Goal: Task Accomplishment & Management: Complete application form

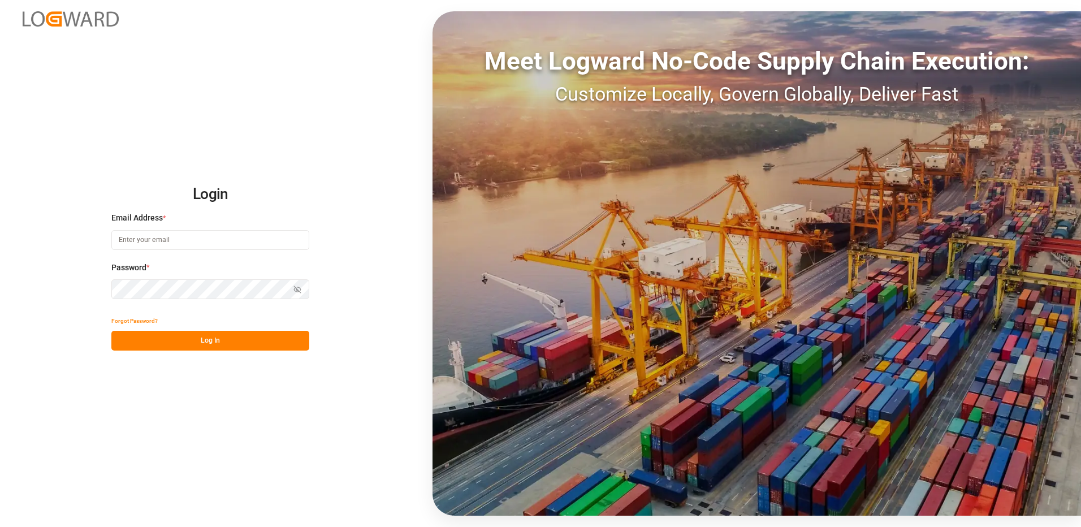
type input "[EMAIL_ADDRESS][DOMAIN_NAME]"
click at [229, 344] on button "Log In" at bounding box center [210, 341] width 198 height 20
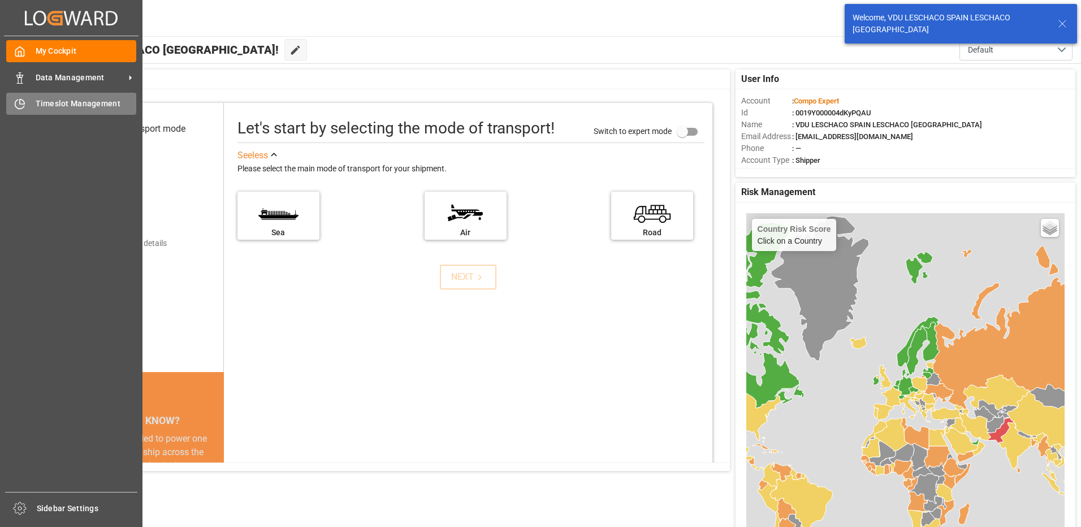
click at [29, 101] on div "Timeslot Management Timeslot Management" at bounding box center [71, 104] width 130 height 22
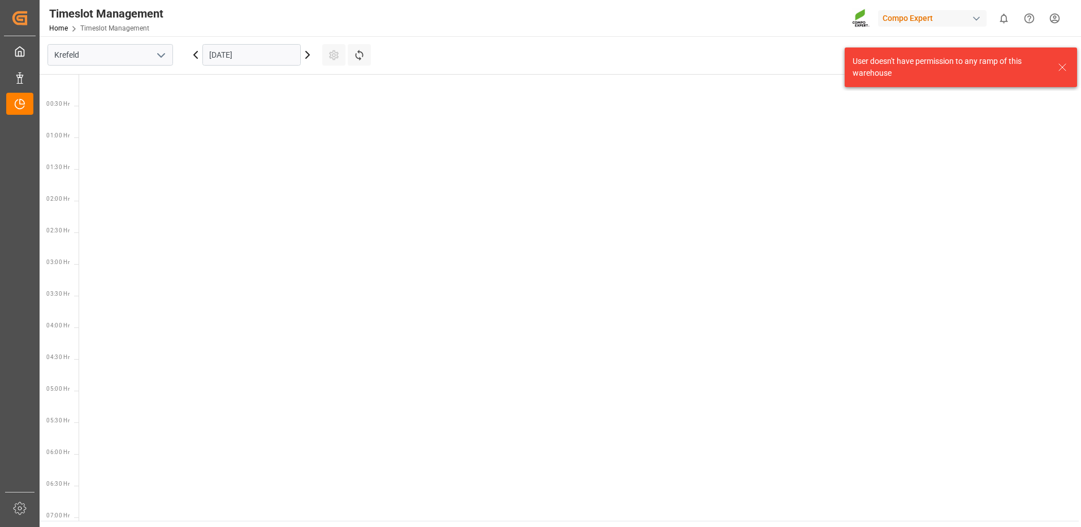
scroll to position [586, 0]
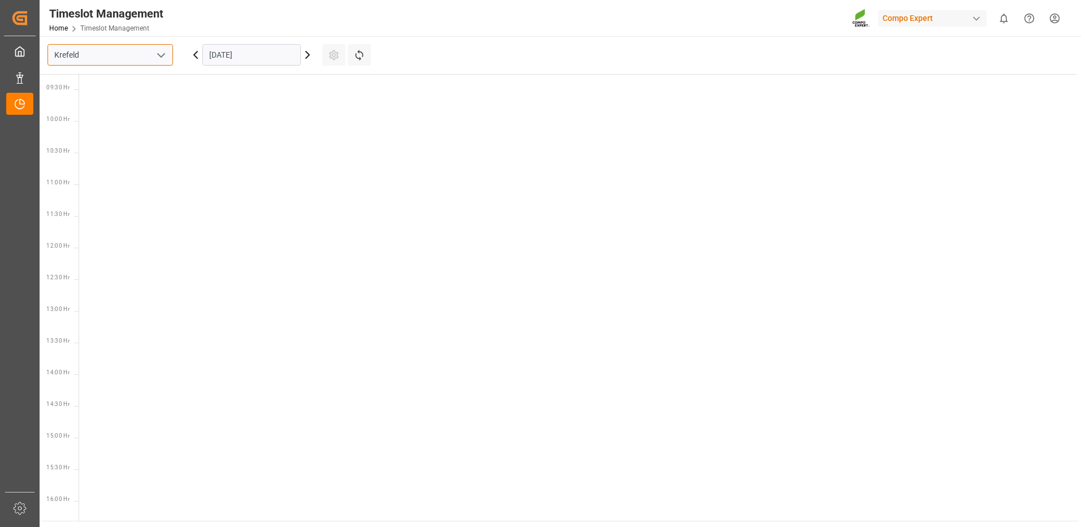
click at [140, 63] on input "Krefeld" at bounding box center [109, 54] width 125 height 21
click at [163, 60] on icon "open menu" at bounding box center [161, 56] width 14 height 14
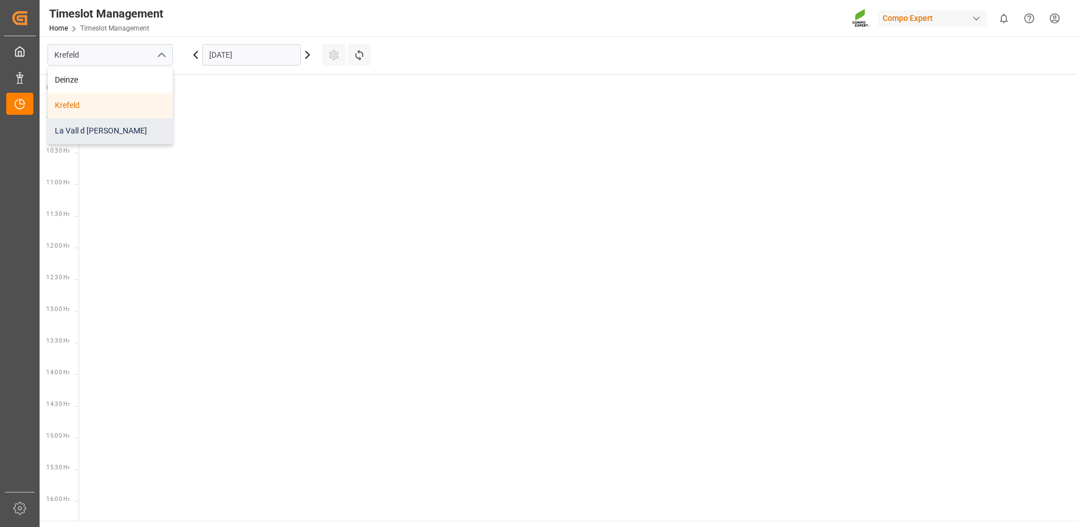
click at [131, 126] on div "La Vall d [PERSON_NAME]" at bounding box center [110, 130] width 124 height 25
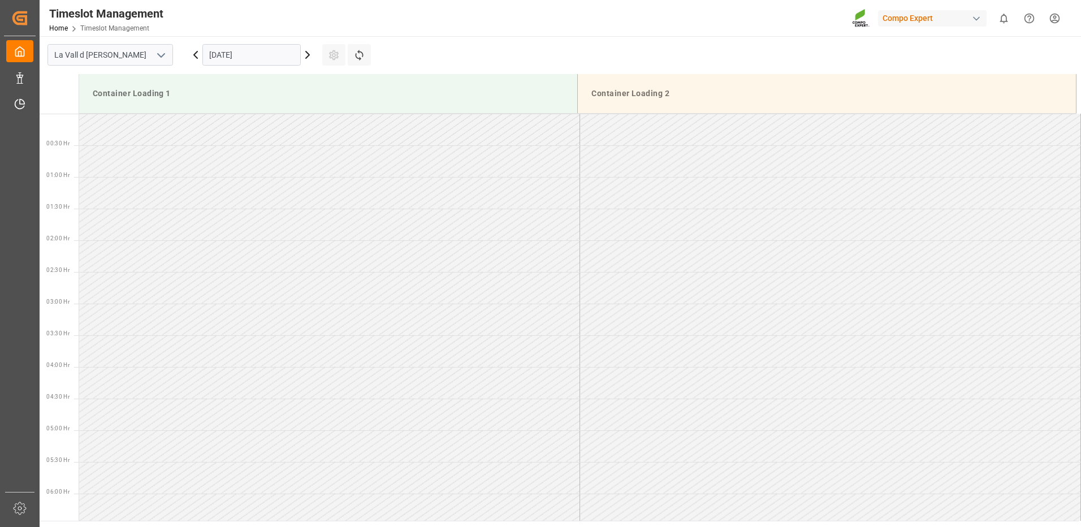
scroll to position [626, 0]
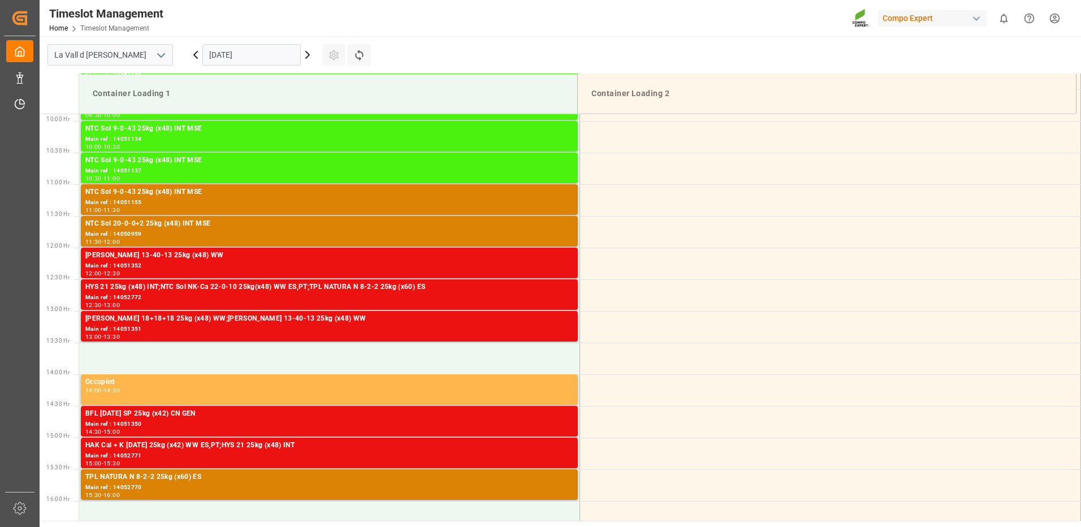
drag, startPoint x: 236, startPoint y: 50, endPoint x: 243, endPoint y: 50, distance: 6.8
click at [237, 51] on input "[DATE]" at bounding box center [251, 54] width 98 height 21
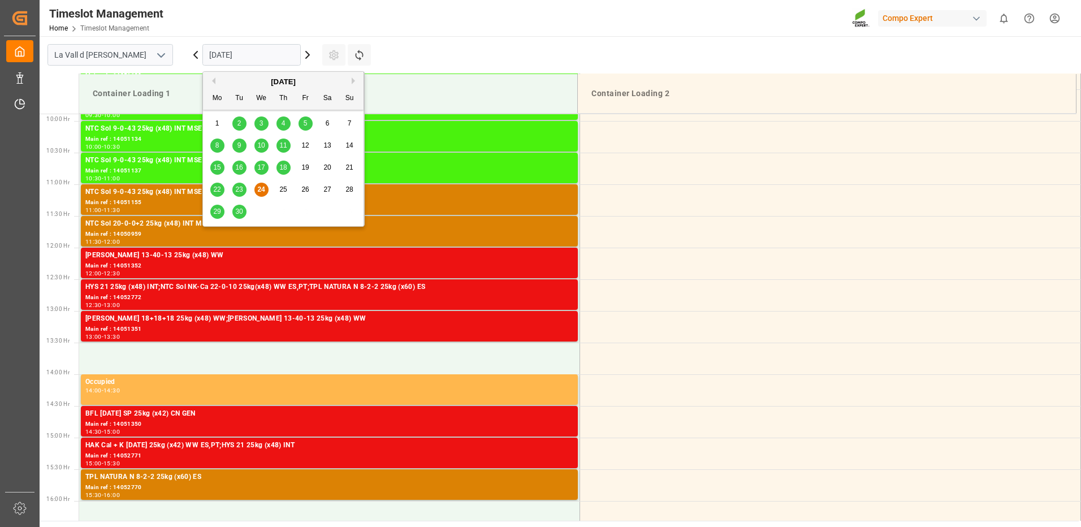
click at [361, 79] on div "[DATE]" at bounding box center [283, 81] width 161 height 11
click at [355, 80] on button "Next Month" at bounding box center [355, 80] width 7 height 7
click at [261, 167] on span "15" at bounding box center [260, 167] width 7 height 8
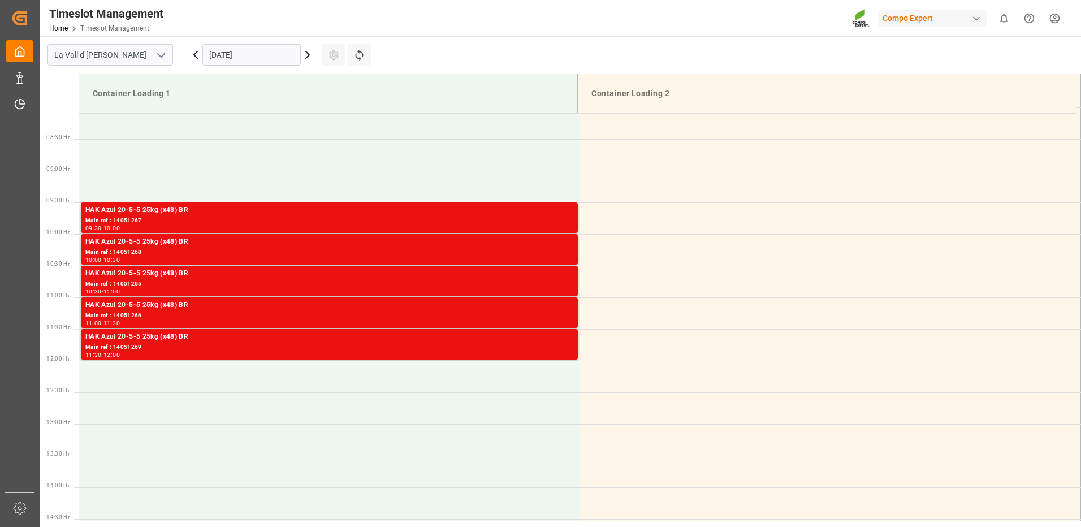
scroll to position [343, 0]
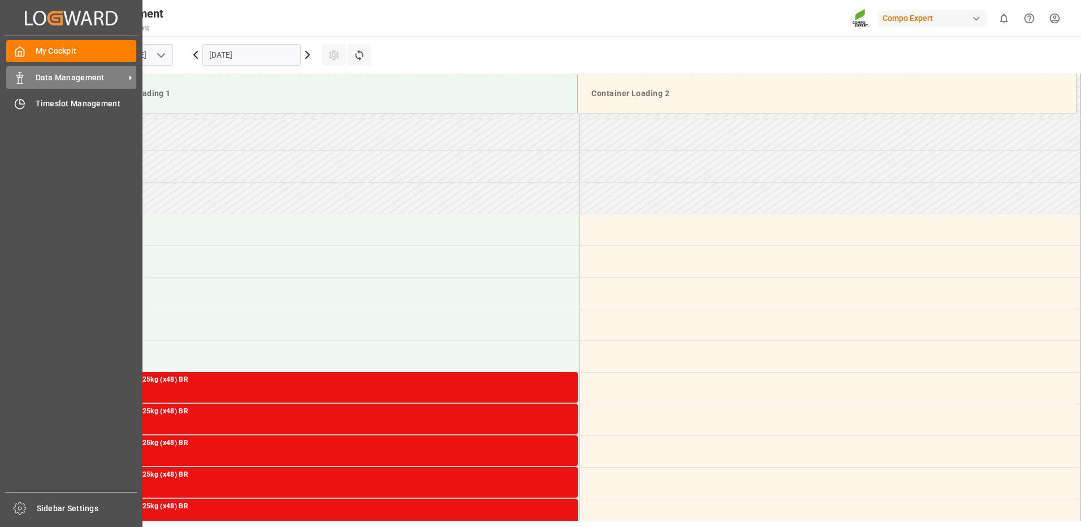
drag, startPoint x: 17, startPoint y: 70, endPoint x: 63, endPoint y: 72, distance: 45.8
click at [21, 69] on div "Data Management Data Management" at bounding box center [71, 77] width 130 height 22
click at [24, 84] on div "Data Management Data Management" at bounding box center [71, 77] width 130 height 22
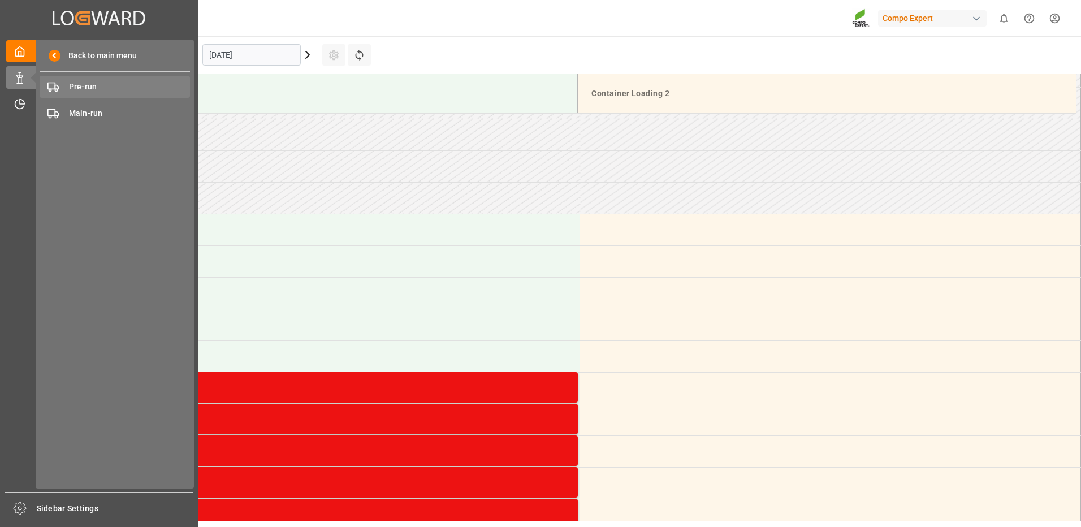
click at [87, 90] on span "Pre-run" at bounding box center [130, 87] width 122 height 12
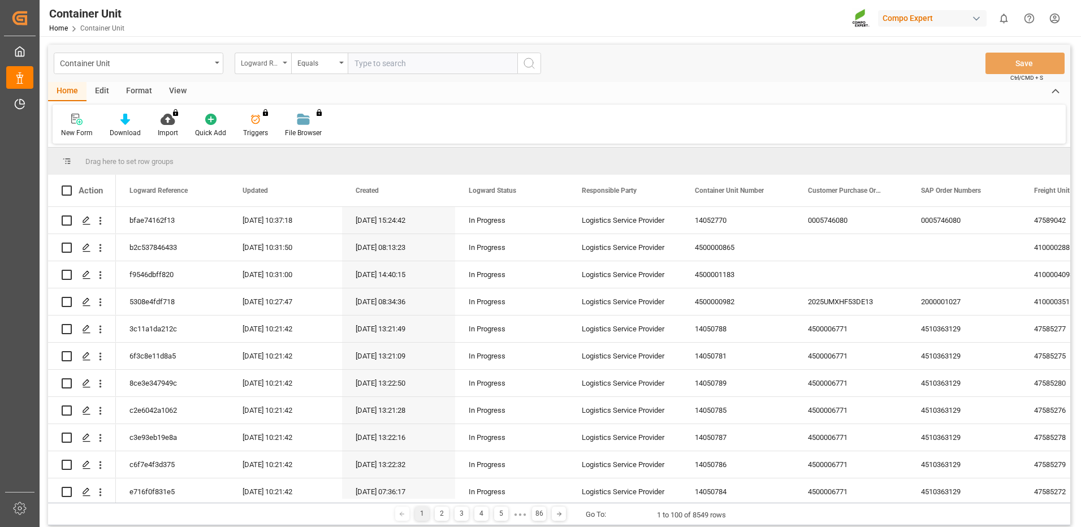
click at [287, 67] on div "Logward Reference" at bounding box center [263, 63] width 57 height 21
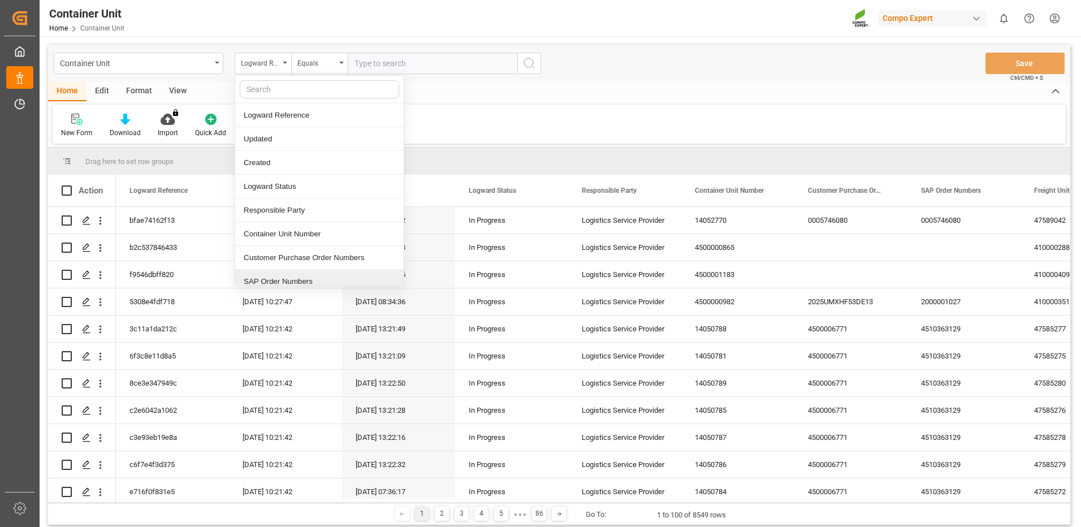
click at [281, 280] on div "SAP Order Numbers" at bounding box center [319, 282] width 168 height 24
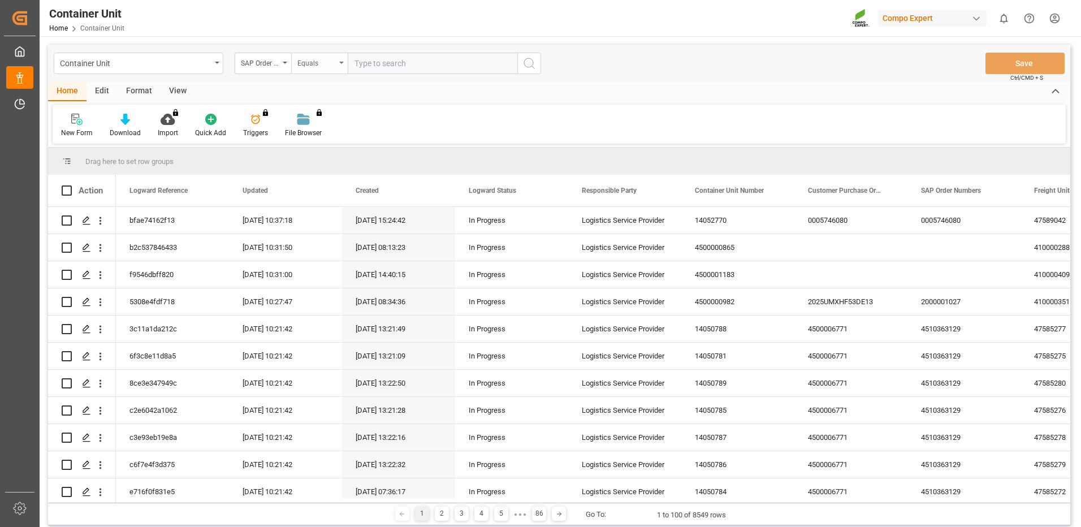
click at [306, 71] on div "Equals" at bounding box center [319, 63] width 57 height 21
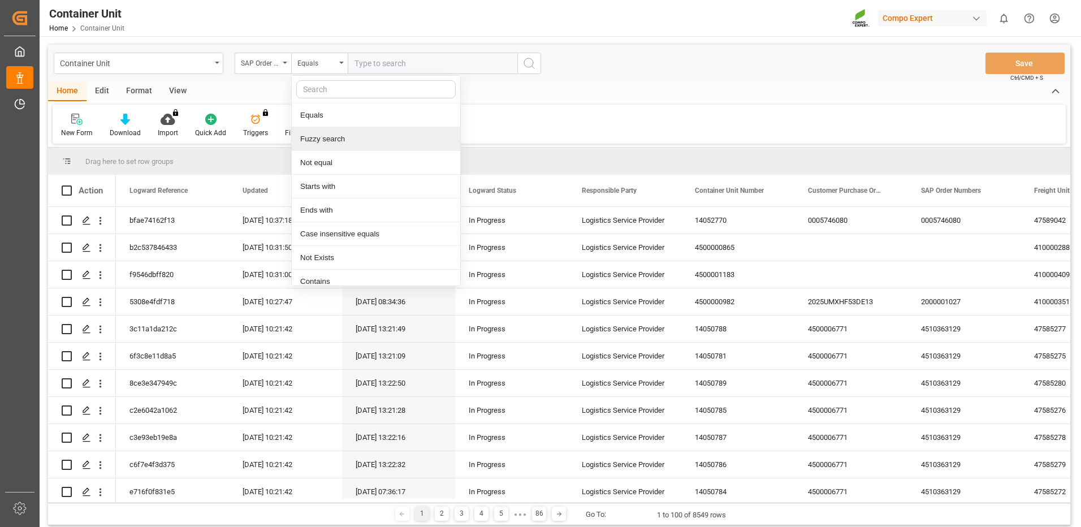
drag, startPoint x: 324, startPoint y: 140, endPoint x: 361, endPoint y: 114, distance: 45.0
click at [327, 137] on div "Fuzzy search" at bounding box center [376, 139] width 168 height 24
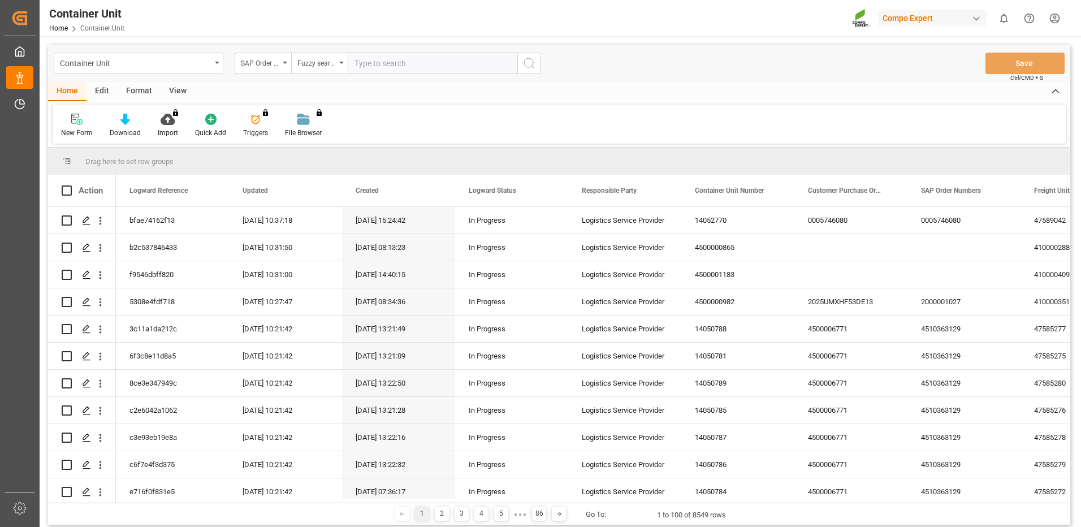
click at [431, 65] on input "text" at bounding box center [433, 63] width 170 height 21
paste input "4510364340"
type input "4510364340"
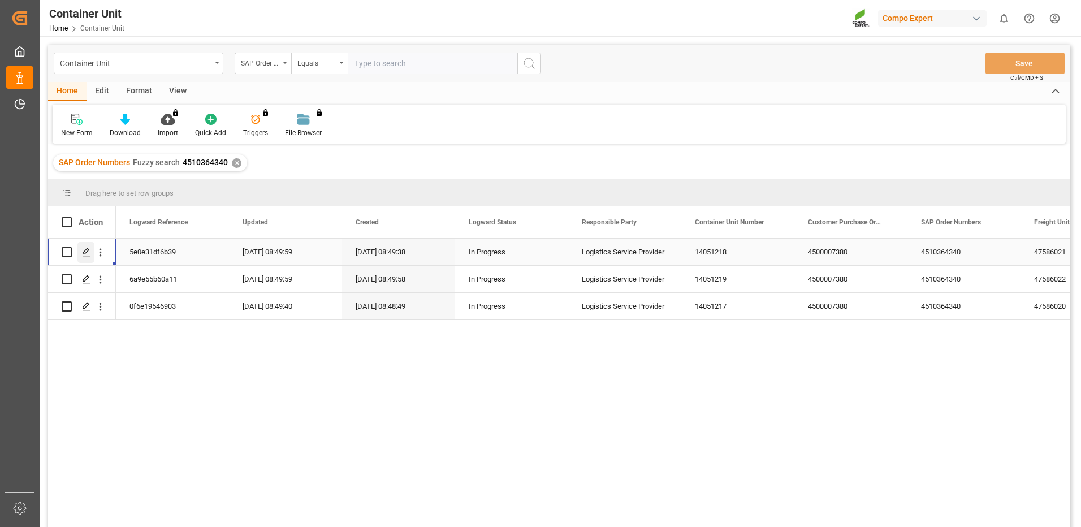
click at [86, 249] on icon "Press SPACE to select this row." at bounding box center [86, 252] width 9 height 9
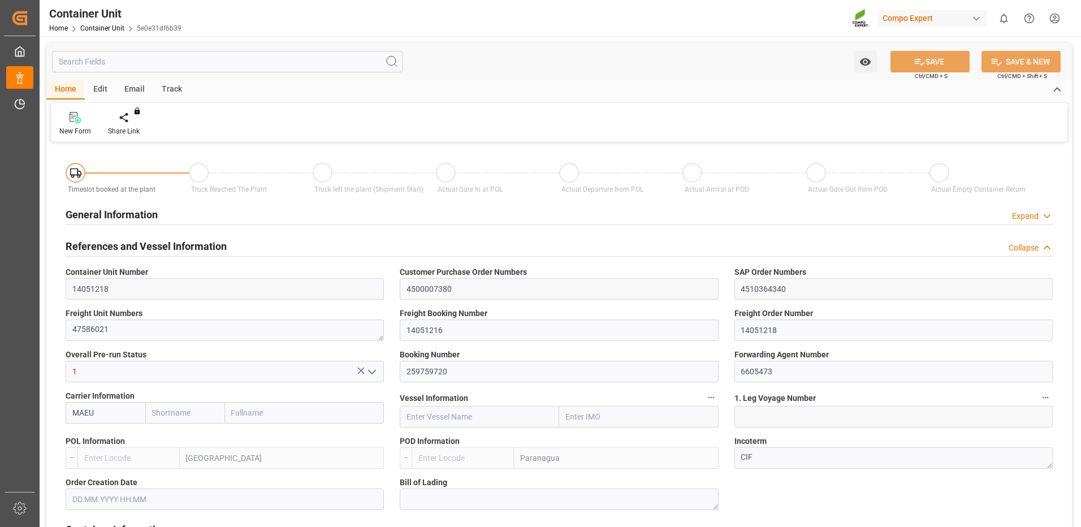
type input "MAEU"
type input "ESVLC"
type input "BRPNG"
type input "10"
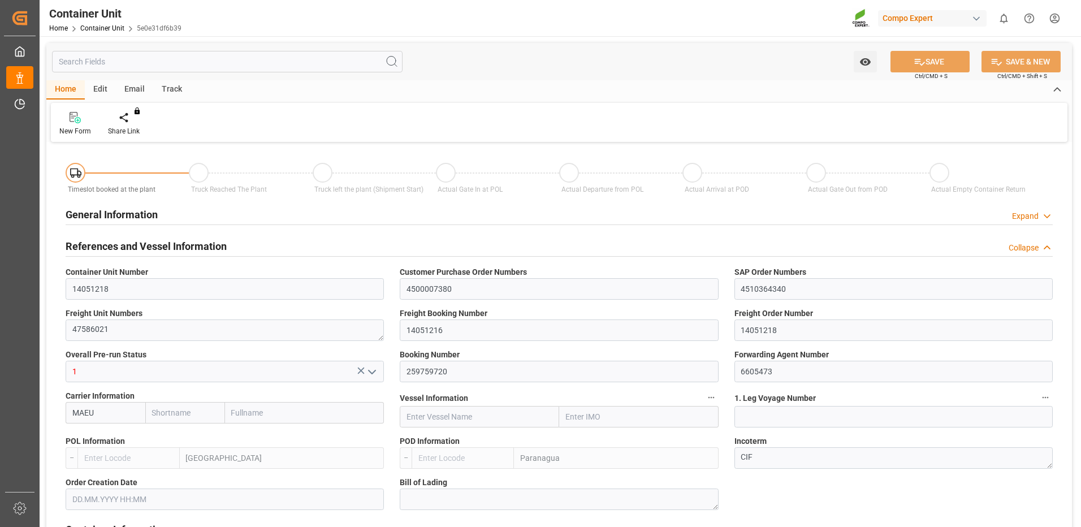
type input "0"
type input "10"
type input "0"
type input "60"
type input "24576"
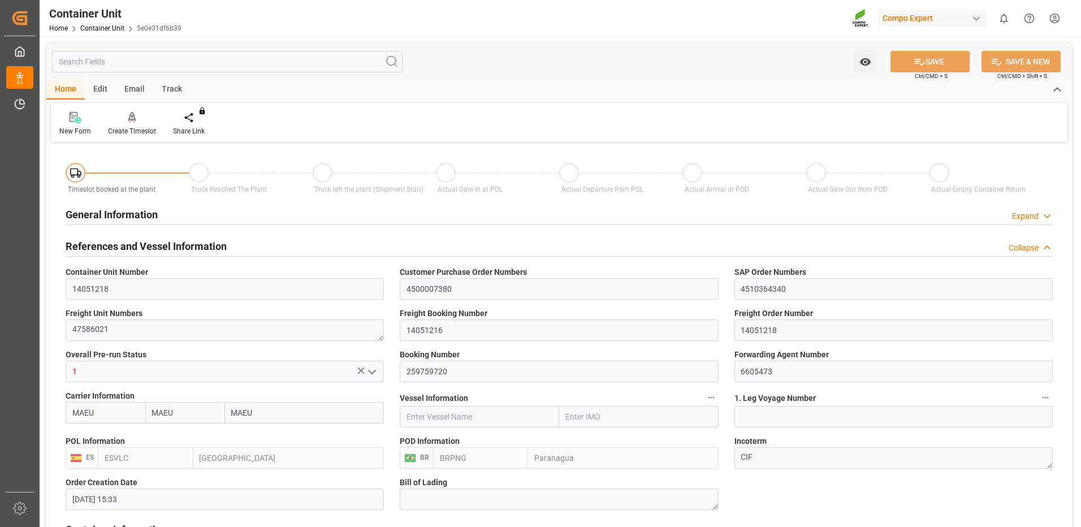
type input "[DATE] 15:33"
type input "[DATE]"
click at [133, 122] on icon at bounding box center [131, 123] width 5 height 2
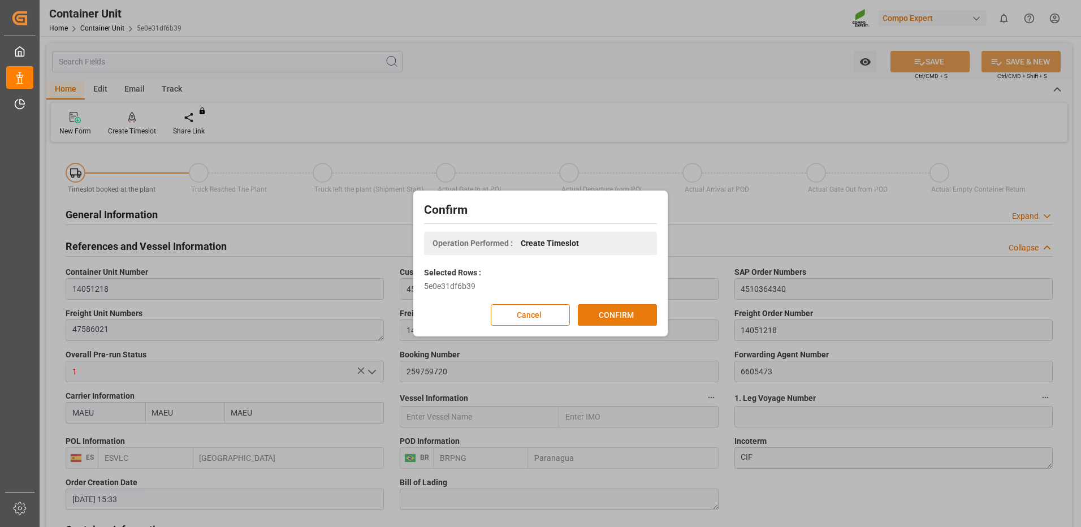
click at [608, 317] on button "CONFIRM" at bounding box center [617, 314] width 79 height 21
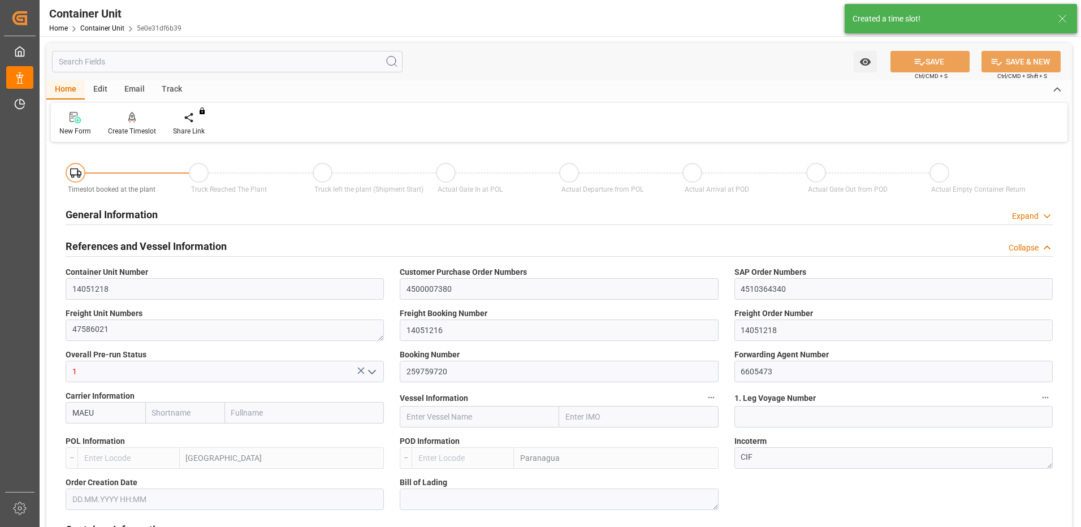
type input "MAEU"
type input "ESVLC"
type input "BRPNG"
type input "10"
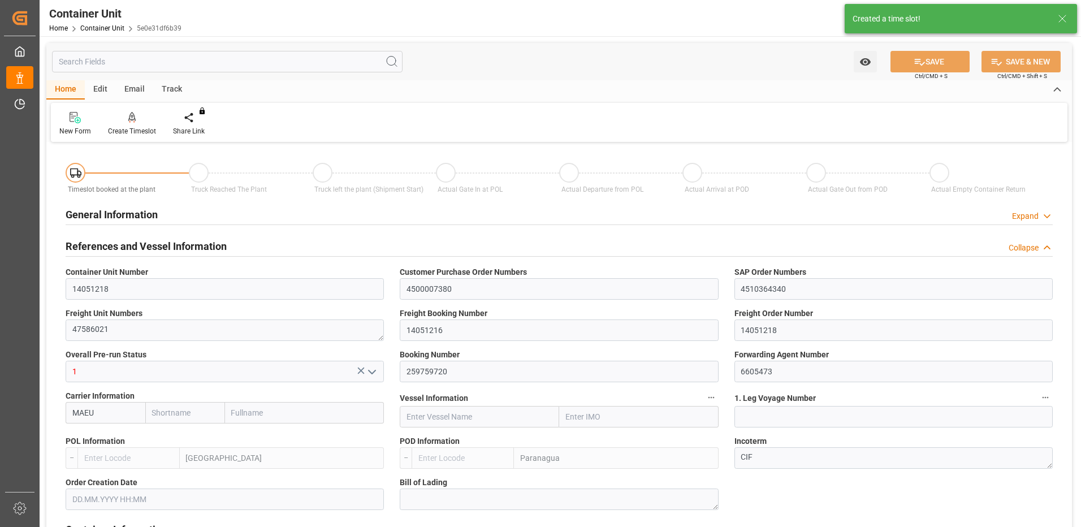
type input "0"
type input "10"
type input "0"
type input "60"
type input "24576"
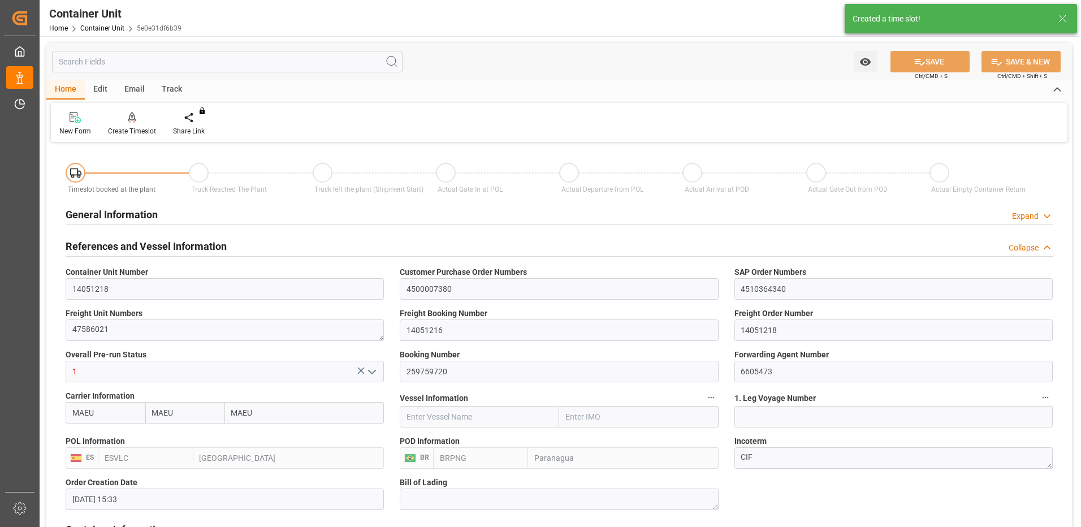
type input "[DATE] 15:33"
type input "[DATE]"
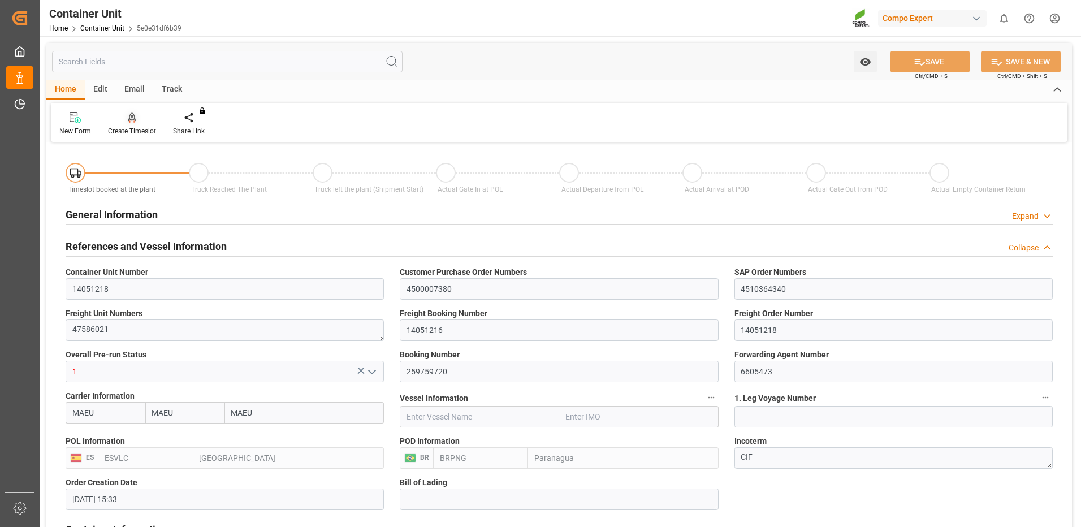
click at [126, 124] on div "Create Timeslot" at bounding box center [131, 123] width 65 height 25
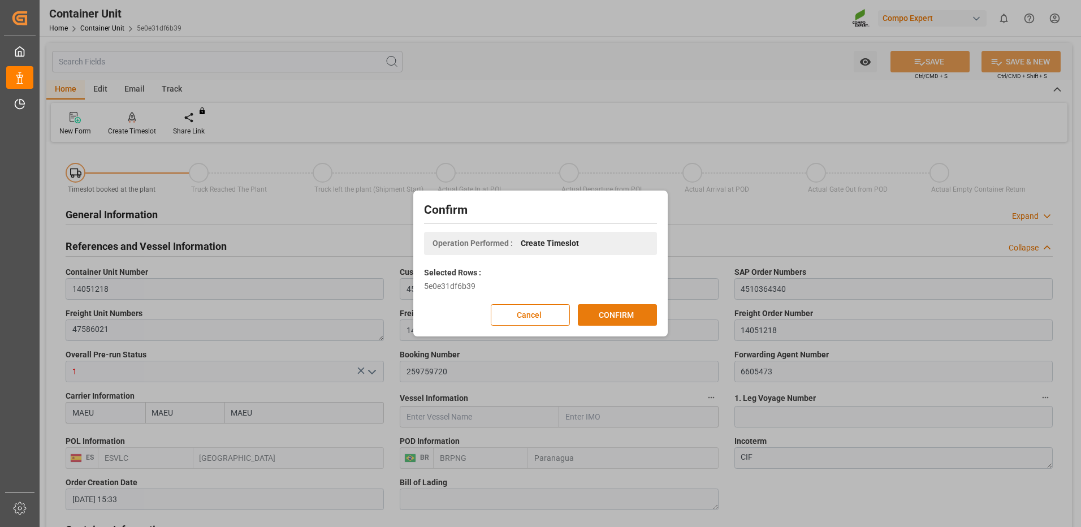
click at [624, 317] on button "CONFIRM" at bounding box center [617, 314] width 79 height 21
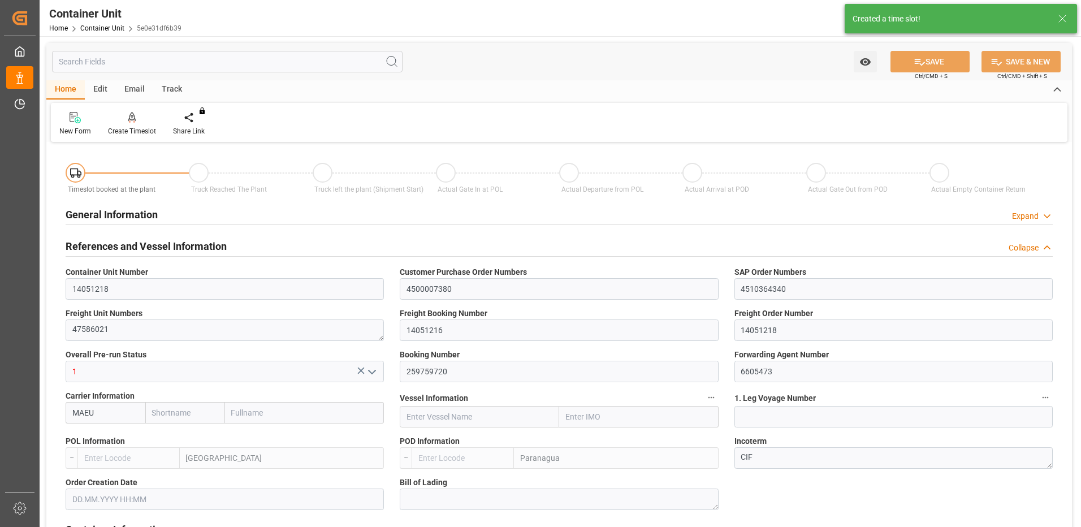
type input "MAEU"
type input "ESVLC"
type input "BRPNG"
type input "10"
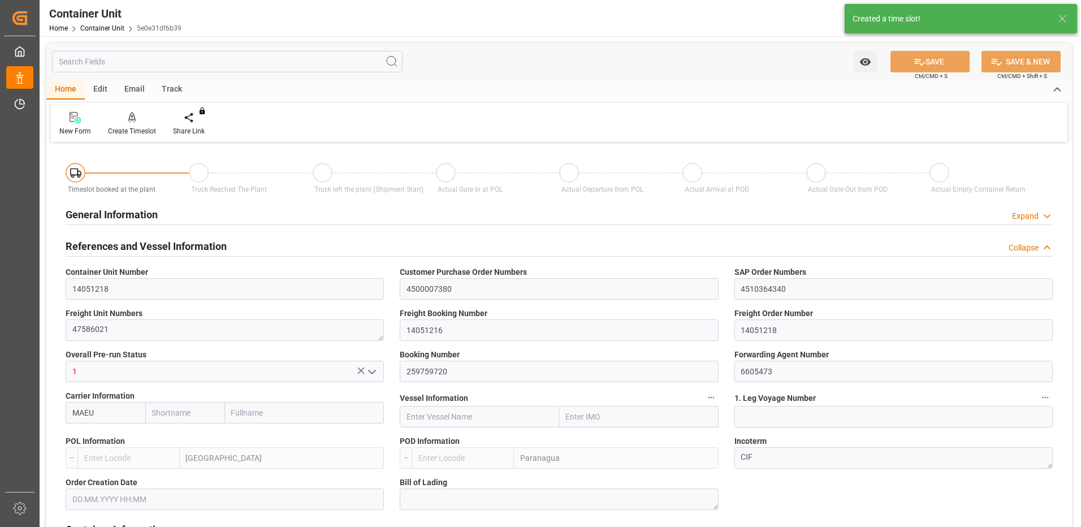
type input "0"
type input "10"
type input "0"
type input "60"
type input "24576"
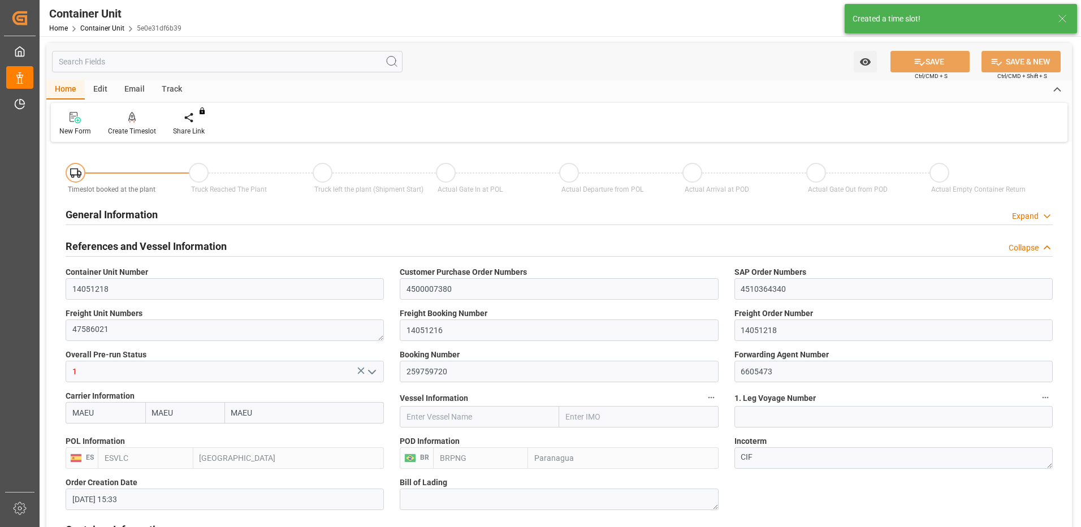
type input "[DATE] 15:33"
type input "[DATE]"
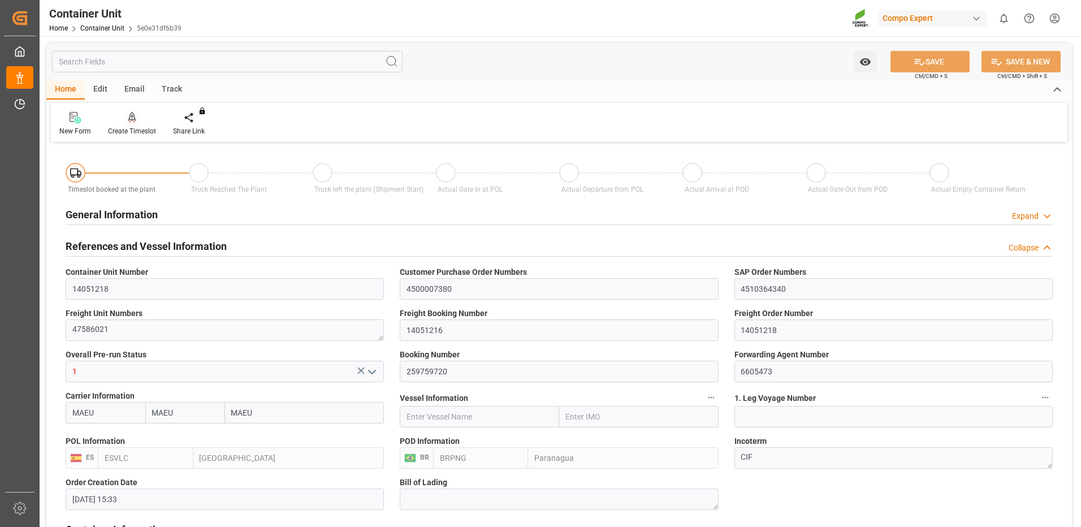
click at [141, 126] on div "Create Timeslot" at bounding box center [132, 131] width 48 height 10
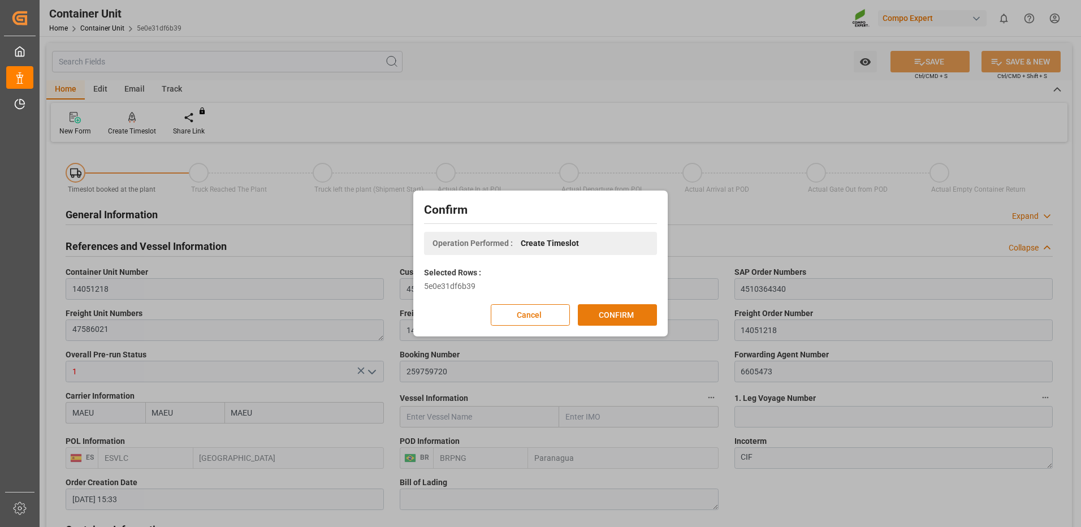
click at [638, 319] on button "CONFIRM" at bounding box center [617, 314] width 79 height 21
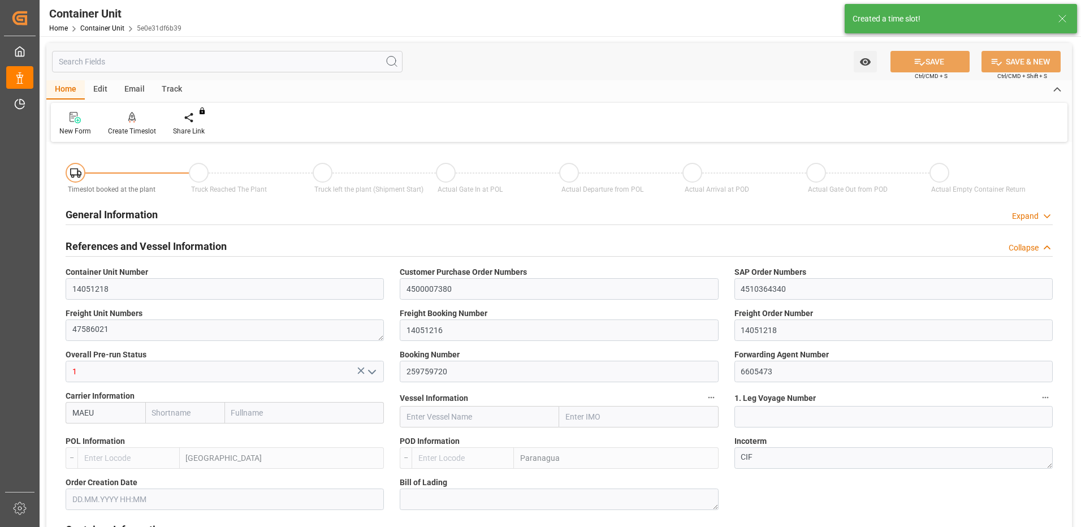
type input "MAEU"
type input "ESVLC"
type input "BRPNG"
type input "10"
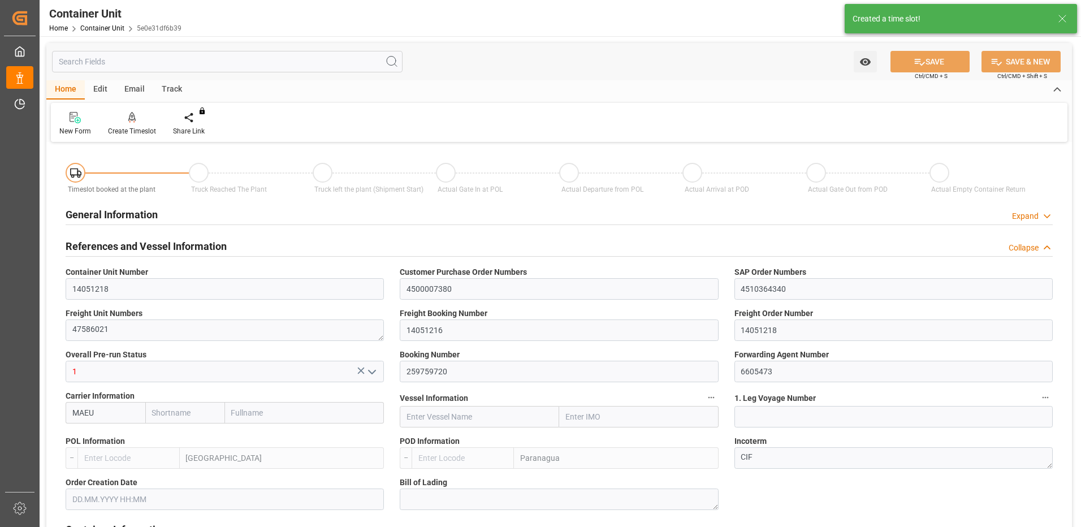
type input "0"
type input "10"
type input "0"
type input "60"
type input "24576"
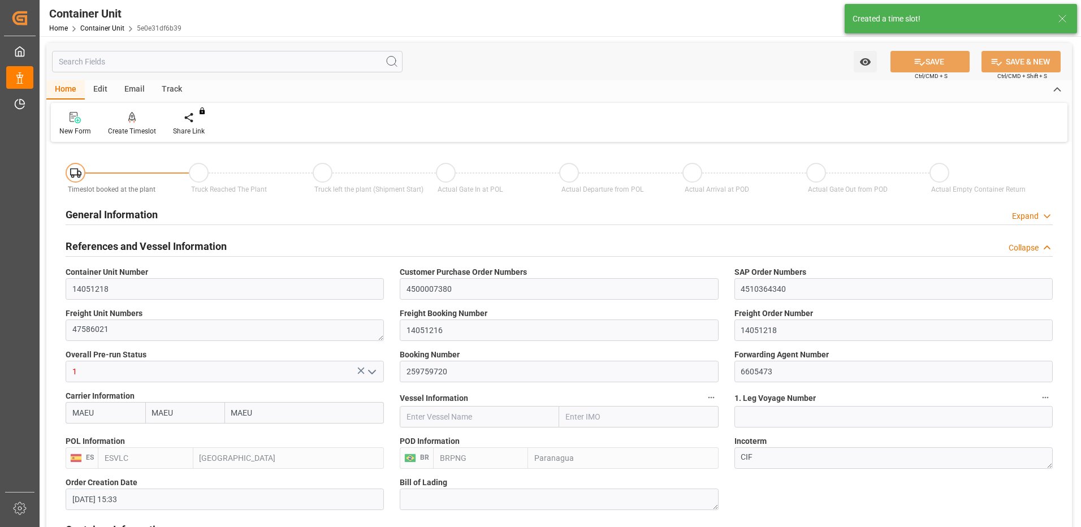
type input "21.08.2025 15:33"
type input "06.10.2025"
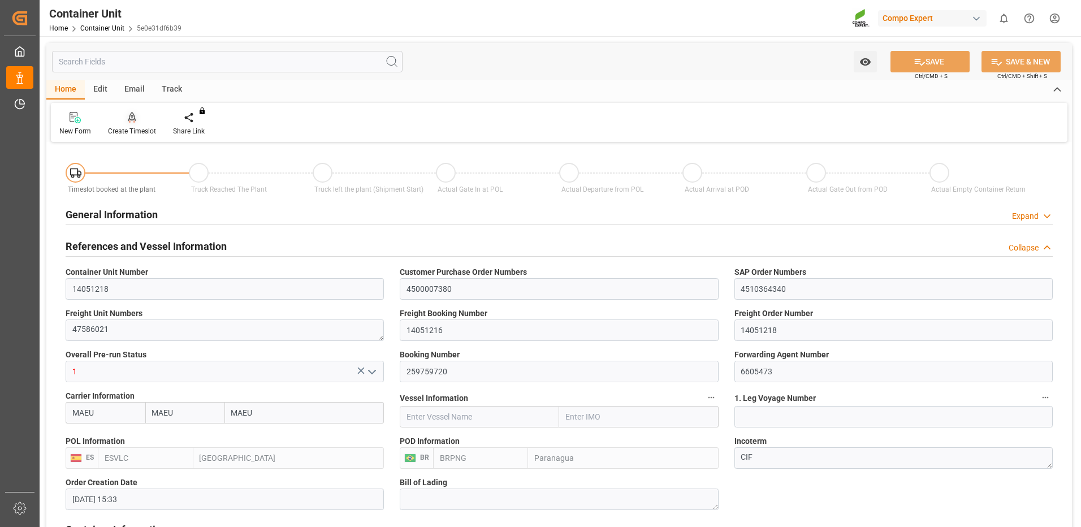
click at [142, 126] on div "Create Timeslot" at bounding box center [132, 131] width 48 height 10
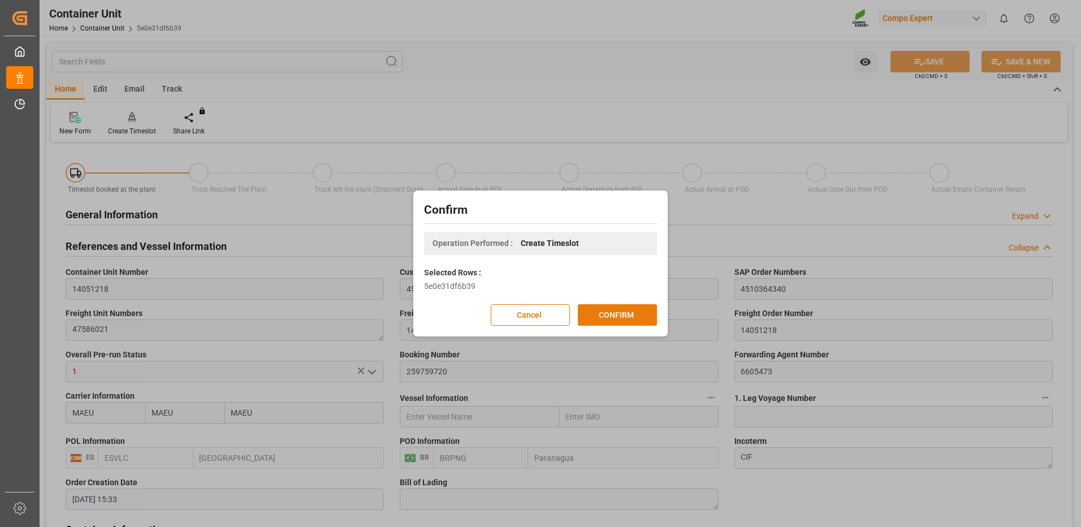
click at [614, 315] on button "CONFIRM" at bounding box center [617, 314] width 79 height 21
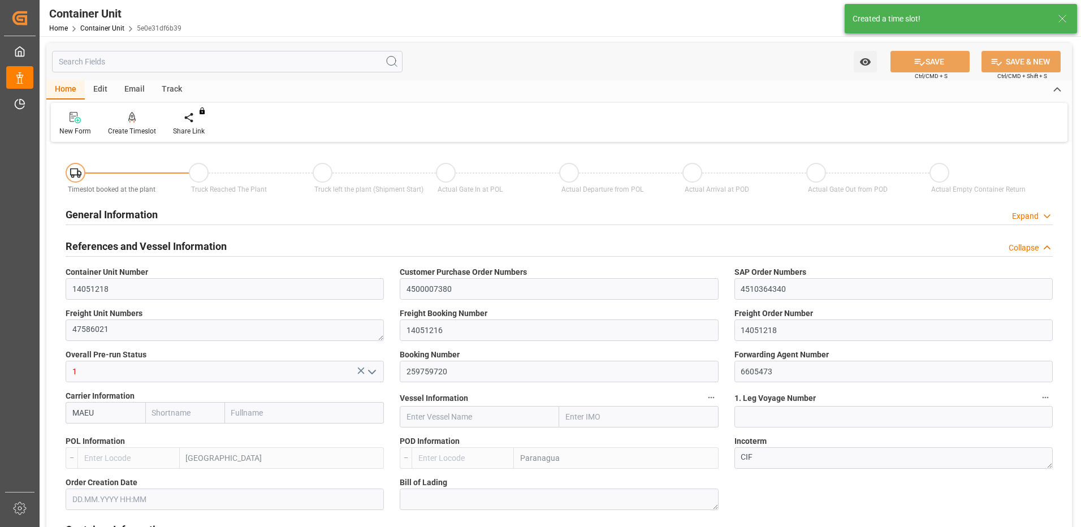
type input "MAEU"
type input "ESVLC"
type input "BRPNG"
type input "10"
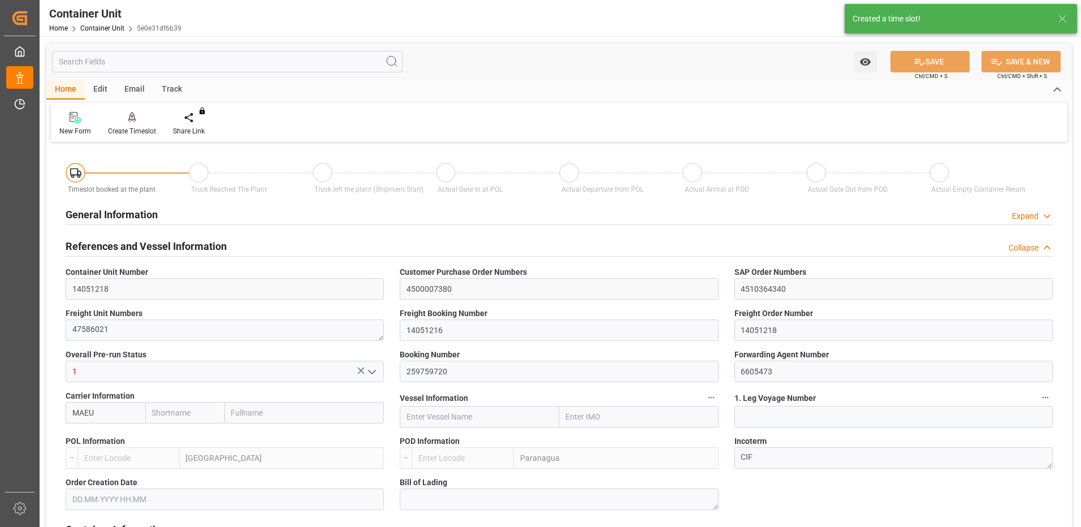
type input "0"
type input "10"
type input "0"
type input "60"
type input "24576"
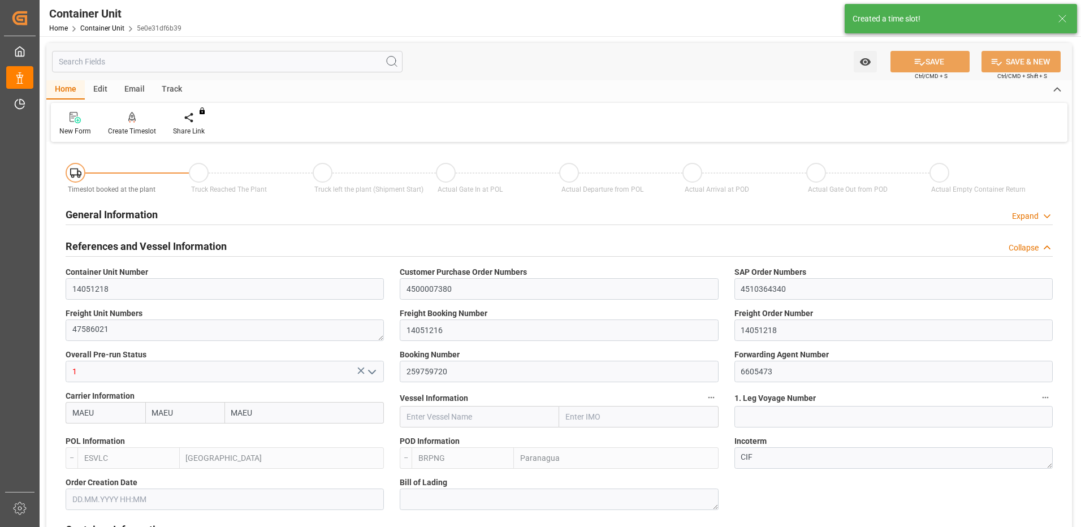
type input "21.08.2025 15:33"
type input "06.10.2025"
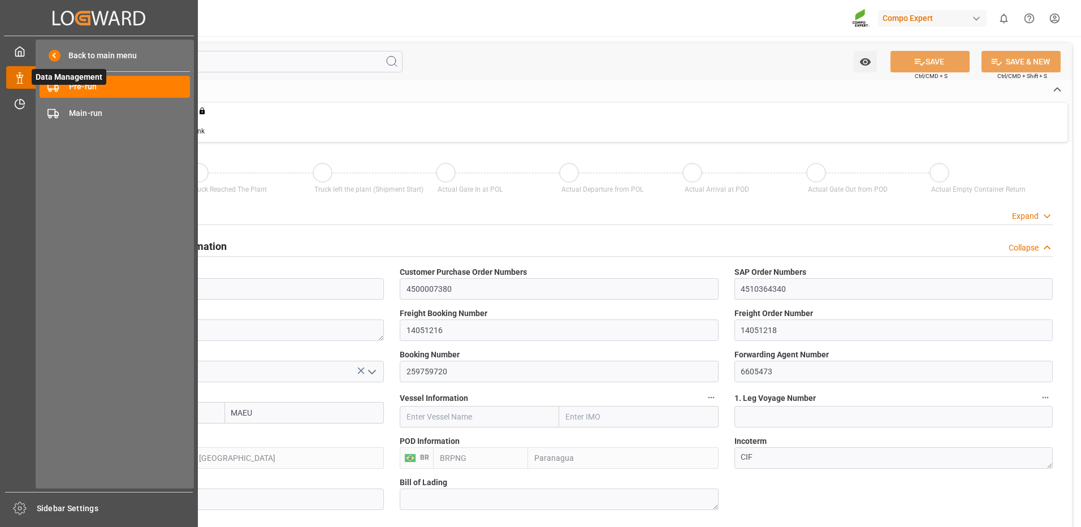
click at [29, 78] on icon at bounding box center [33, 78] width 24 height 24
click at [64, 86] on div "Pre-run Pre-run" at bounding box center [115, 87] width 150 height 22
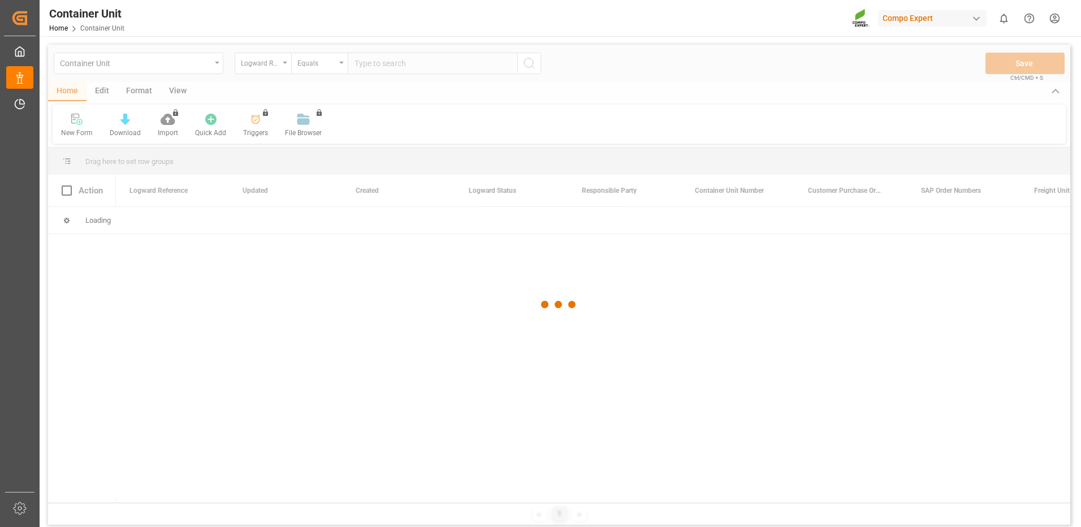
click at [276, 64] on div at bounding box center [559, 305] width 1022 height 520
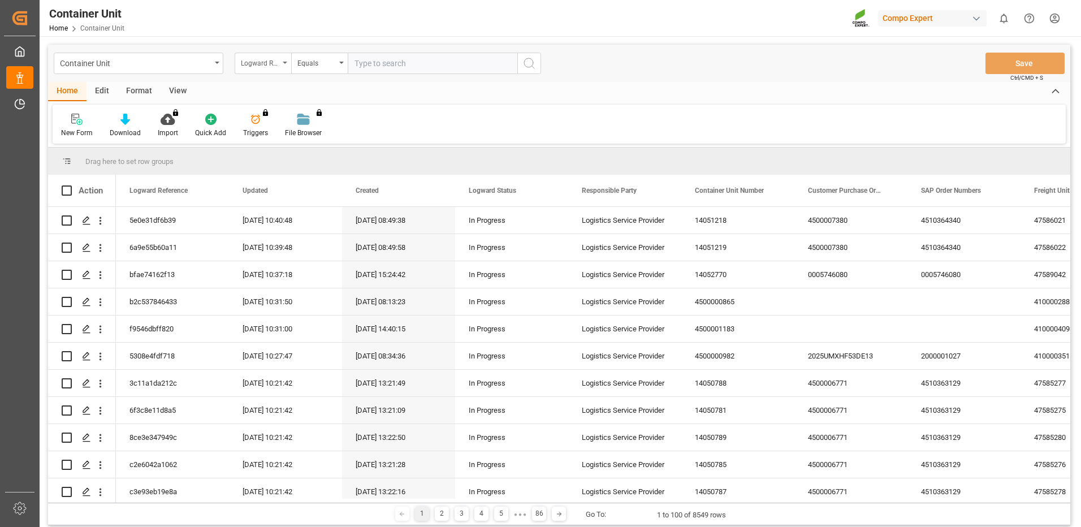
click at [284, 64] on div "Logward Reference" at bounding box center [263, 63] width 57 height 21
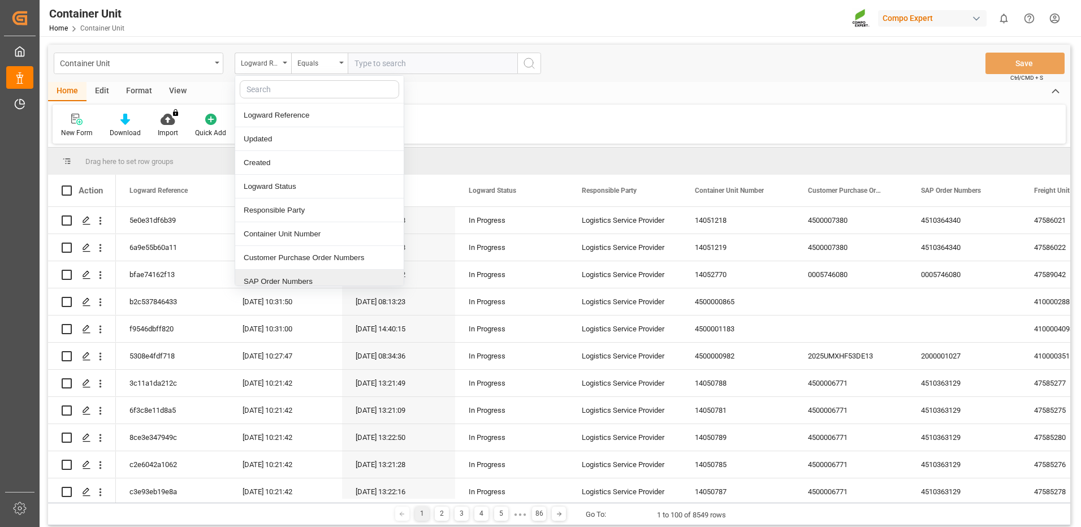
click at [304, 279] on div "SAP Order Numbers" at bounding box center [319, 282] width 168 height 24
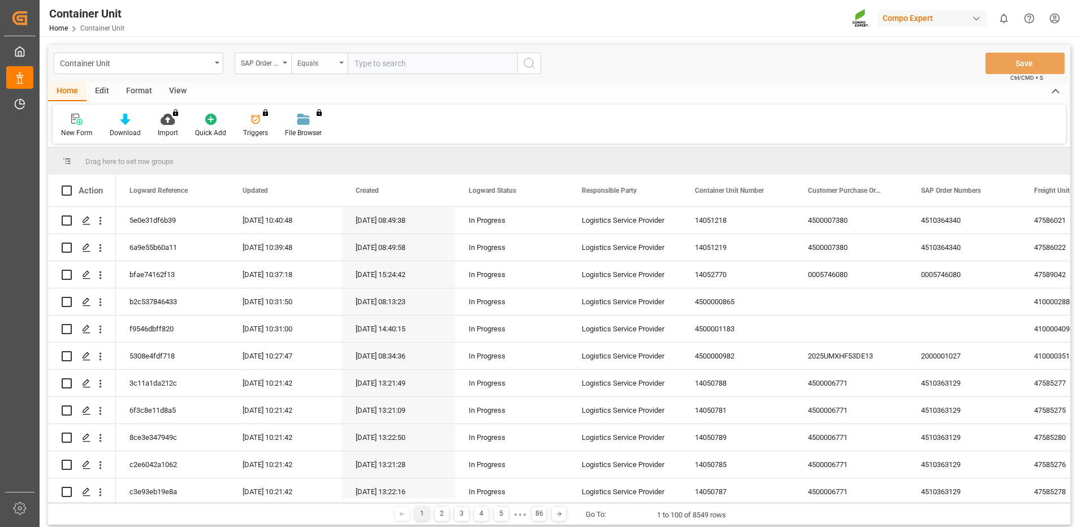
click at [328, 72] on div "Equals" at bounding box center [319, 63] width 57 height 21
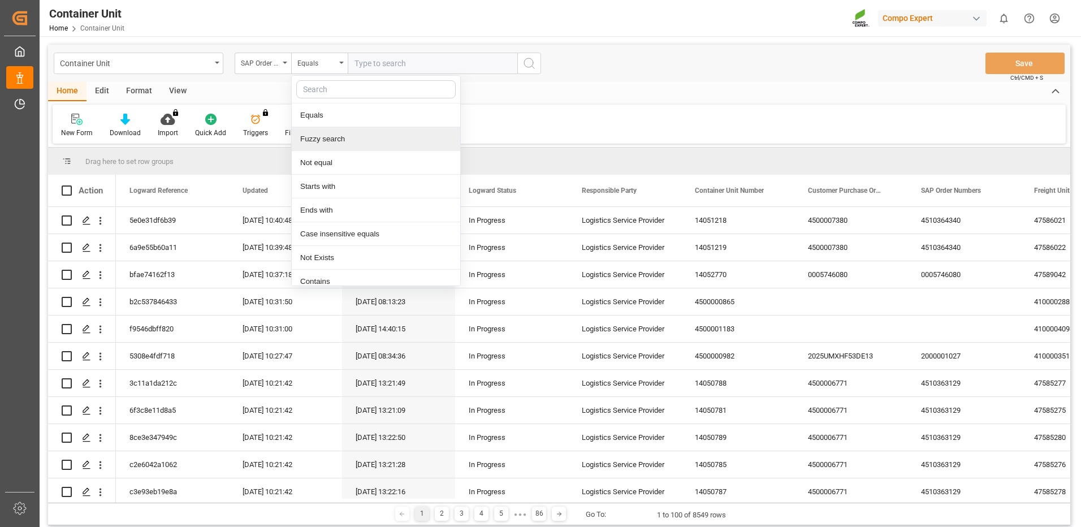
click at [326, 135] on div "Fuzzy search" at bounding box center [376, 139] width 168 height 24
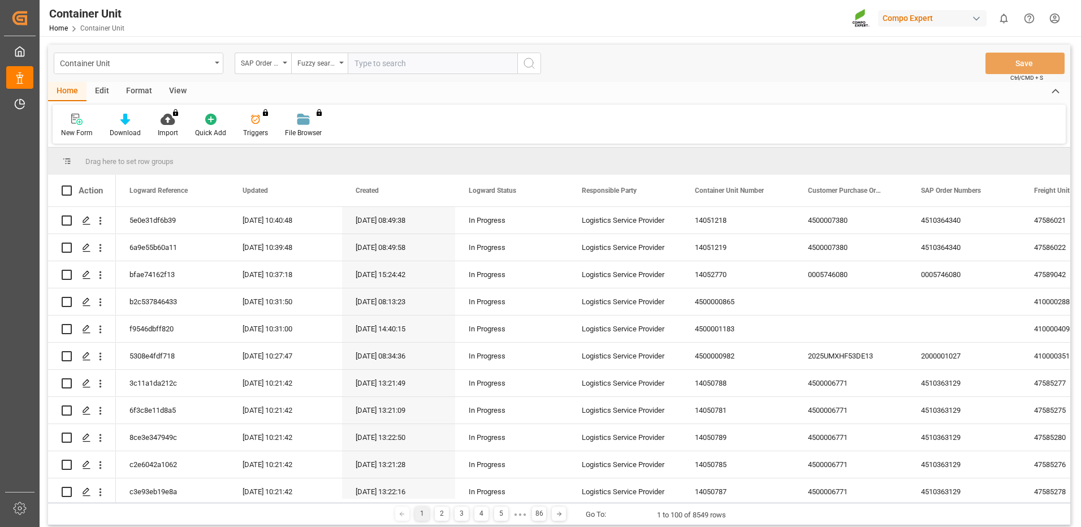
click at [387, 62] on input "text" at bounding box center [433, 63] width 170 height 21
paste input "4510364340"
type input "4510364340"
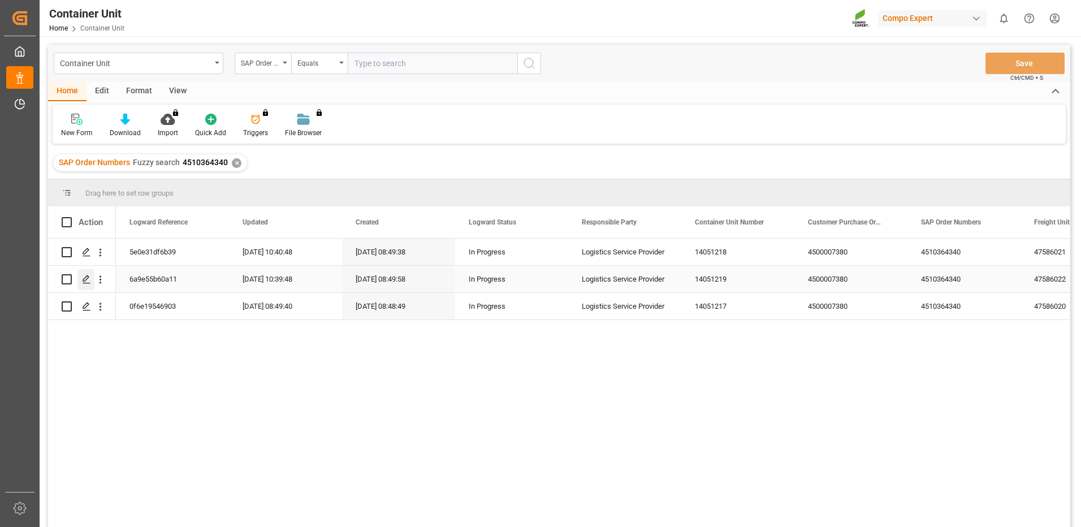
click at [89, 284] on icon "Press SPACE to select this row." at bounding box center [86, 279] width 9 height 9
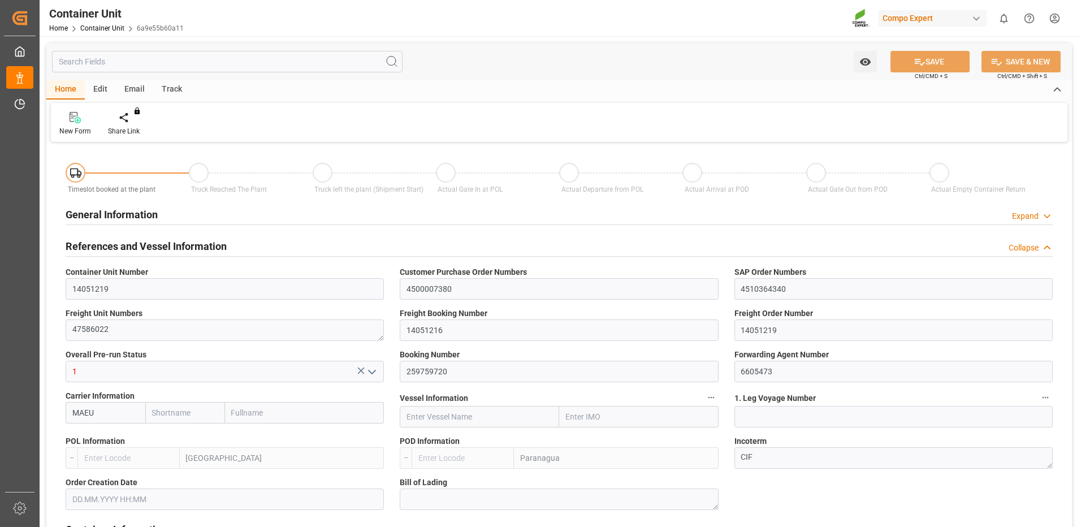
type input "MAEU"
type input "ESVLC"
type input "BRPNG"
type input "10"
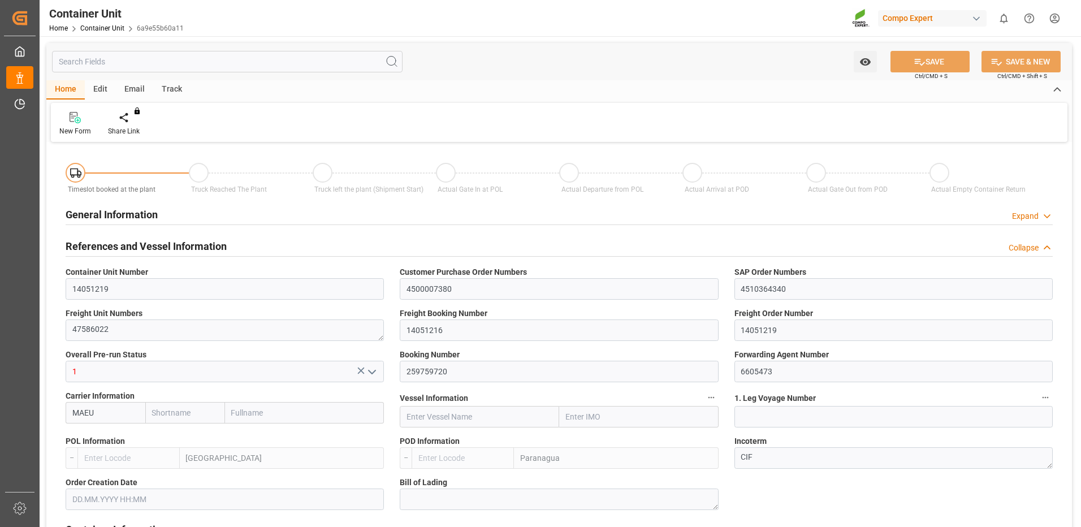
type input "0"
type input "10"
type input "0"
type input "60"
type input "24576"
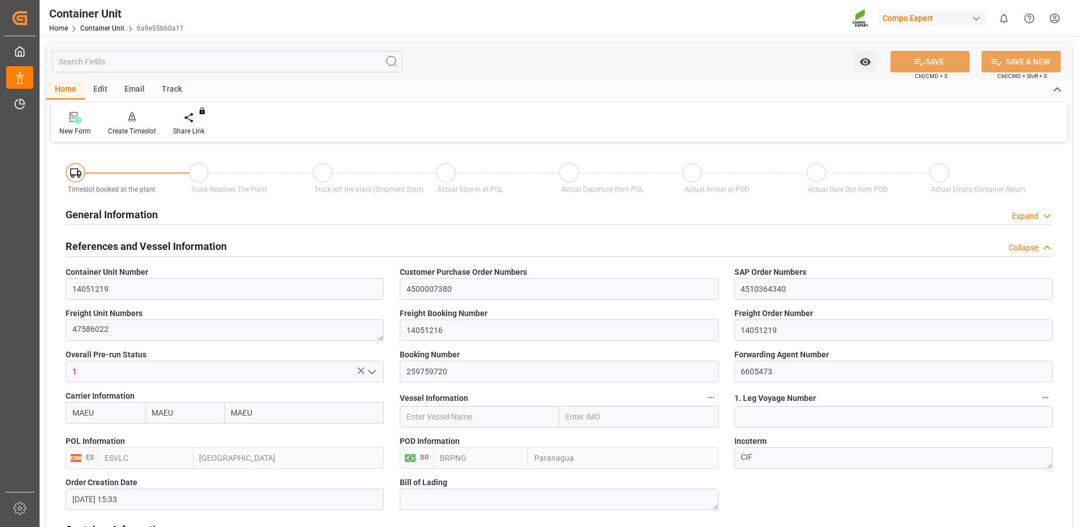
type input "21.08.2025 15:33"
type input "06.10.2025"
click at [129, 115] on icon at bounding box center [132, 117] width 8 height 10
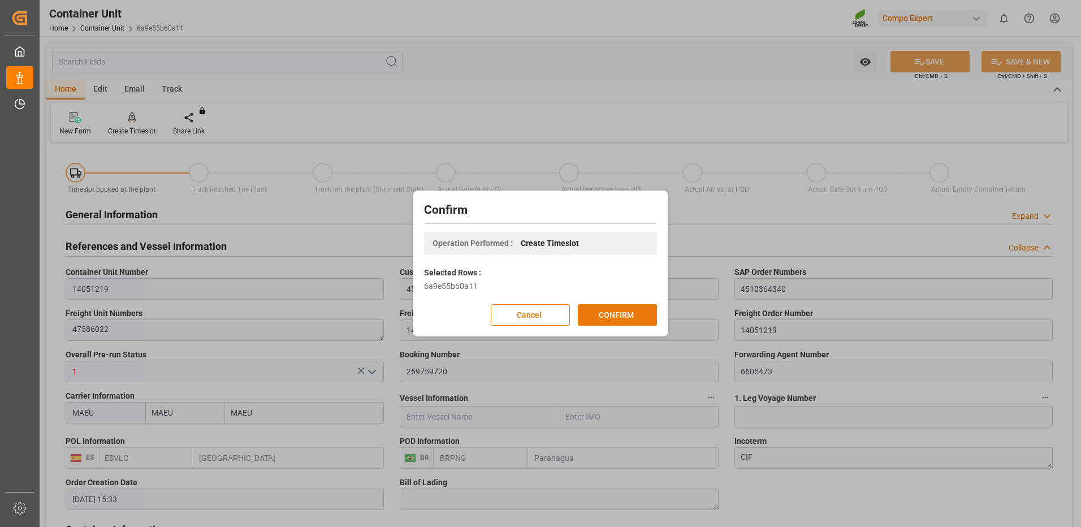
click at [650, 320] on button "CONFIRM" at bounding box center [617, 314] width 79 height 21
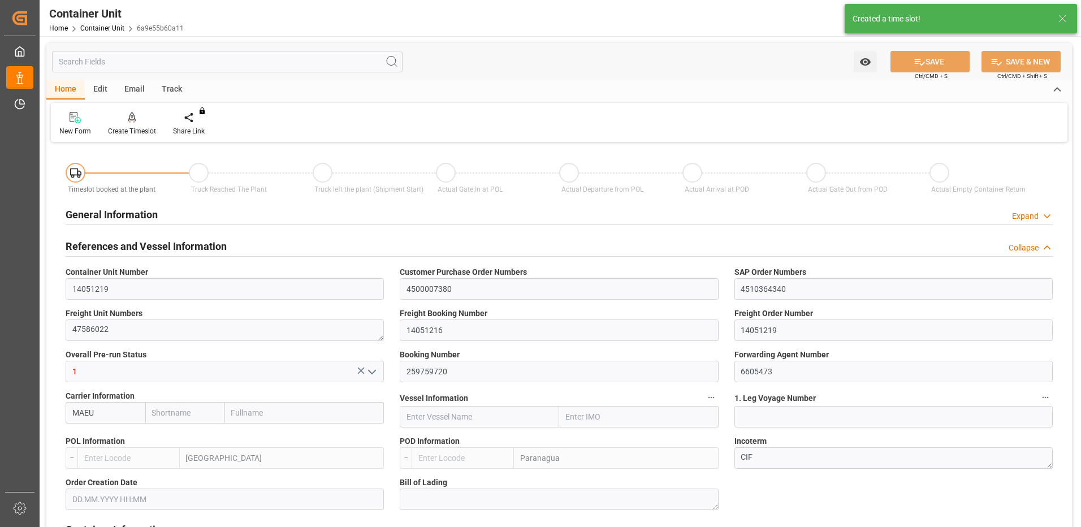
type input "MAEU"
type input "ESVLC"
type input "BRPNG"
type input "10"
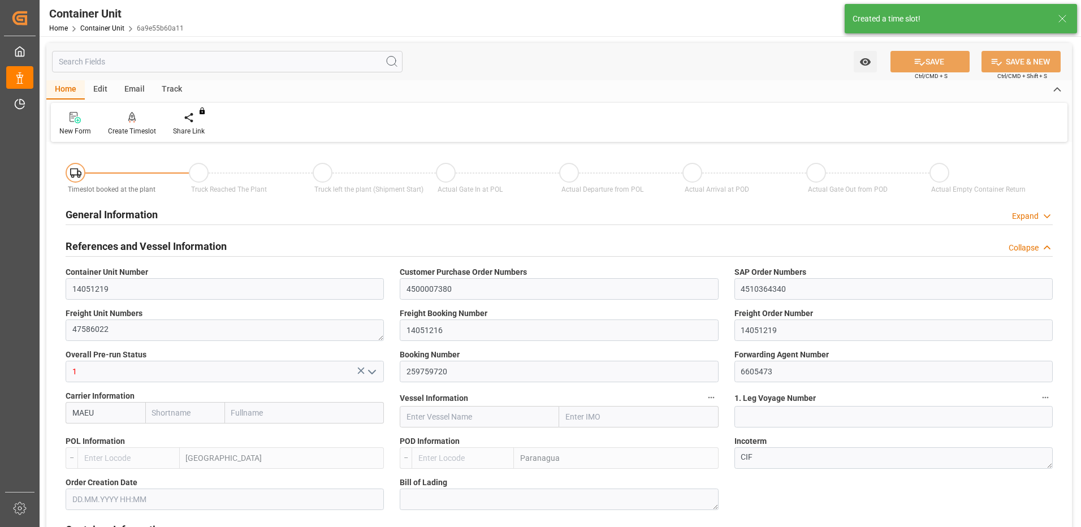
type input "0"
type input "10"
type input "0"
type input "60"
type input "24576"
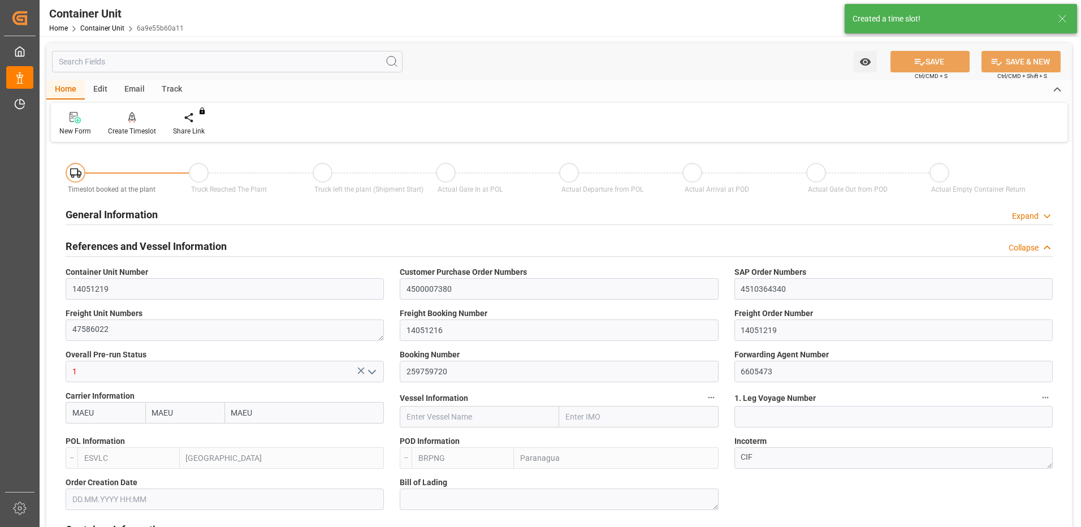
type input "21.08.2025 15:33"
type input "06.10.2025"
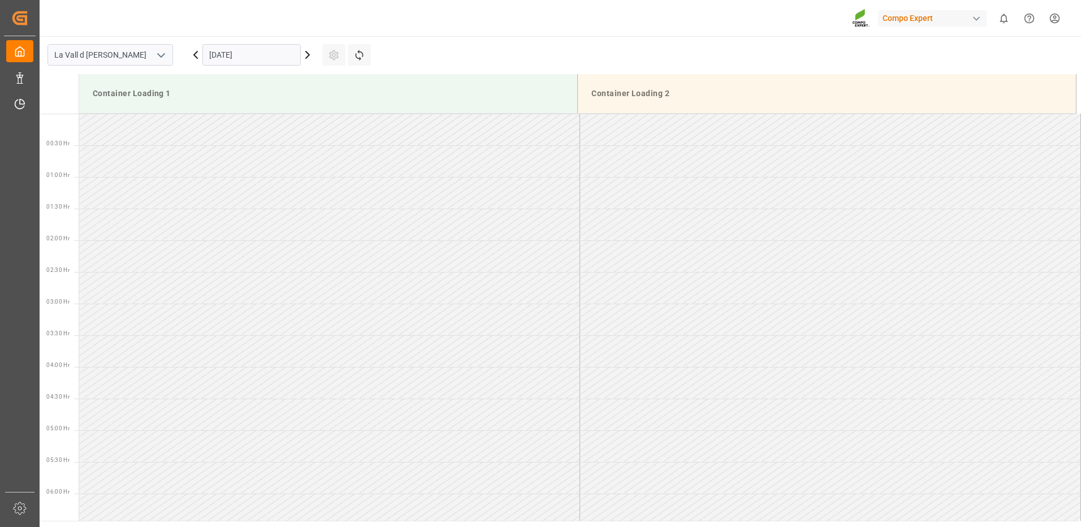
scroll to position [626, 0]
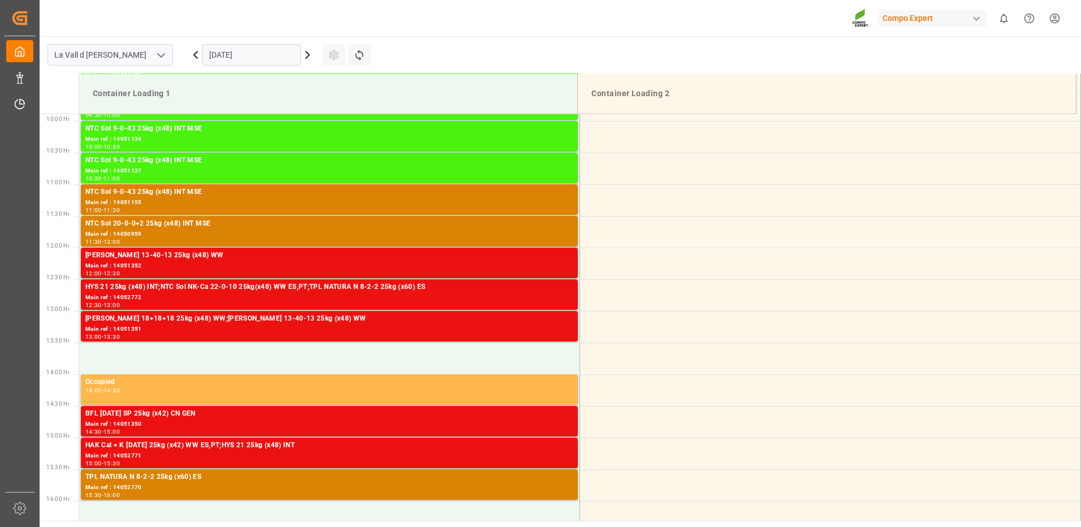
click at [291, 55] on input "[DATE]" at bounding box center [251, 54] width 98 height 21
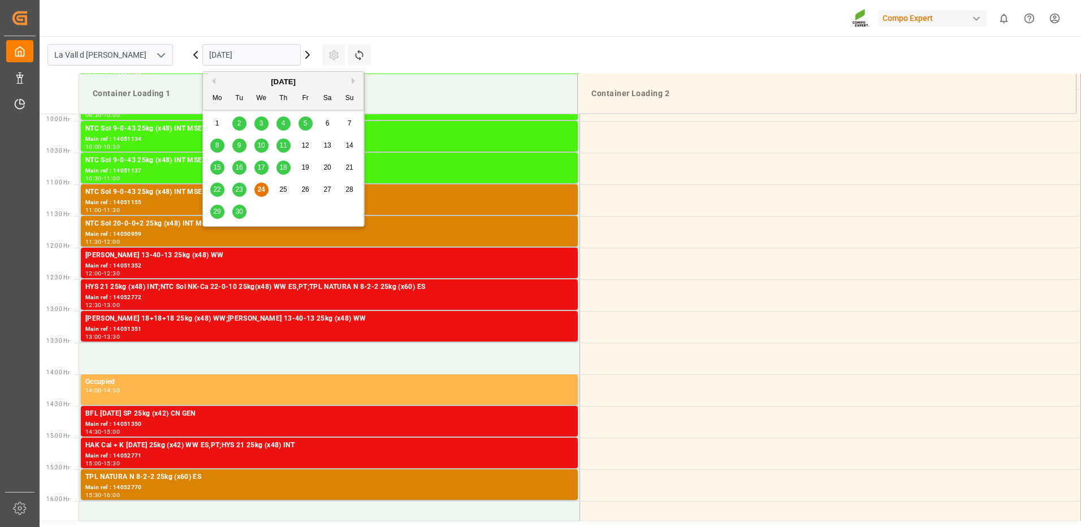
click at [353, 82] on button "Next Month" at bounding box center [355, 80] width 7 height 7
click at [264, 170] on div "15" at bounding box center [261, 168] width 14 height 14
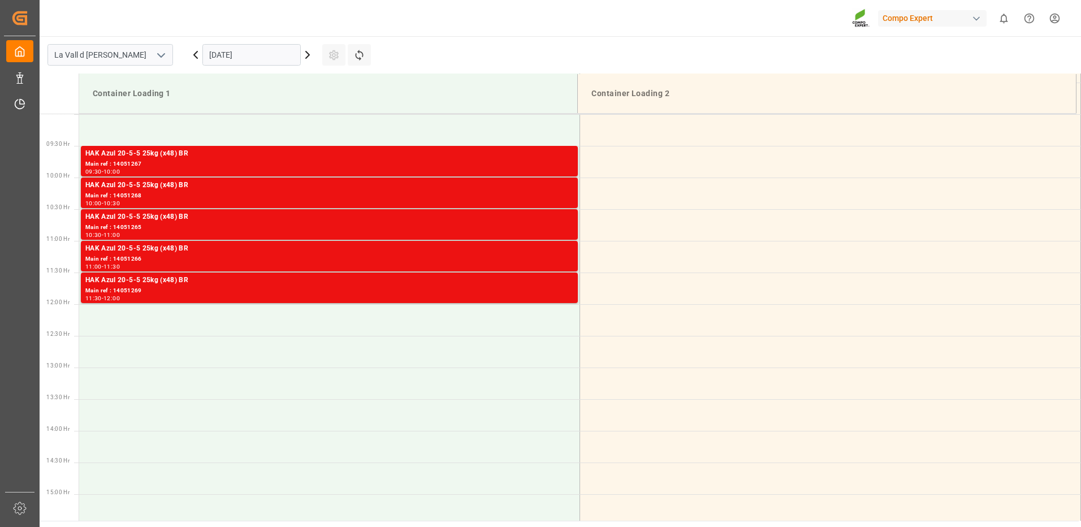
scroll to position [400, 0]
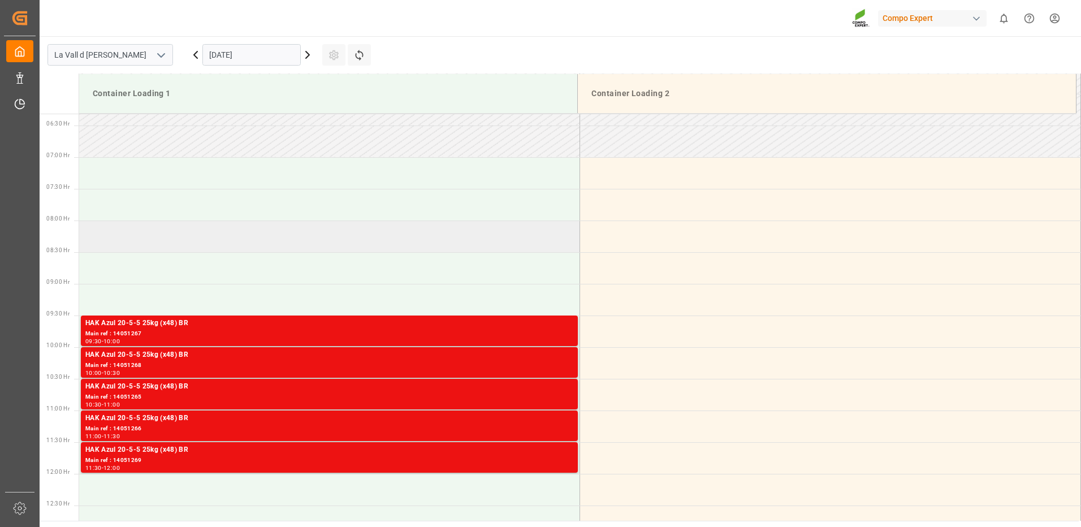
click at [158, 232] on td at bounding box center [329, 236] width 501 height 32
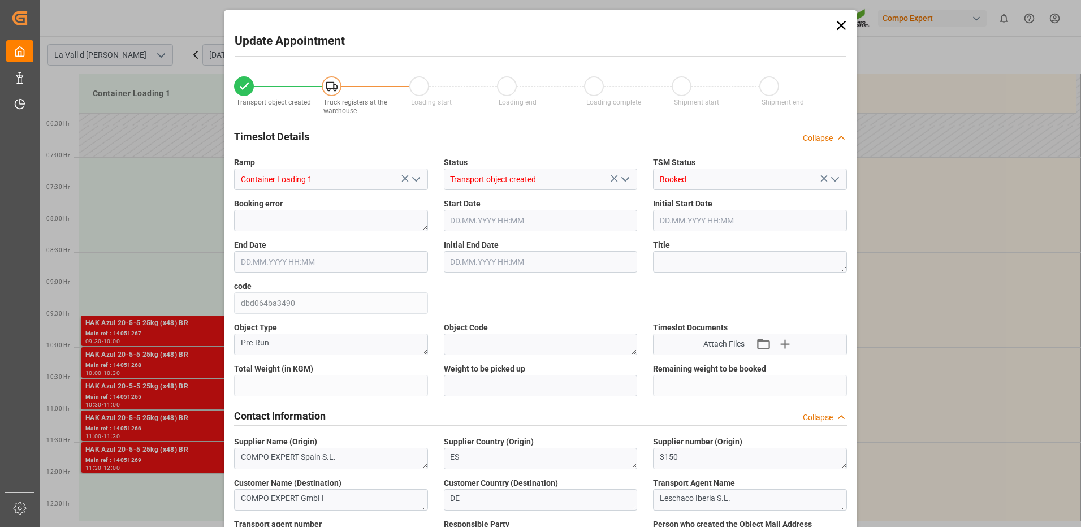
type input "24576"
type input "60"
type input "15.10.2025 08:00"
type input "15.10.2025 08:30"
type input "[DATE] 15:33"
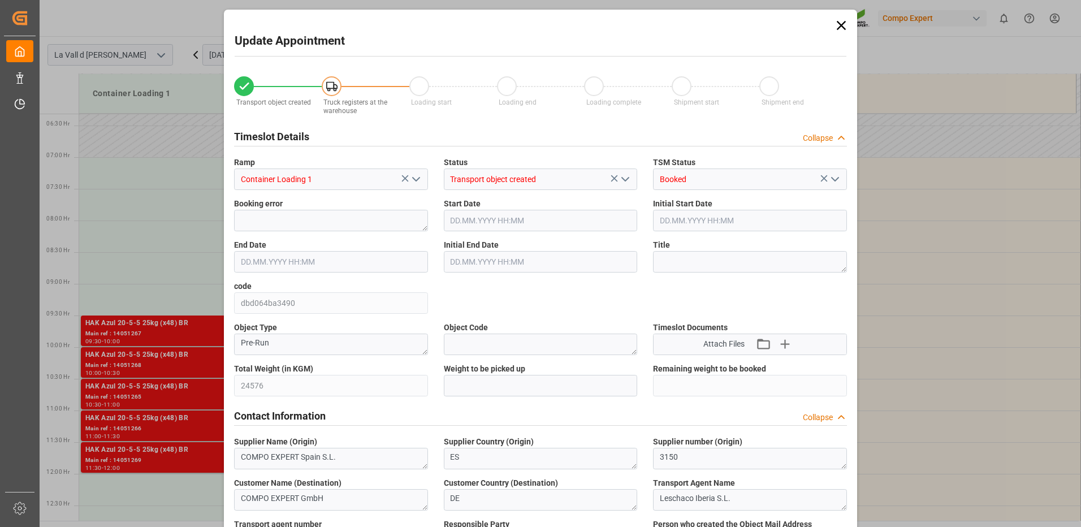
type input "24.09.2025 10:40"
click at [534, 391] on input "text" at bounding box center [541, 385] width 194 height 21
type input "24576"
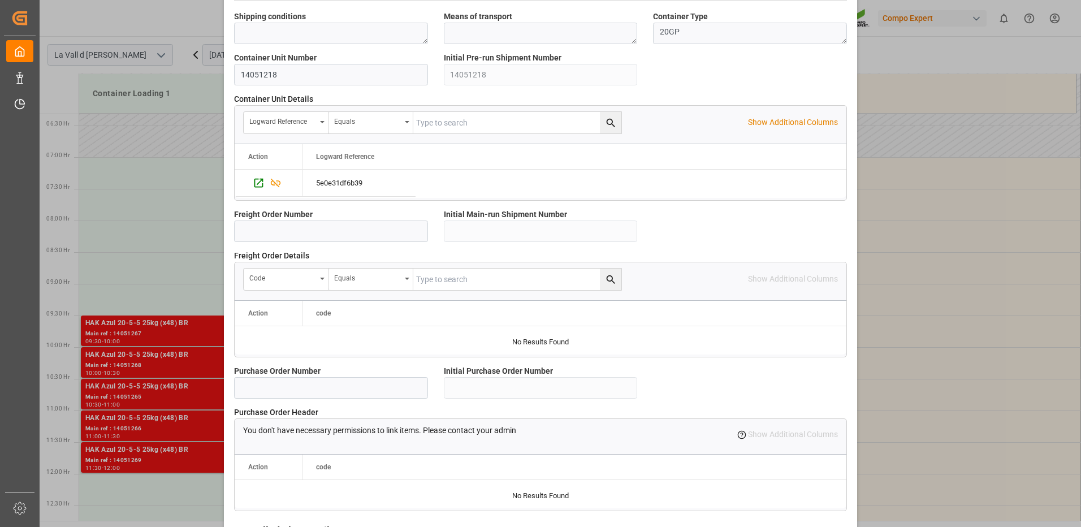
scroll to position [964, 0]
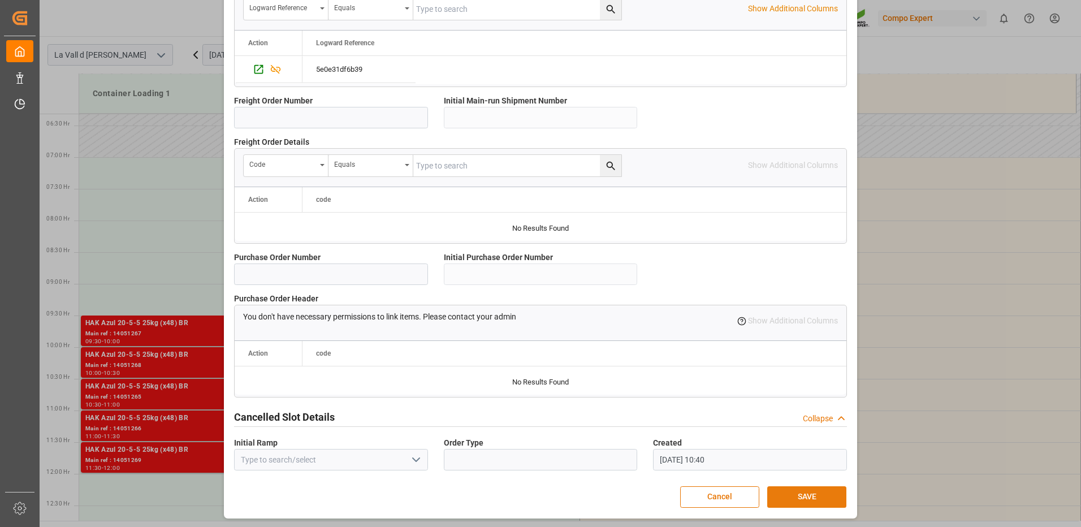
click at [804, 499] on button "SAVE" at bounding box center [806, 496] width 79 height 21
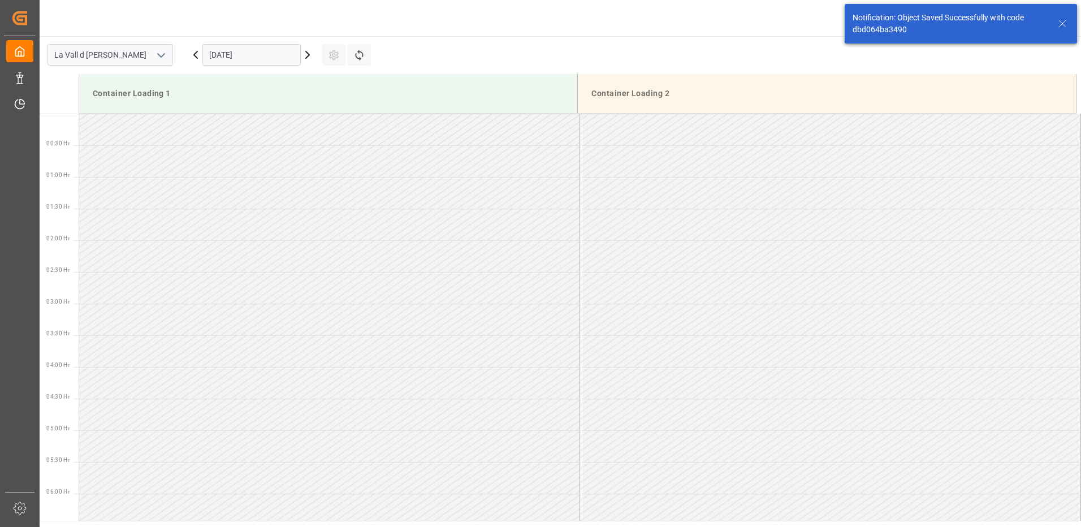
scroll to position [436, 0]
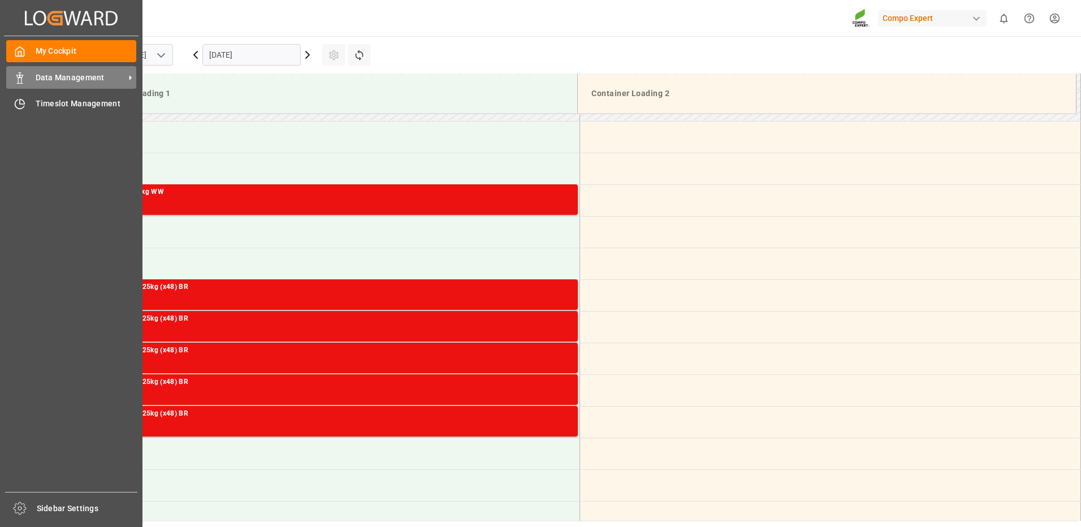
click at [31, 75] on div "Data Management Data Management" at bounding box center [71, 77] width 130 height 22
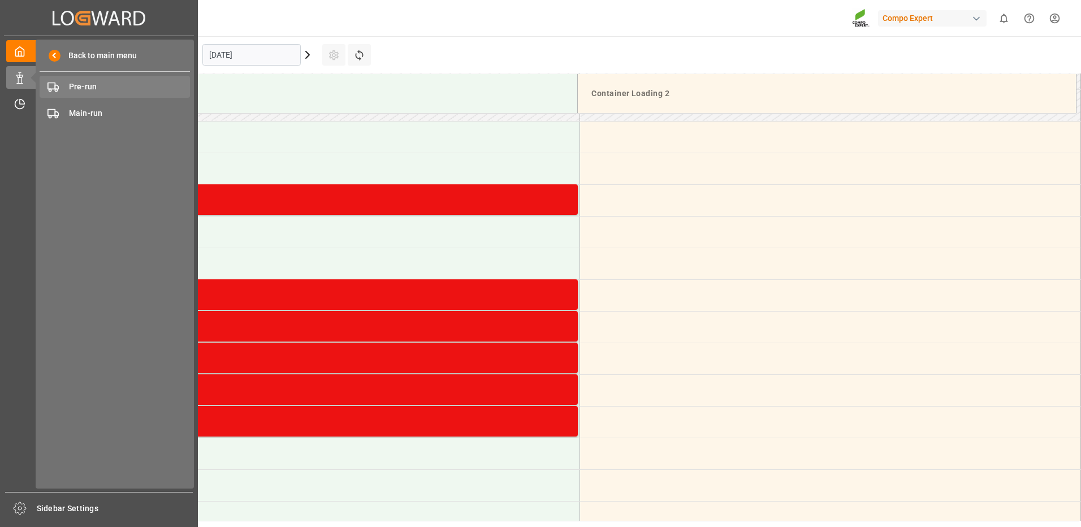
click at [96, 92] on span "Pre-run" at bounding box center [130, 87] width 122 height 12
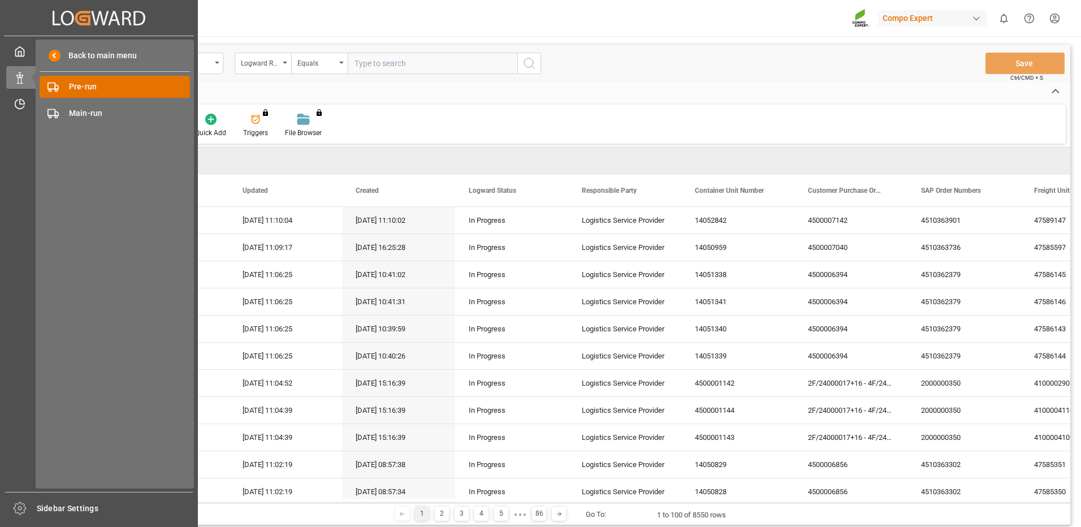
click at [168, 80] on div "Pre-run Pre-run" at bounding box center [115, 87] width 150 height 22
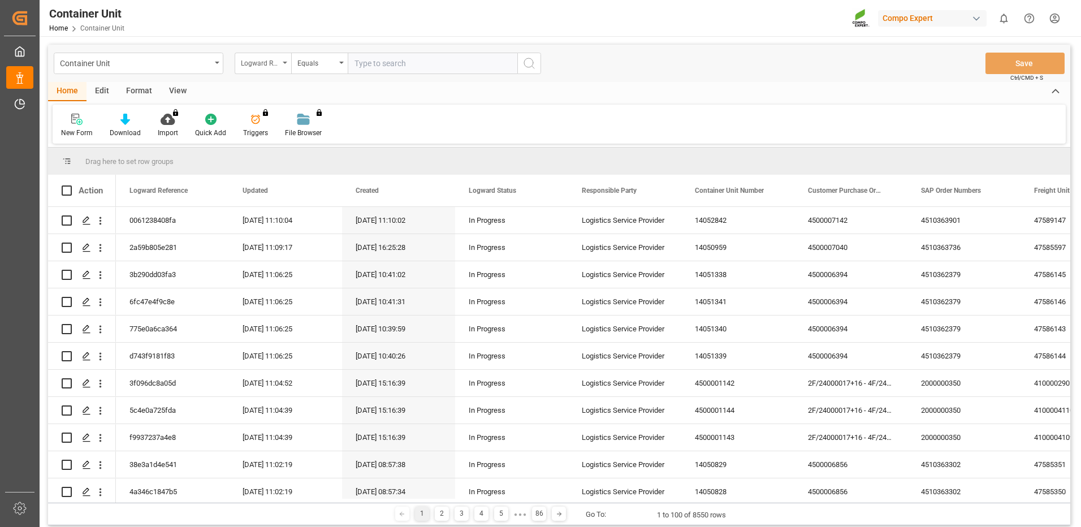
click at [284, 63] on icon "open menu" at bounding box center [285, 63] width 5 height 2
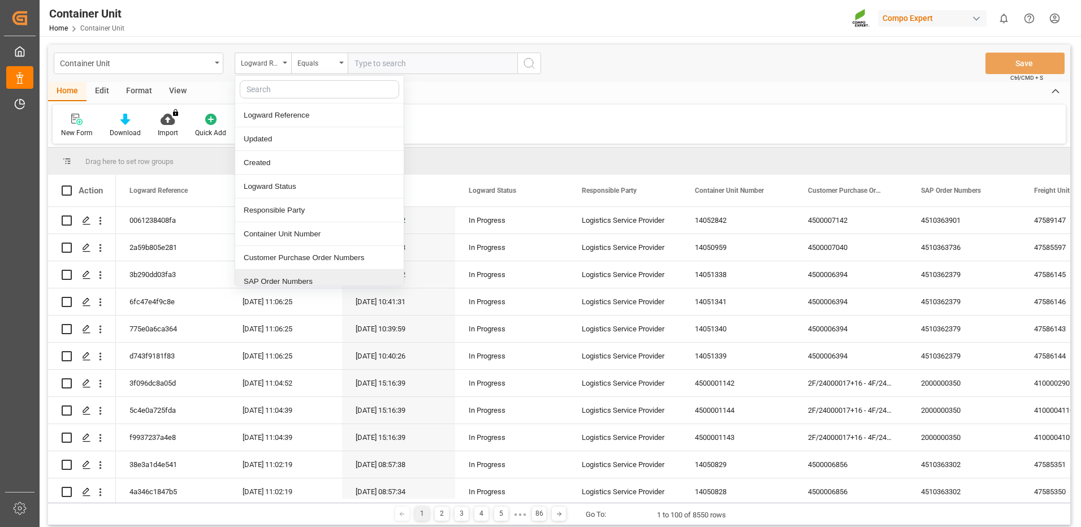
drag, startPoint x: 281, startPoint y: 283, endPoint x: 282, endPoint y: 245, distance: 38.4
click at [282, 282] on div "SAP Order Numbers" at bounding box center [319, 282] width 168 height 24
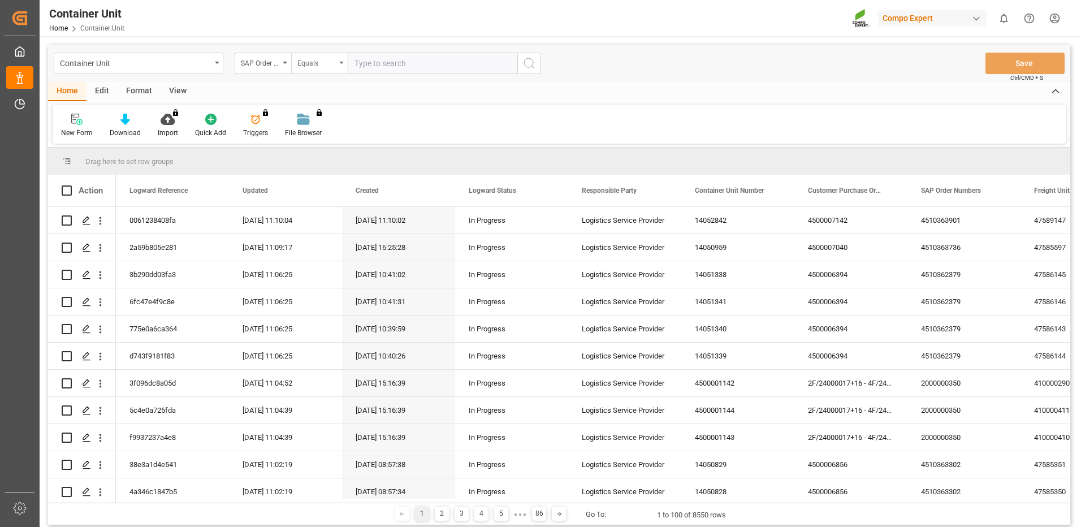
drag, startPoint x: 311, startPoint y: 61, endPoint x: 311, endPoint y: 68, distance: 7.4
click at [311, 62] on div "Equals" at bounding box center [316, 61] width 38 height 13
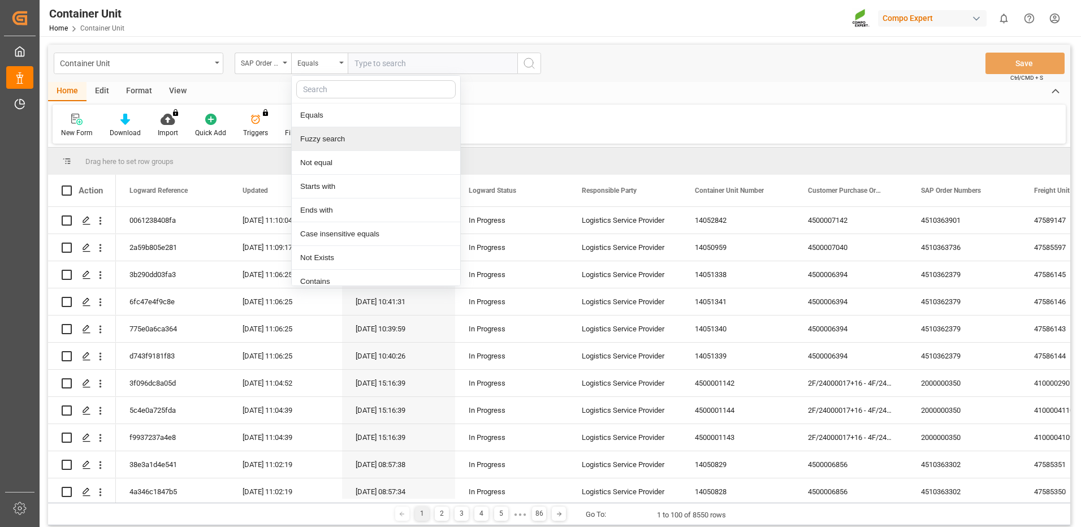
click at [334, 148] on div "Fuzzy search" at bounding box center [376, 139] width 168 height 24
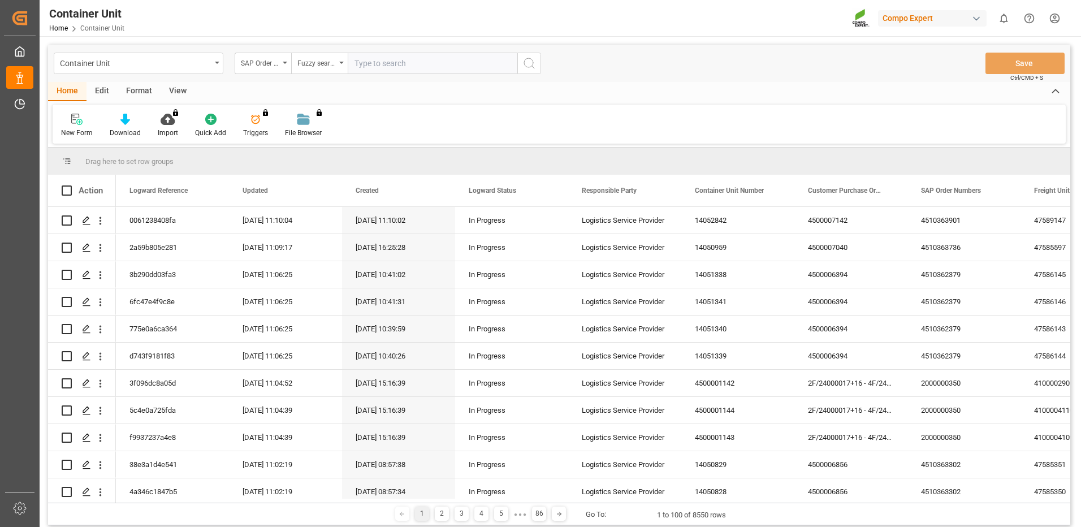
click at [424, 45] on div "Container Unit SAP Order Numbers Fuzzy search Save Ctrl/CMD + S" at bounding box center [559, 63] width 1022 height 37
click at [418, 67] on input "text" at bounding box center [433, 63] width 170 height 21
paste input "4510366471"
type input "4510366471"
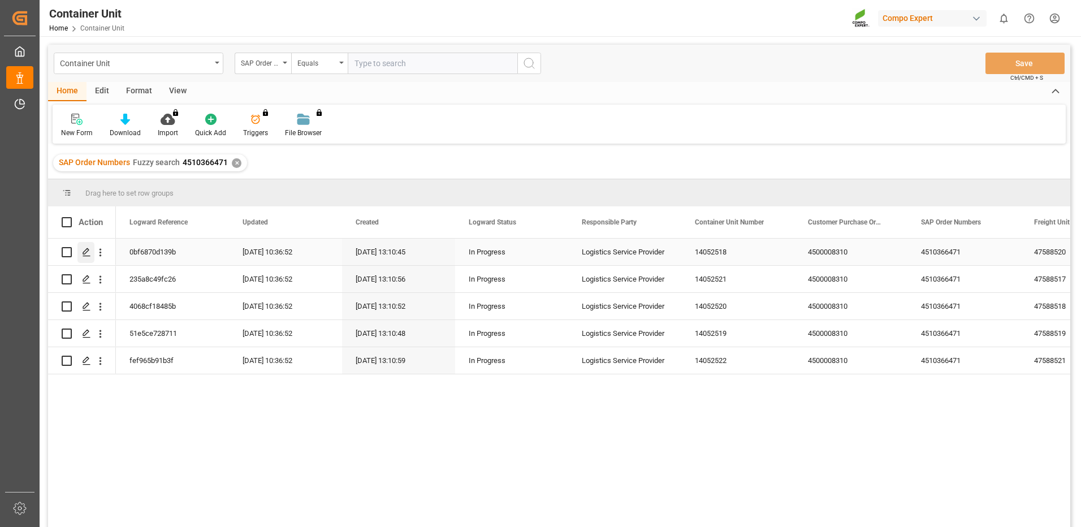
click at [90, 248] on icon "Press SPACE to select this row." at bounding box center [86, 252] width 9 height 9
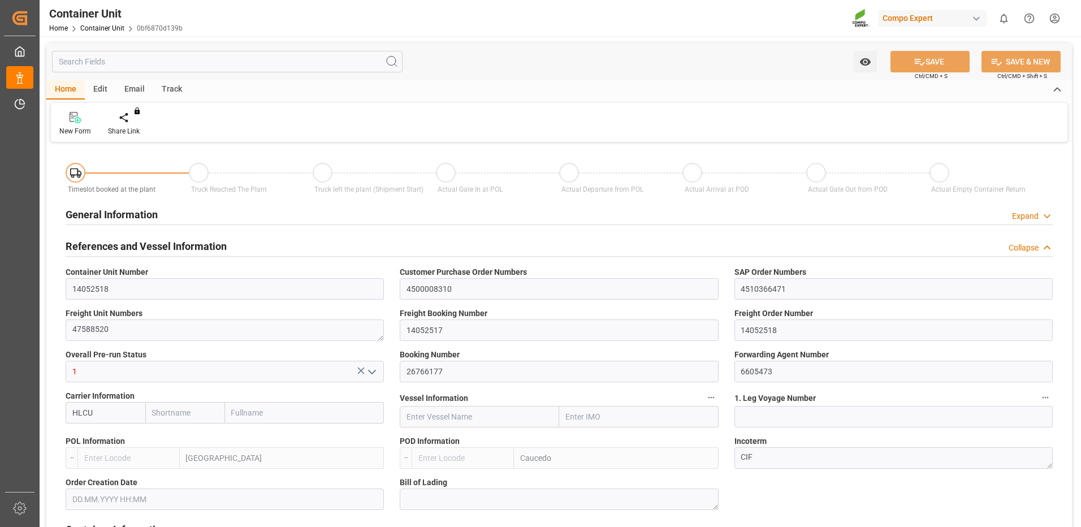
type input "HLCU"
type input "ESVLC"
type input "DOCAU"
type input "7"
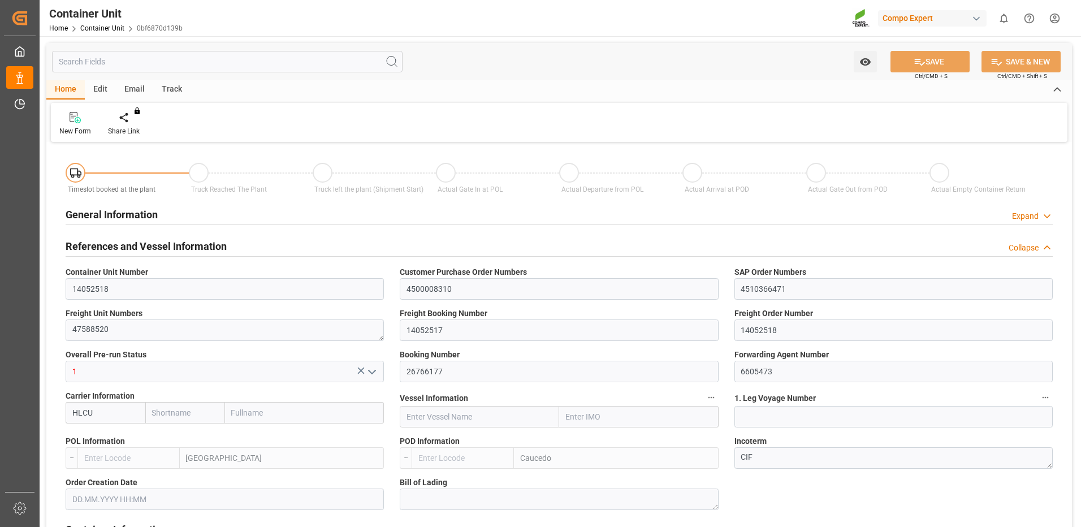
type input "0"
type input "8"
type input "0"
type input "100"
type input "24579.84"
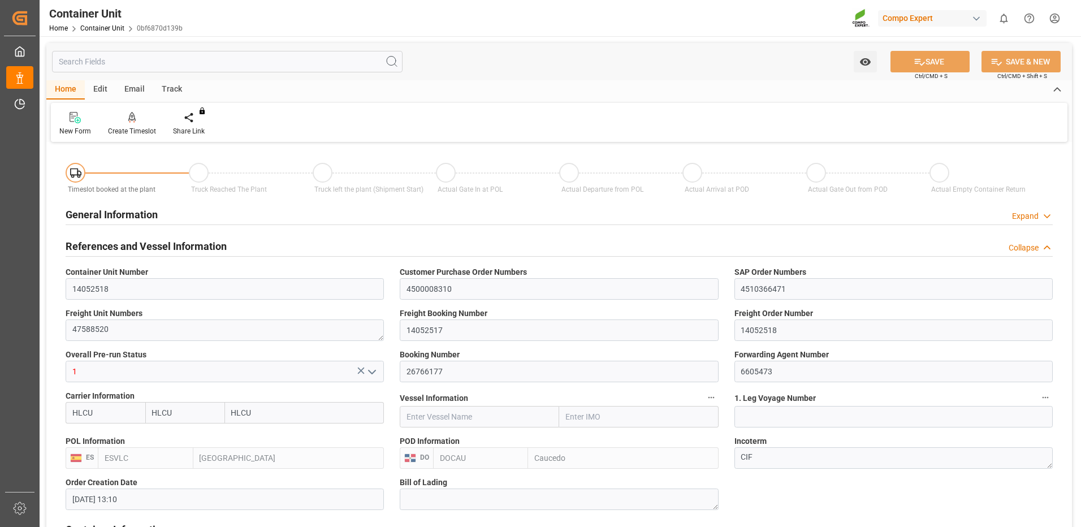
type input "17.09.2025 13:10"
type input "07.10.2025"
click at [144, 128] on div "Create Timeslot" at bounding box center [132, 131] width 48 height 10
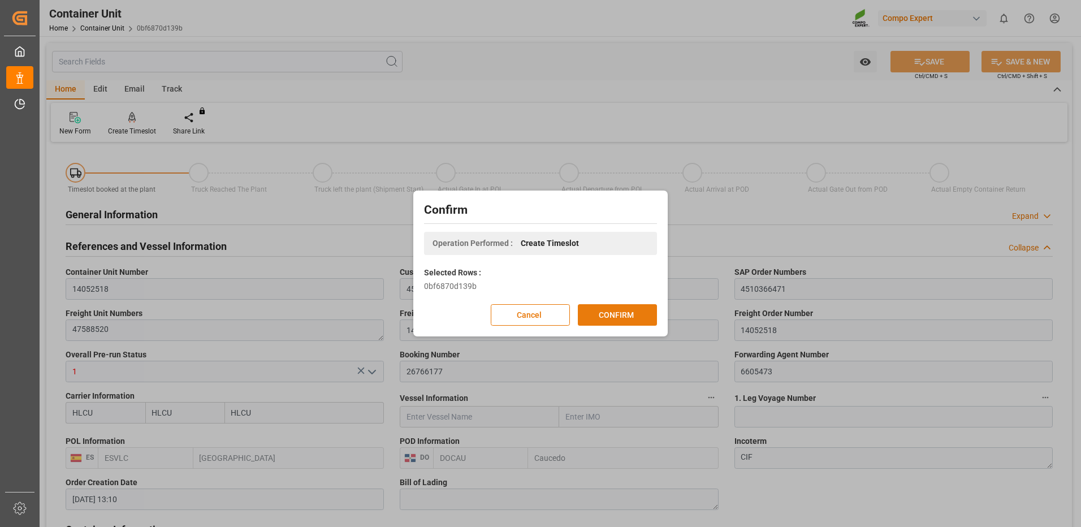
click at [612, 320] on button "CONFIRM" at bounding box center [617, 314] width 79 height 21
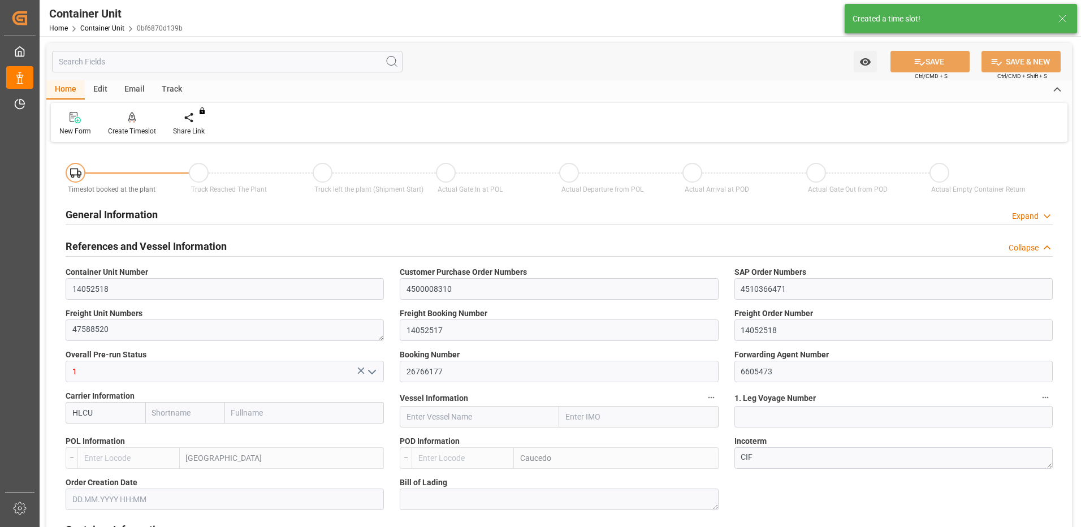
type input "HLCU"
type input "ESVLC"
type input "DOCAU"
type input "7"
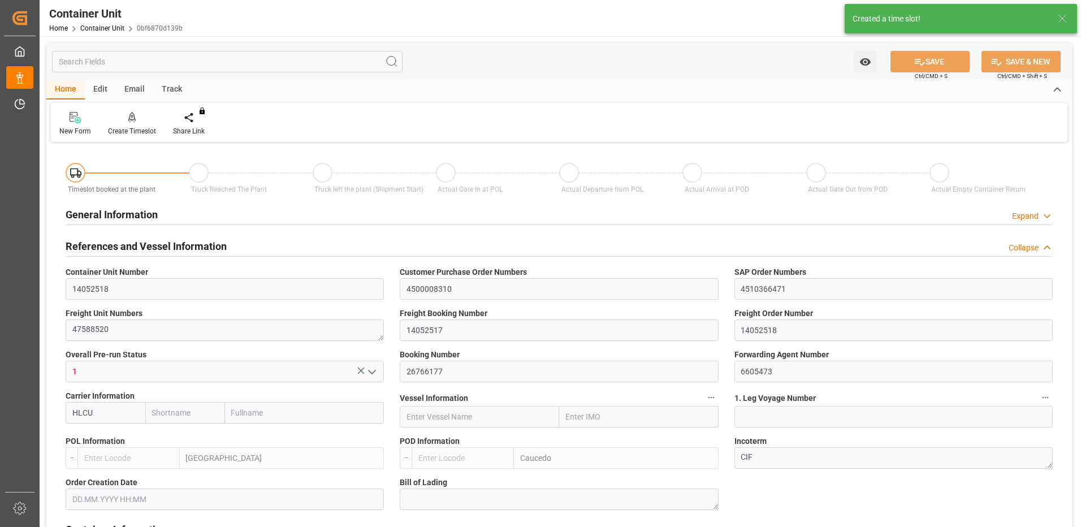
type input "0"
type input "8"
type input "0"
type input "100"
type input "24579.84"
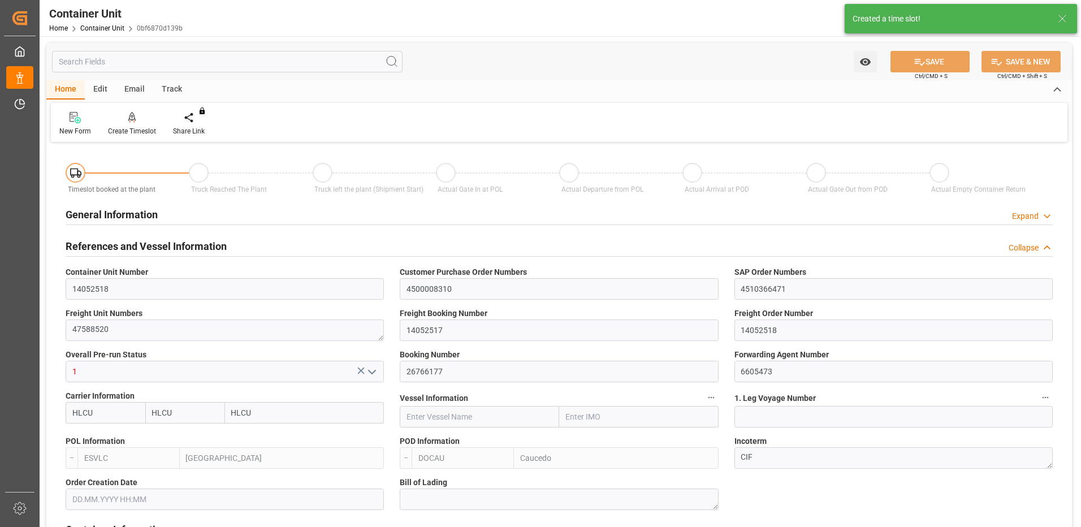
type input "17.09.2025 13:10"
type input "07.10.2025"
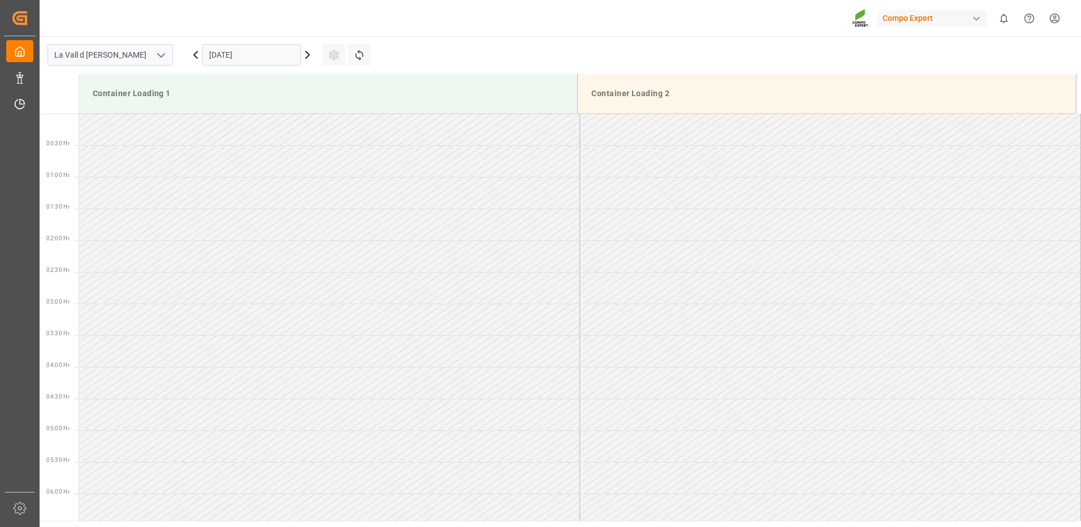
scroll to position [626, 0]
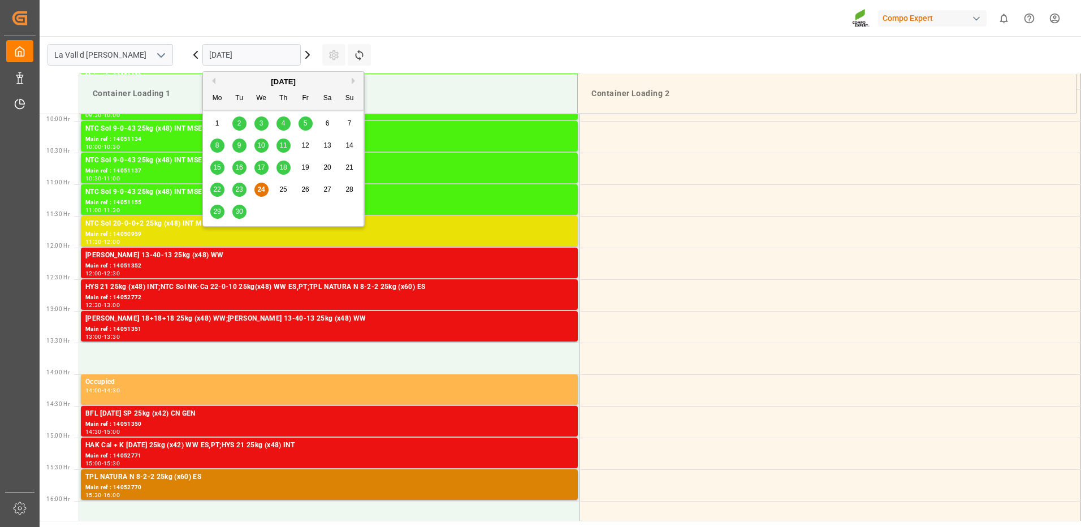
click at [253, 55] on input "[DATE]" at bounding box center [251, 54] width 98 height 21
click at [353, 83] on button "Next Month" at bounding box center [355, 80] width 7 height 7
click at [259, 172] on div "15" at bounding box center [261, 168] width 14 height 14
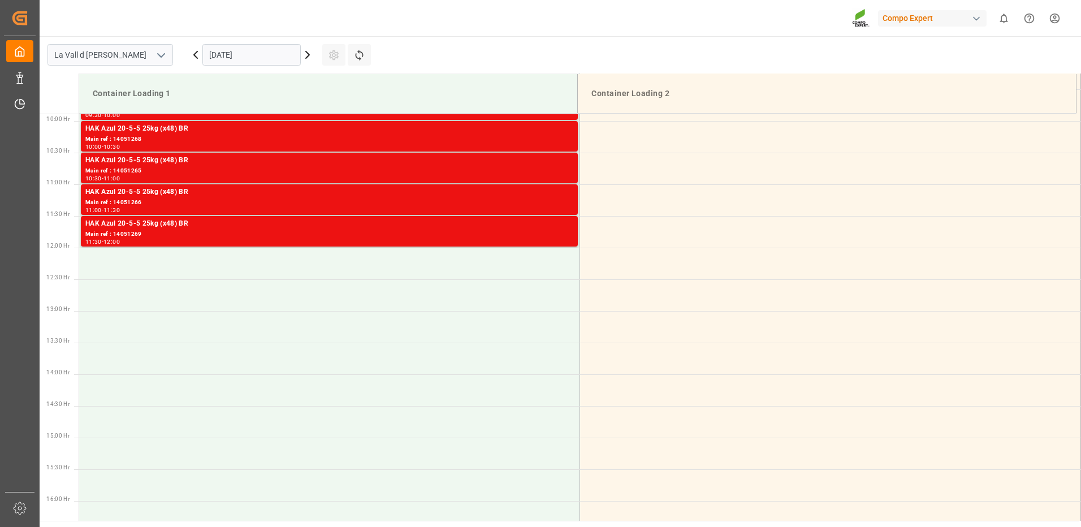
scroll to position [513, 0]
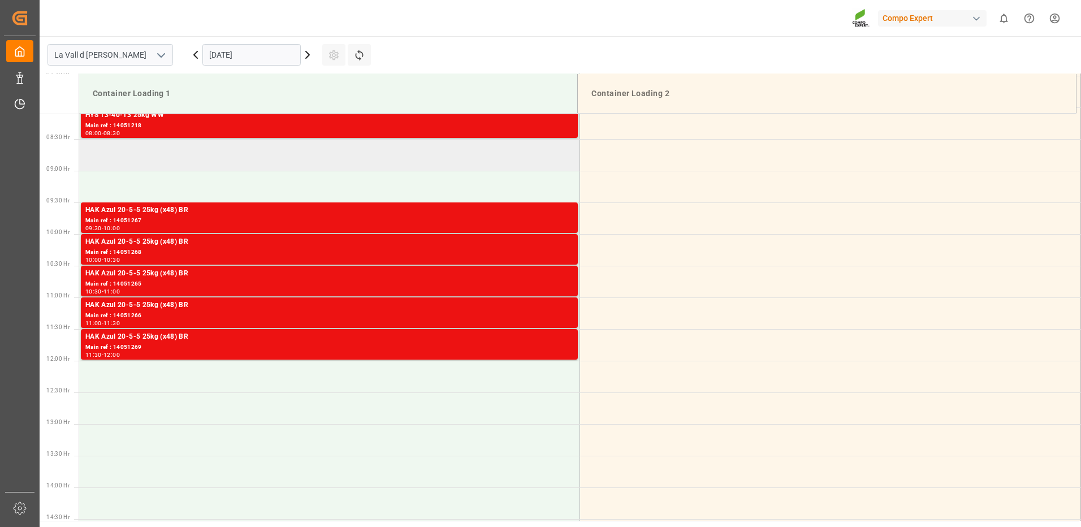
click at [221, 158] on td at bounding box center [329, 155] width 501 height 32
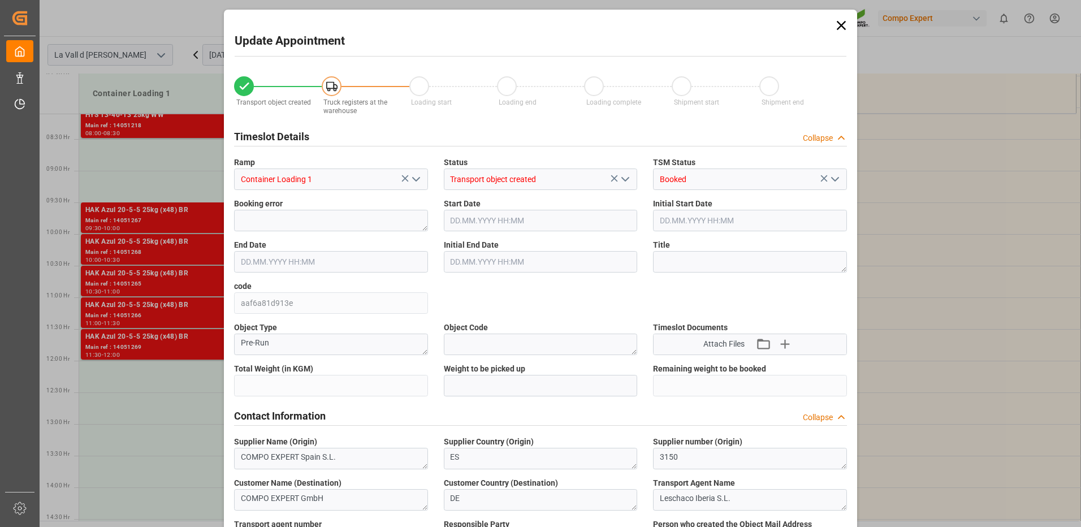
type input "24576"
type input "60"
type input "15.10.2025 08:30"
type input "15.10.2025 09:00"
type input "[DATE] 15:33"
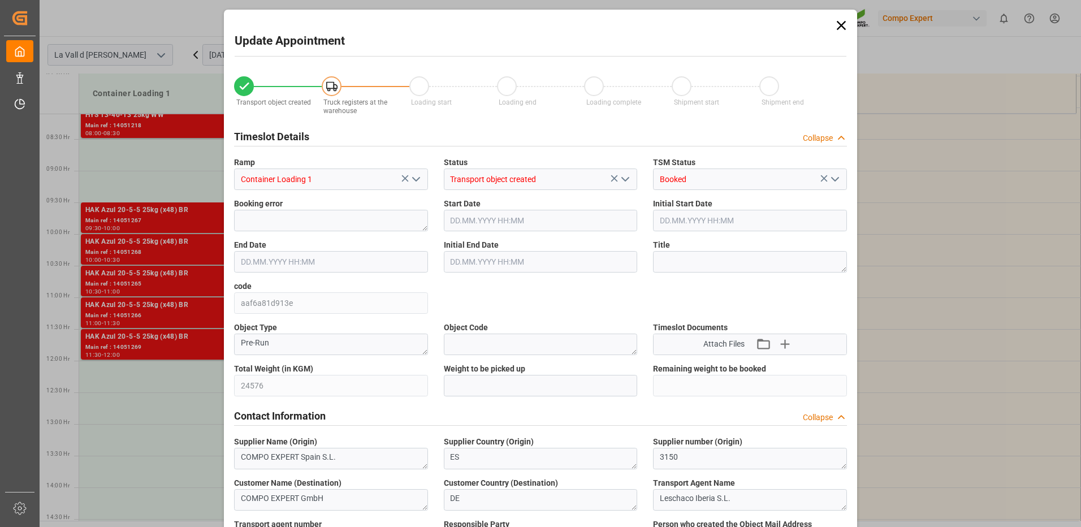
type input "24.09.2025 10:41"
click at [505, 379] on input "text" at bounding box center [541, 385] width 194 height 21
type input "24576"
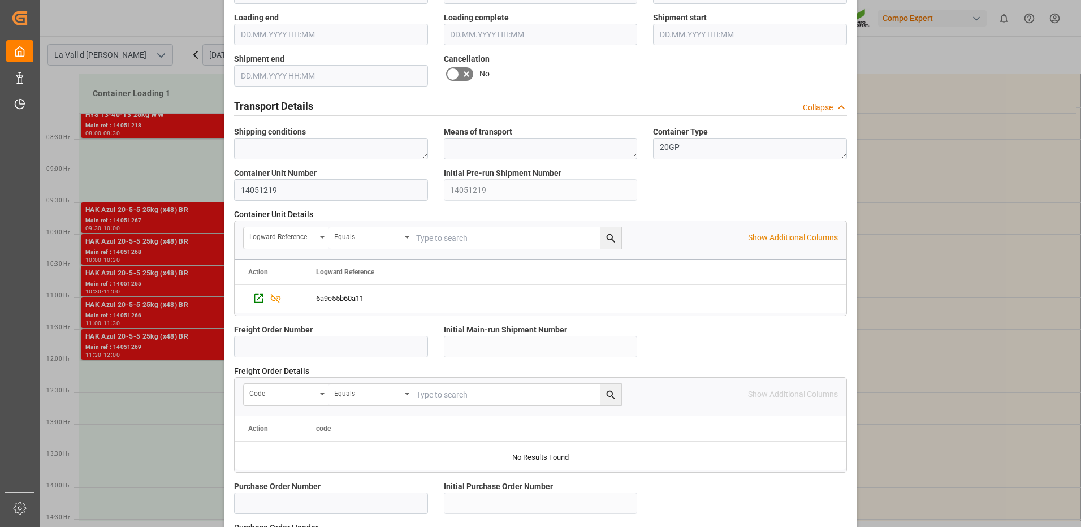
scroll to position [964, 0]
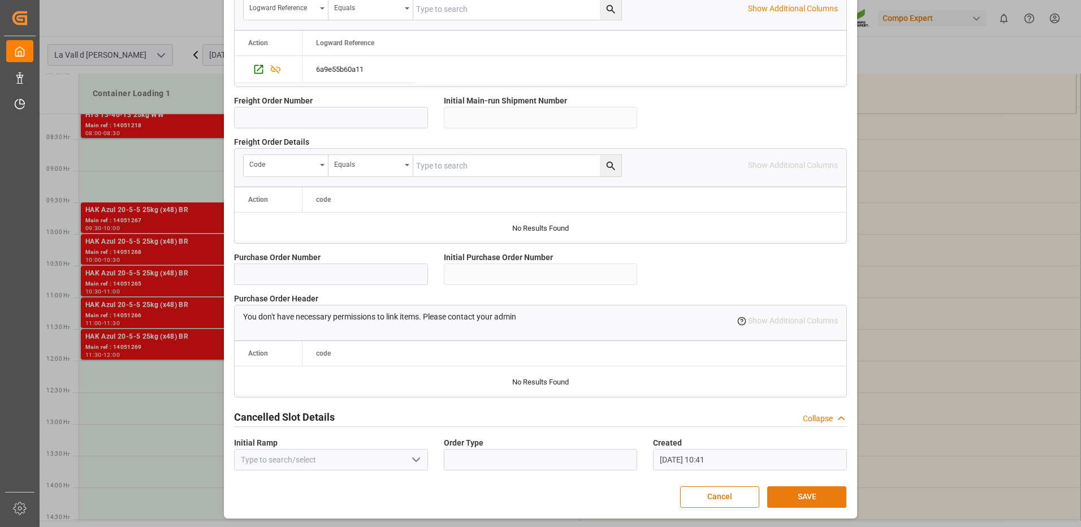
click at [825, 496] on button "SAVE" at bounding box center [806, 496] width 79 height 21
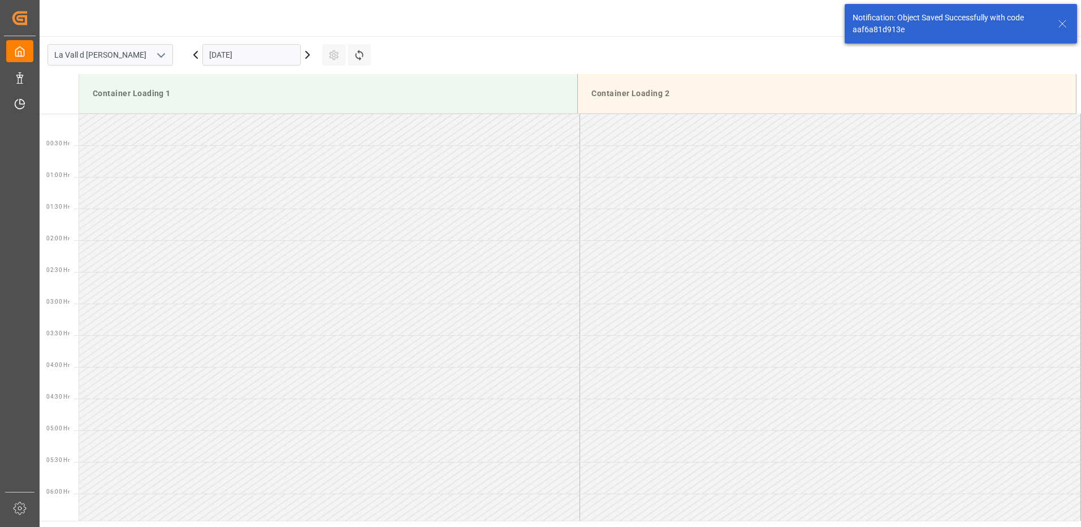
scroll to position [436, 0]
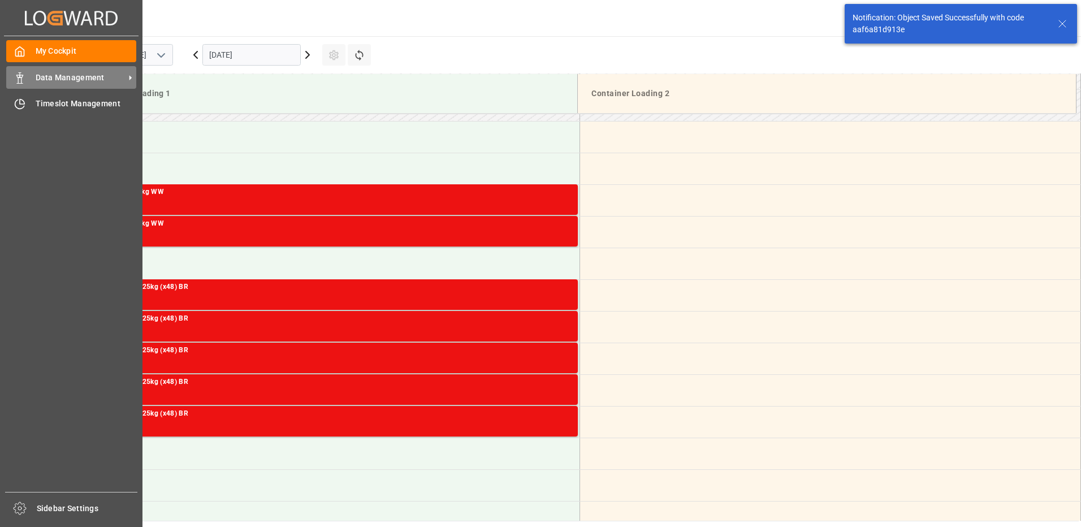
click at [16, 77] on icon at bounding box center [19, 77] width 11 height 11
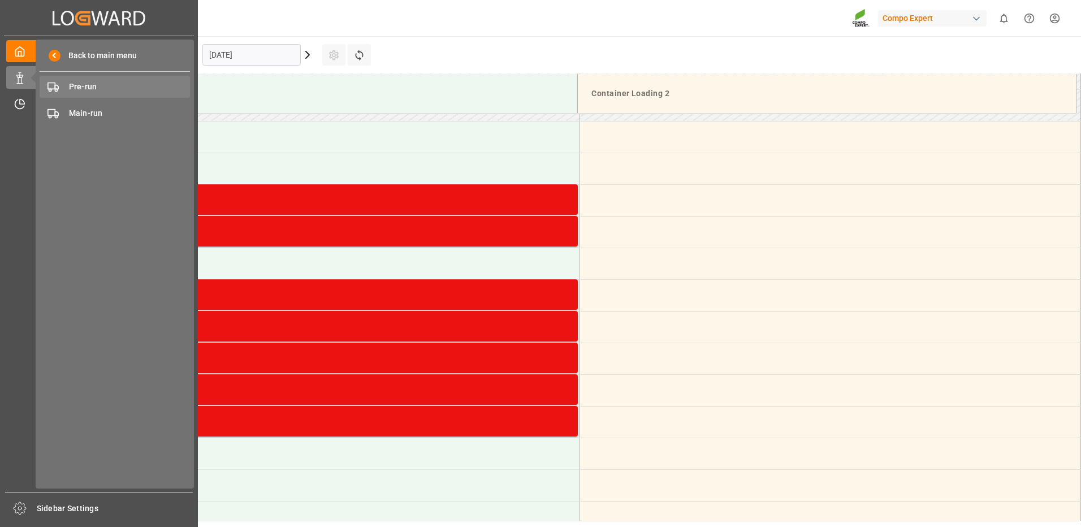
click at [66, 84] on div "Pre-run Pre-run" at bounding box center [115, 87] width 150 height 22
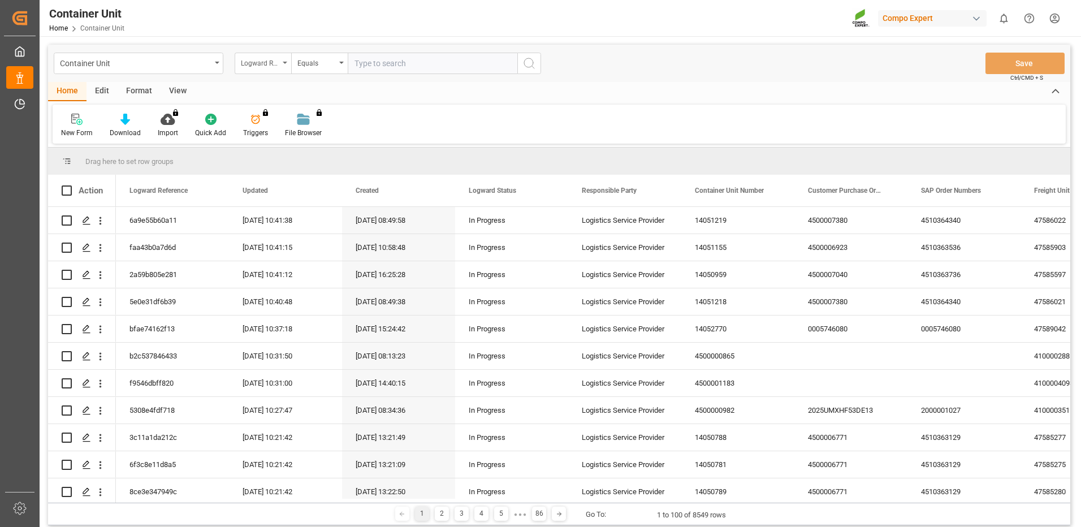
click at [274, 62] on div "Logward Reference" at bounding box center [260, 61] width 38 height 13
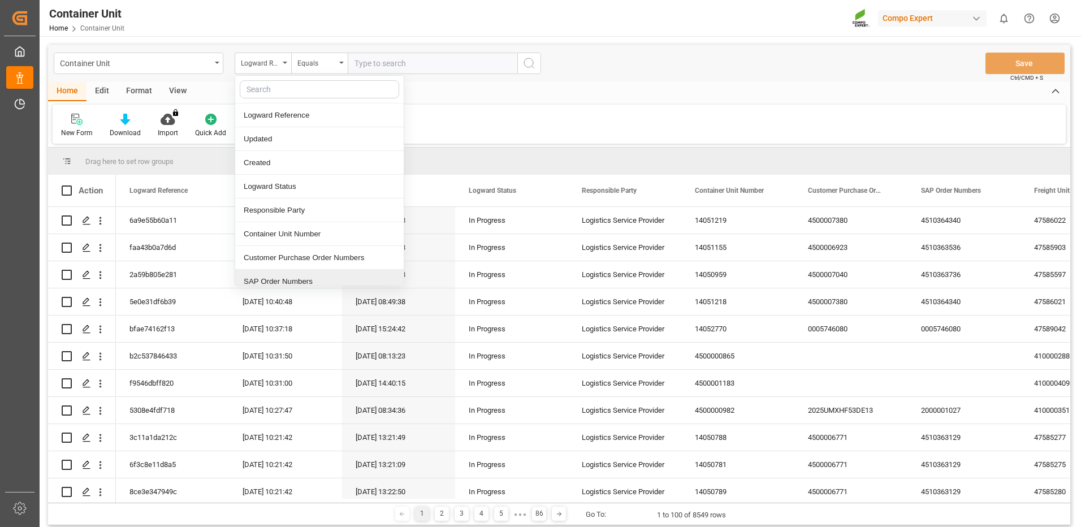
click at [284, 281] on div "SAP Order Numbers" at bounding box center [319, 282] width 168 height 24
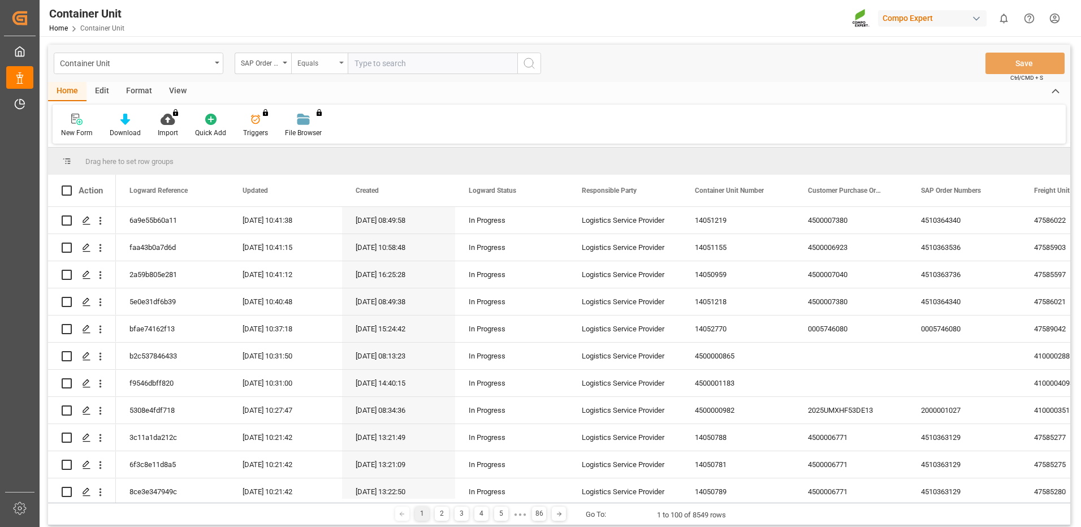
click at [326, 63] on div "Equals" at bounding box center [316, 61] width 38 height 13
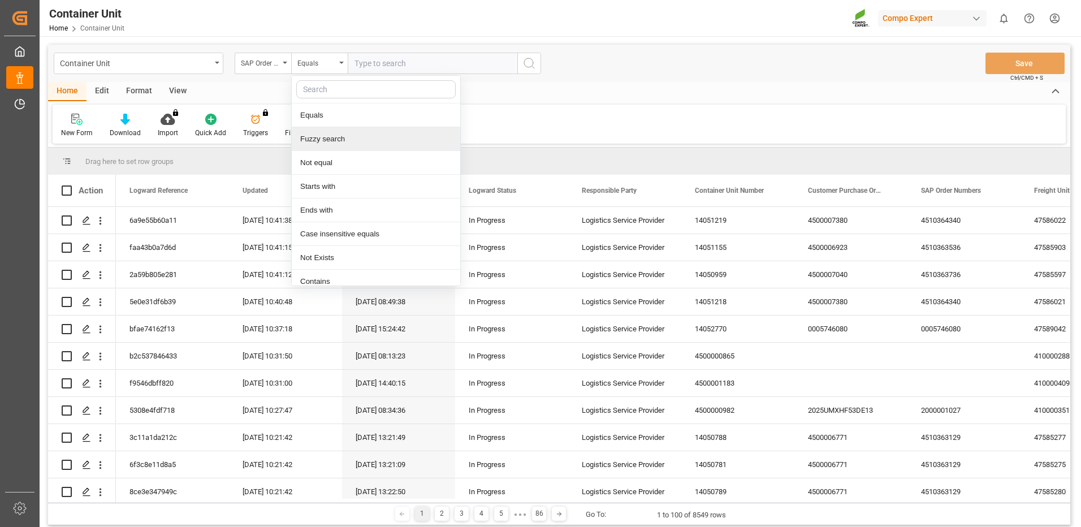
click at [332, 146] on div "Fuzzy search" at bounding box center [376, 139] width 168 height 24
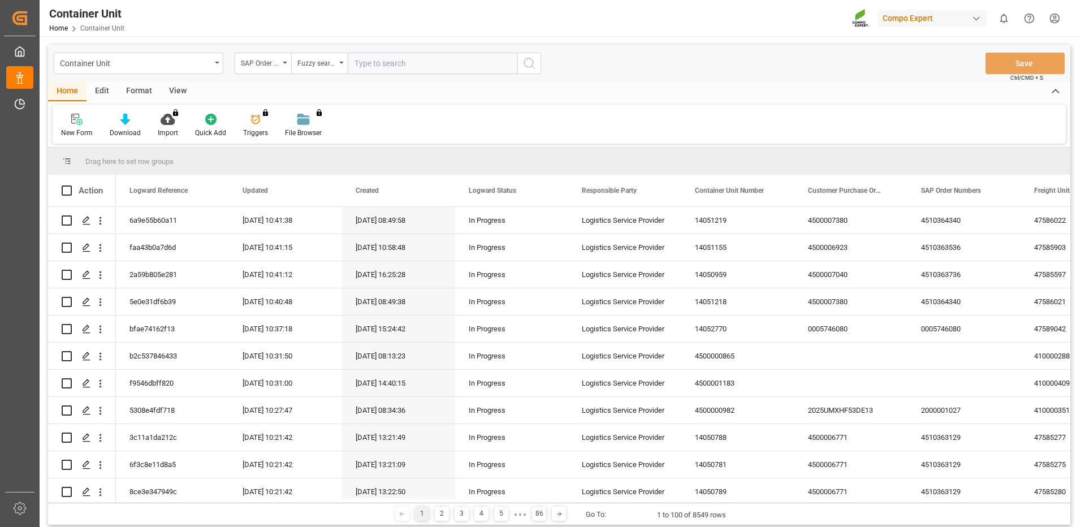
click at [391, 69] on input "text" at bounding box center [433, 63] width 170 height 21
paste input "4510364340"
type input "4510364340"
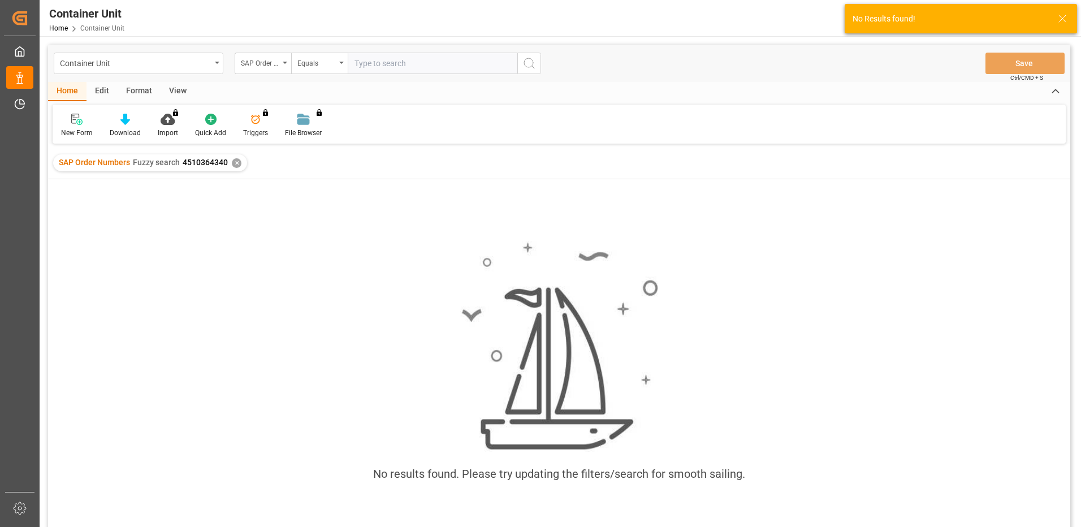
click at [235, 158] on div "✕" at bounding box center [237, 163] width 10 height 10
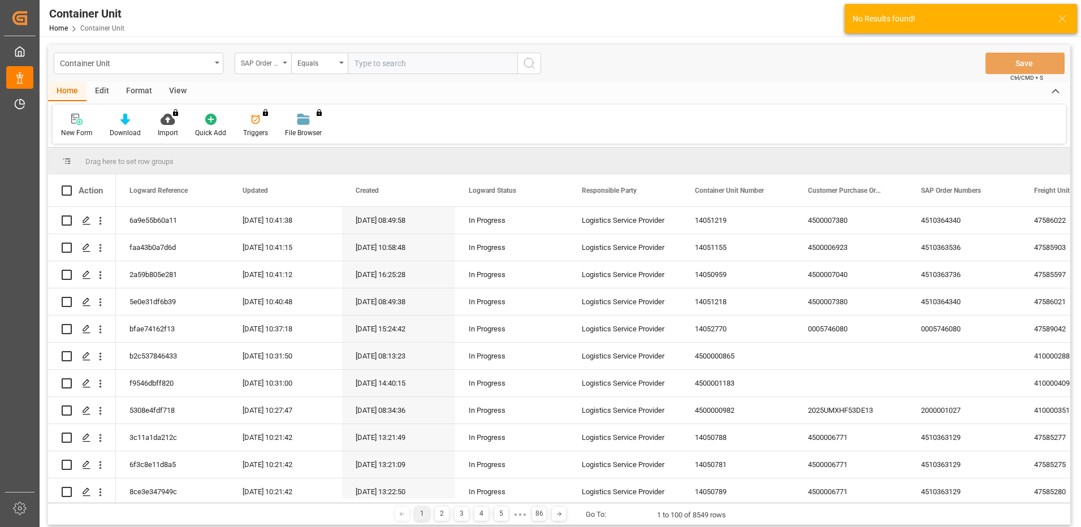
click at [279, 66] on div "SAP Order Numbers" at bounding box center [263, 63] width 57 height 21
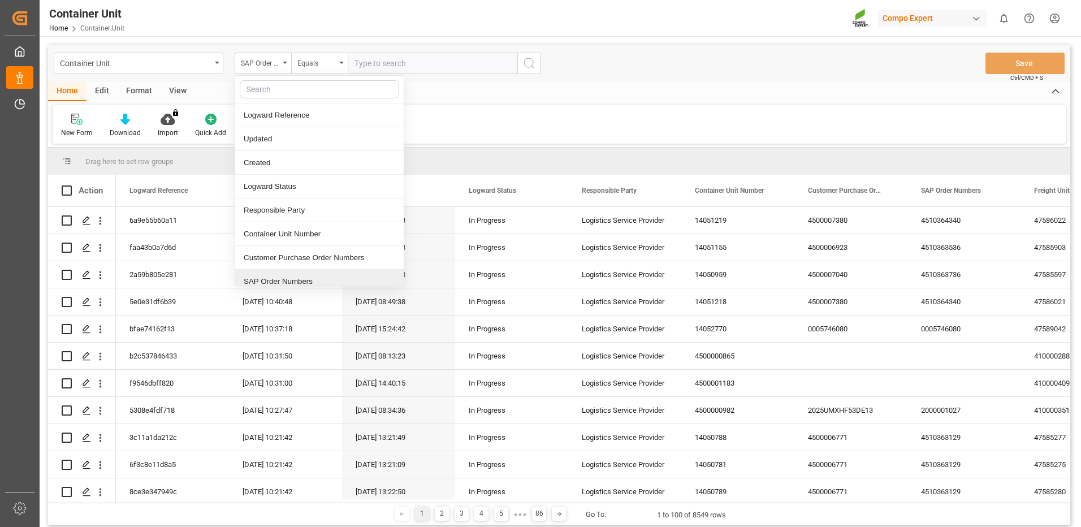
click at [287, 283] on div "SAP Order Numbers" at bounding box center [319, 282] width 168 height 24
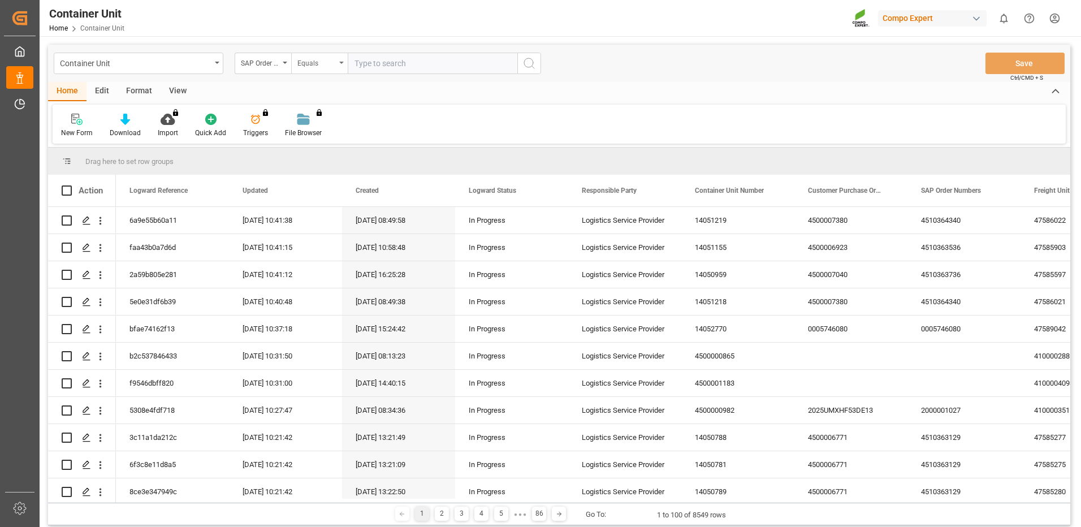
click at [326, 62] on div "Equals" at bounding box center [316, 61] width 38 height 13
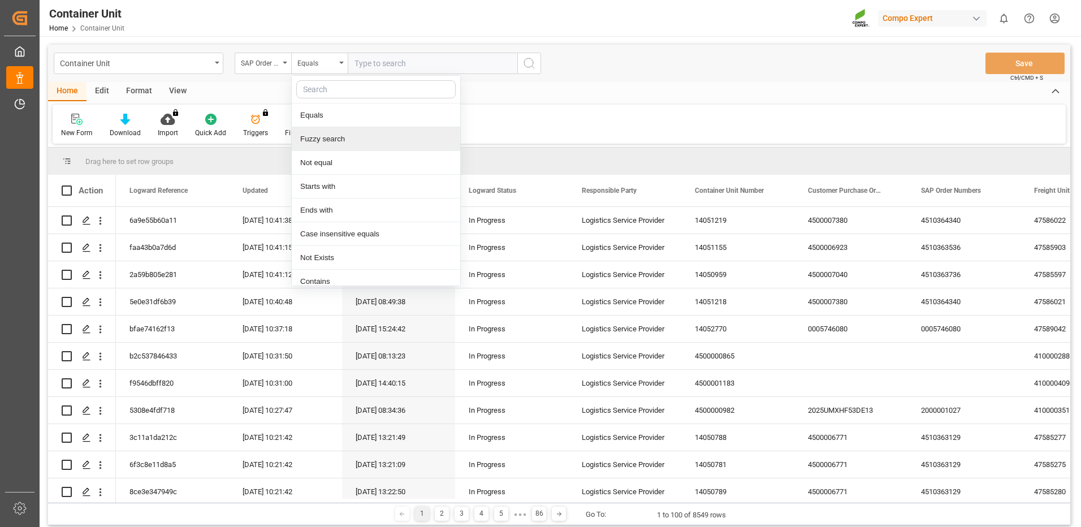
drag, startPoint x: 326, startPoint y: 140, endPoint x: 379, endPoint y: 95, distance: 69.8
click at [326, 139] on div "Fuzzy search" at bounding box center [376, 139] width 168 height 24
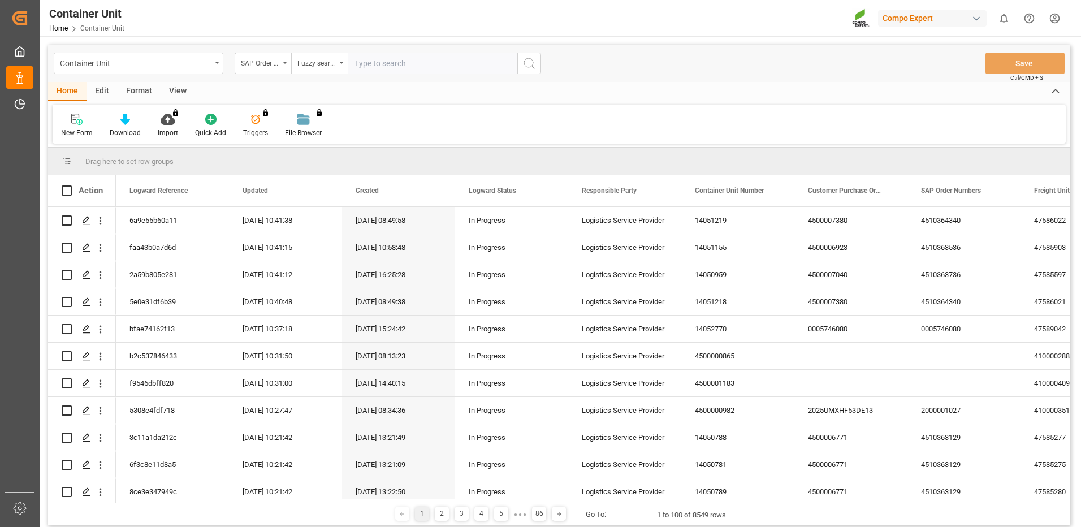
click at [393, 68] on input "text" at bounding box center [433, 63] width 170 height 21
paste input "4510364340"
type input "4510364340"
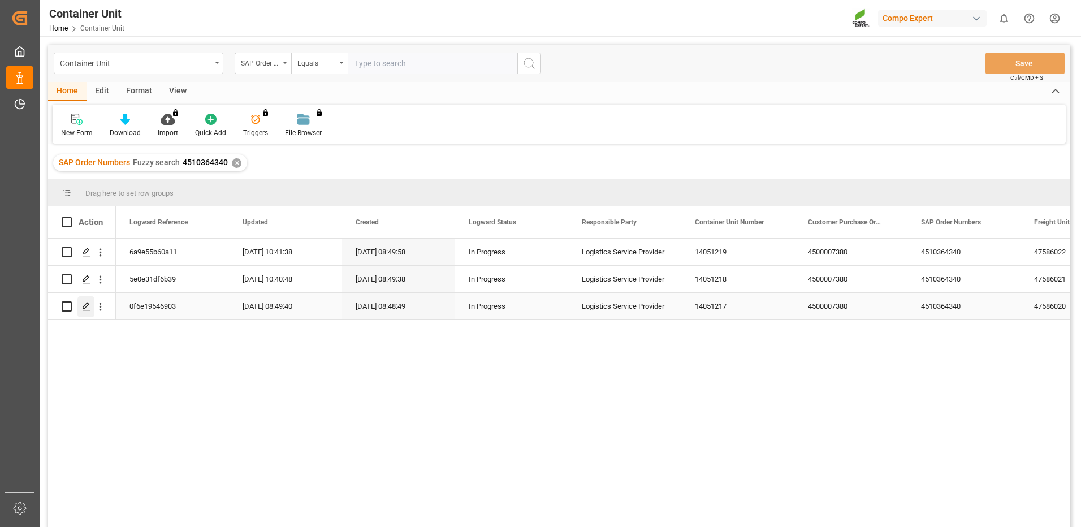
click at [84, 311] on div "Press SPACE to select this row." at bounding box center [85, 306] width 17 height 21
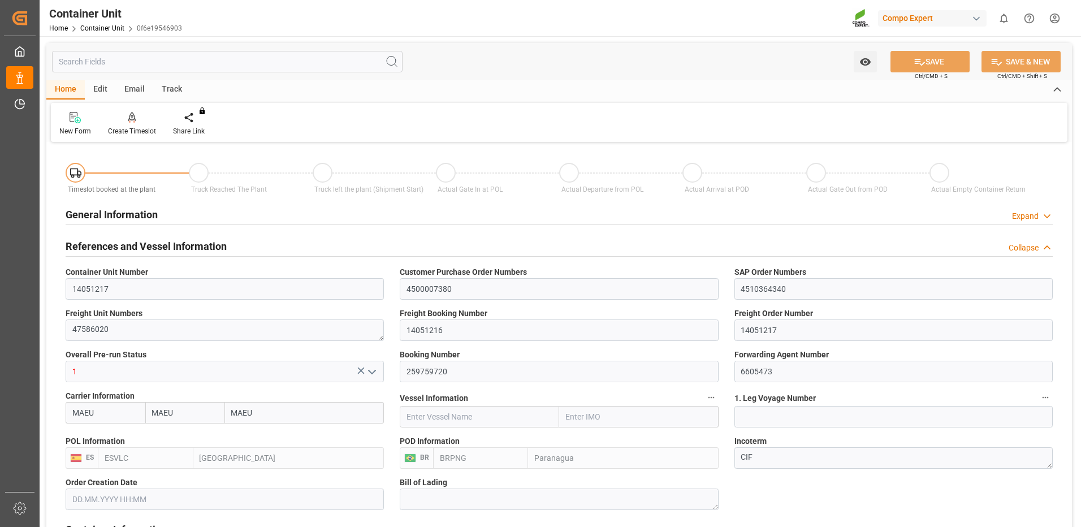
type input "MAEU"
type input "ESVLC"
type input "BRPNG"
type input "10"
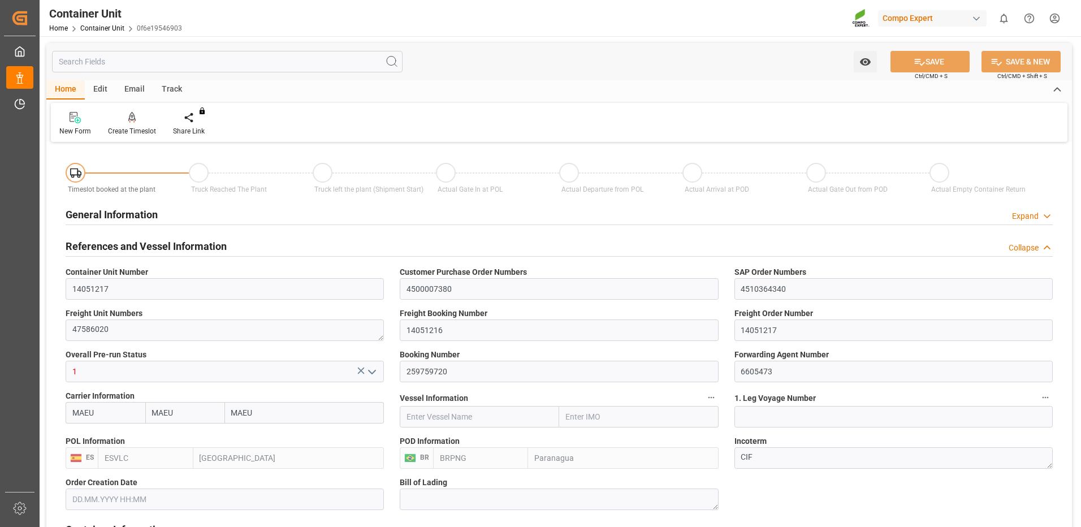
type input "0"
type input "10"
type input "0"
type input "60"
type input "24576"
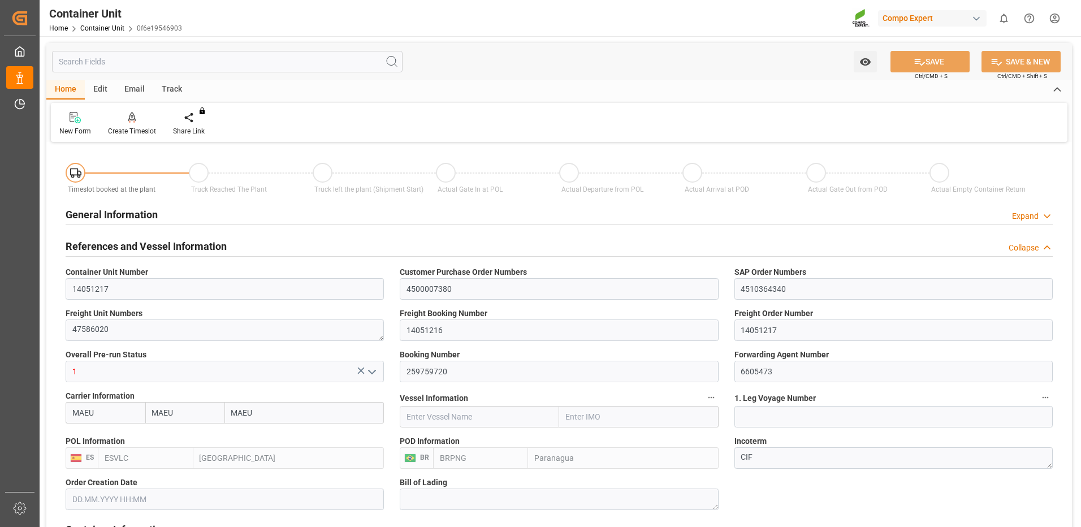
type input "21.08.2025 15:33"
type input "06.10.2025"
click at [133, 130] on div "Create Timeslot" at bounding box center [132, 131] width 48 height 10
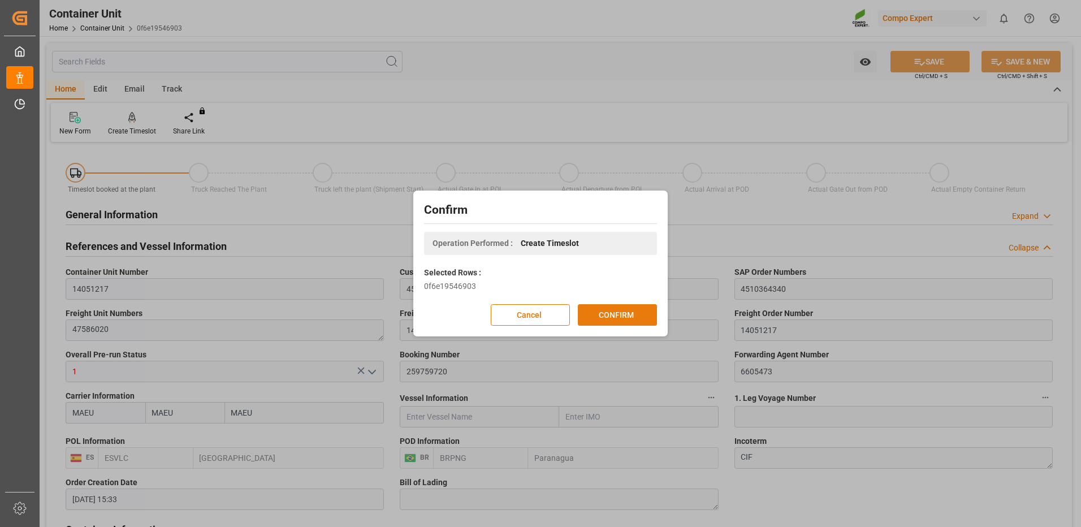
click at [596, 315] on button "CONFIRM" at bounding box center [617, 314] width 79 height 21
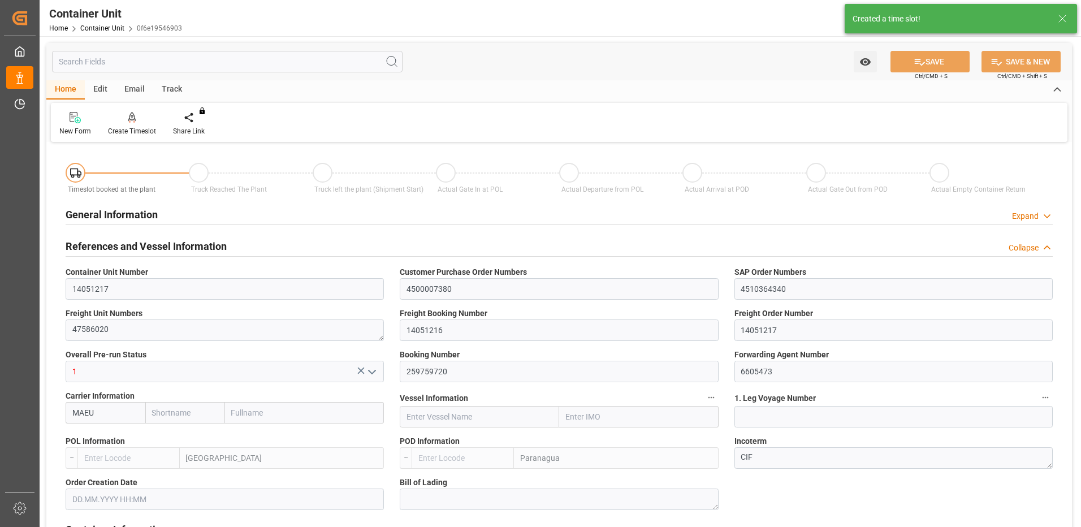
type input "MAEU"
type input "ESVLC"
type input "BRPNG"
type input "10"
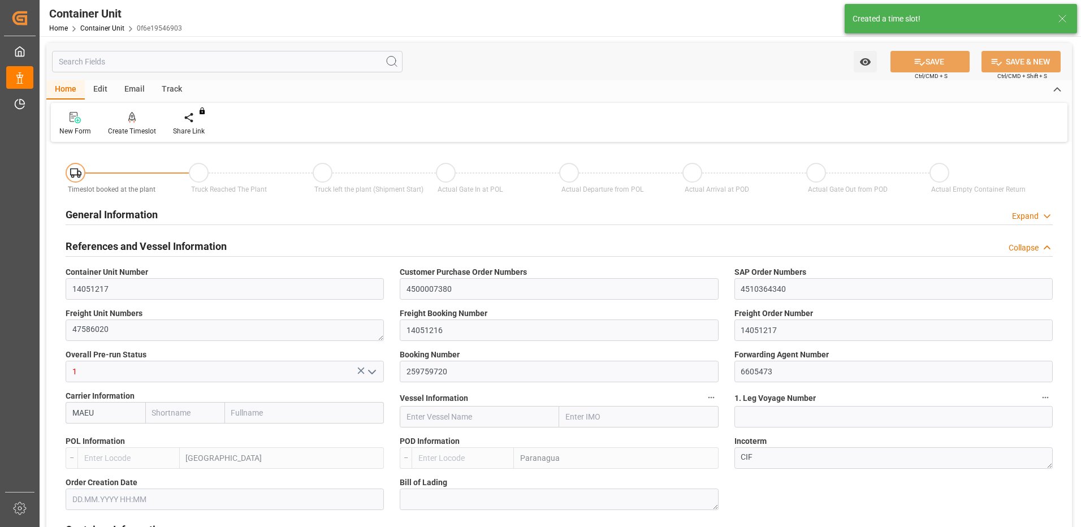
type input "0"
type input "10"
type input "0"
type input "60"
type input "24576"
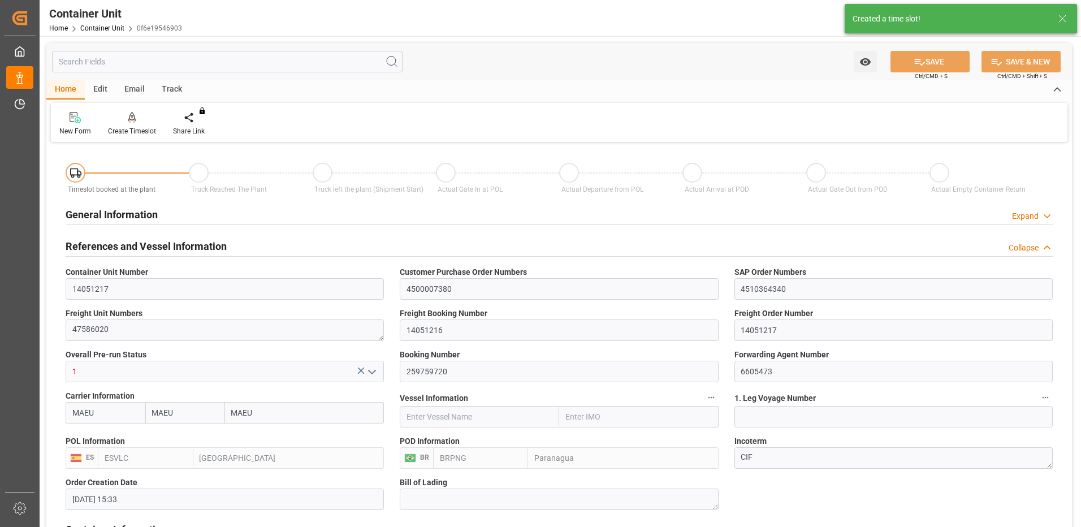
type input "21.08.2025 15:33"
type input "06.10.2025"
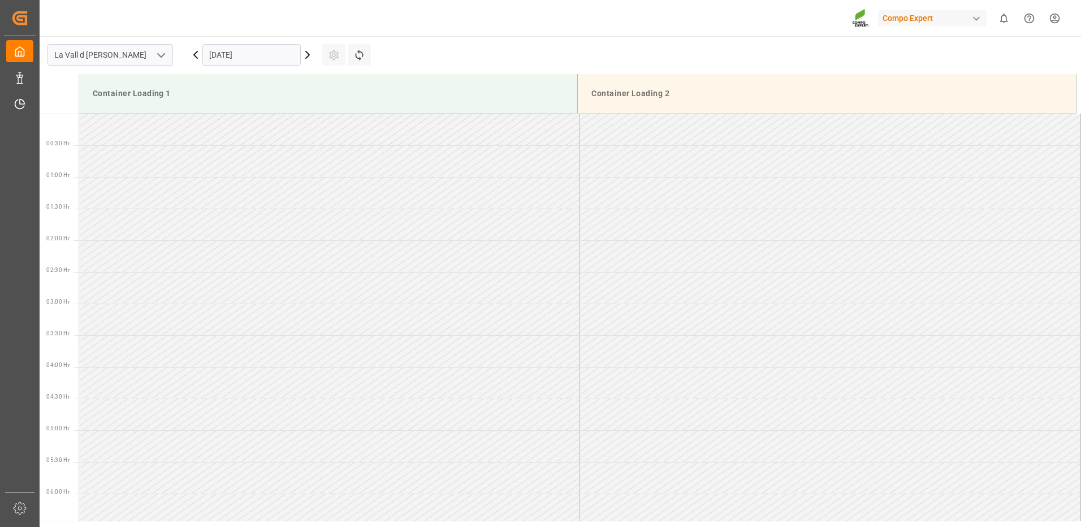
scroll to position [626, 0]
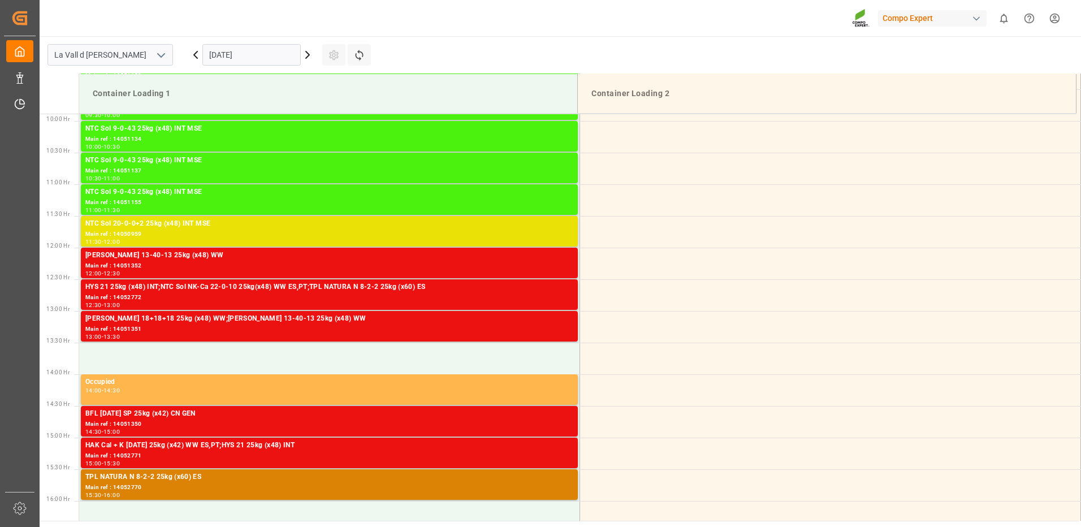
click at [280, 46] on input "[DATE]" at bounding box center [251, 54] width 98 height 21
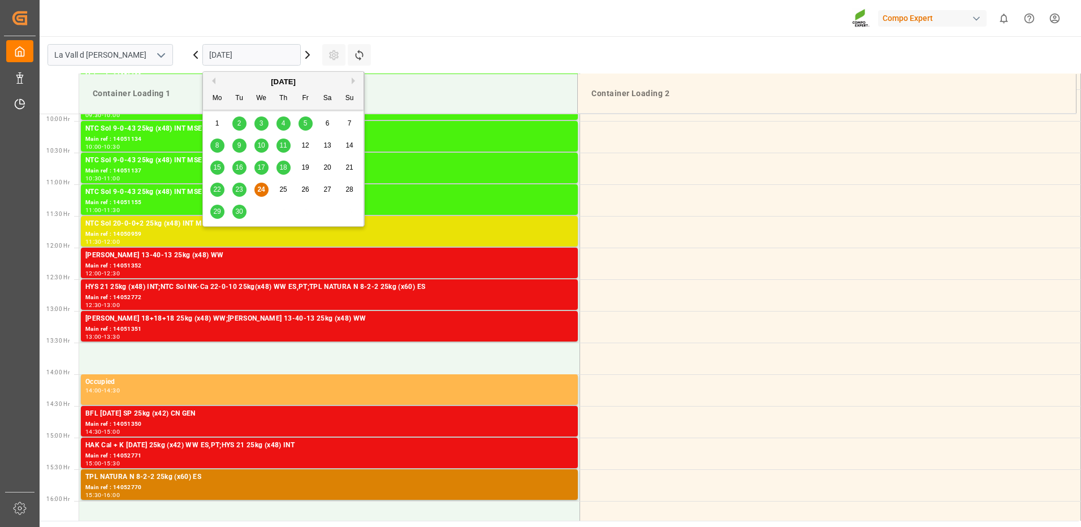
click at [352, 81] on button "Next Month" at bounding box center [355, 80] width 7 height 7
click at [266, 166] on div "15" at bounding box center [261, 168] width 14 height 14
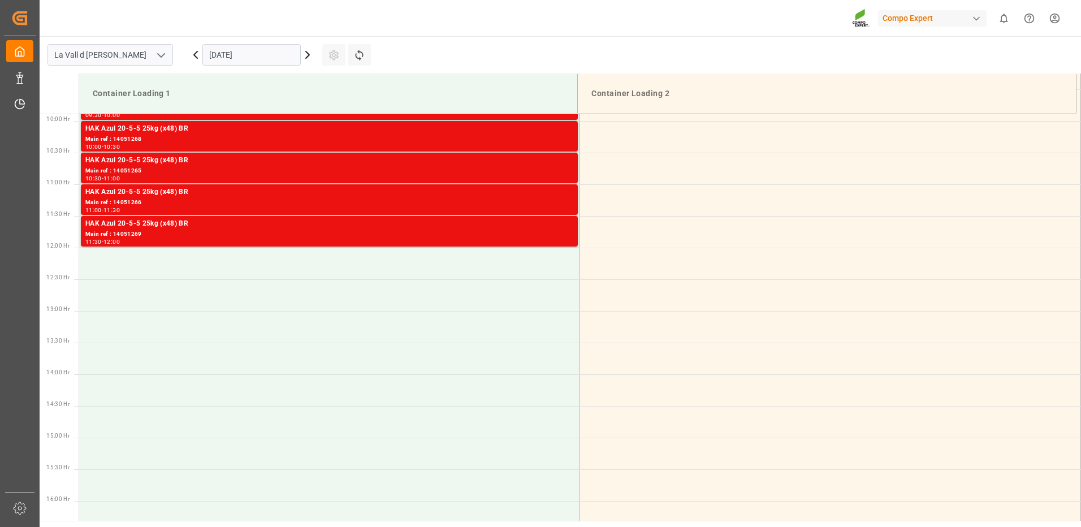
scroll to position [513, 0]
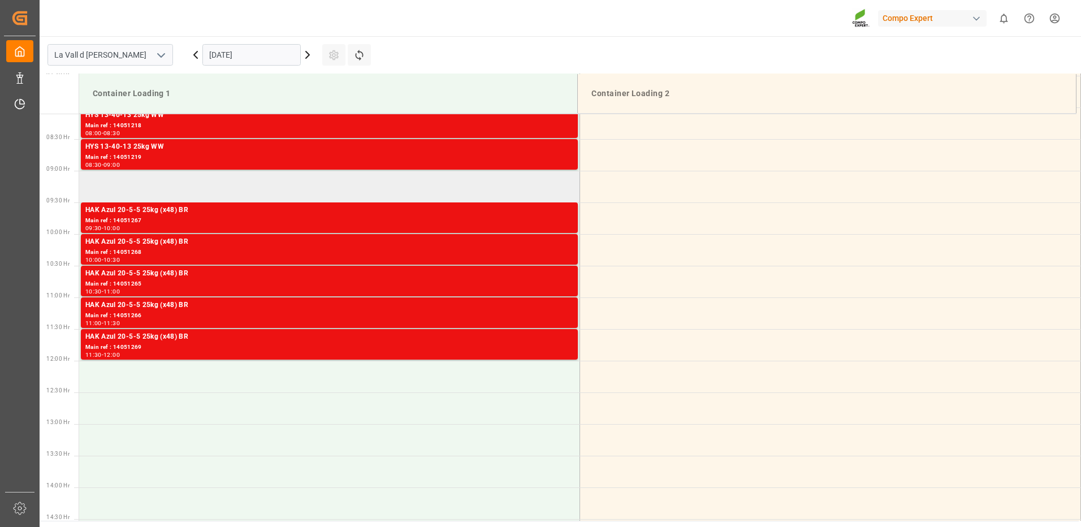
click at [191, 184] on td at bounding box center [329, 187] width 501 height 32
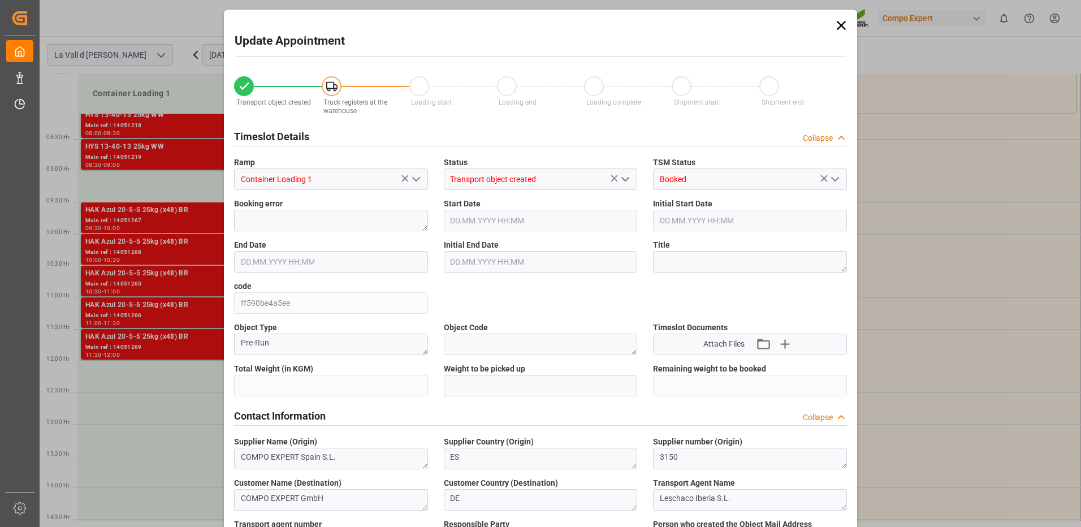
type input "24576"
type input "60"
type input "15.10.2025 09:00"
type input "15.10.2025 09:30"
type input "[DATE] 15:33"
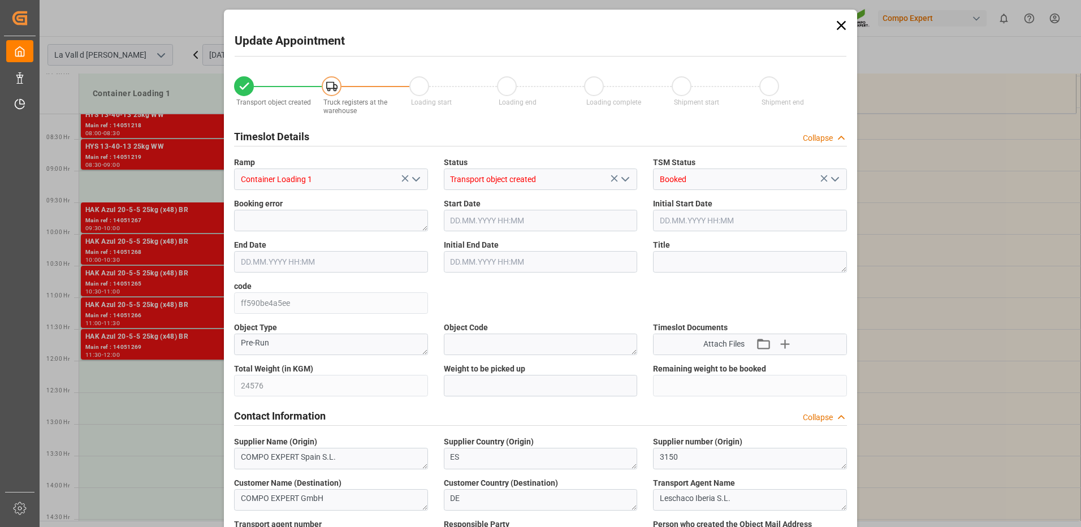
type input "24.09.2025 10:42"
click at [460, 383] on input "text" at bounding box center [541, 385] width 194 height 21
type input "24576"
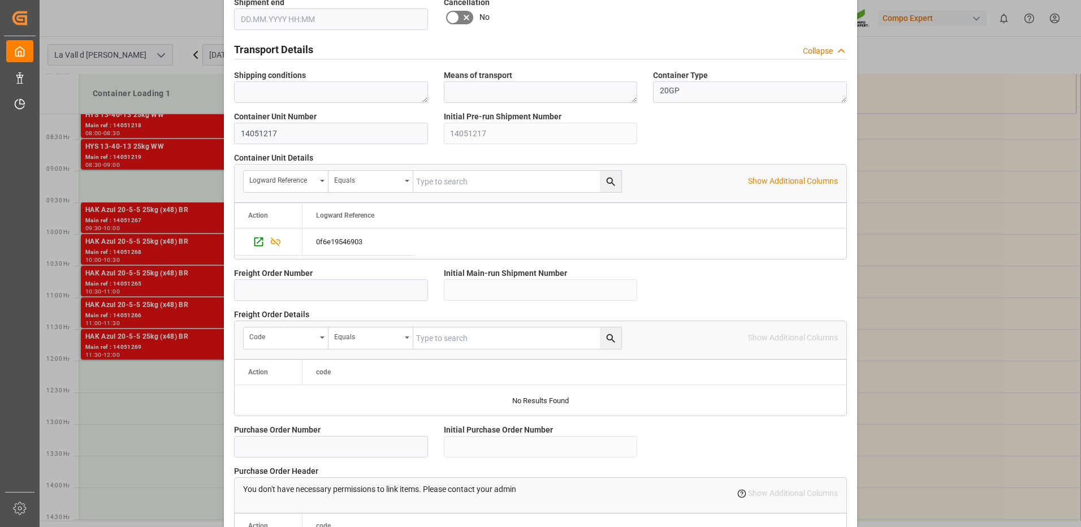
scroll to position [964, 0]
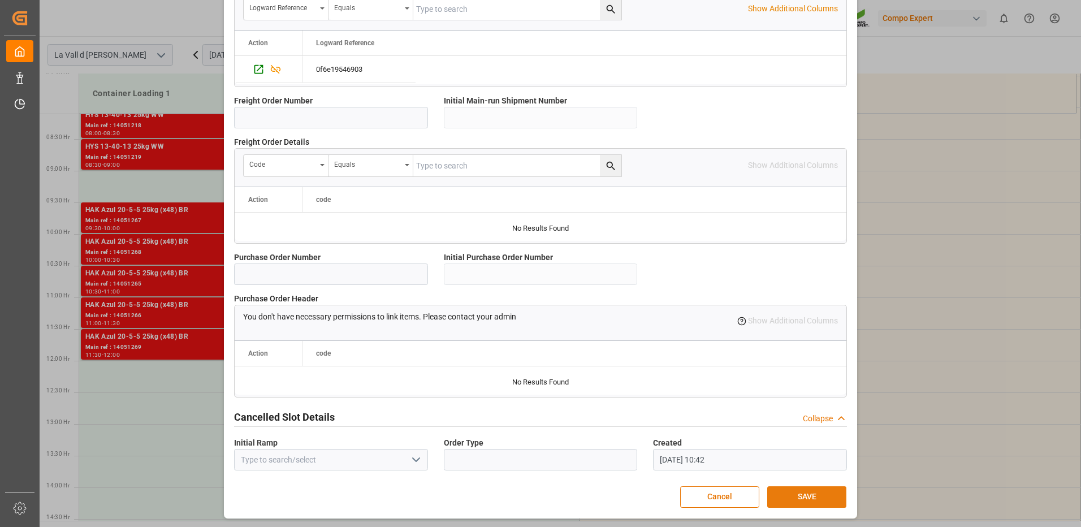
click at [815, 496] on button "SAVE" at bounding box center [806, 496] width 79 height 21
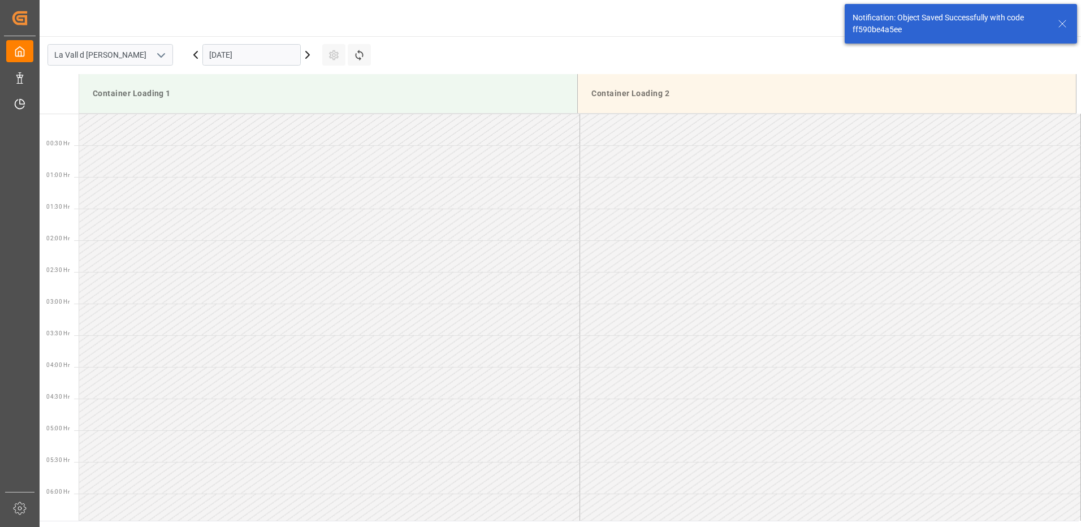
scroll to position [499, 0]
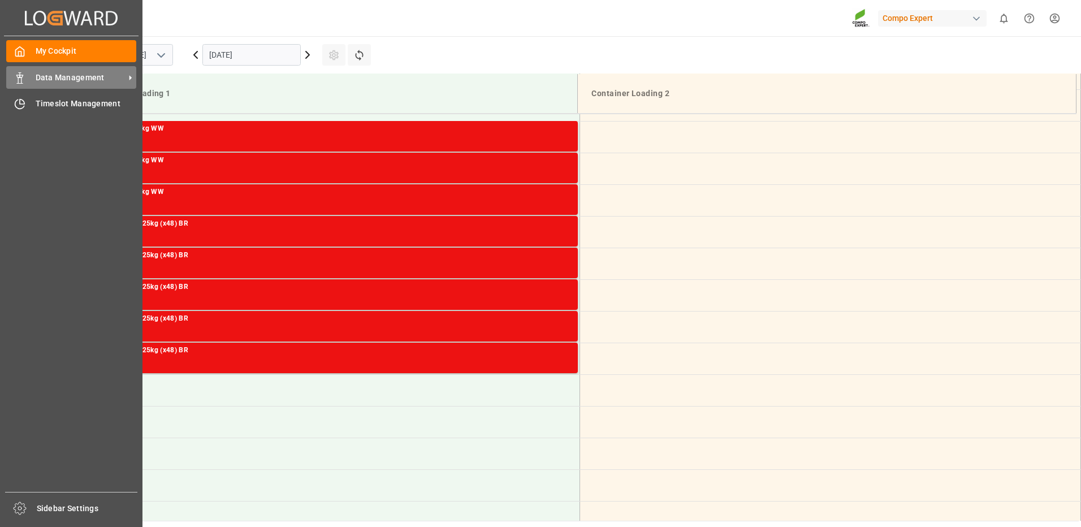
click at [36, 77] on span "Data Management" at bounding box center [80, 78] width 89 height 12
click at [75, 77] on span "Data Management" at bounding box center [80, 78] width 89 height 12
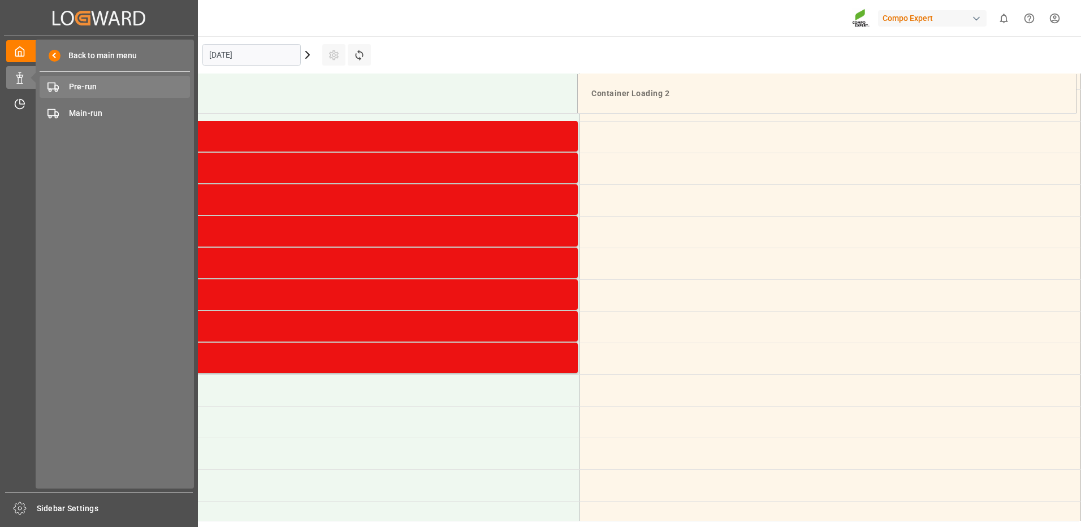
click at [94, 92] on span "Pre-run" at bounding box center [130, 87] width 122 height 12
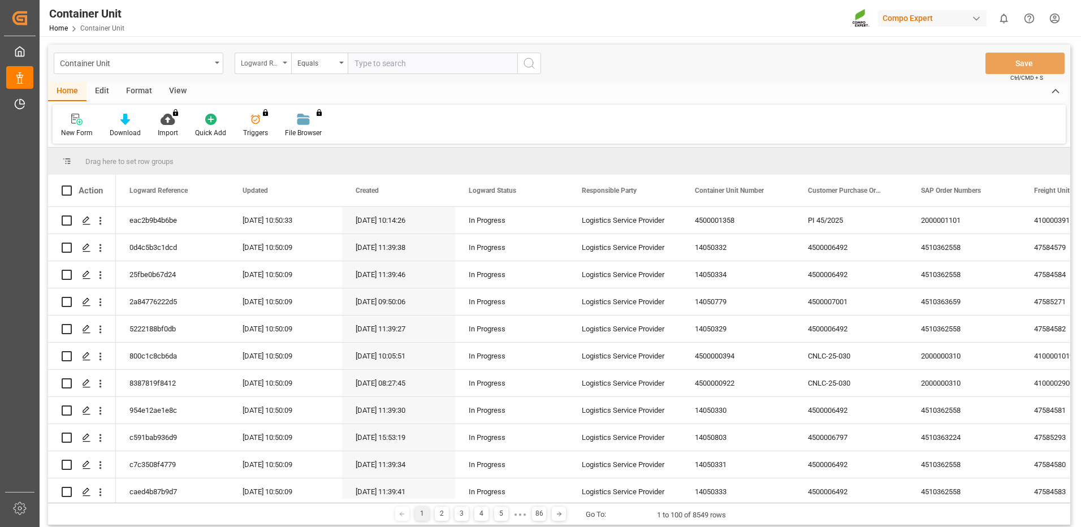
click at [281, 66] on div "Logward Reference" at bounding box center [263, 63] width 57 height 21
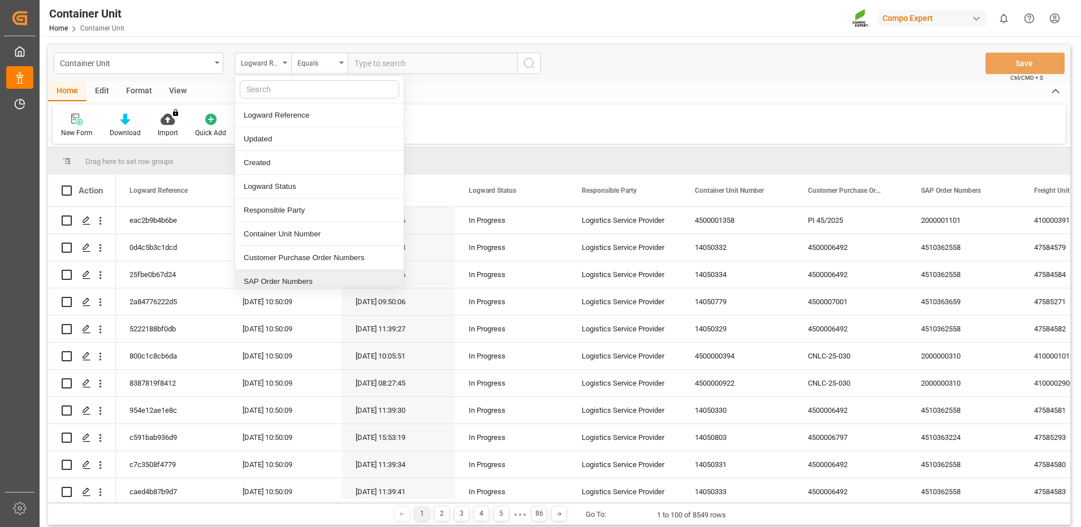
click at [283, 283] on div "SAP Order Numbers" at bounding box center [319, 282] width 168 height 24
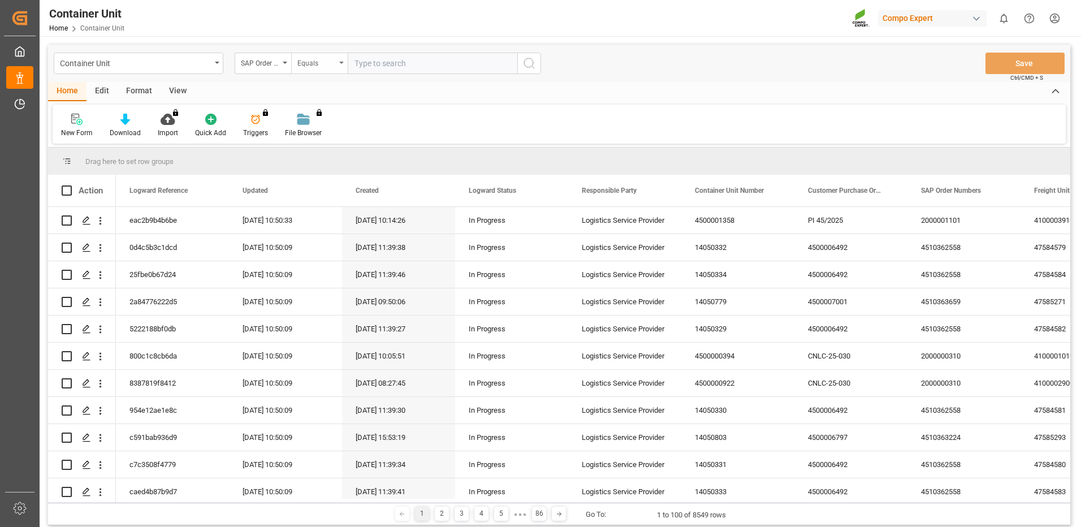
click at [305, 67] on div "Equals" at bounding box center [316, 61] width 38 height 13
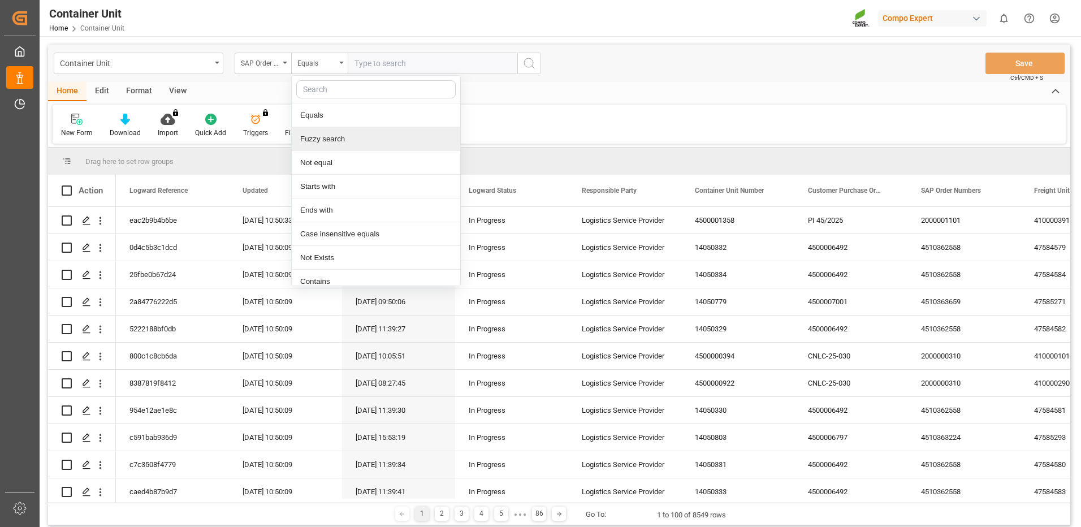
drag, startPoint x: 326, startPoint y: 145, endPoint x: 386, endPoint y: 81, distance: 86.8
click at [326, 144] on div "Fuzzy search" at bounding box center [376, 139] width 168 height 24
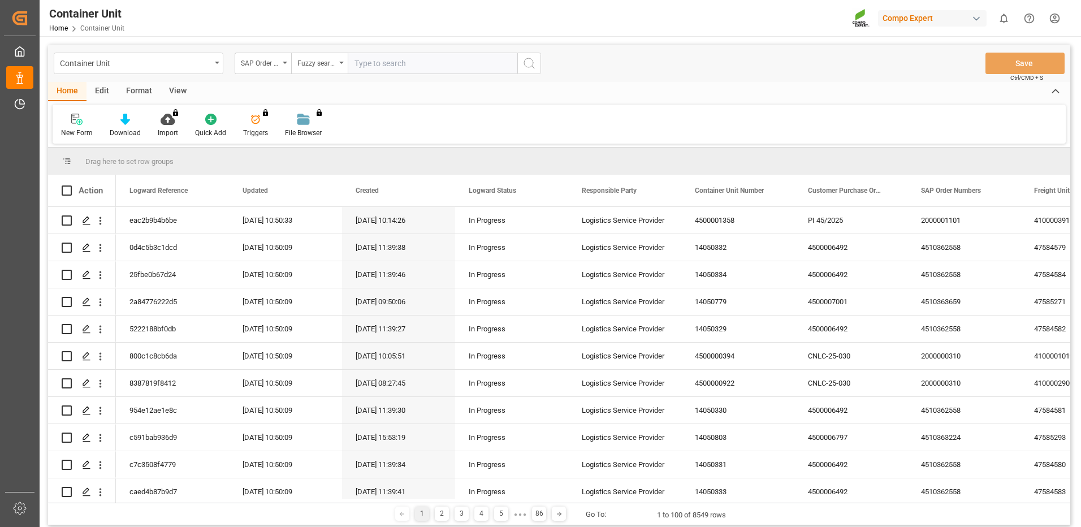
click at [394, 68] on input "text" at bounding box center [433, 63] width 170 height 21
click at [396, 66] on input "text" at bounding box center [433, 63] width 170 height 21
paste input "4510366471"
type input "4510366471"
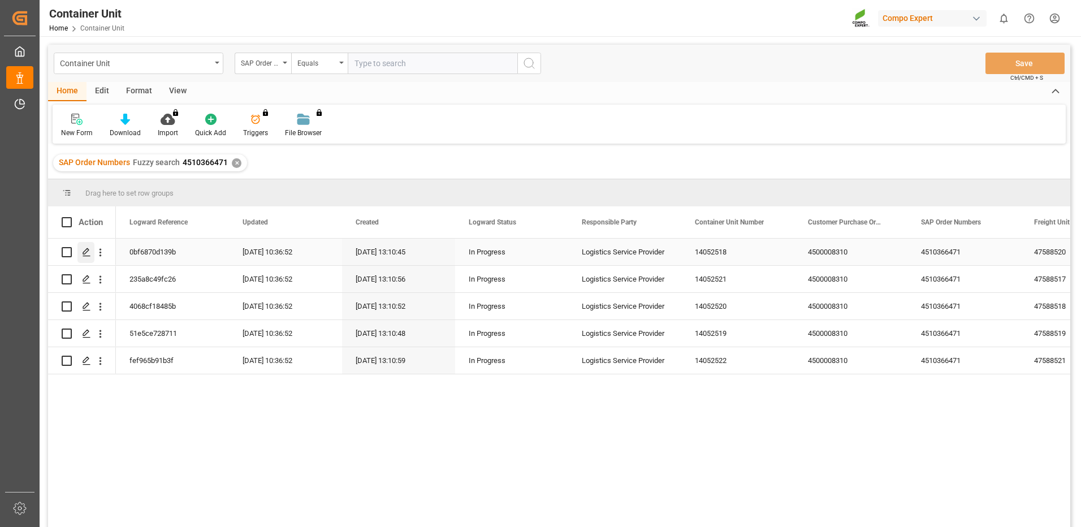
click at [89, 248] on icon "Press SPACE to select this row." at bounding box center [86, 252] width 9 height 9
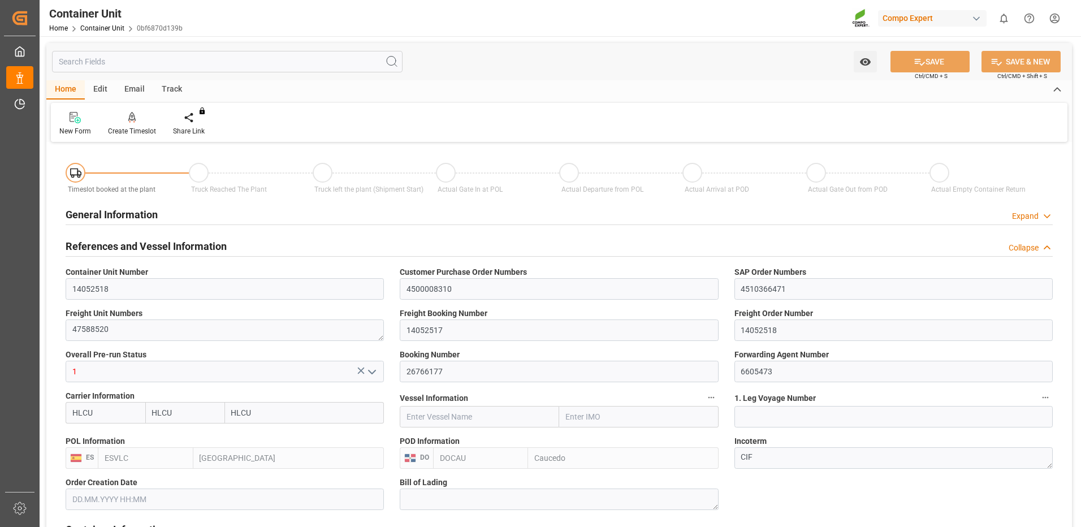
type input "HLCU"
type input "ESVLC"
type input "DOCAU"
type input "7"
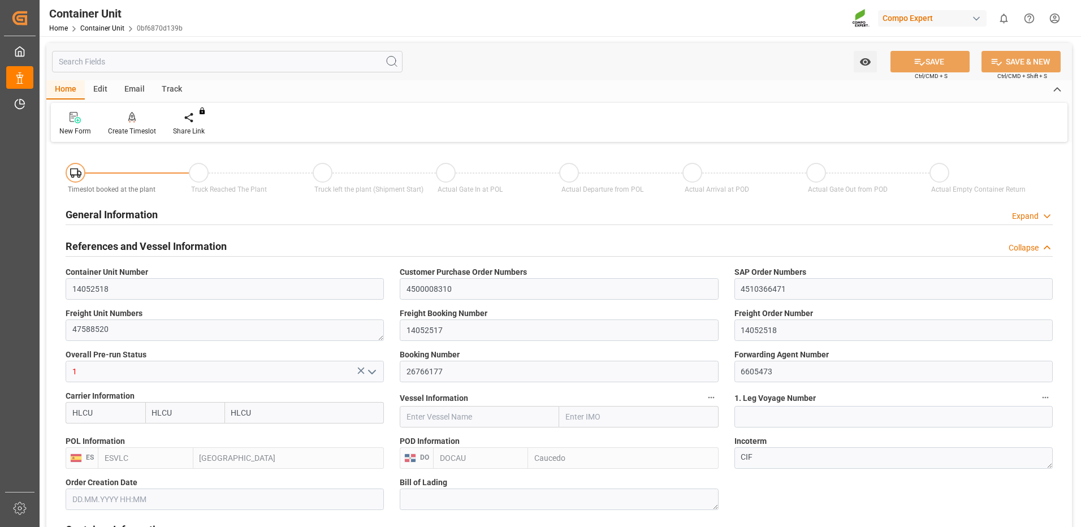
type input "0"
type input "8"
type input "0"
type input "100"
type input "24579.84"
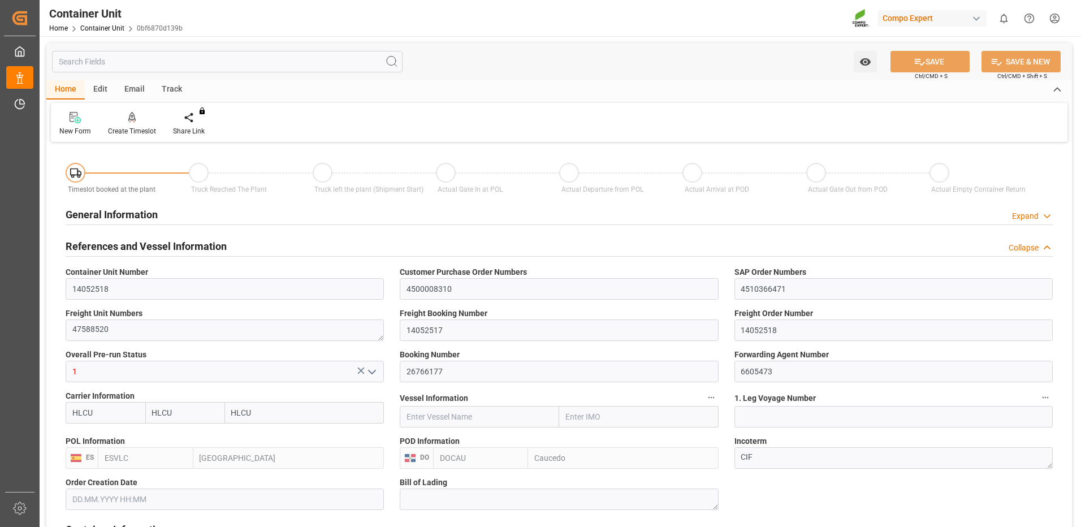
type input "[DATE] 13:10"
type input "[DATE]"
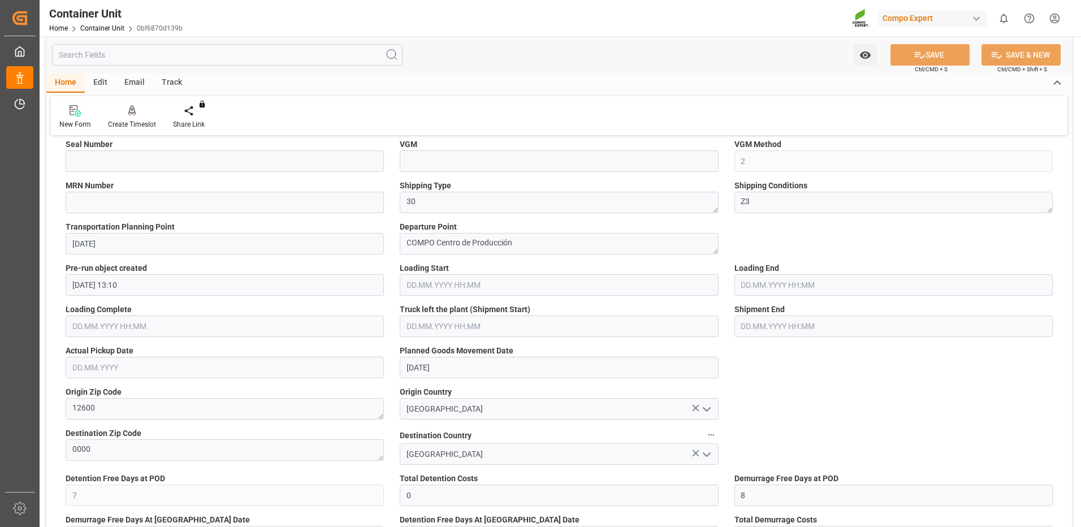
scroll to position [226, 0]
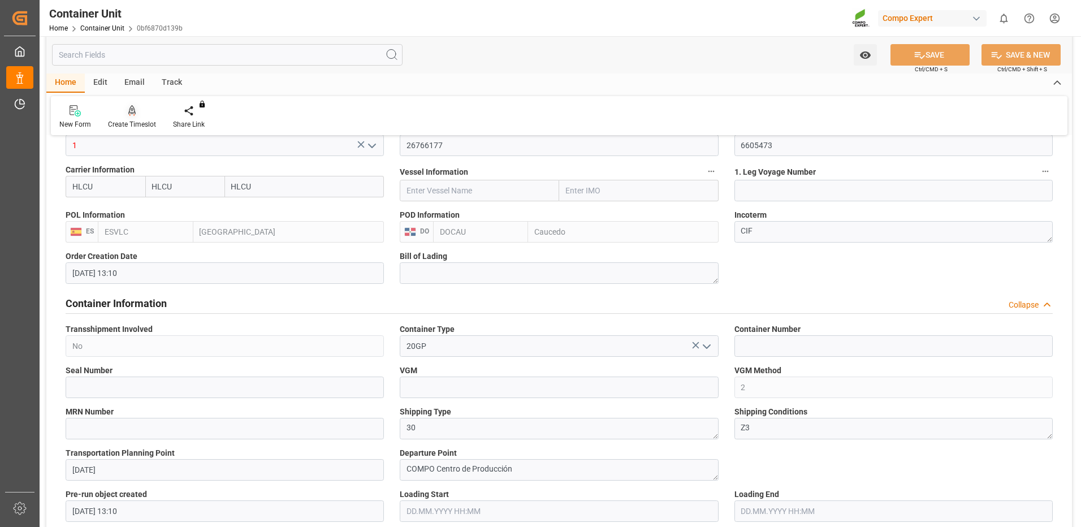
click at [125, 117] on div "Create Timeslot" at bounding box center [131, 117] width 65 height 25
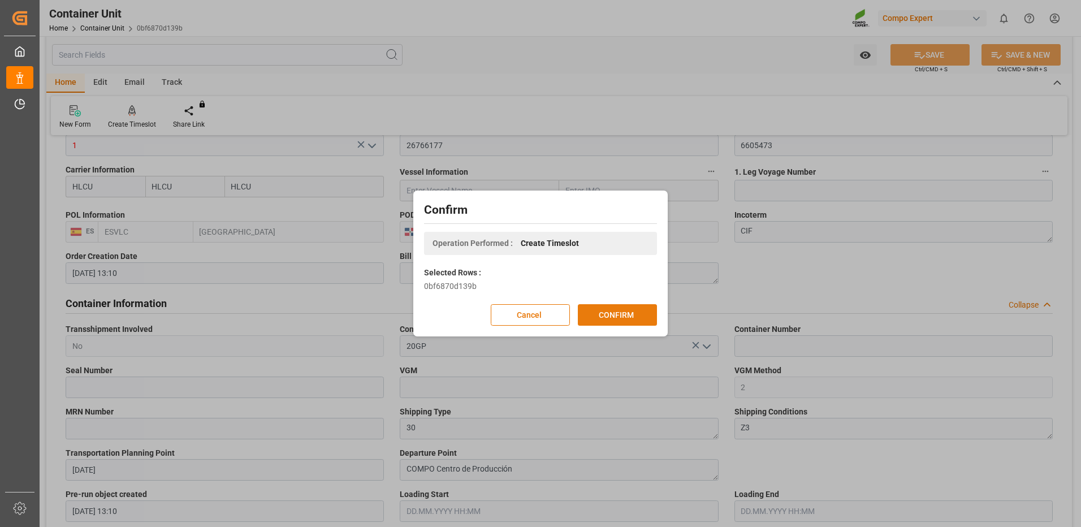
click at [608, 316] on button "CONFIRM" at bounding box center [617, 314] width 79 height 21
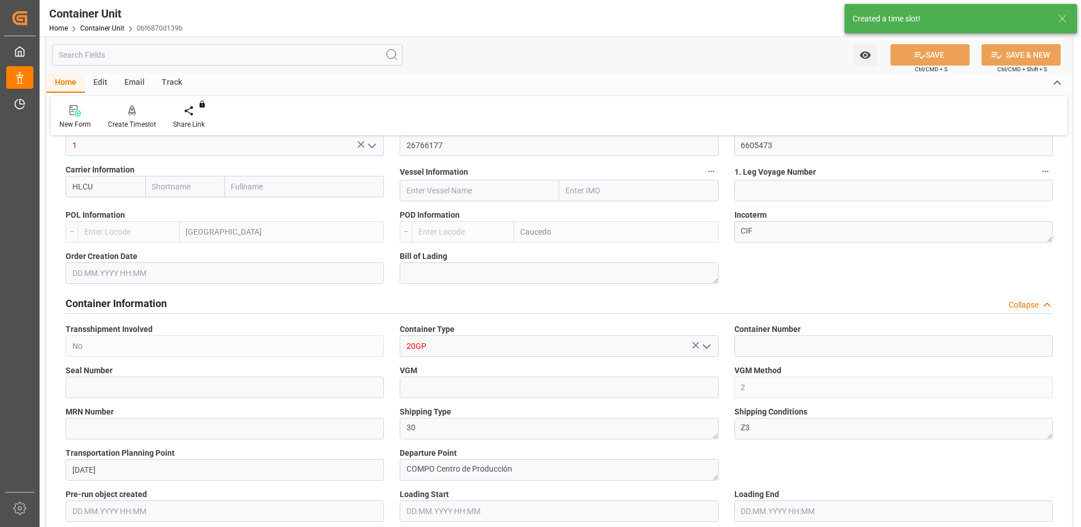
type input "HLCU"
type input "ESVLC"
type input "DOCAU"
type input "7"
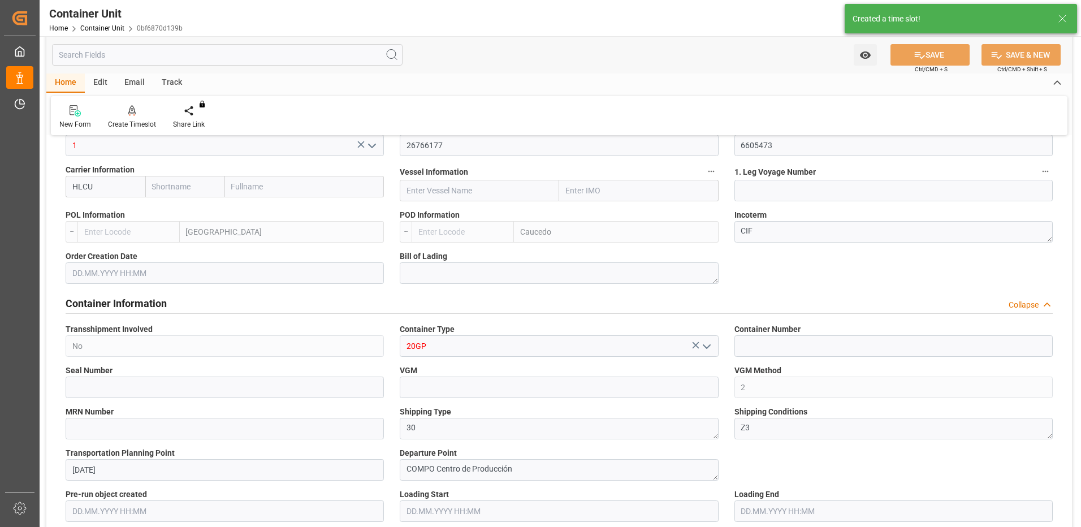
type input "0"
type input "8"
type input "0"
type input "100"
type input "24579.84"
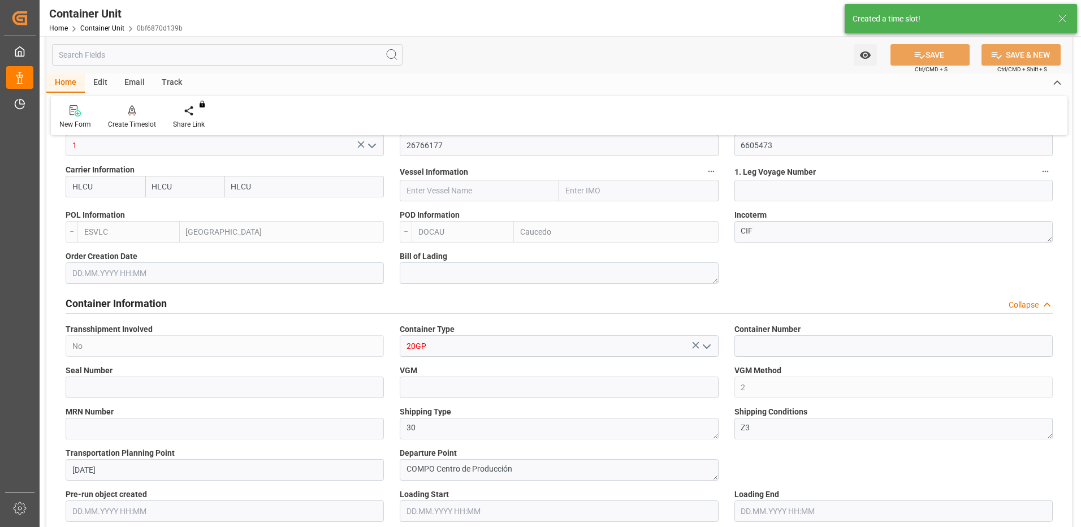
type input "[DATE] 13:10"
type input "[DATE]"
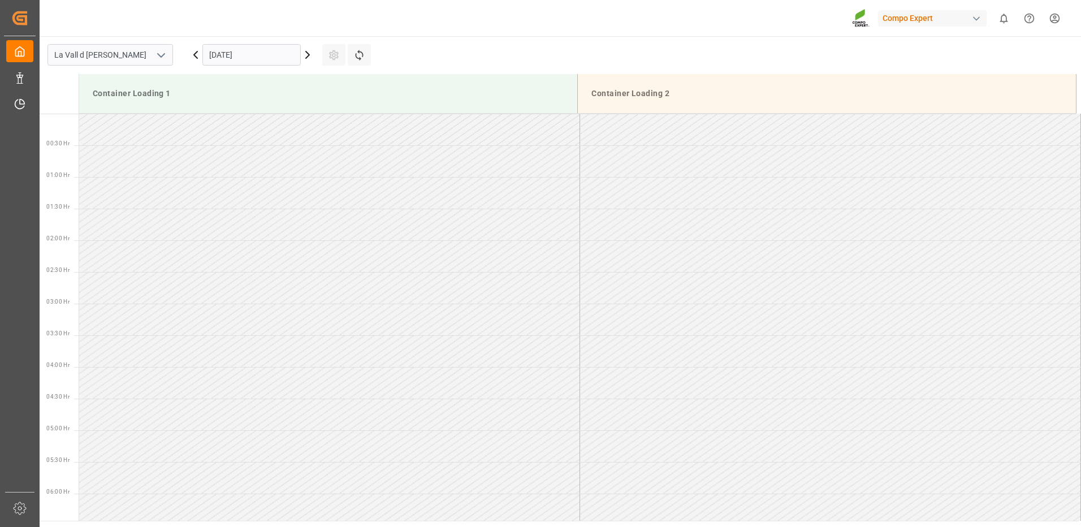
scroll to position [626, 0]
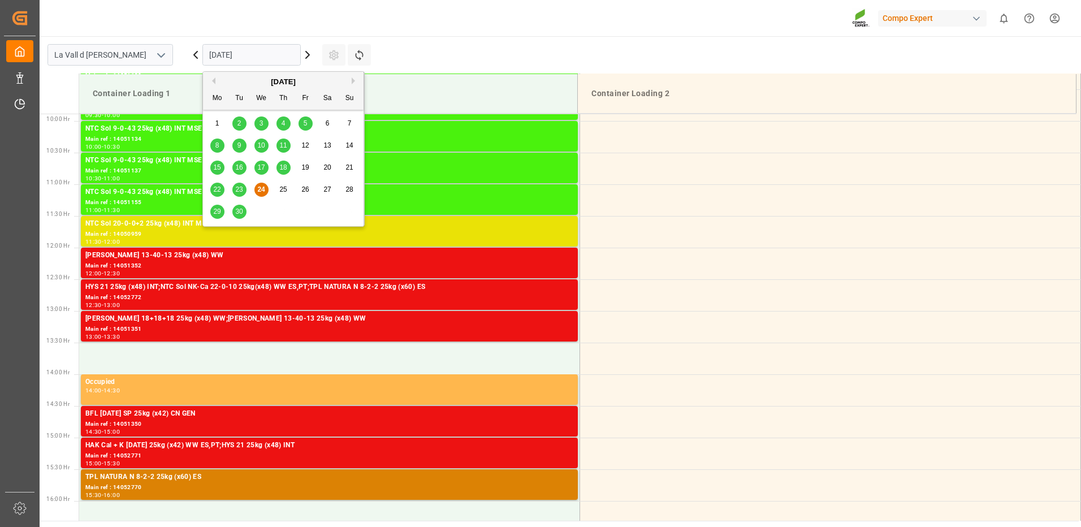
click at [252, 64] on input "[DATE]" at bounding box center [251, 54] width 98 height 21
click at [356, 78] on button "Next Month" at bounding box center [355, 80] width 7 height 7
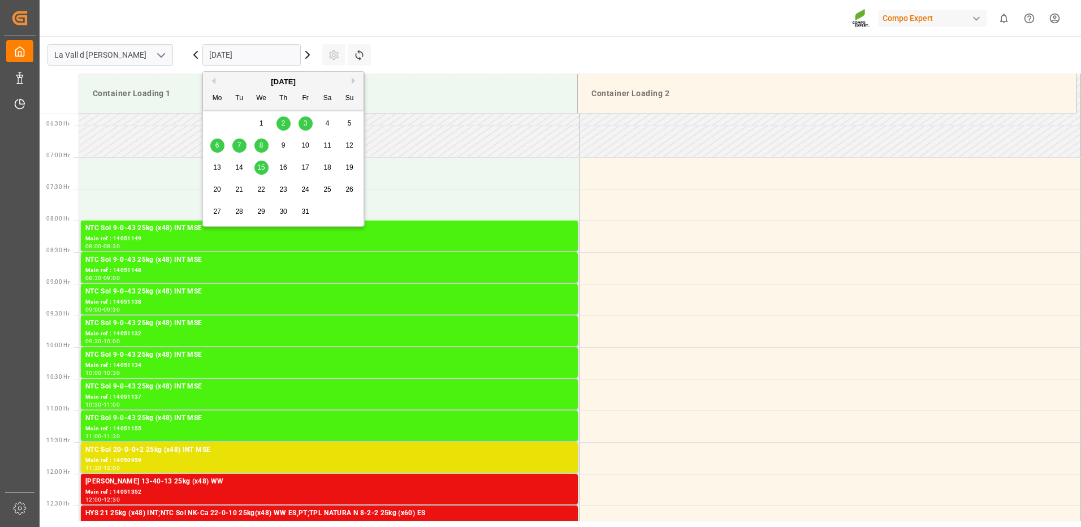
scroll to position [230, 0]
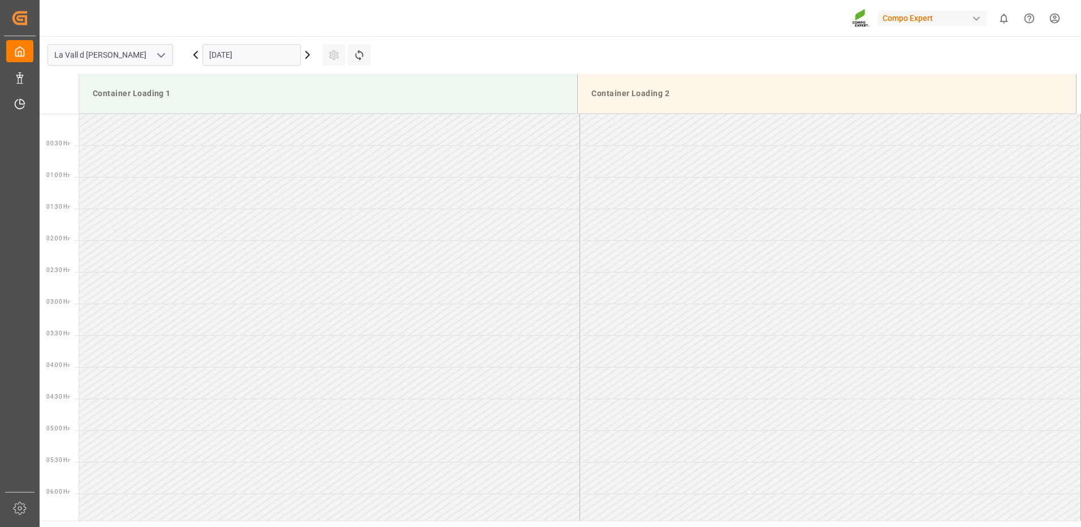
scroll to position [626, 0]
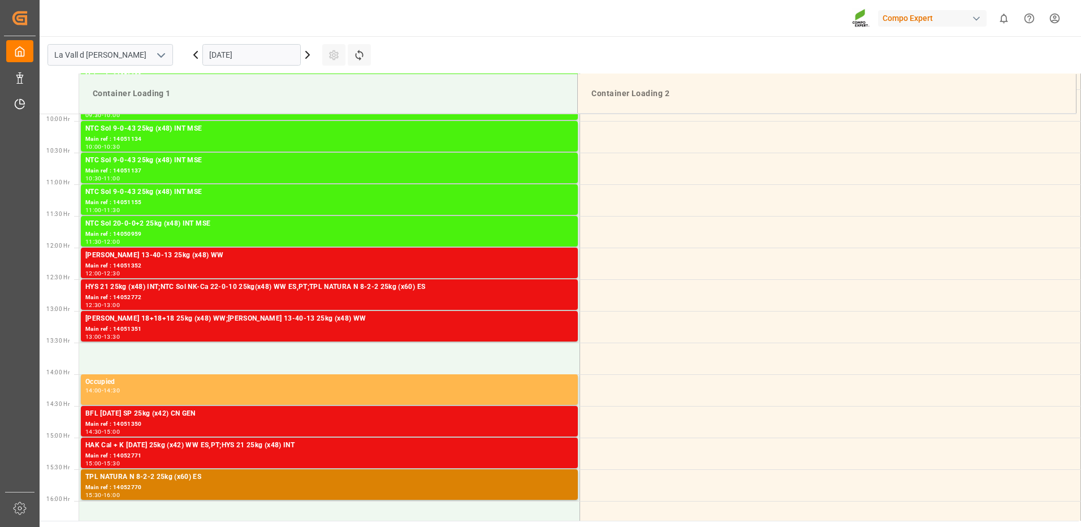
click at [258, 62] on input "[DATE]" at bounding box center [251, 54] width 98 height 21
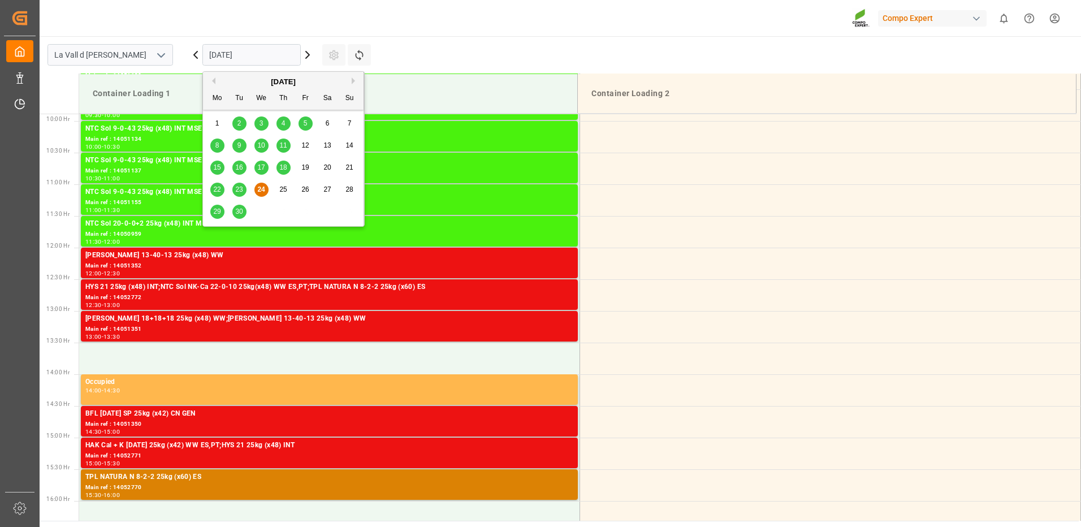
click at [353, 84] on button "Next Month" at bounding box center [355, 80] width 7 height 7
click at [233, 167] on div "14" at bounding box center [239, 168] width 14 height 14
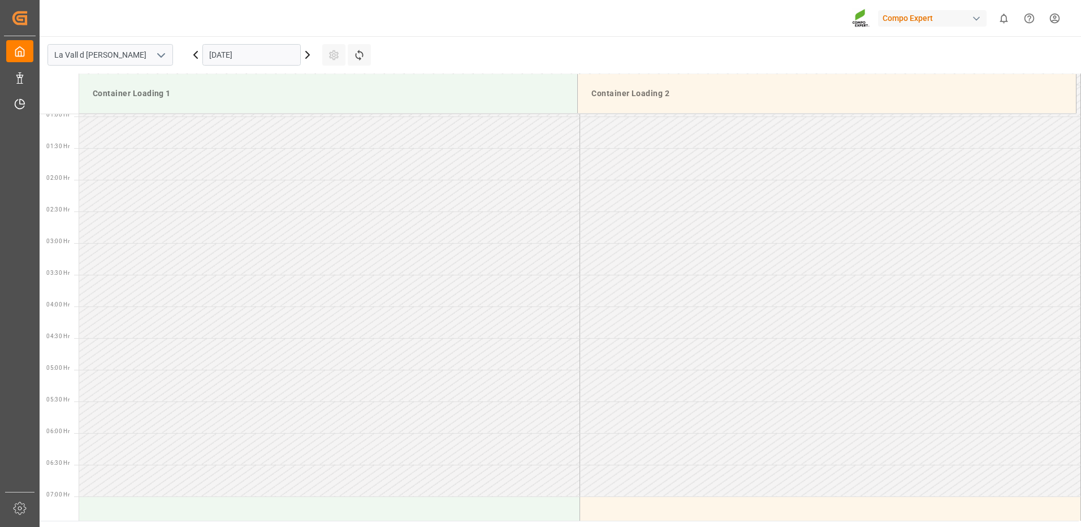
scroll to position [343, 0]
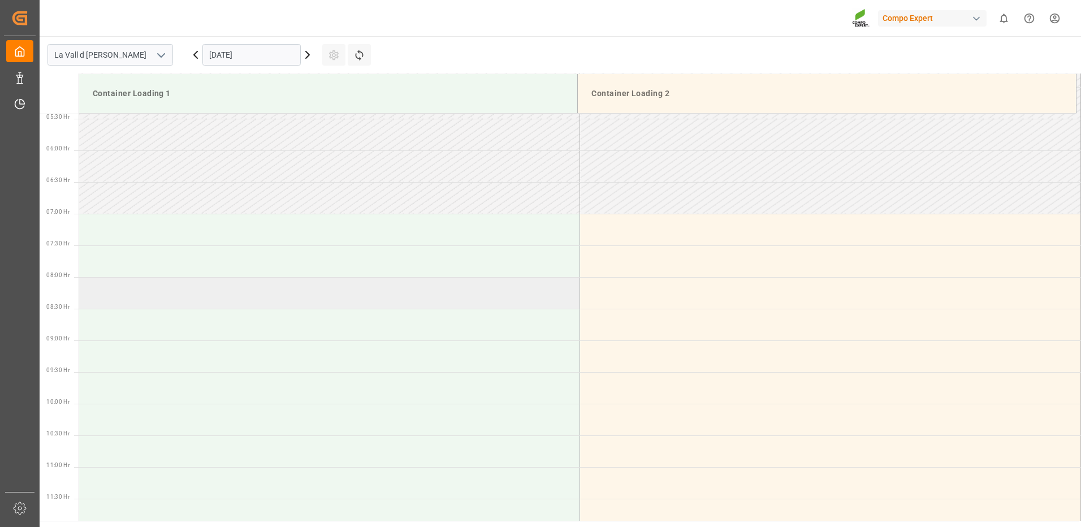
click at [129, 292] on td at bounding box center [329, 293] width 501 height 32
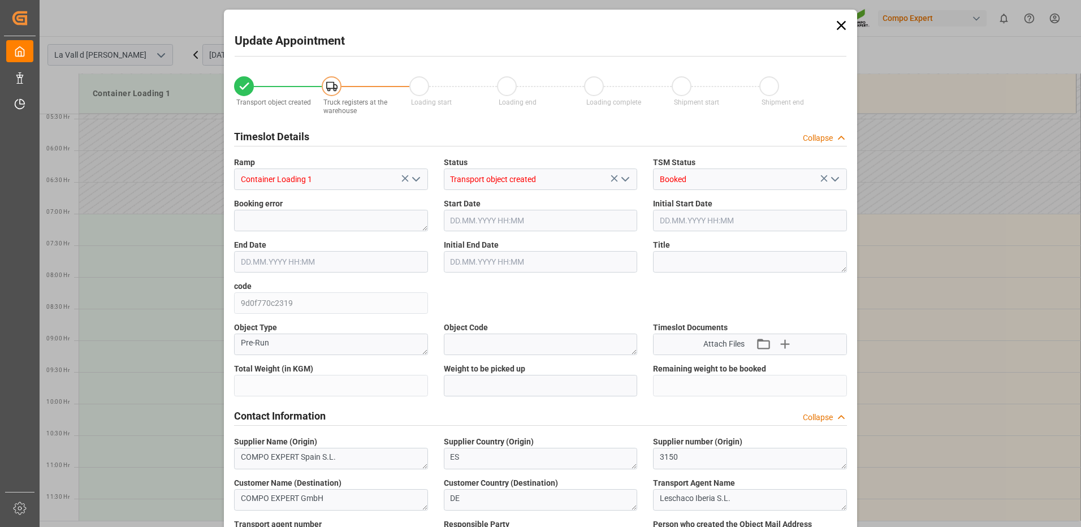
type input "24579.84"
type input "100"
type input "[DATE] 08:00"
type input "[DATE] 08:30"
type input "[DATE] 13:10"
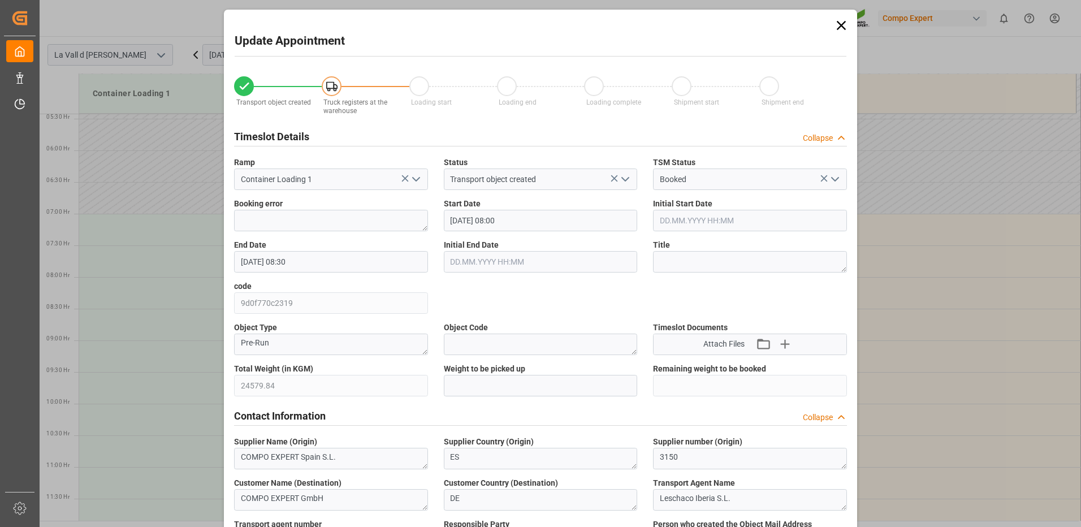
type input "[DATE] 11:10"
click at [463, 386] on input "text" at bounding box center [541, 385] width 194 height 21
type input "24579.84"
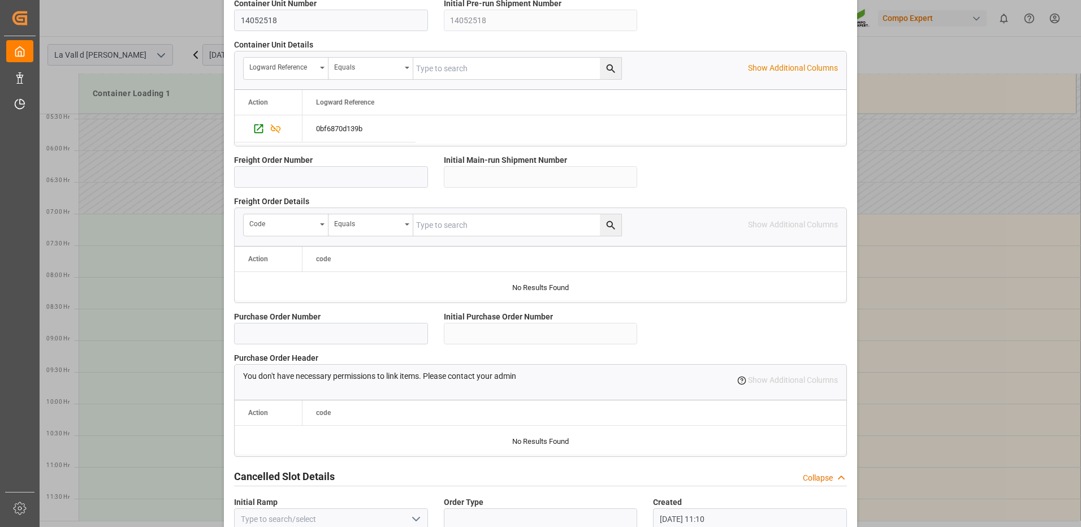
scroll to position [964, 0]
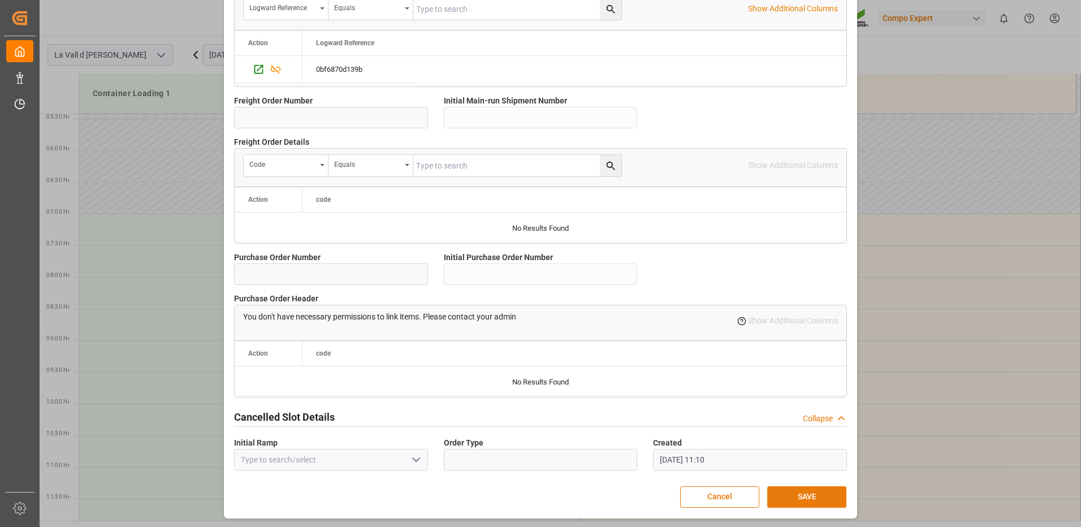
click at [812, 494] on button "SAVE" at bounding box center [806, 496] width 79 height 21
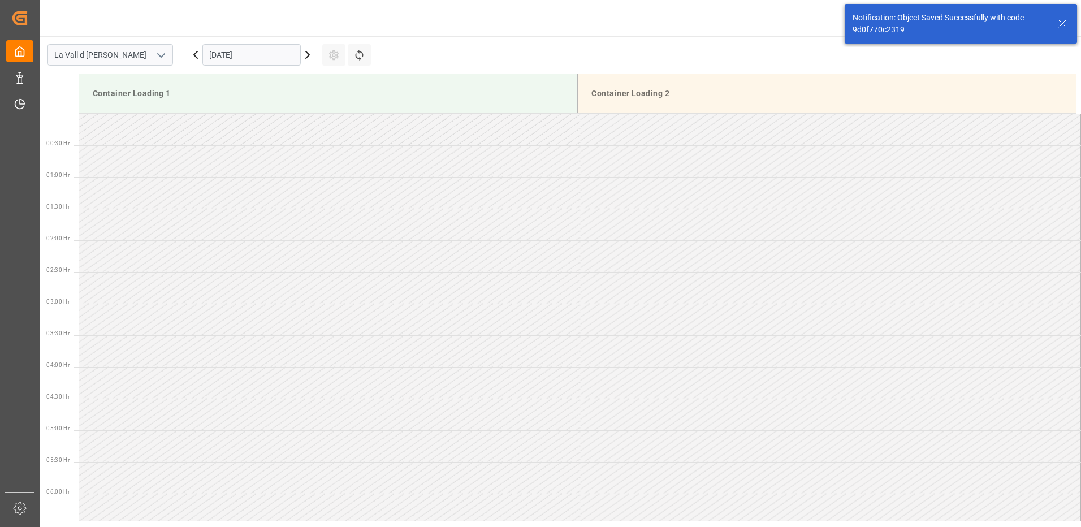
scroll to position [436, 0]
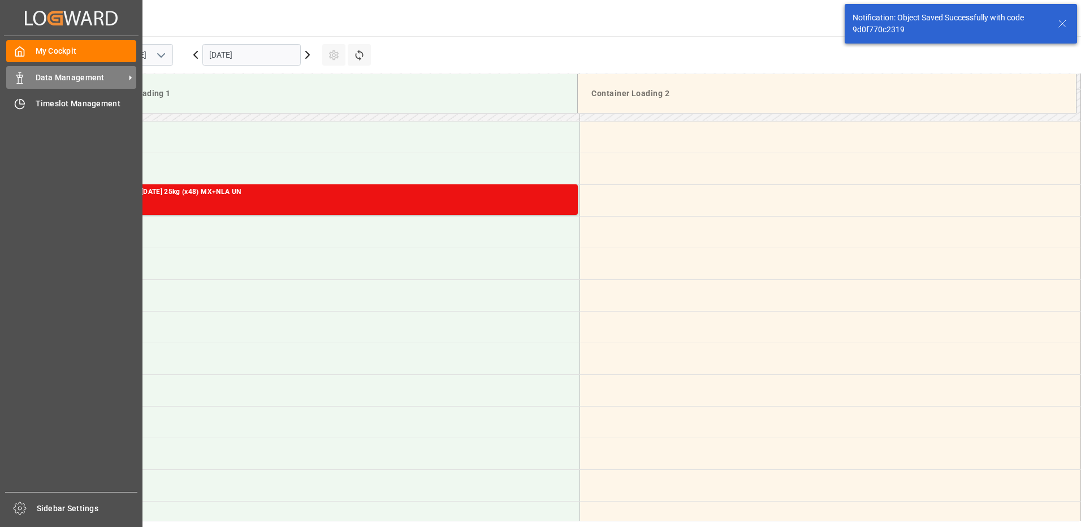
click at [35, 80] on div "Data Management Data Management" at bounding box center [71, 77] width 130 height 22
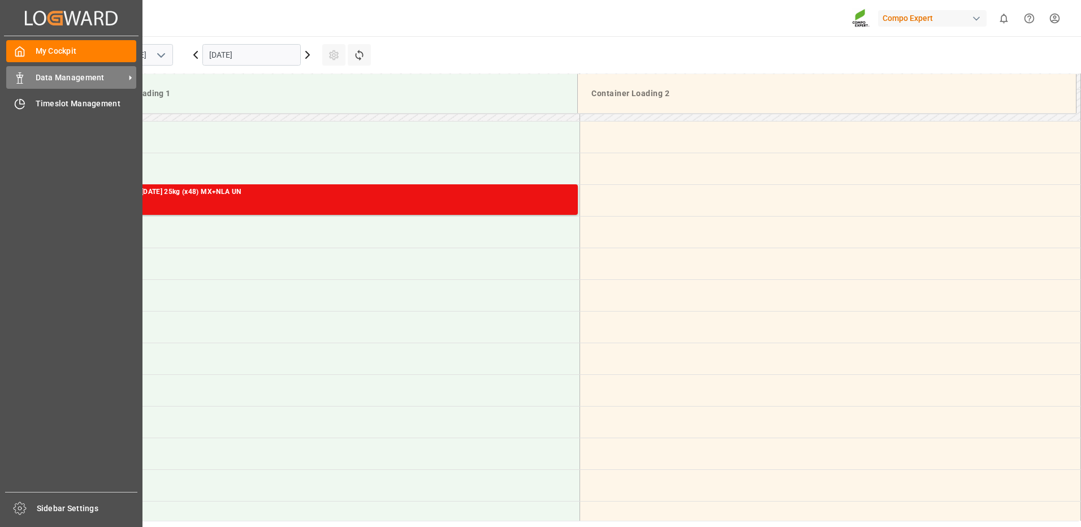
click at [32, 81] on div "Data Management Data Management" at bounding box center [71, 77] width 130 height 22
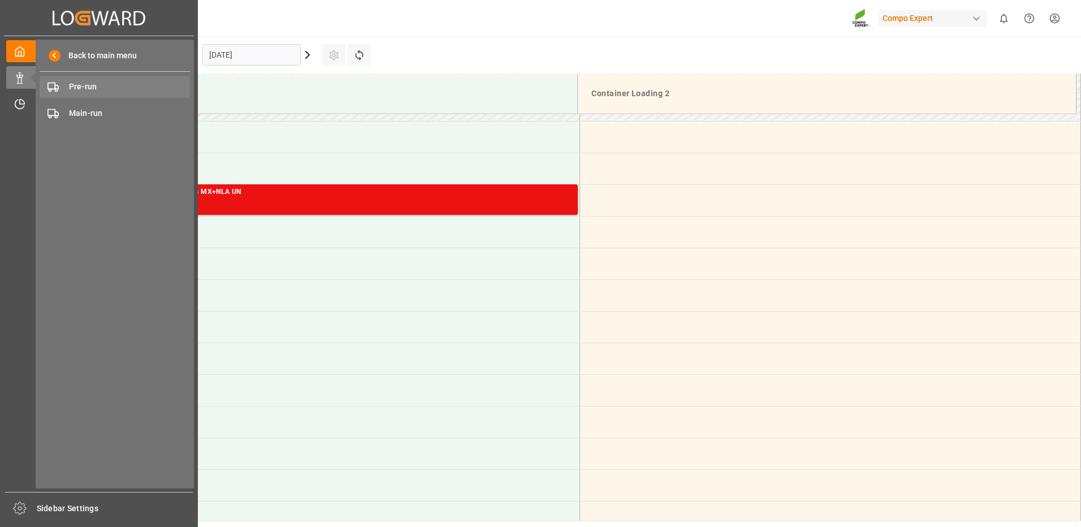
click at [82, 88] on span "Pre-run" at bounding box center [130, 87] width 122 height 12
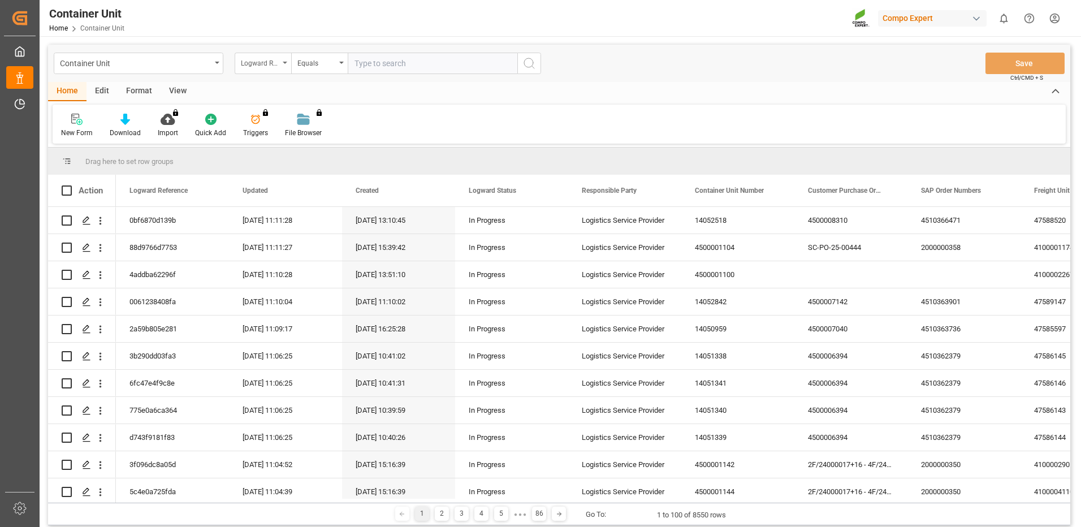
click at [275, 71] on div "Logward Reference" at bounding box center [263, 63] width 57 height 21
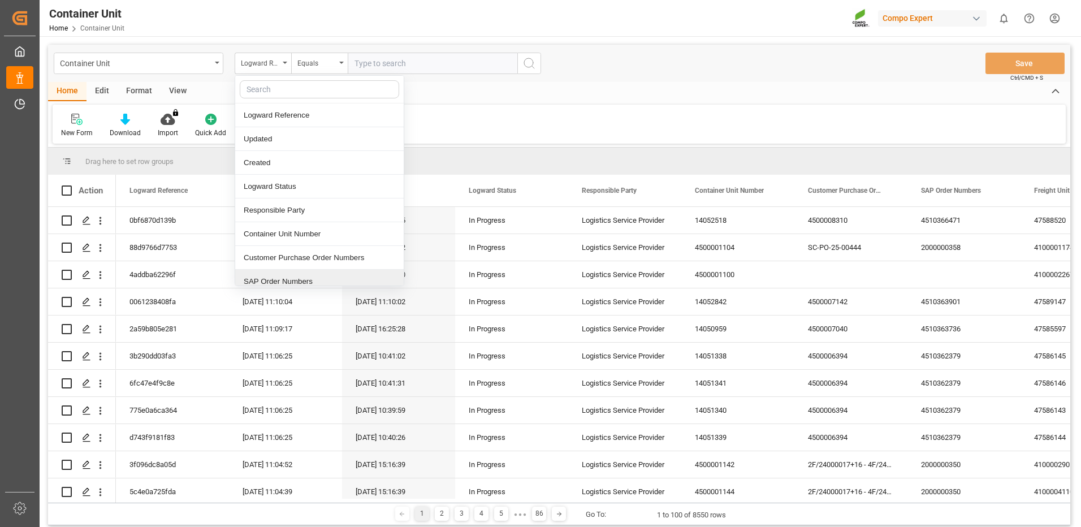
click at [286, 276] on div "SAP Order Numbers" at bounding box center [319, 282] width 168 height 24
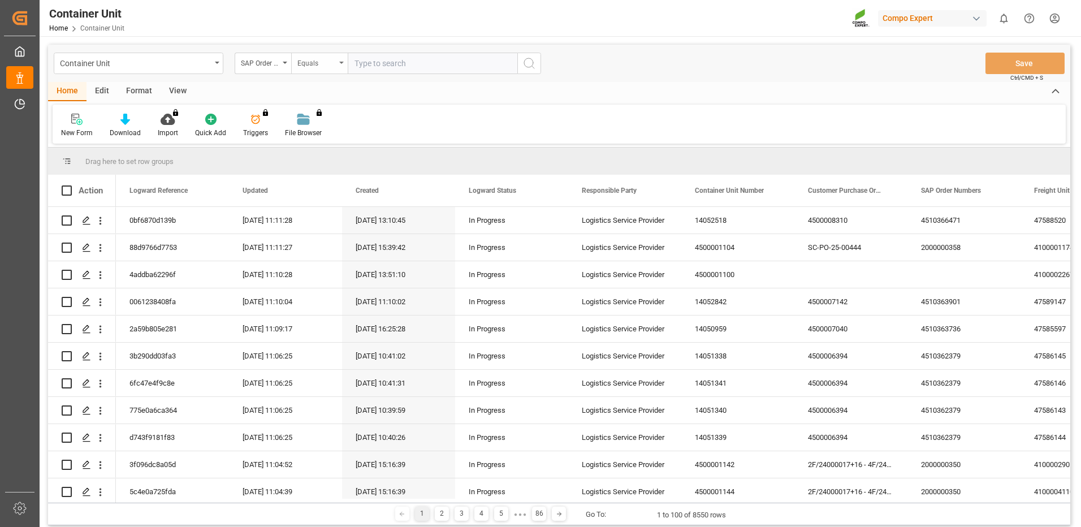
click at [319, 67] on div "Equals" at bounding box center [316, 61] width 38 height 13
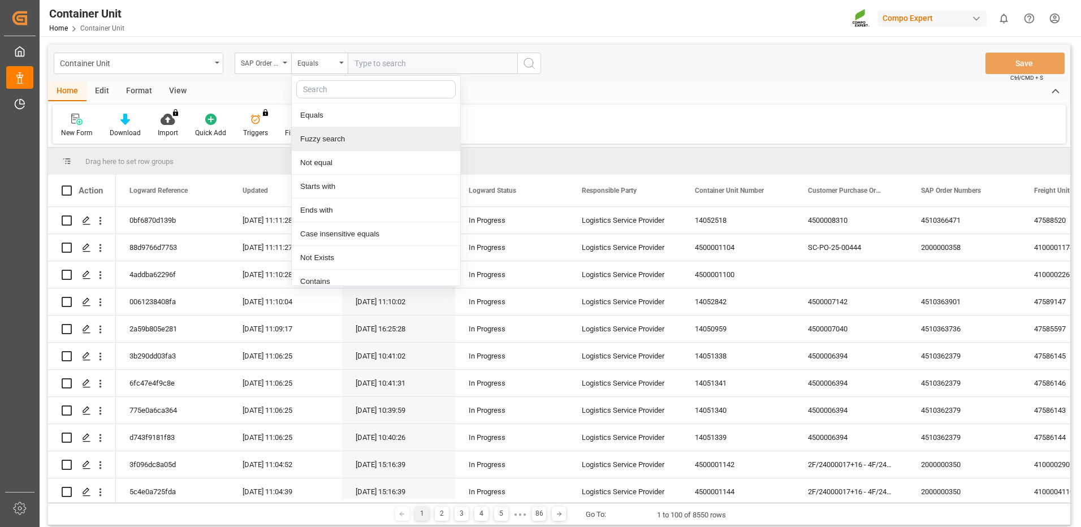
click at [319, 142] on div "Fuzzy search" at bounding box center [376, 139] width 168 height 24
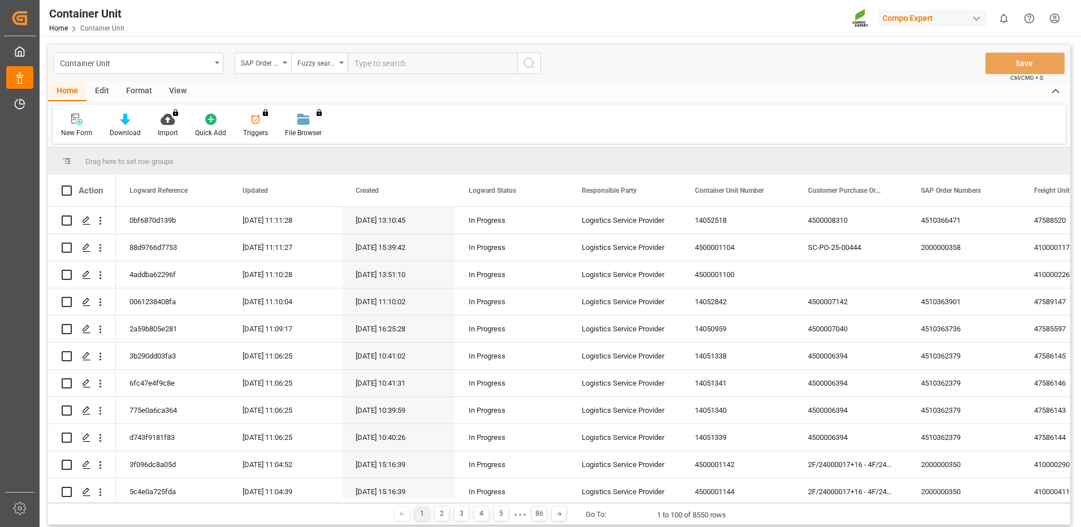
click at [394, 64] on input "text" at bounding box center [433, 63] width 170 height 21
paste input "4510366471"
type input "4510366471"
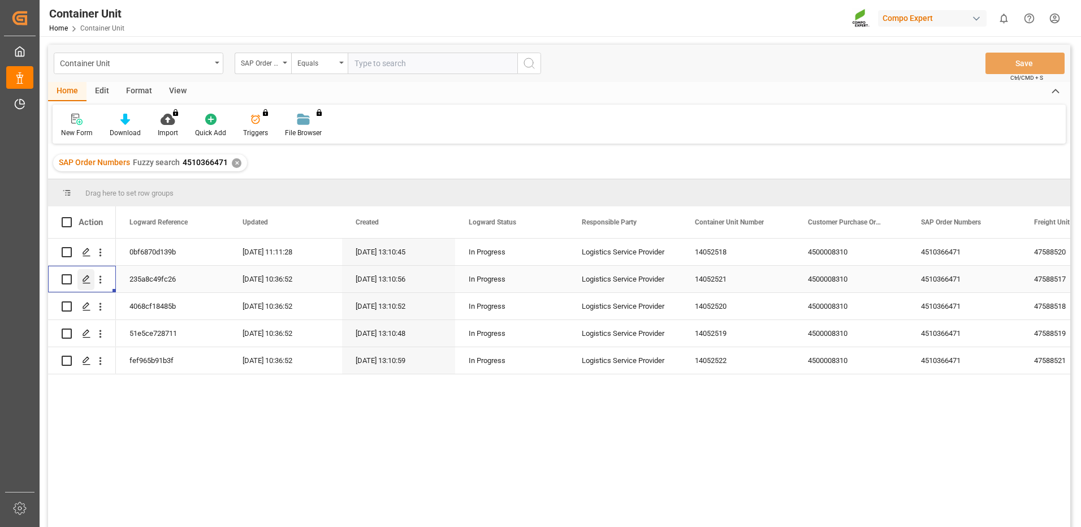
click at [82, 278] on icon "Press SPACE to select this row." at bounding box center [86, 279] width 9 height 9
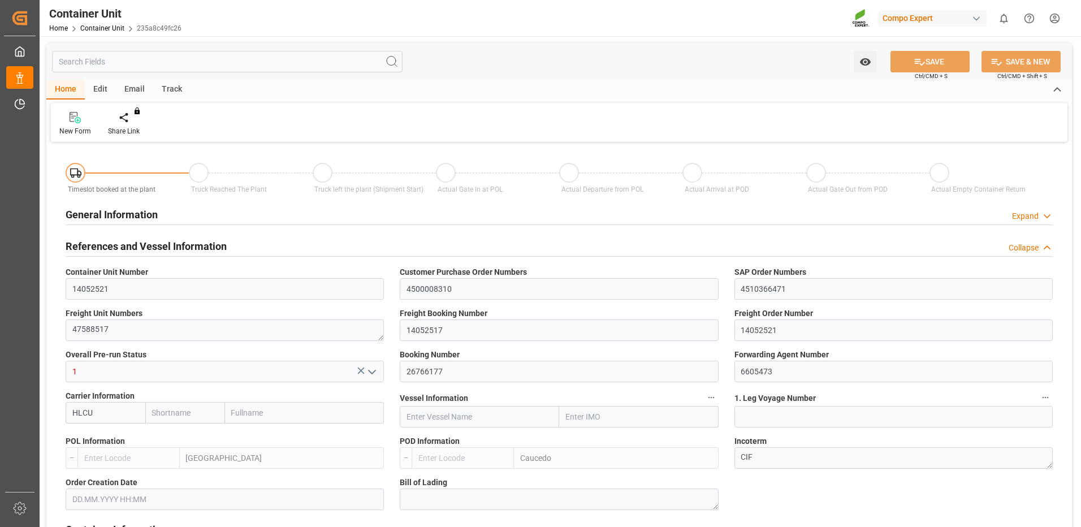
type input "HLCU"
type input "ESVLC"
type input "DOCAU"
type input "7"
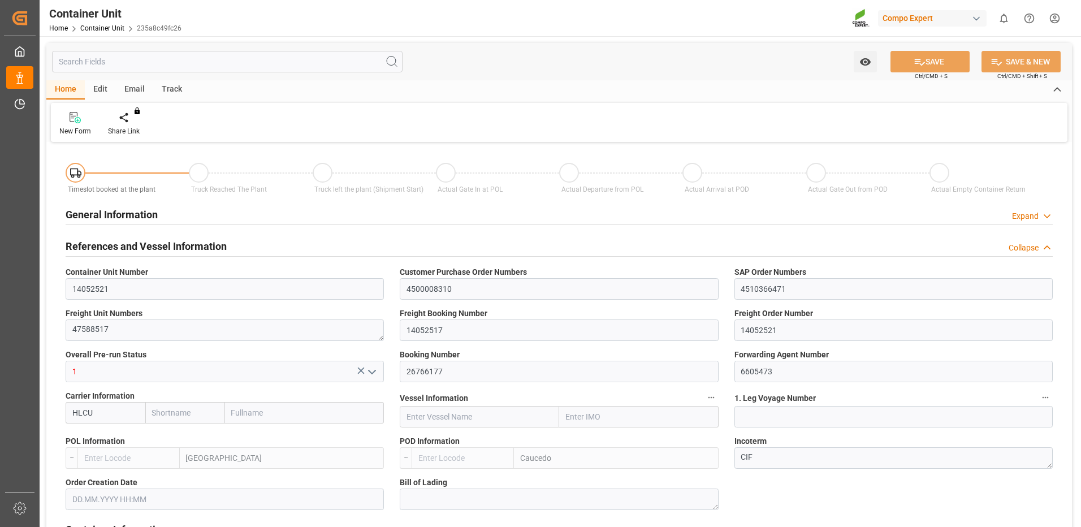
type input "0"
type input "8"
type input "0"
type input "100"
type input "24576"
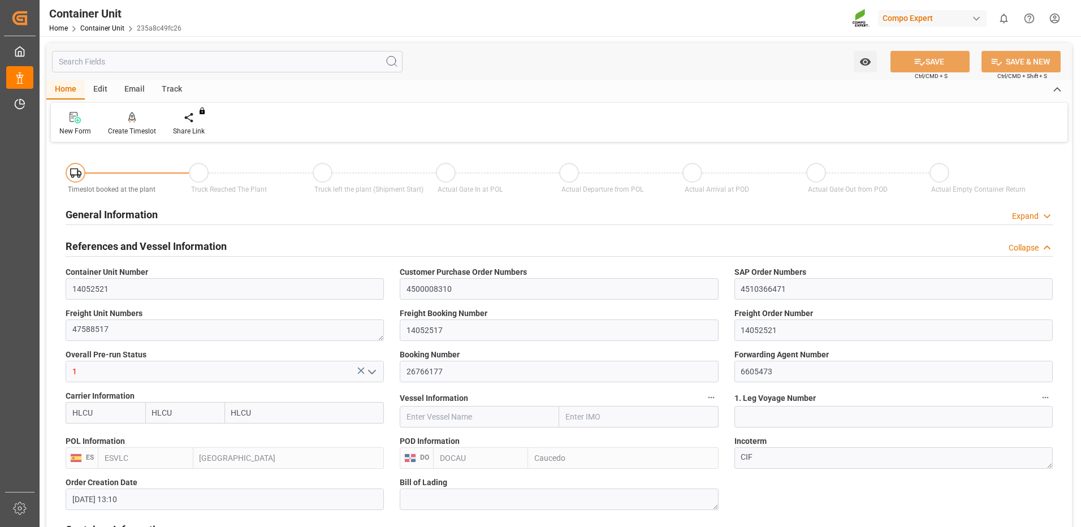
type input "[DATE] 13:10"
type input "[DATE]"
click at [131, 121] on icon at bounding box center [132, 117] width 8 height 11
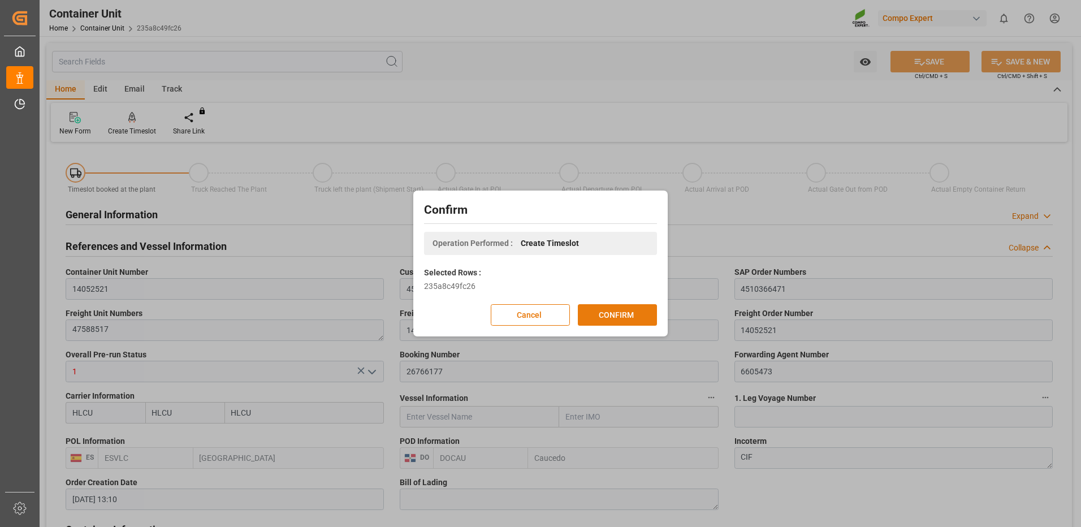
click at [634, 321] on button "CONFIRM" at bounding box center [617, 314] width 79 height 21
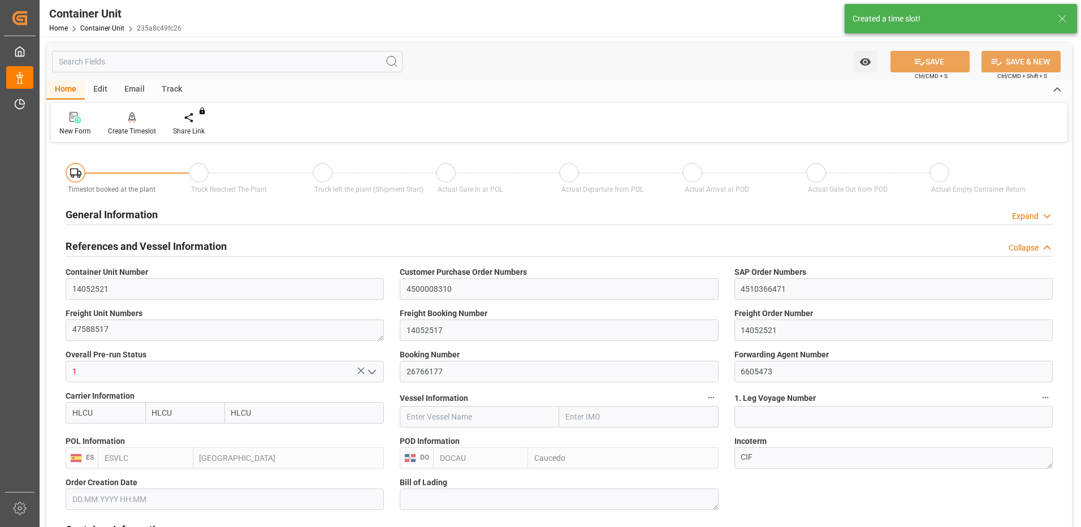
type input "HLCU"
type input "ESVLC"
type input "DOCAU"
type input "7"
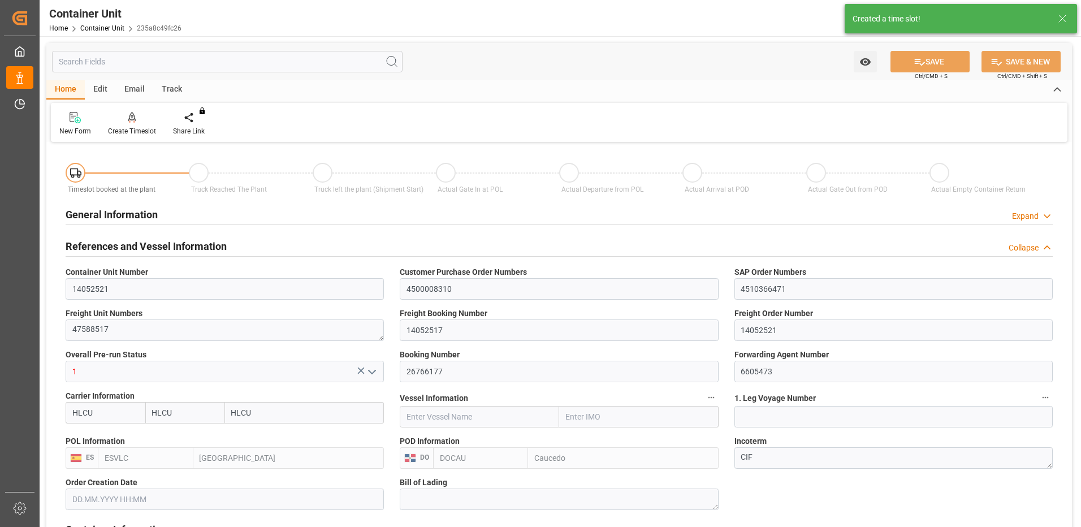
type input "0"
type input "8"
type input "0"
type input "100"
type input "24576"
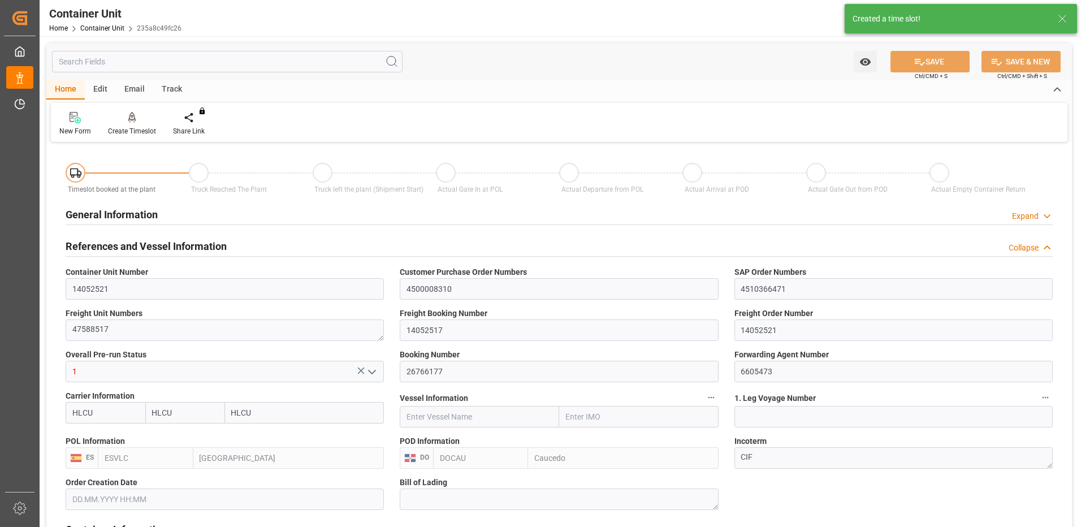
type input "[DATE] 13:10"
type input "[DATE]"
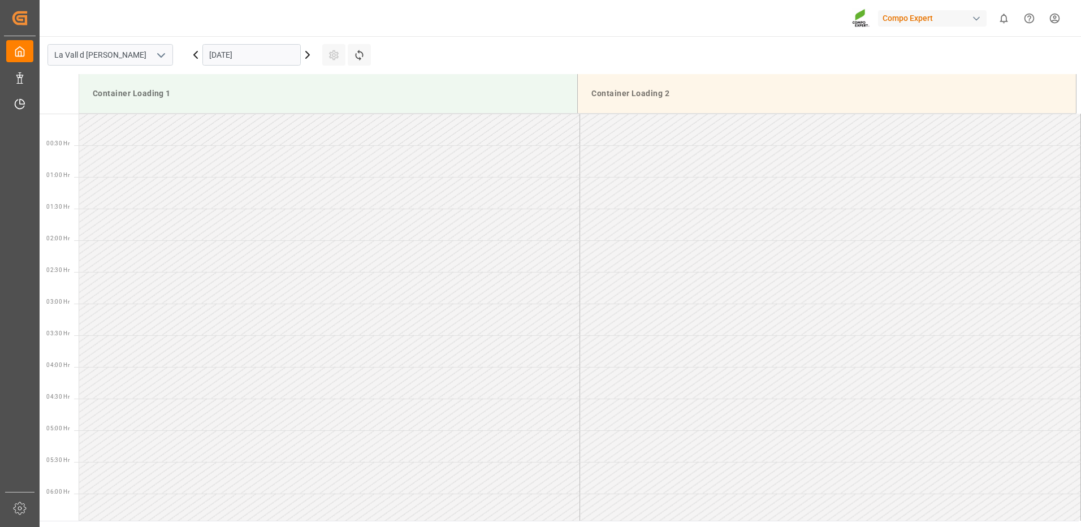
scroll to position [626, 0]
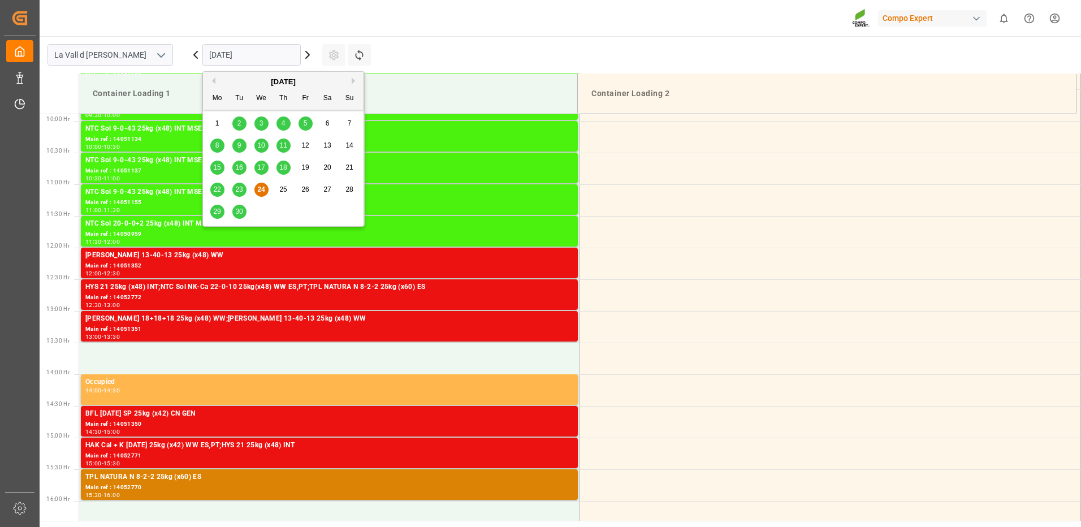
click at [246, 56] on input "[DATE]" at bounding box center [251, 54] width 98 height 21
click at [355, 81] on button "Next Month" at bounding box center [355, 80] width 7 height 7
click at [238, 170] on span "14" at bounding box center [238, 167] width 7 height 8
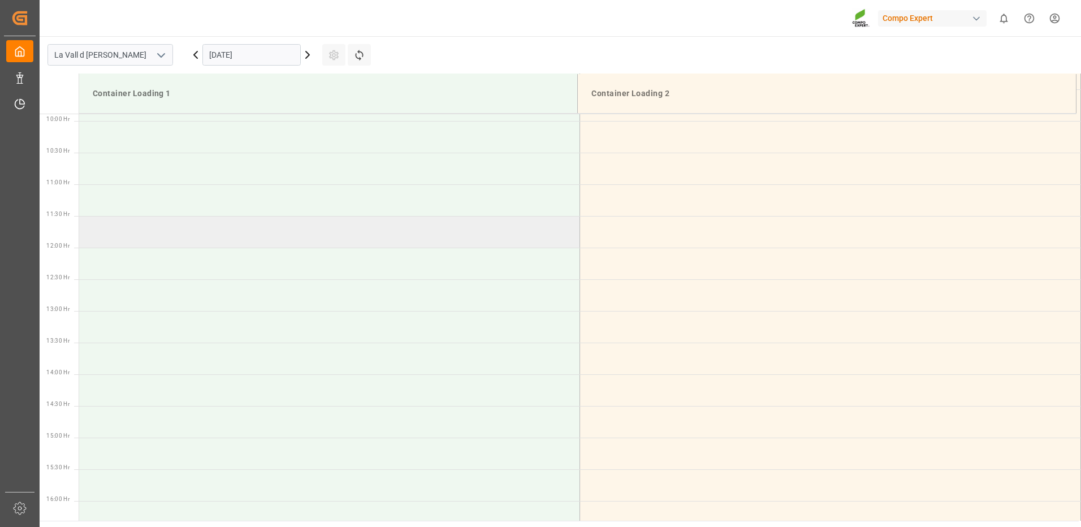
scroll to position [456, 0]
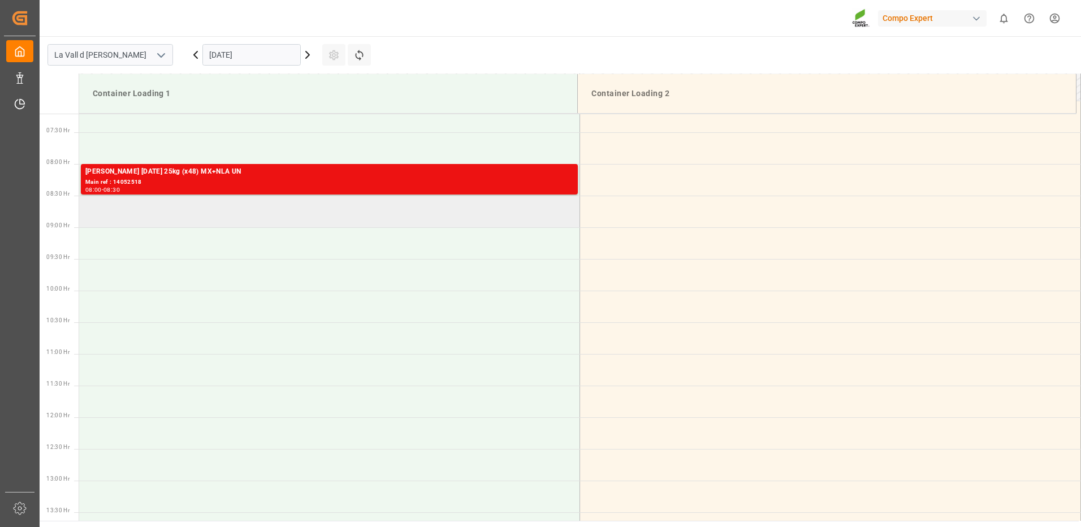
click at [237, 213] on td at bounding box center [329, 212] width 501 height 32
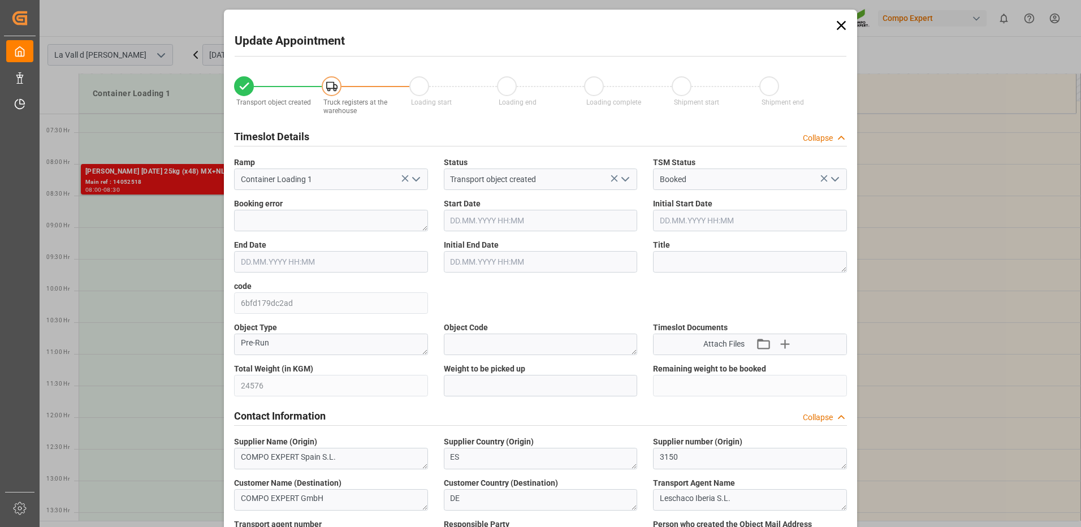
type input "[DATE] 08:30"
type input "[DATE] 09:00"
type input "[DATE] 13:10"
type input "[DATE] 11:12"
click at [500, 386] on input "text" at bounding box center [541, 385] width 194 height 21
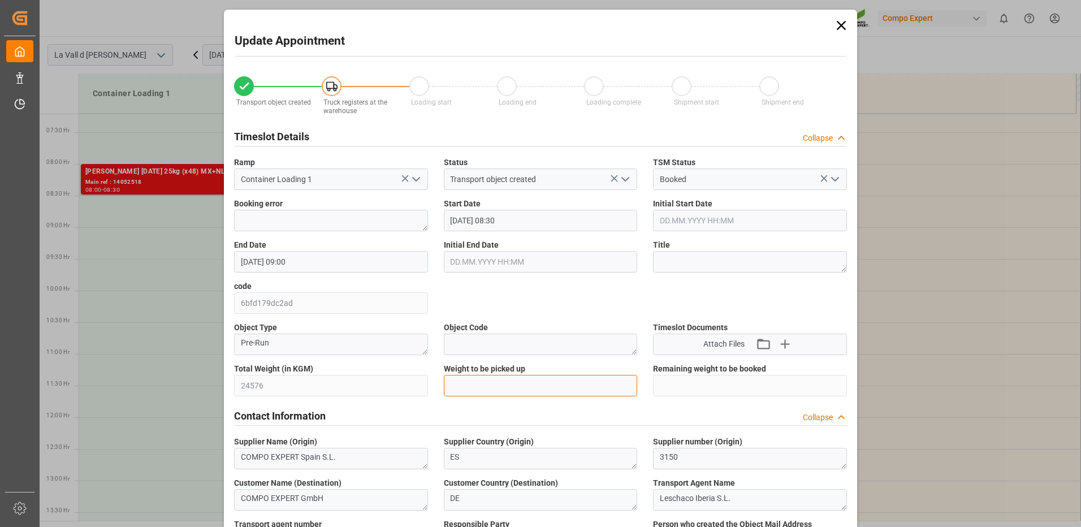
type input "24576"
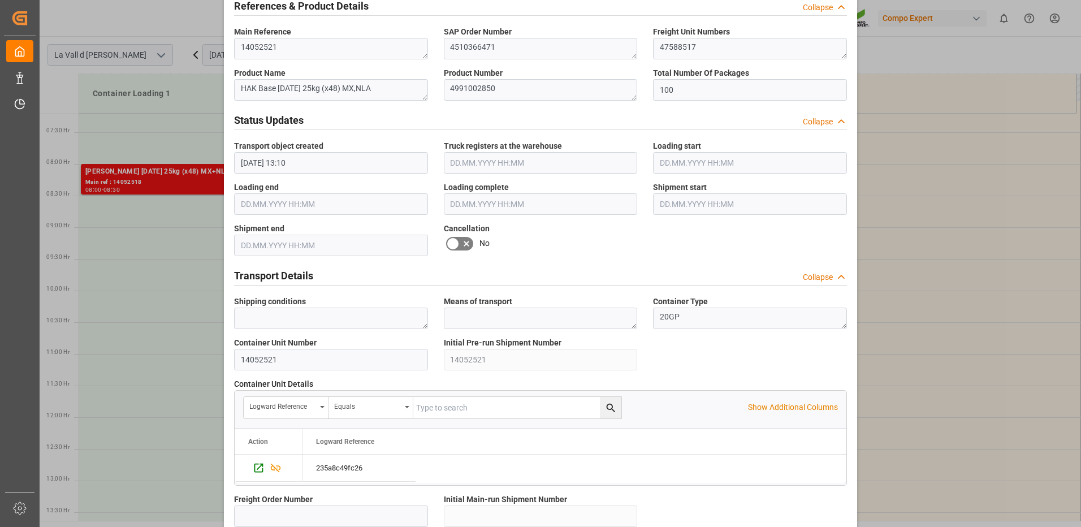
scroll to position [964, 0]
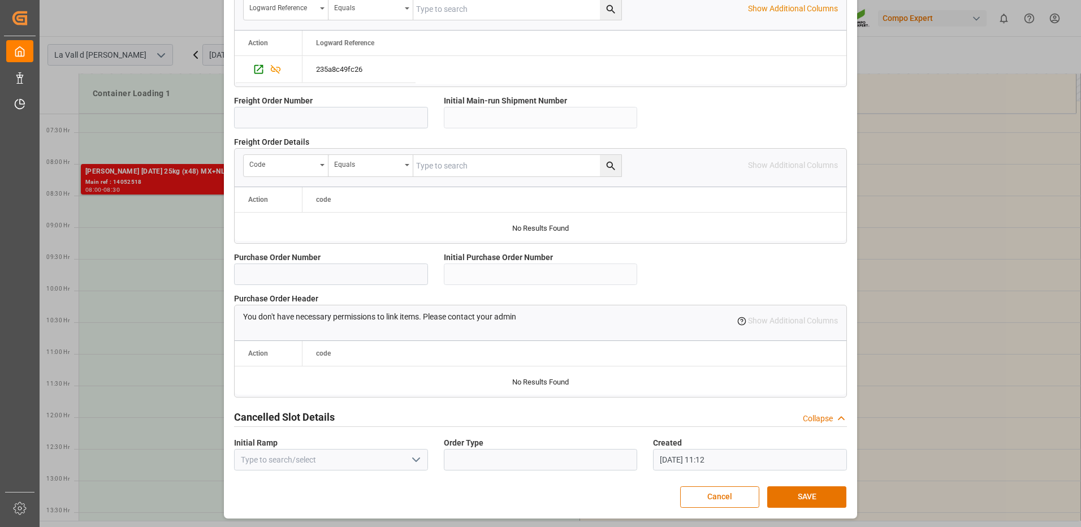
drag, startPoint x: 783, startPoint y: 497, endPoint x: 606, endPoint y: 359, distance: 224.4
click at [782, 496] on button "SAVE" at bounding box center [806, 496] width 79 height 21
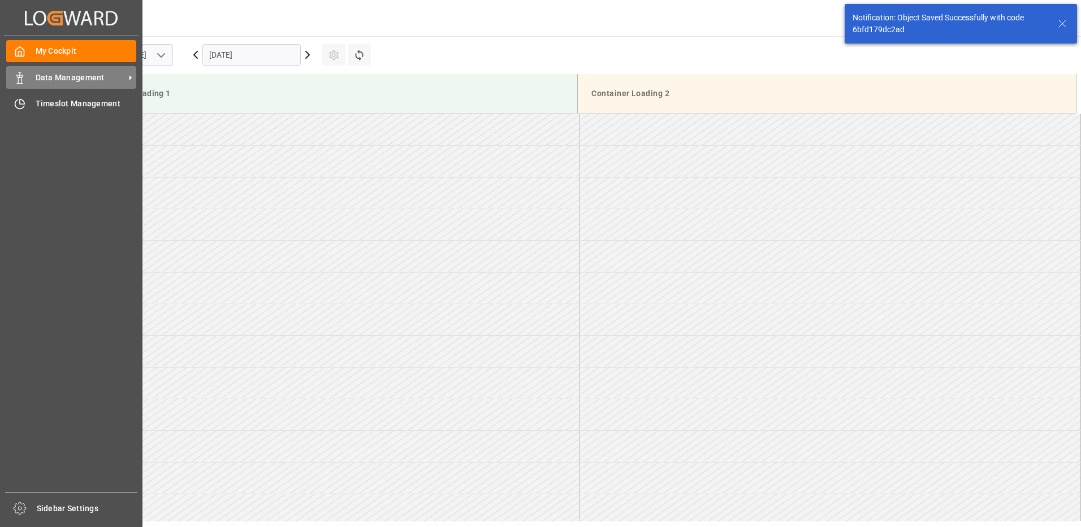
scroll to position [436, 0]
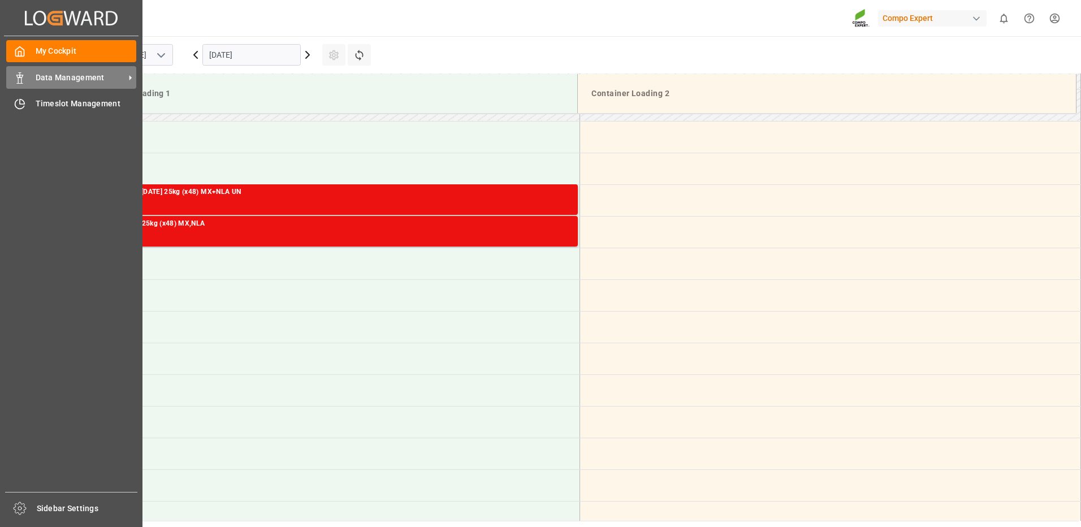
click at [16, 69] on div "Data Management Data Management" at bounding box center [71, 77] width 130 height 22
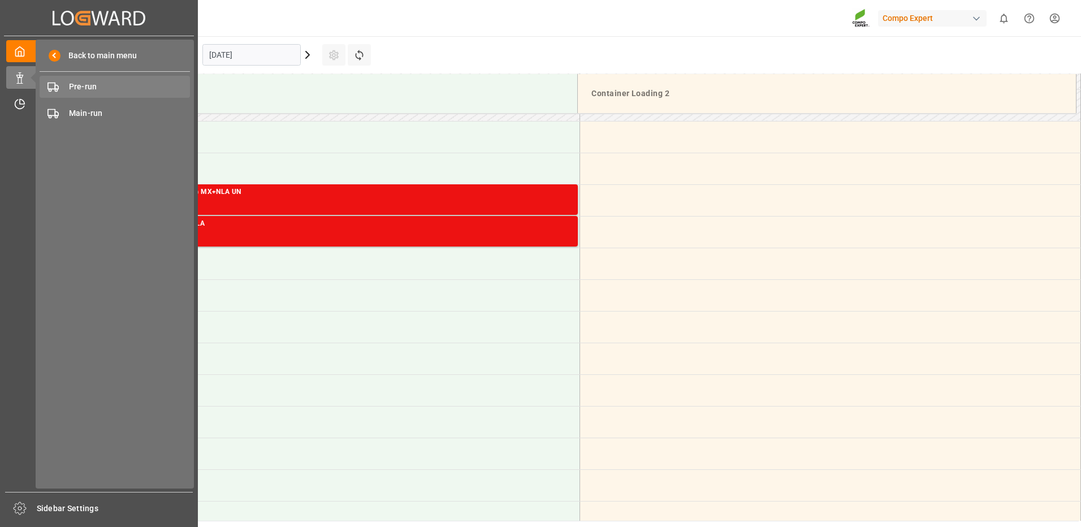
click at [78, 88] on span "Pre-run" at bounding box center [130, 87] width 122 height 12
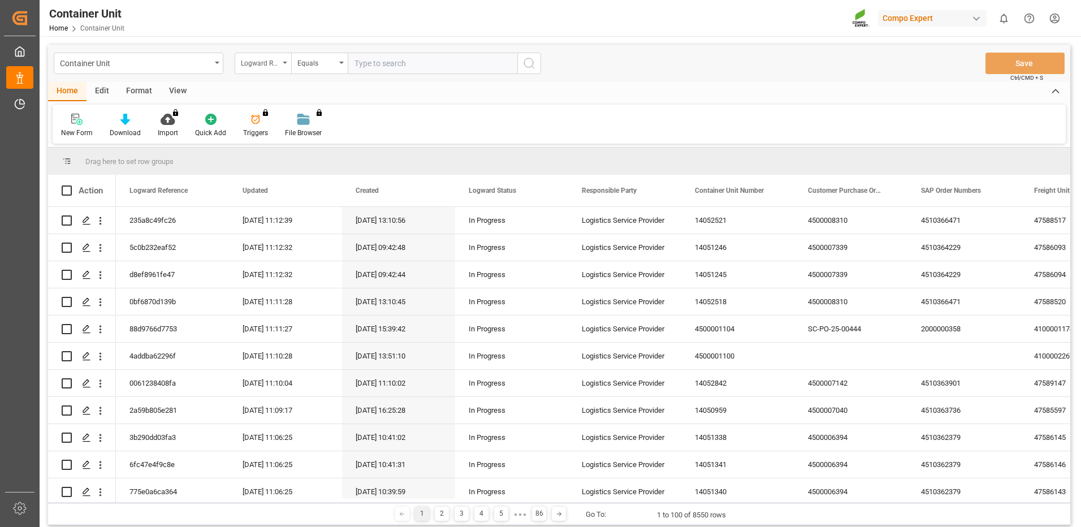
click at [254, 68] on div "Logward Reference" at bounding box center [263, 63] width 57 height 21
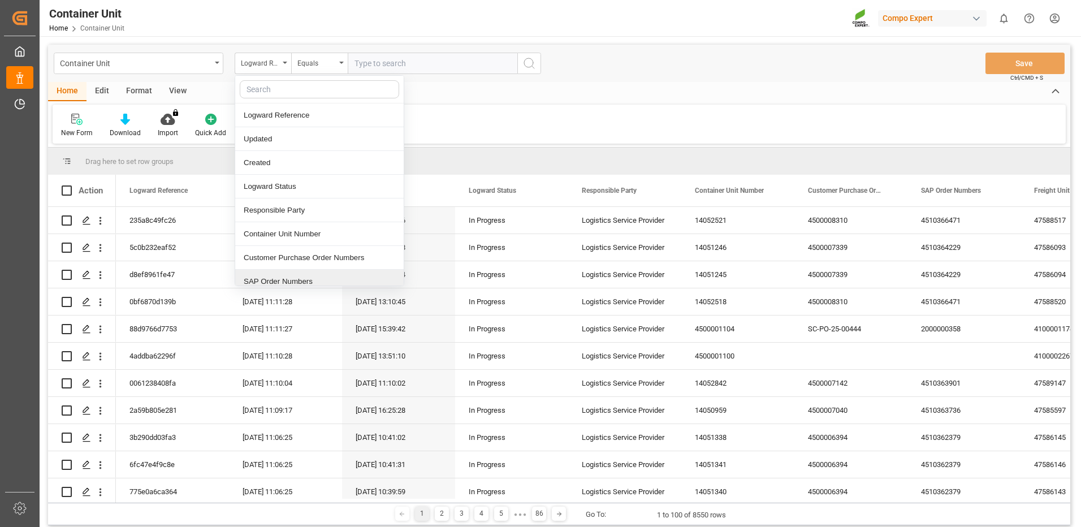
click at [302, 279] on div "SAP Order Numbers" at bounding box center [319, 282] width 168 height 24
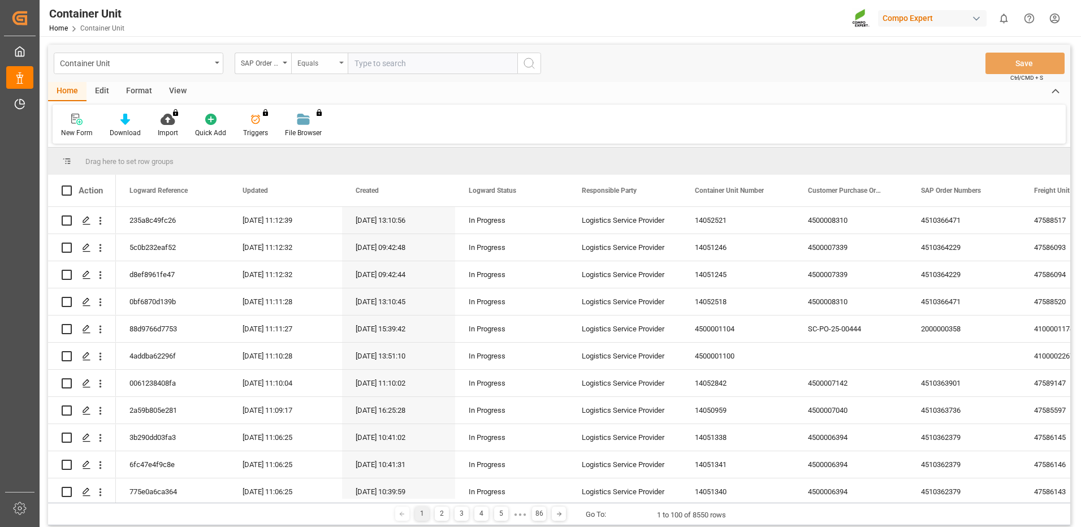
click at [305, 67] on div "Equals" at bounding box center [316, 61] width 38 height 13
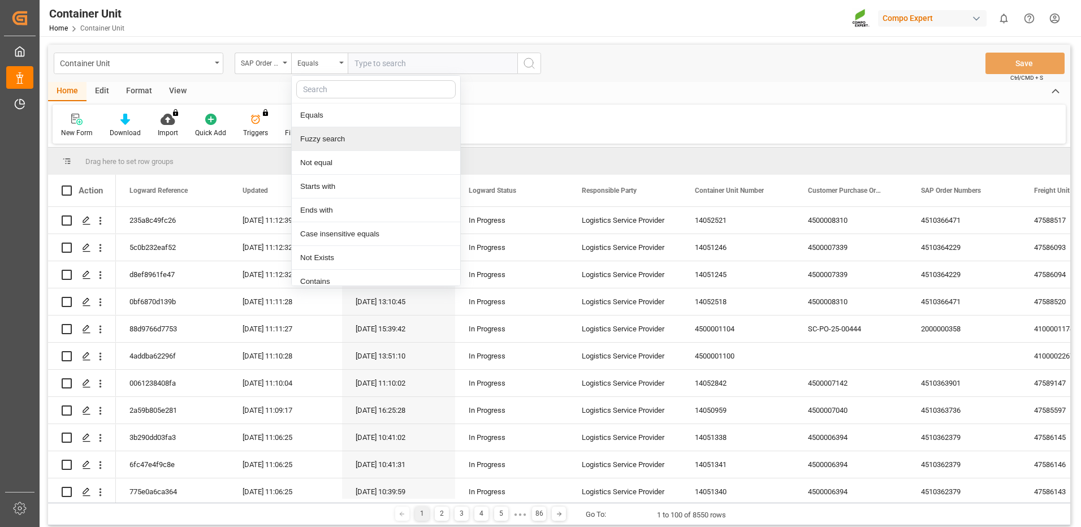
click at [326, 141] on div "Fuzzy search" at bounding box center [376, 139] width 168 height 24
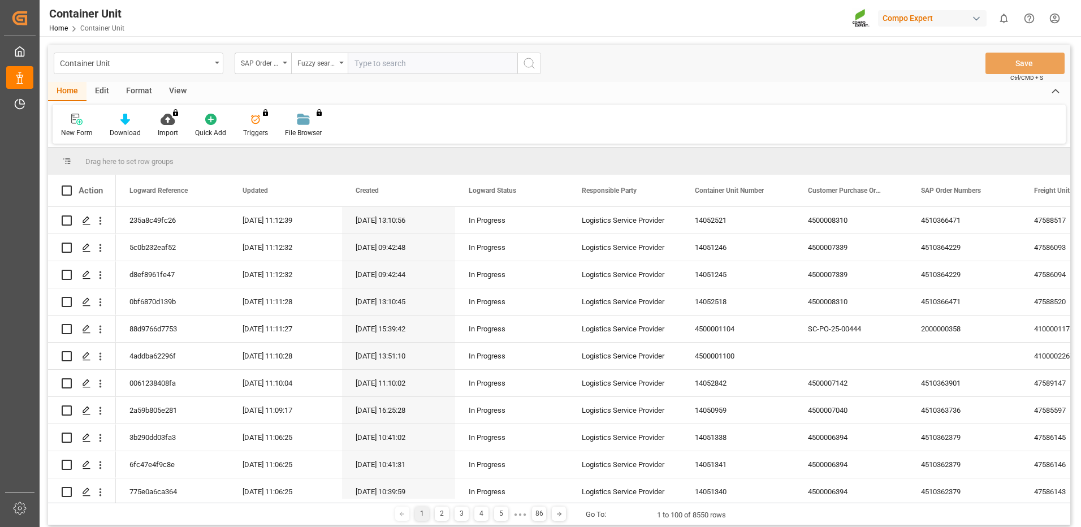
click at [373, 68] on input "text" at bounding box center [433, 63] width 170 height 21
paste input "4510366471"
type input "4510366471"
click at [532, 70] on button "search button" at bounding box center [529, 63] width 24 height 21
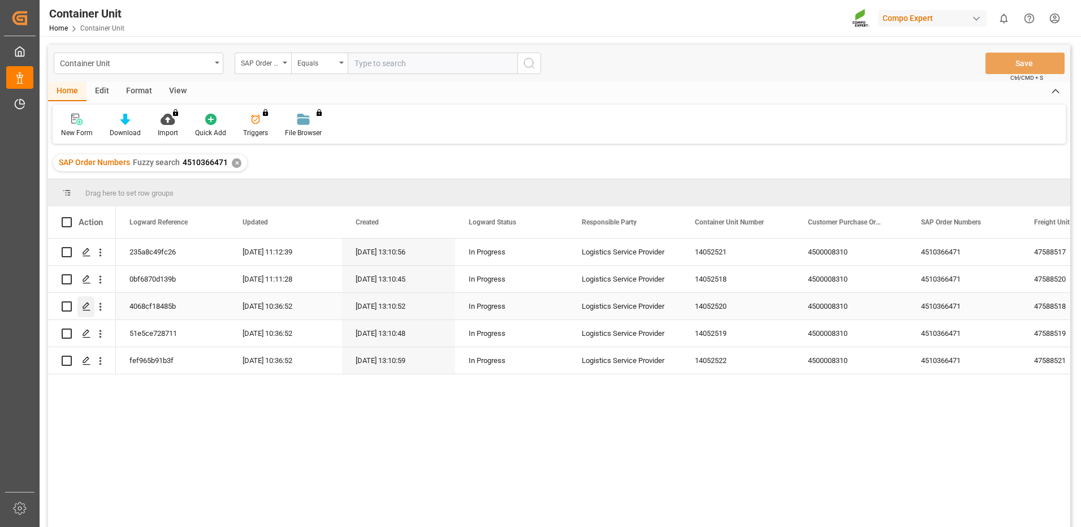
click at [85, 303] on icon "Press SPACE to select this row." at bounding box center [86, 306] width 9 height 9
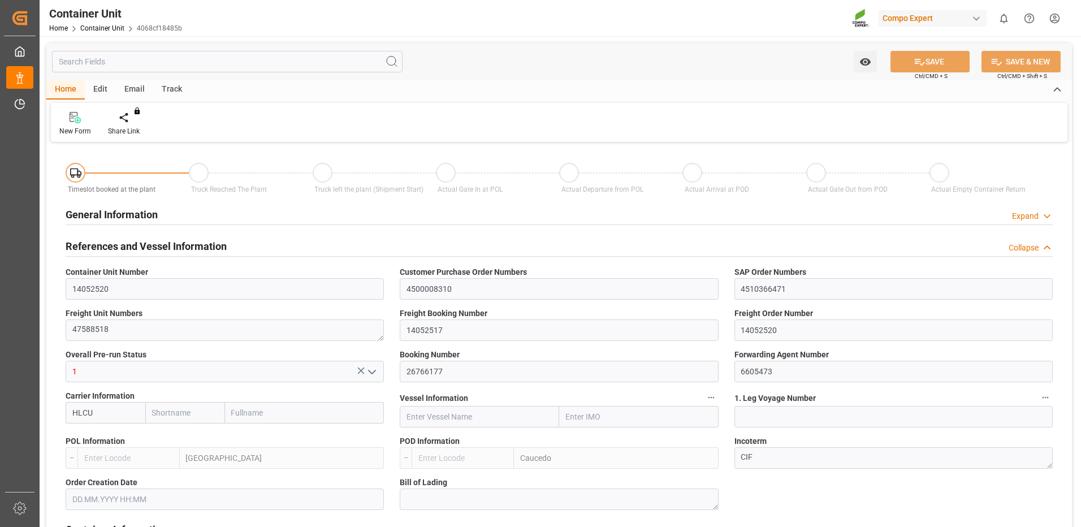
type input "HLCU"
type input "ESVLC"
type input "DOCAU"
type input "7"
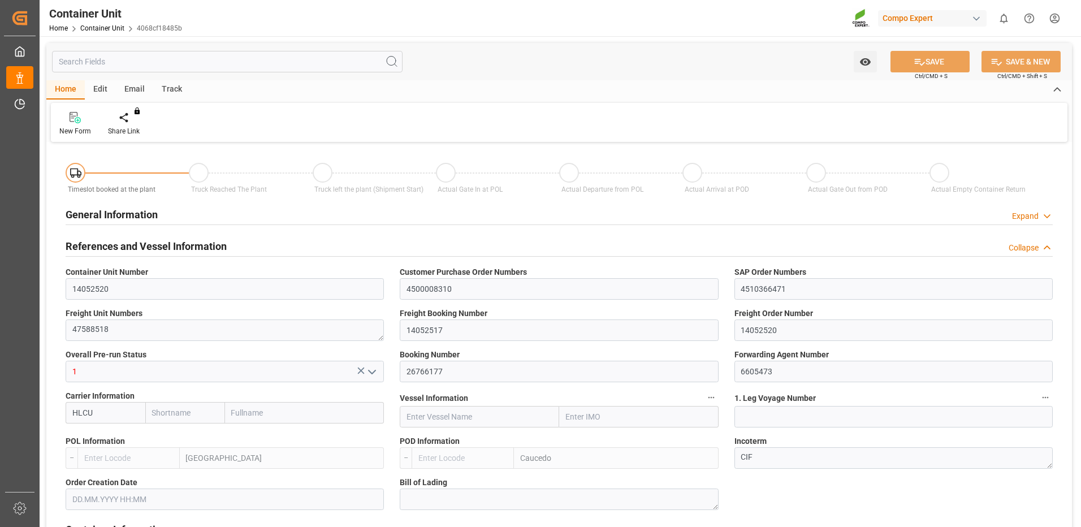
type input "0"
type input "8"
type input "0"
type input "100"
type input "24576"
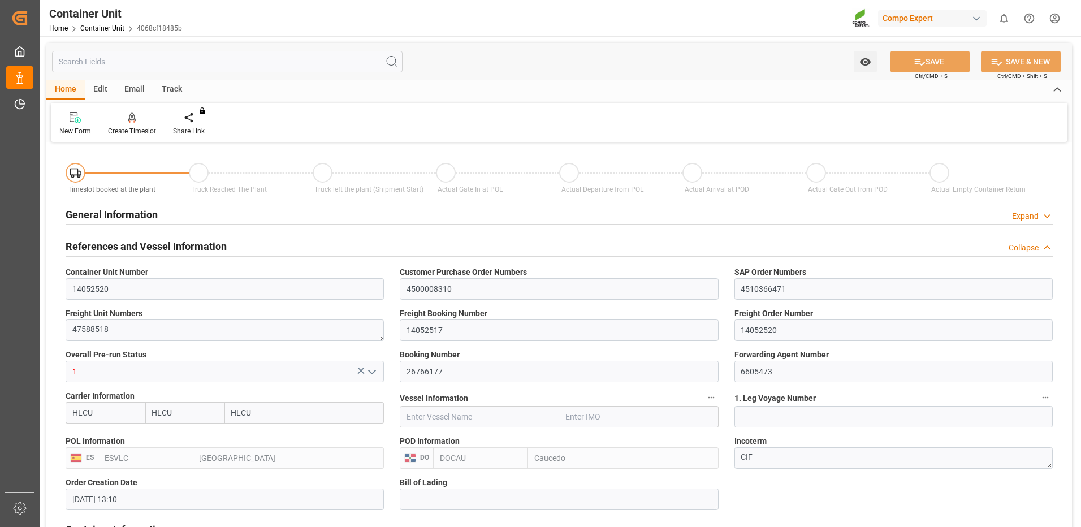
type input "[DATE] 13:10"
type input "[DATE]"
click at [142, 131] on div "Create Timeslot" at bounding box center [132, 131] width 48 height 10
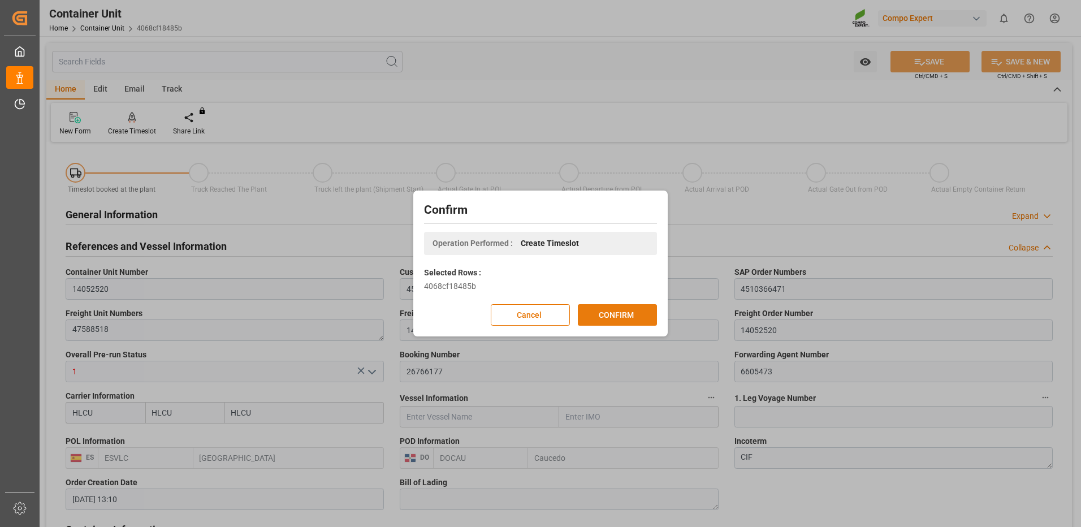
click at [604, 322] on button "CONFIRM" at bounding box center [617, 314] width 79 height 21
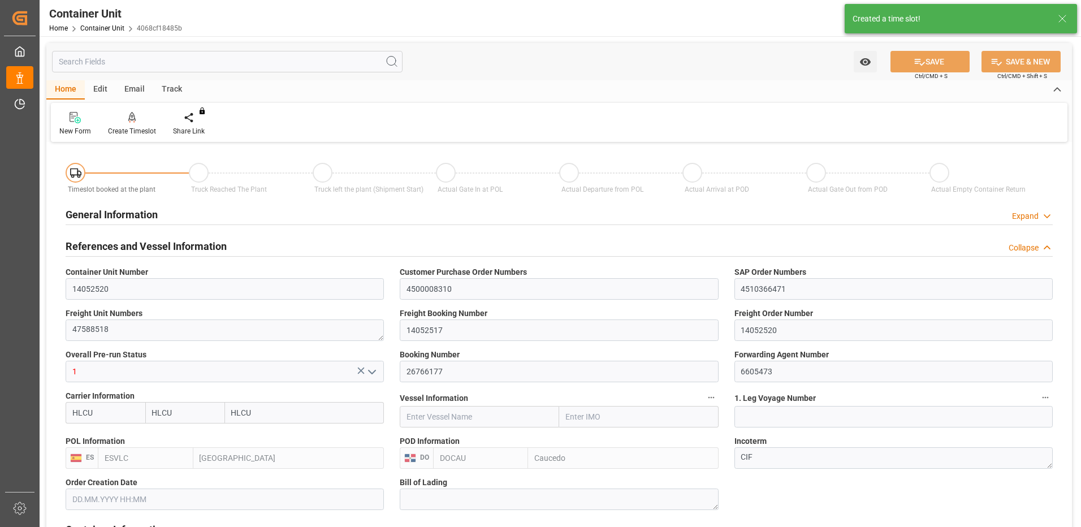
type input "[DATE] 13:10"
type input "[DATE]"
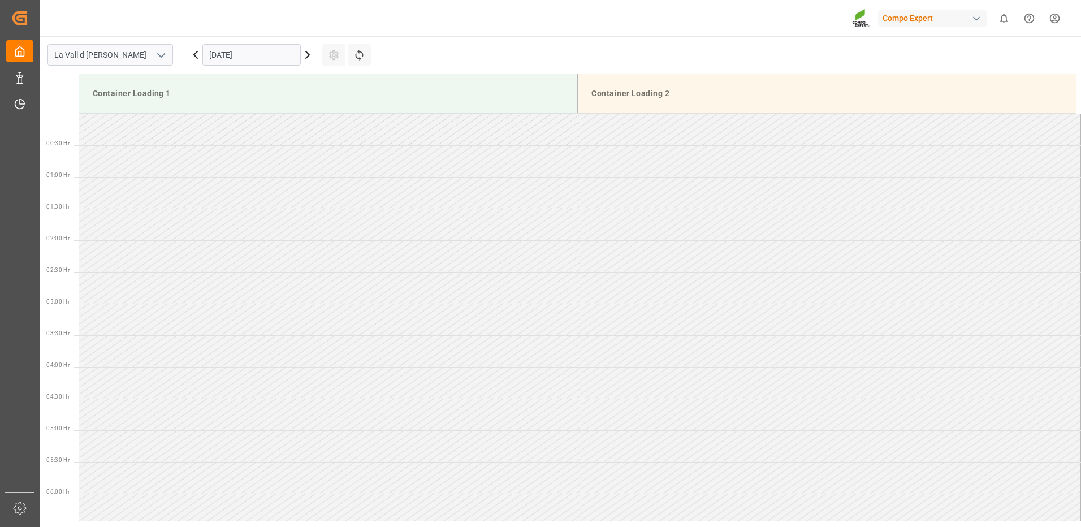
scroll to position [626, 0]
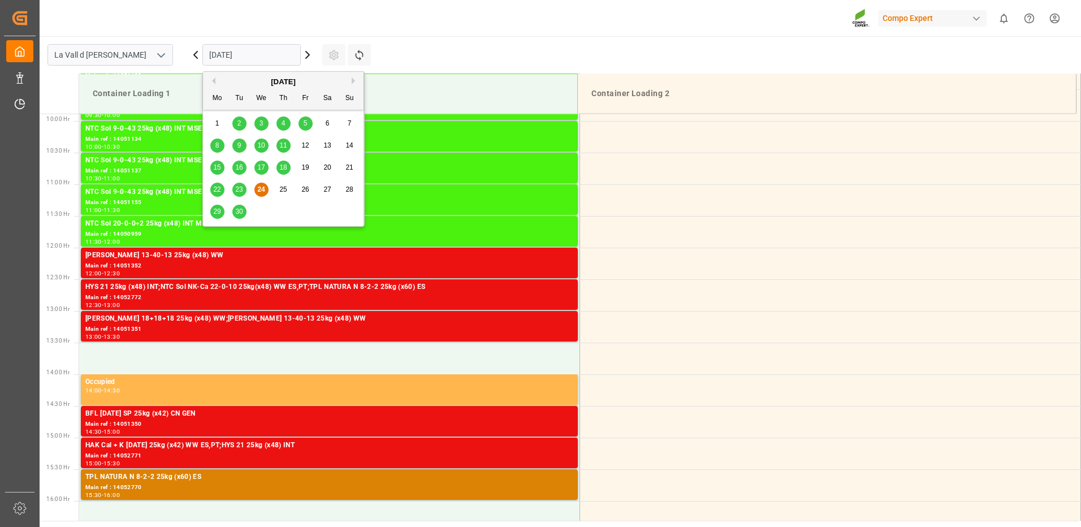
click at [233, 53] on input "[DATE]" at bounding box center [251, 54] width 98 height 21
click at [356, 81] on button "Next Month" at bounding box center [355, 80] width 7 height 7
click at [237, 172] on div "14" at bounding box center [239, 168] width 14 height 14
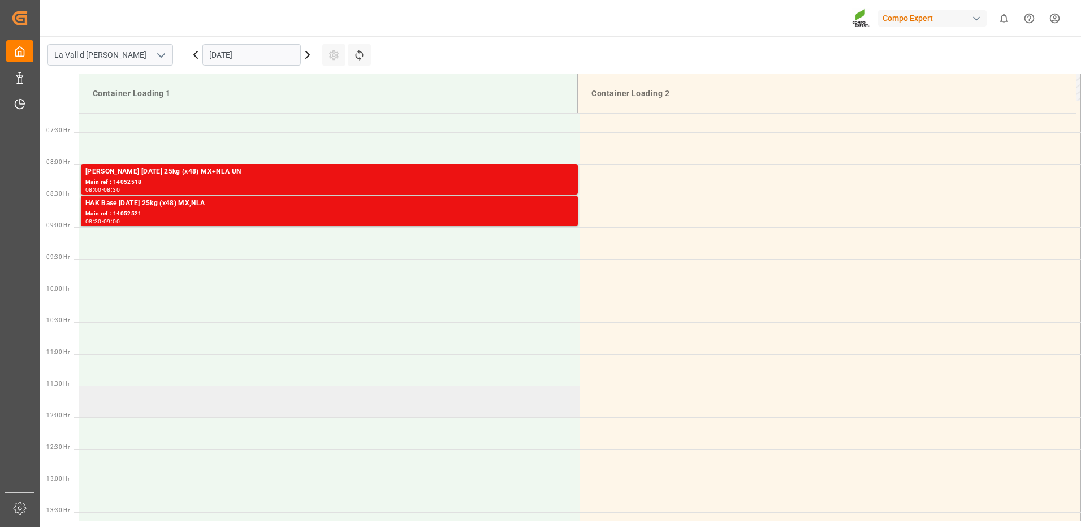
scroll to position [400, 0]
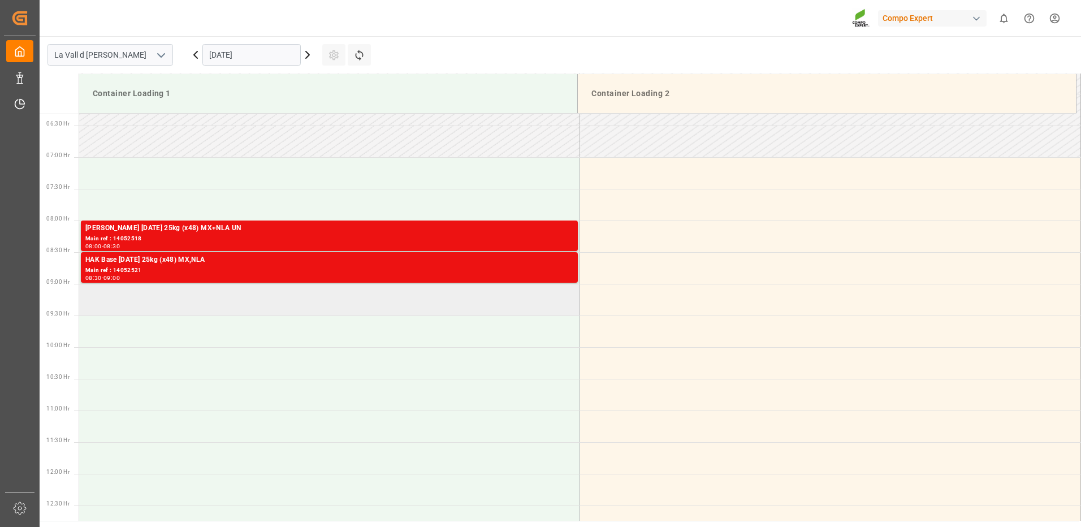
click at [193, 300] on td at bounding box center [329, 300] width 501 height 32
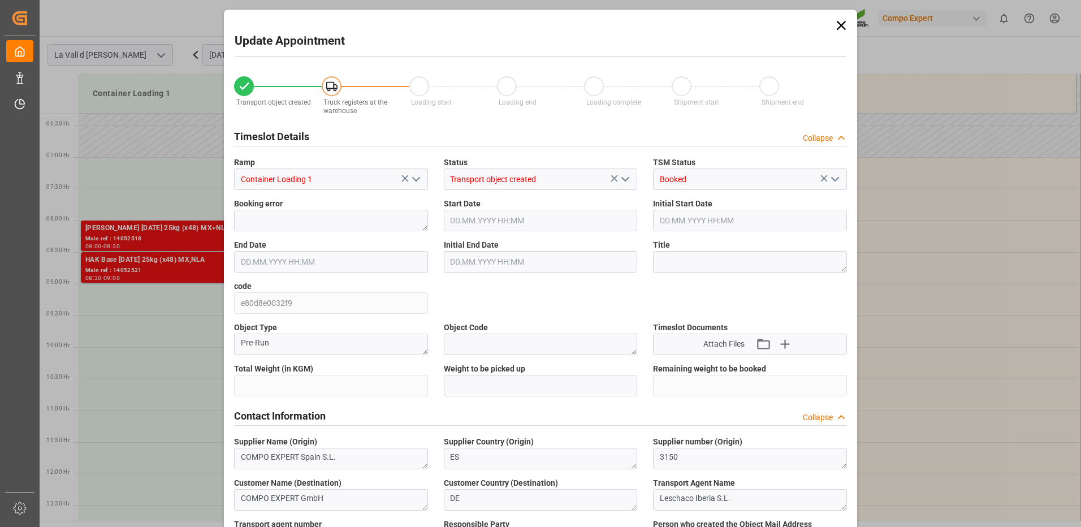
type input "24576"
type input "100"
type input "14.10.2025 09:00"
type input "14.10.2025 09:30"
type input "[DATE] 13:10"
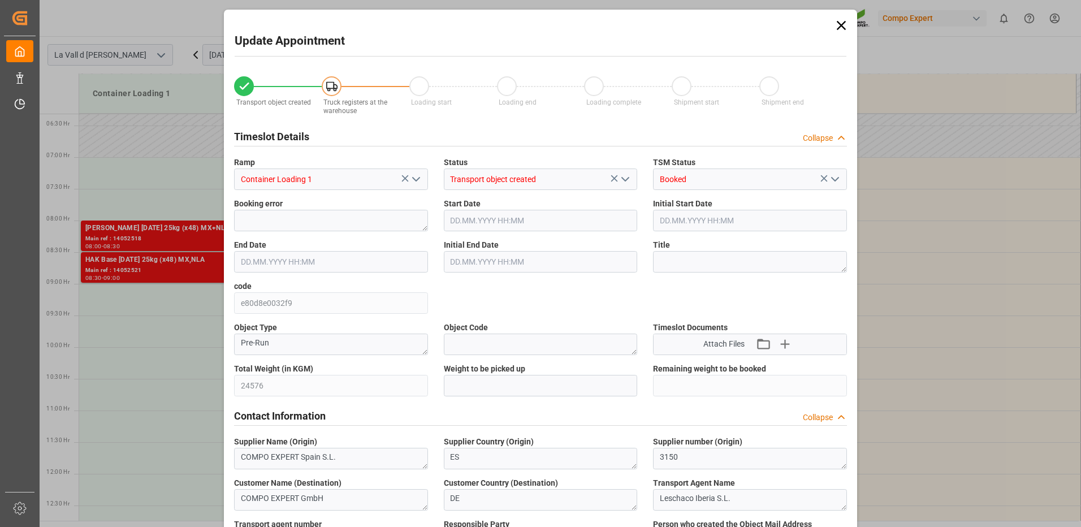
type input "24.09.2025 11:13"
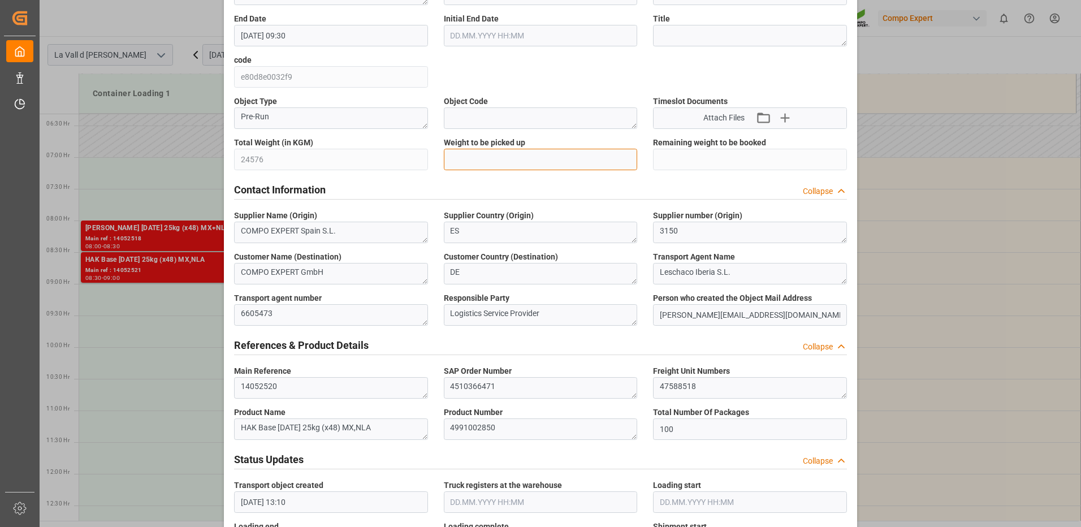
click at [482, 155] on input "text" at bounding box center [541, 159] width 194 height 21
type input "24576"
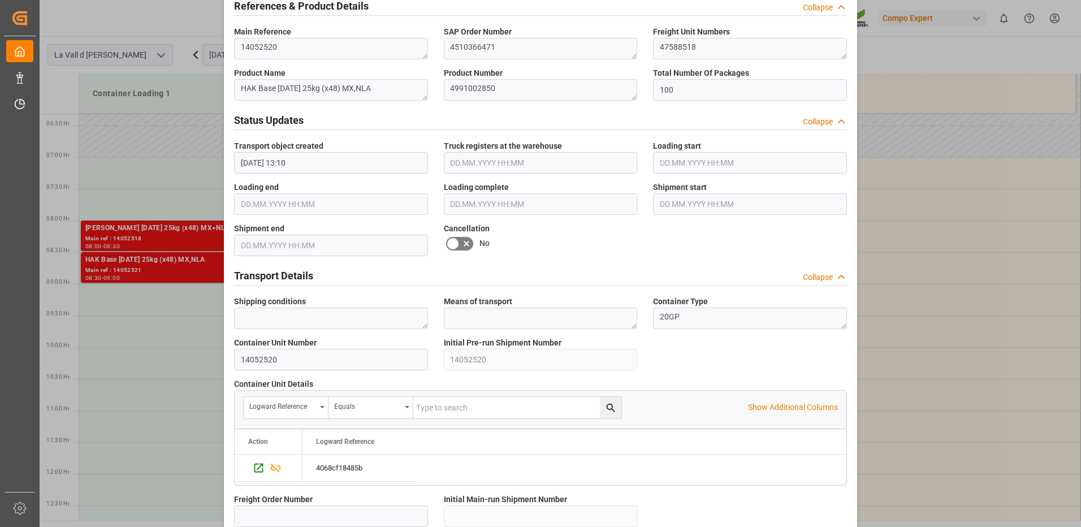
scroll to position [961, 0]
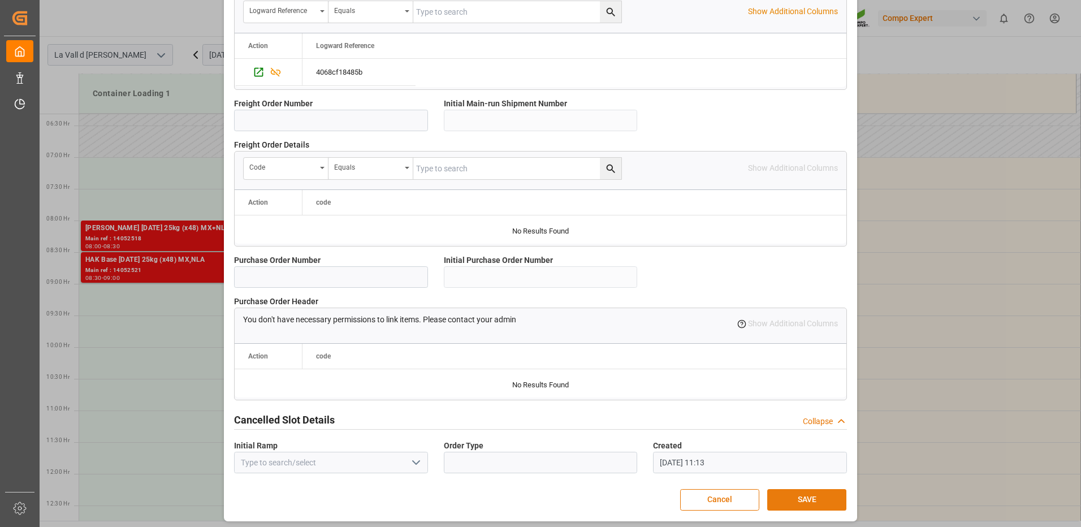
click at [801, 500] on button "SAVE" at bounding box center [806, 499] width 79 height 21
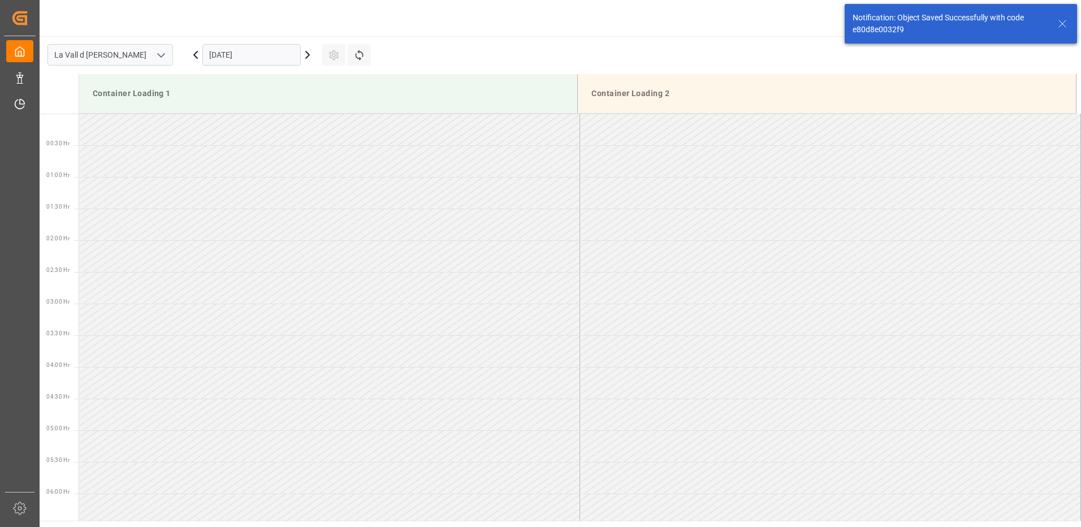
scroll to position [499, 0]
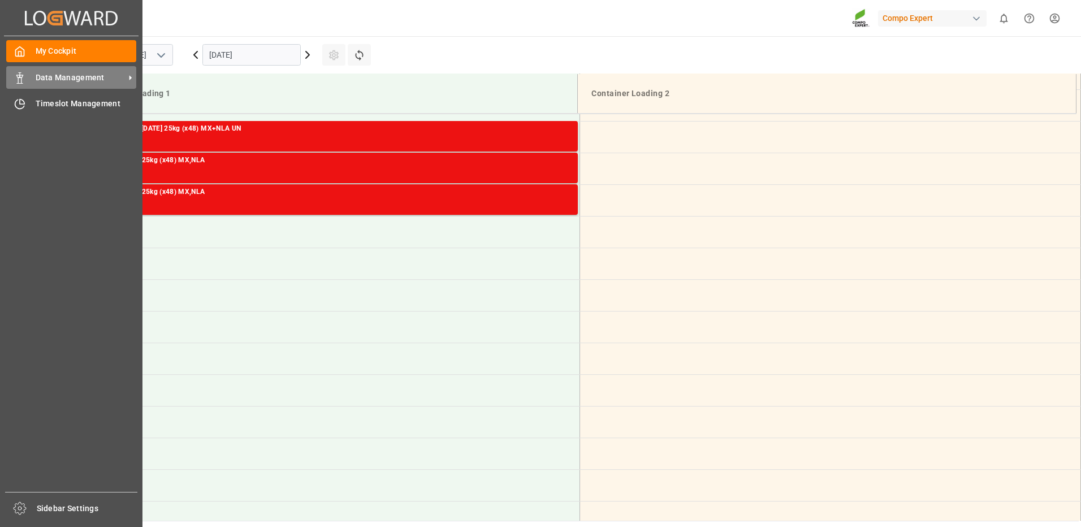
click at [22, 79] on icon at bounding box center [19, 77] width 11 height 11
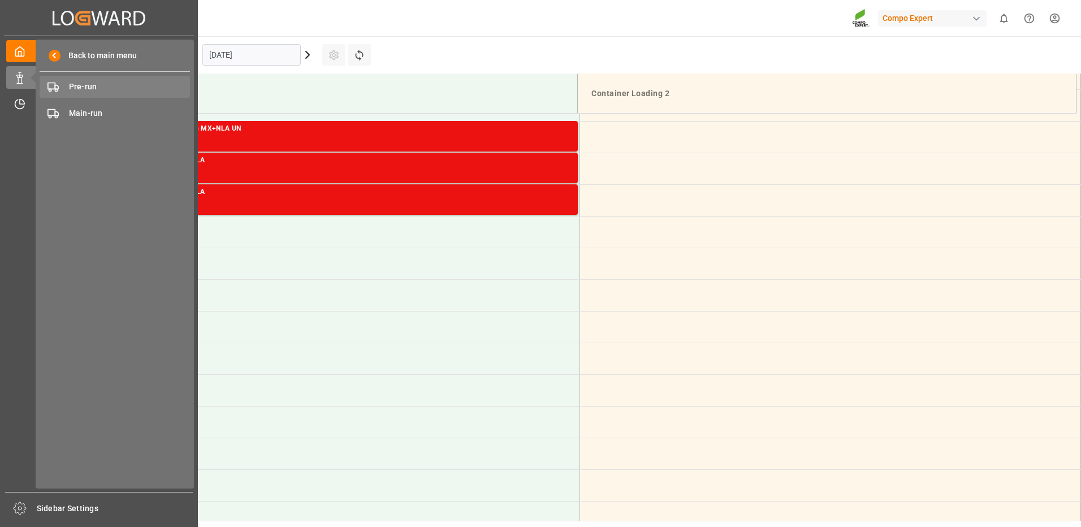
click at [79, 90] on span "Pre-run" at bounding box center [130, 87] width 122 height 12
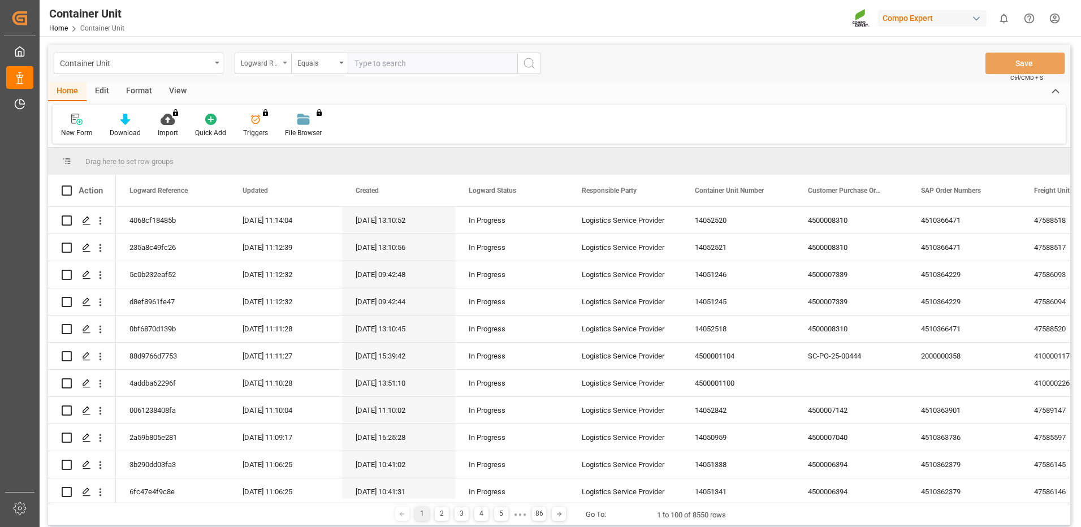
click at [255, 68] on div "Logward Reference" at bounding box center [260, 61] width 38 height 13
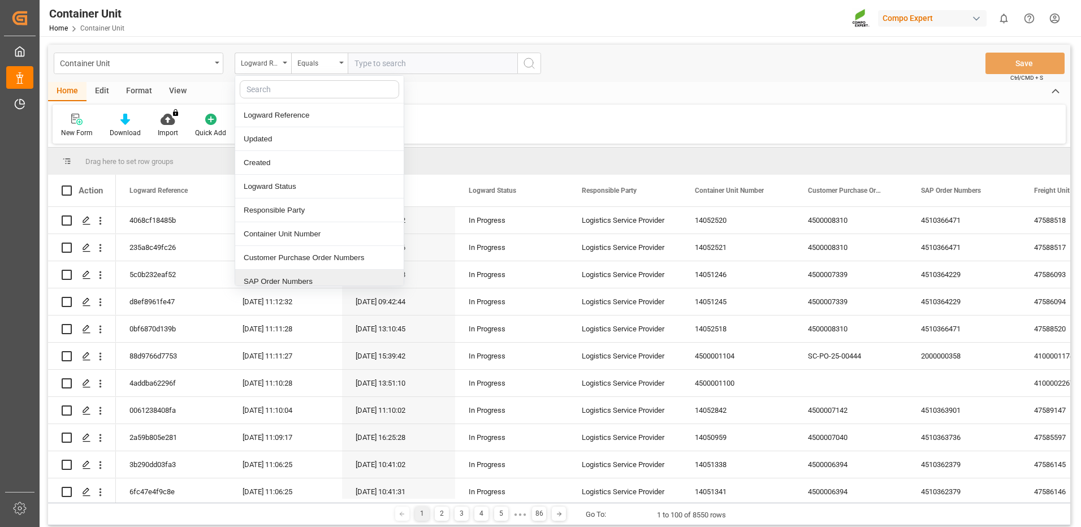
drag, startPoint x: 267, startPoint y: 282, endPoint x: 272, endPoint y: 259, distance: 23.7
click at [269, 280] on div "SAP Order Numbers" at bounding box center [319, 282] width 168 height 24
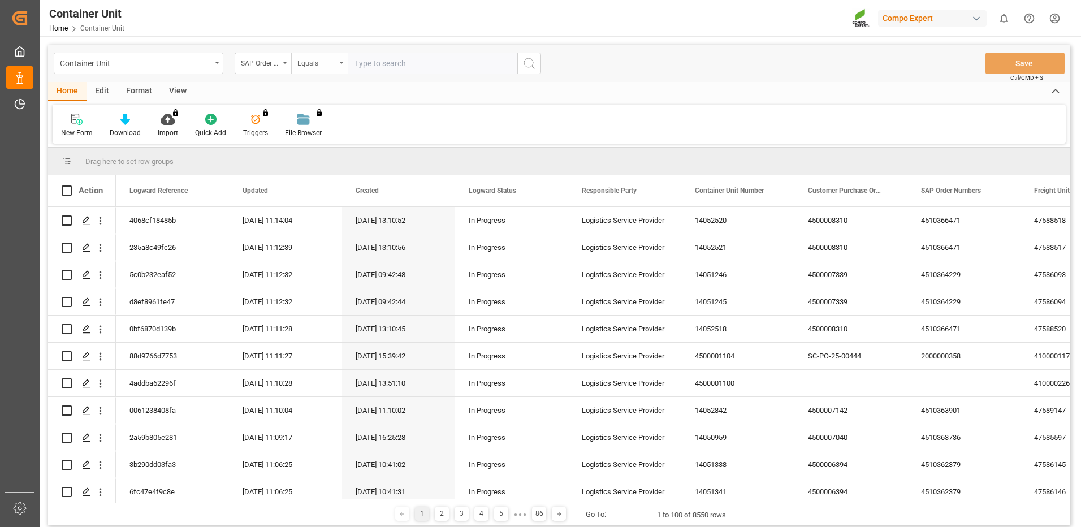
click at [322, 72] on div "Equals" at bounding box center [319, 63] width 57 height 21
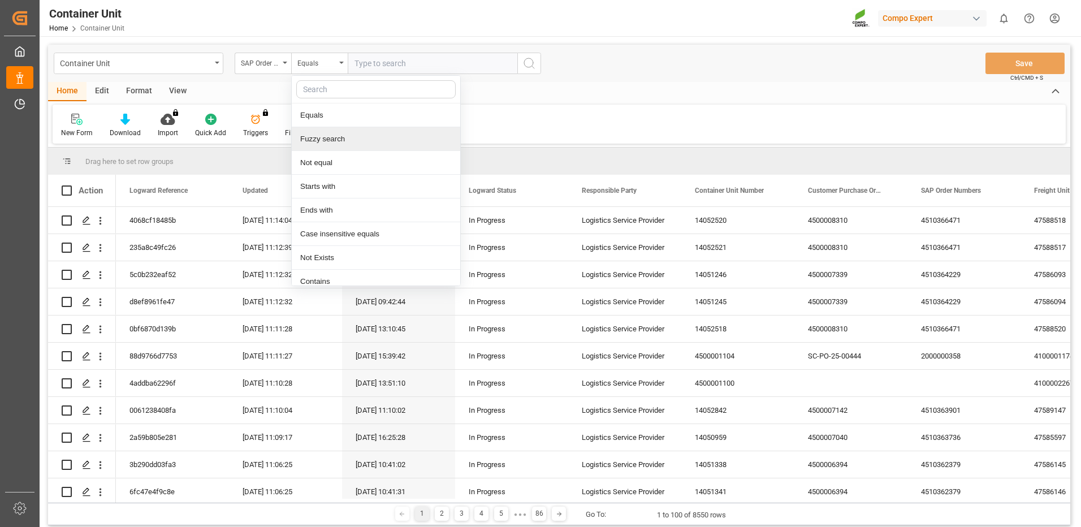
click at [330, 141] on div "Fuzzy search" at bounding box center [376, 139] width 168 height 24
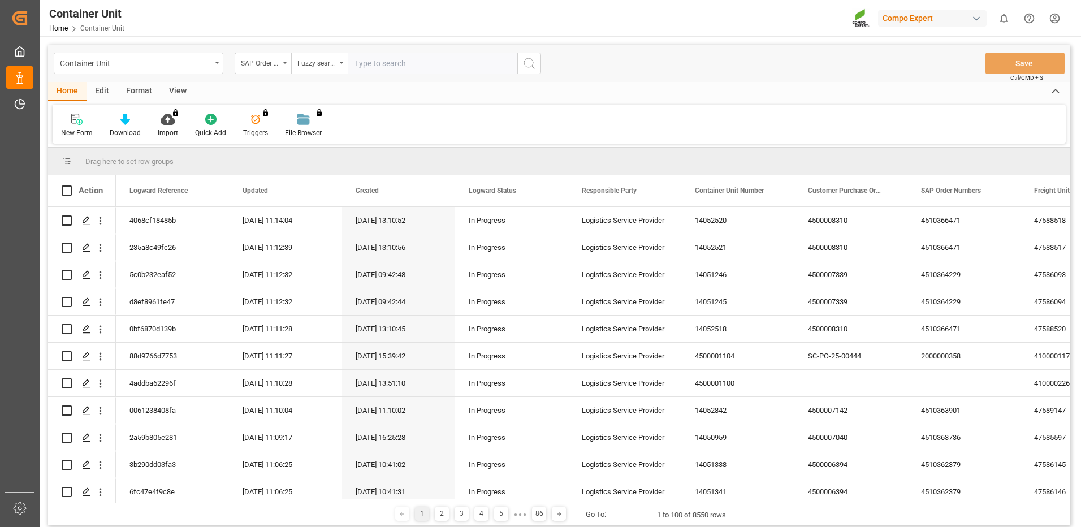
click at [397, 60] on input "text" at bounding box center [433, 63] width 170 height 21
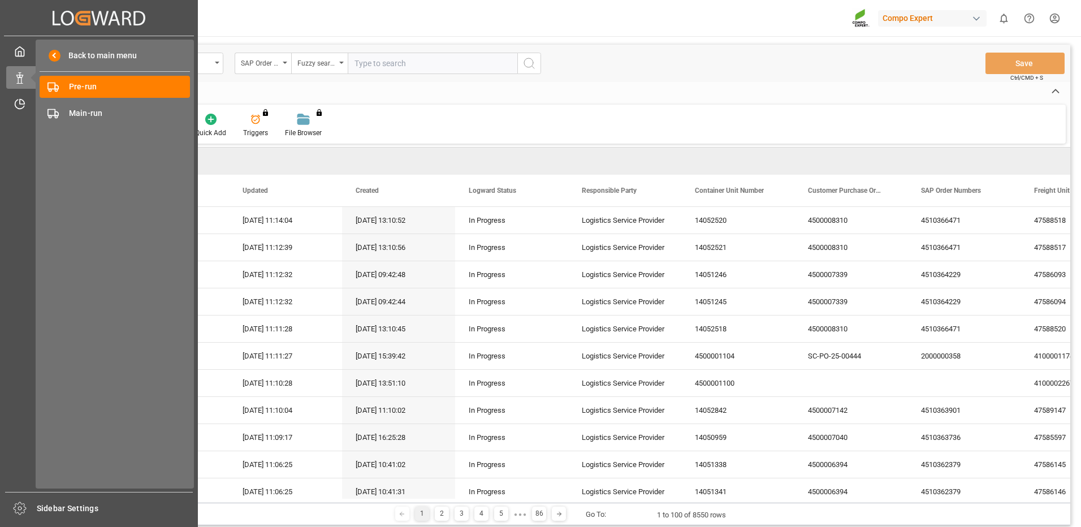
paste input "4510366471"
type input "4510366471"
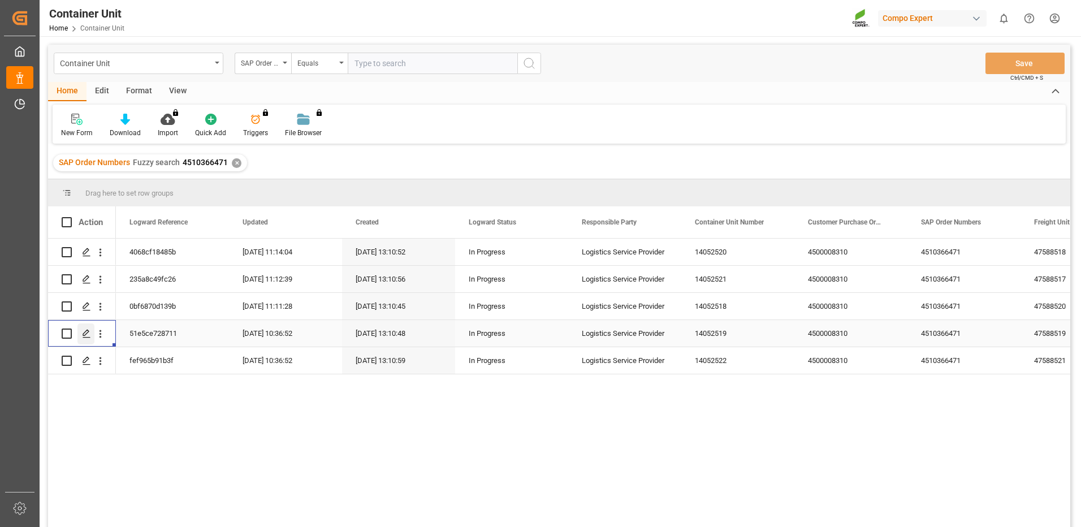
click at [85, 334] on icon "Press SPACE to select this row." at bounding box center [86, 333] width 9 height 9
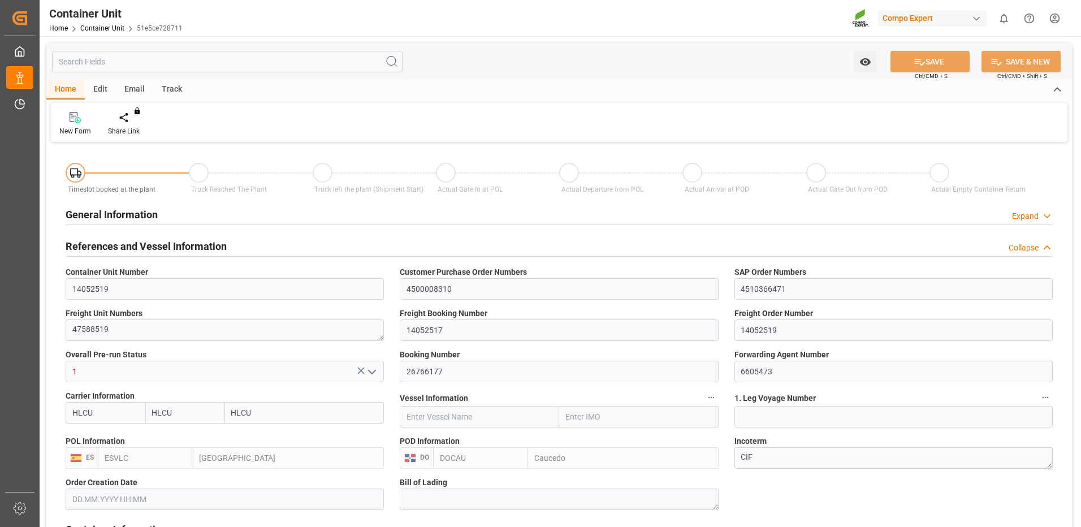
type input "HLCU"
type input "ESVLC"
type input "DOCAU"
type input "7"
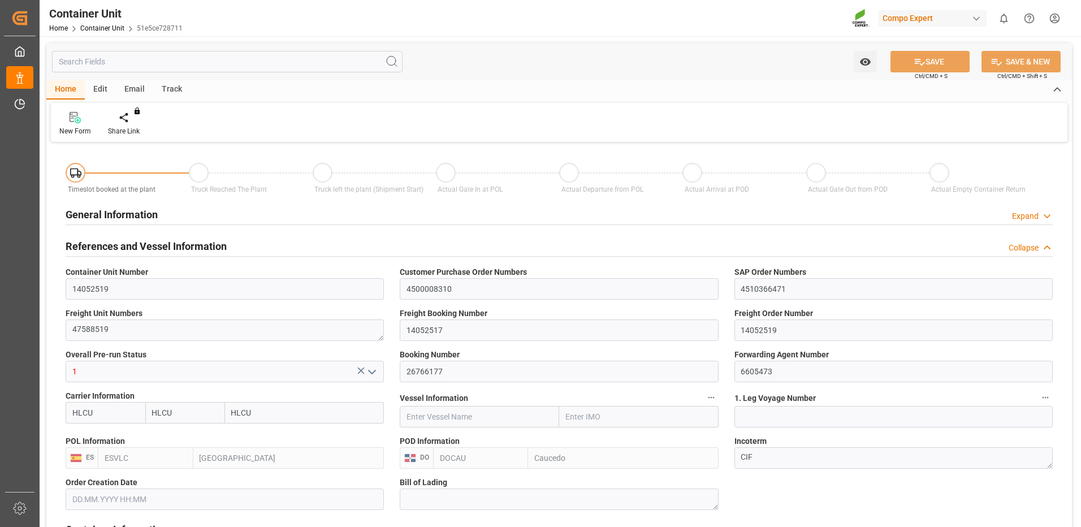
type input "0"
type input "8"
type input "0"
type input "100"
type input "24579.84"
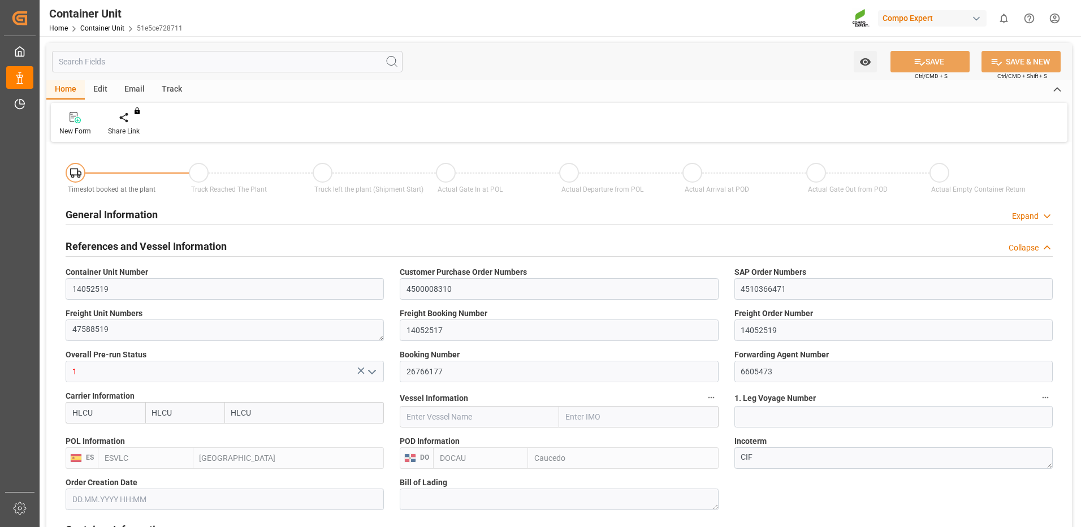
type input "[DATE] 13:10"
type input "07.10.2025"
click at [139, 123] on div at bounding box center [132, 117] width 48 height 12
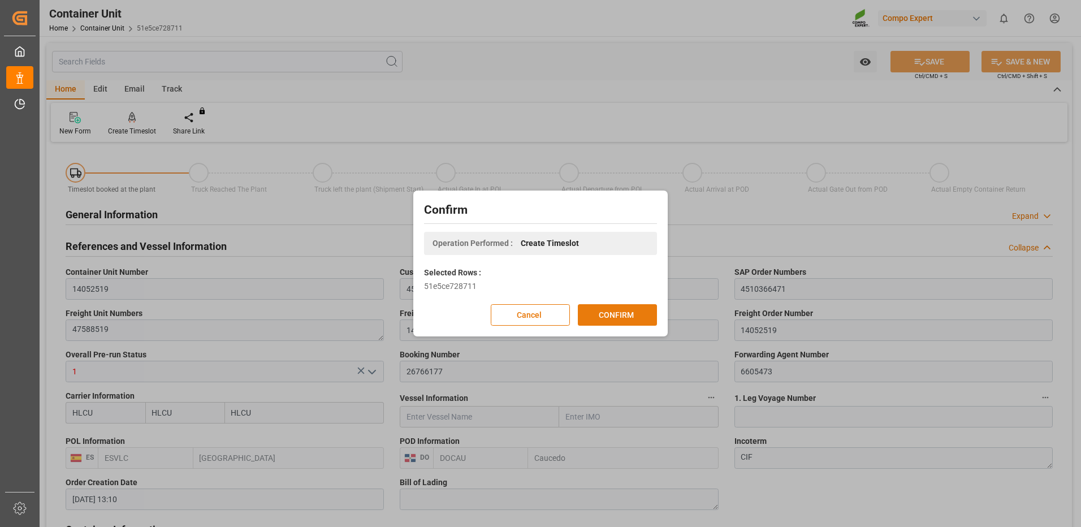
click at [611, 308] on button "CONFIRM" at bounding box center [617, 314] width 79 height 21
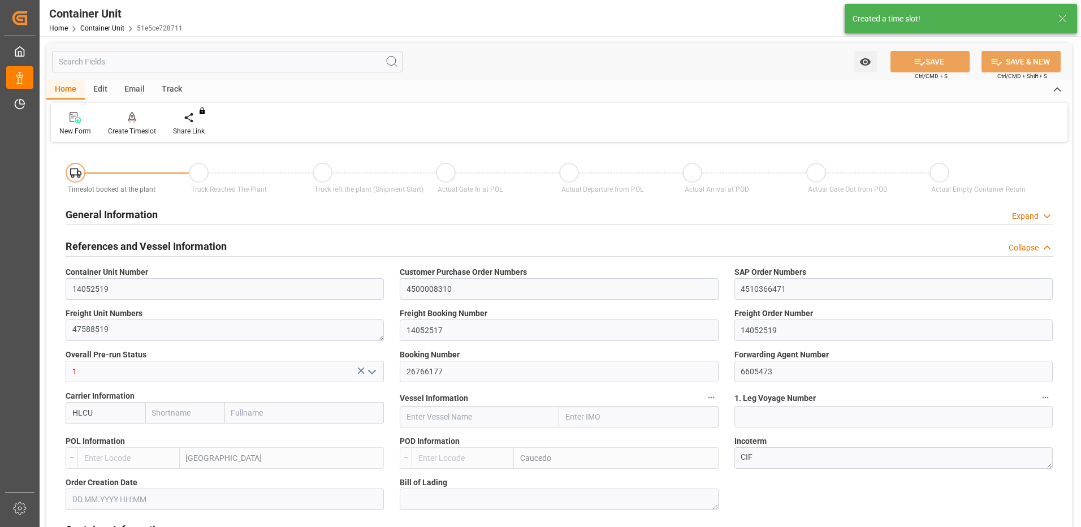
type input "HLCU"
type input "ESVLC"
type input "DOCAU"
type input "7"
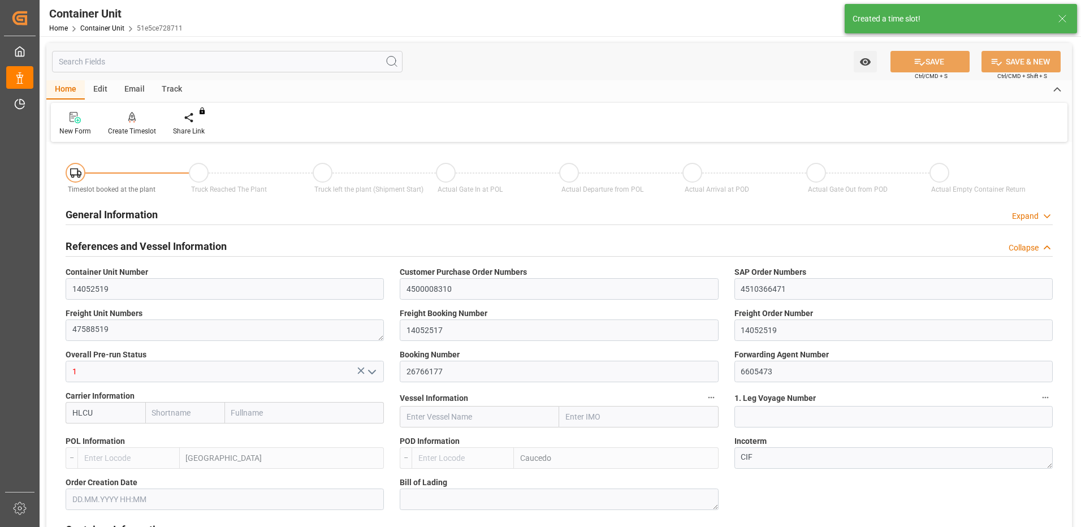
type input "0"
type input "8"
type input "0"
type input "100"
type input "24579.84"
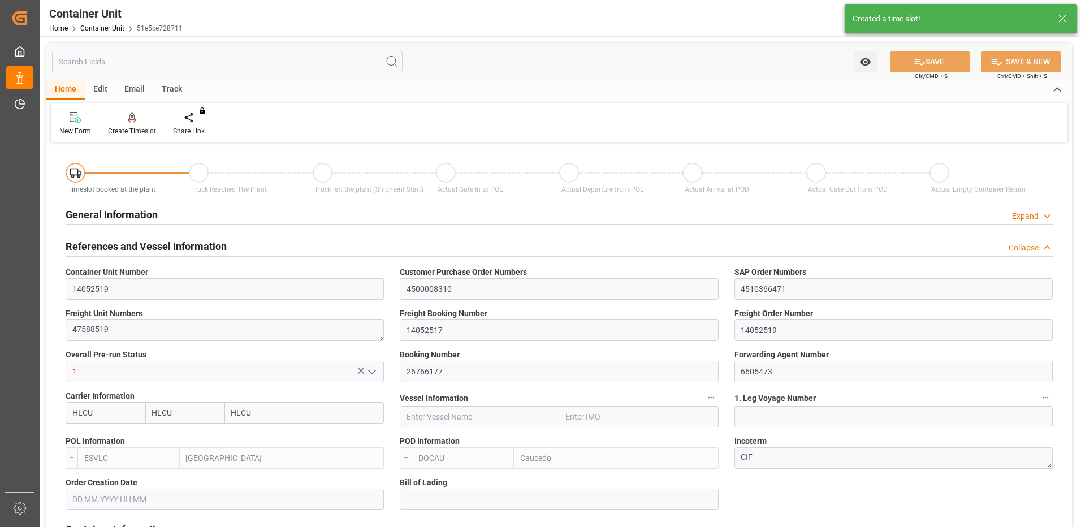
type input "[DATE] 13:10"
type input "07.10.2025"
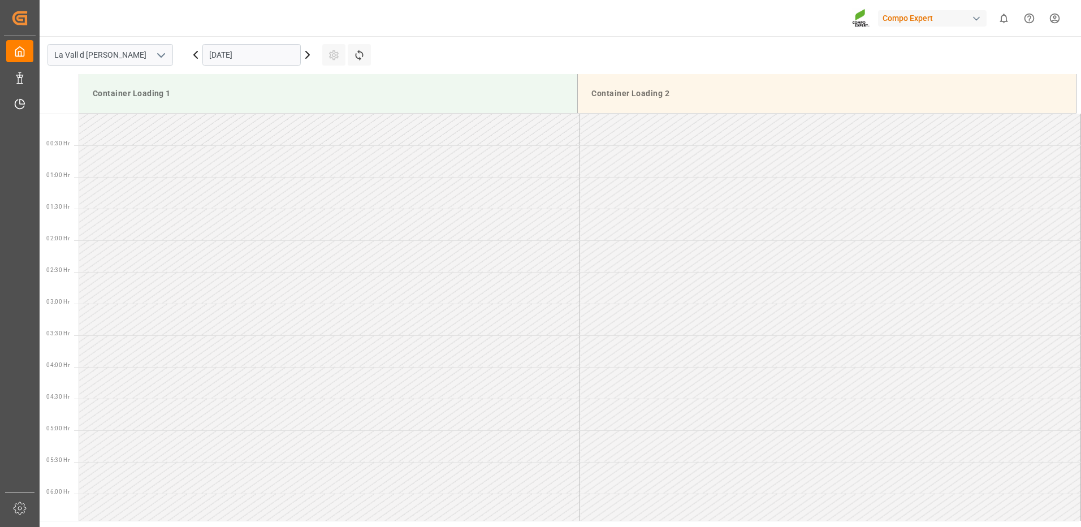
scroll to position [626, 0]
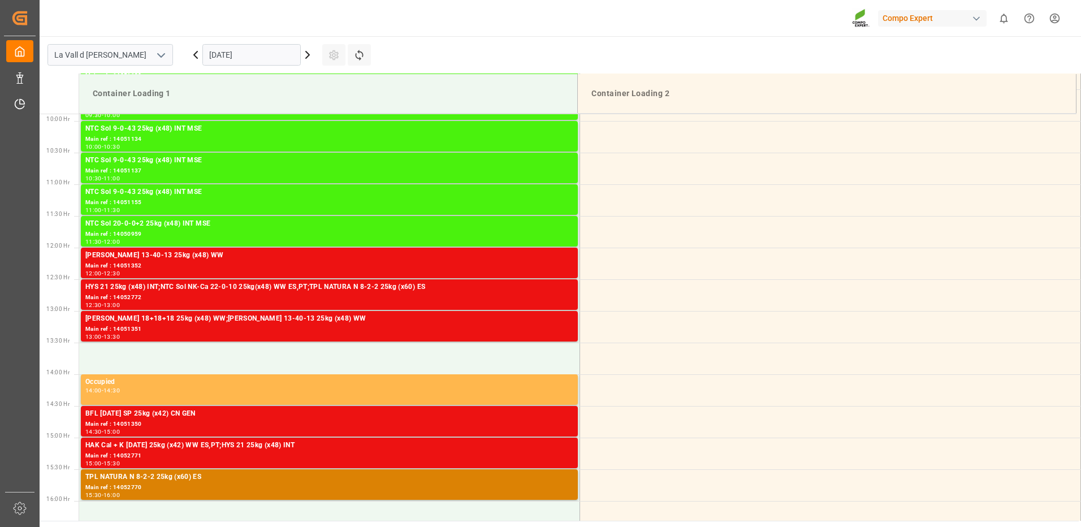
click at [282, 59] on input "[DATE]" at bounding box center [251, 54] width 98 height 21
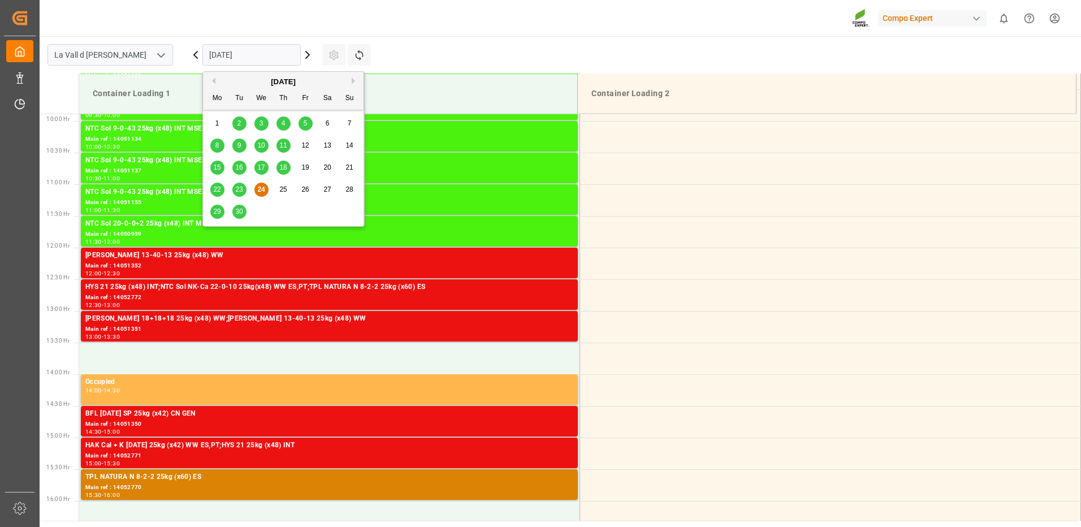
click at [350, 81] on div "[DATE]" at bounding box center [283, 81] width 161 height 11
click at [353, 82] on button "Next Month" at bounding box center [355, 80] width 7 height 7
click at [238, 171] on span "14" at bounding box center [238, 167] width 7 height 8
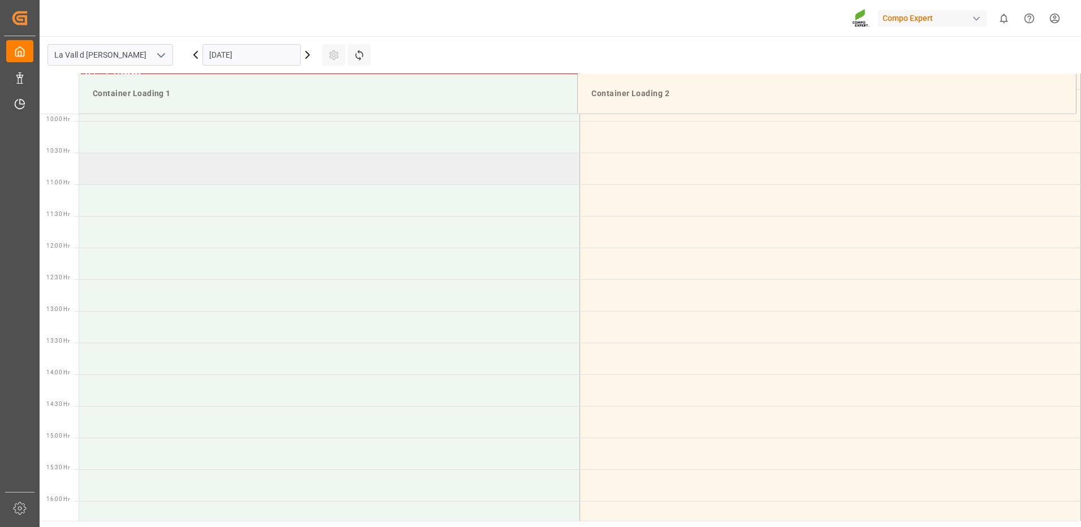
scroll to position [456, 0]
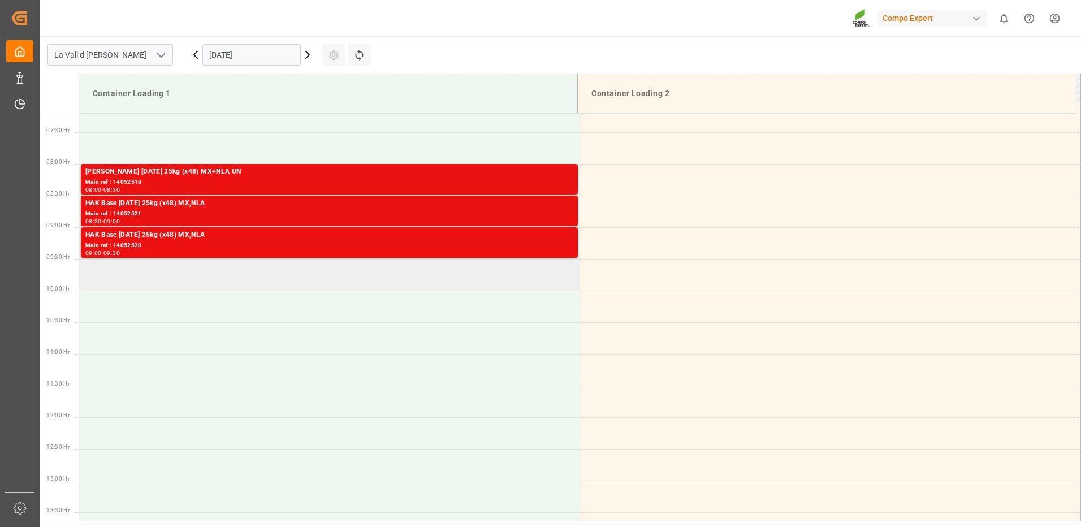
click at [227, 264] on td at bounding box center [329, 275] width 501 height 32
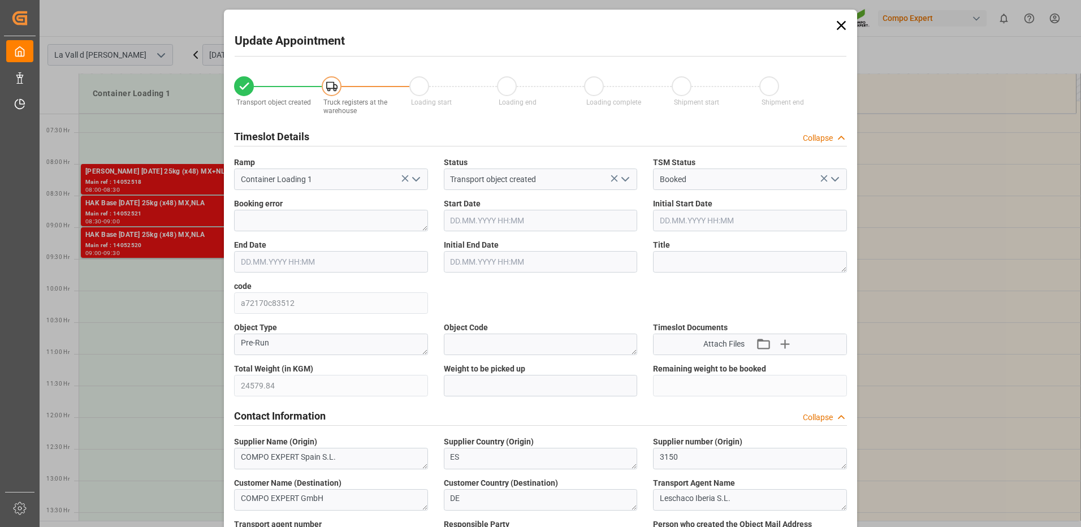
type input "24579.84"
type input "100"
type input "[DATE] 09:30"
type input "[DATE] 10:00"
type input "[DATE] 13:10"
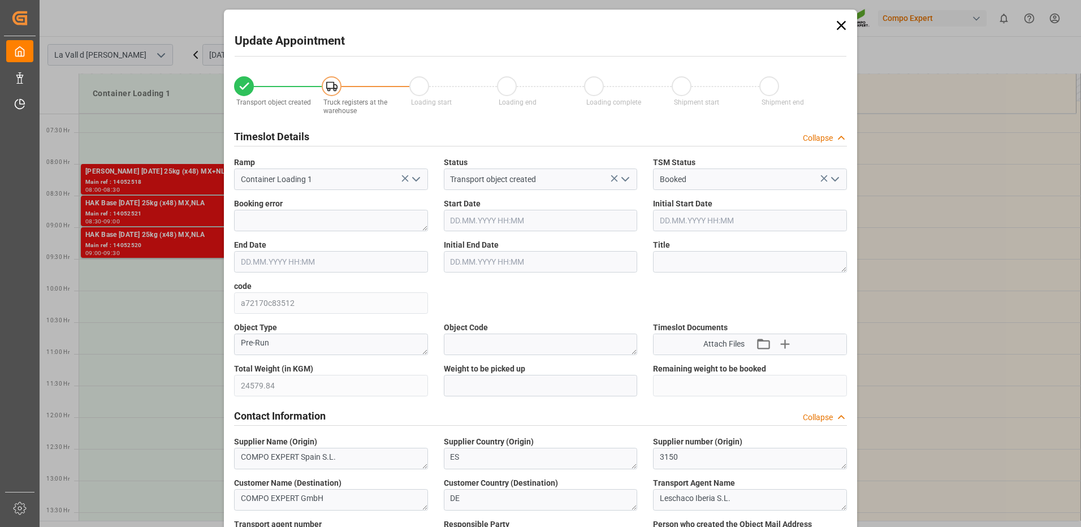
type input "[DATE] 11:14"
click at [469, 380] on input "text" at bounding box center [541, 385] width 194 height 21
type input "24579.84"
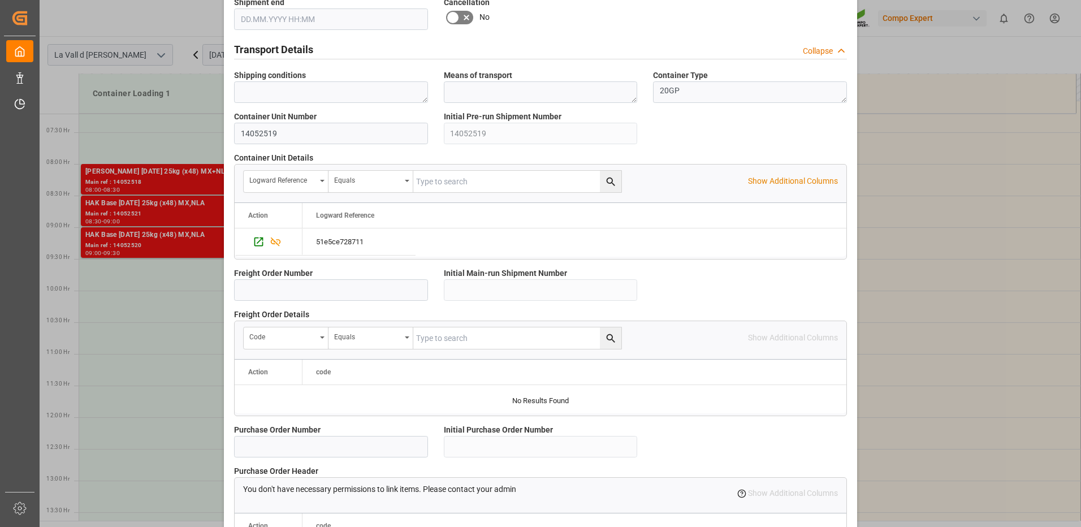
scroll to position [964, 0]
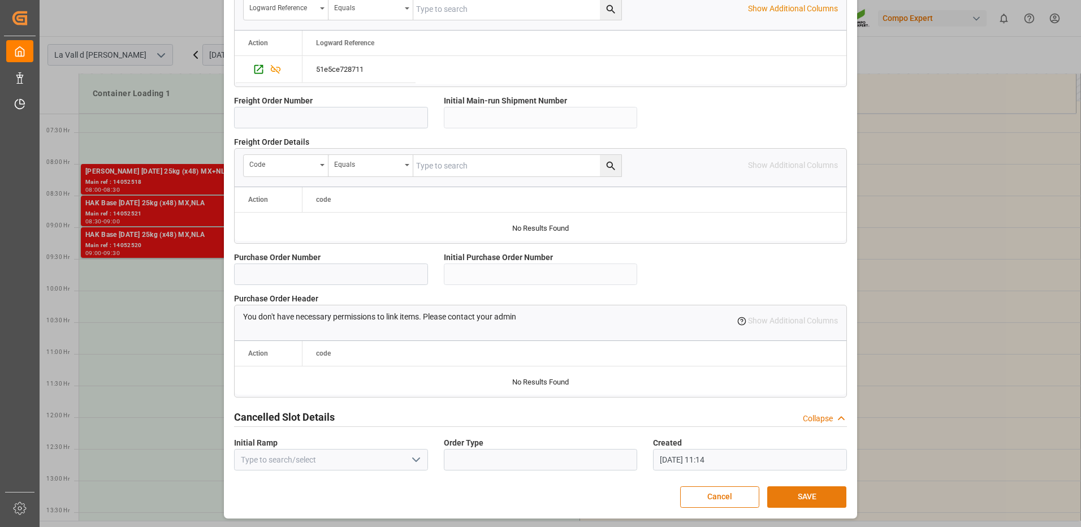
click at [807, 495] on button "SAVE" at bounding box center [806, 496] width 79 height 21
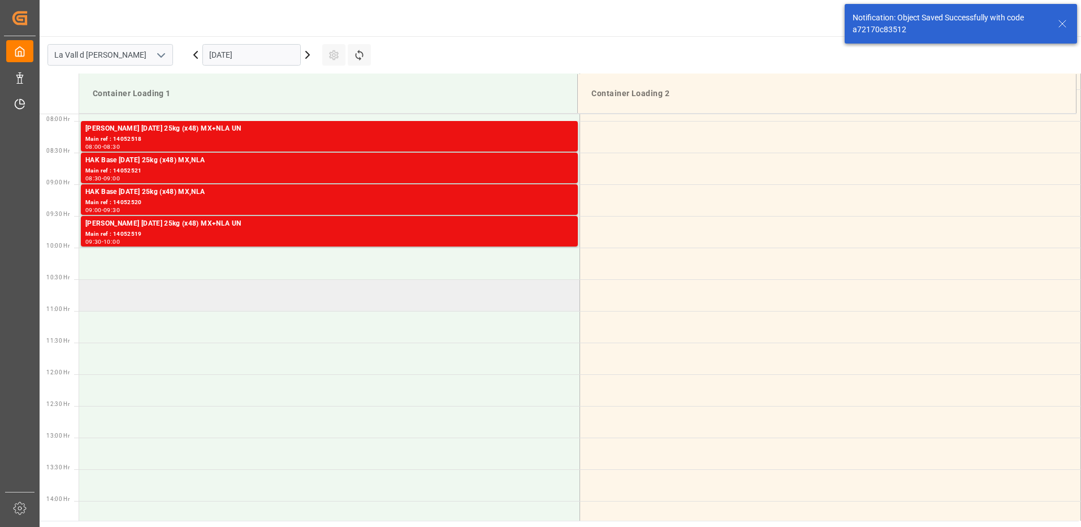
scroll to position [386, 0]
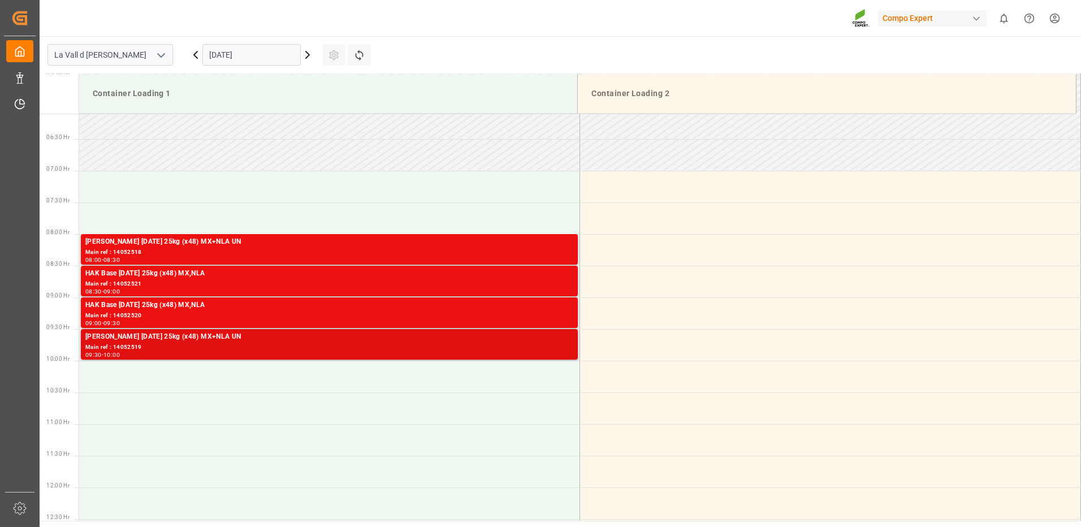
click at [362, 346] on div "Main ref : 14052519" at bounding box center [329, 348] width 488 height 10
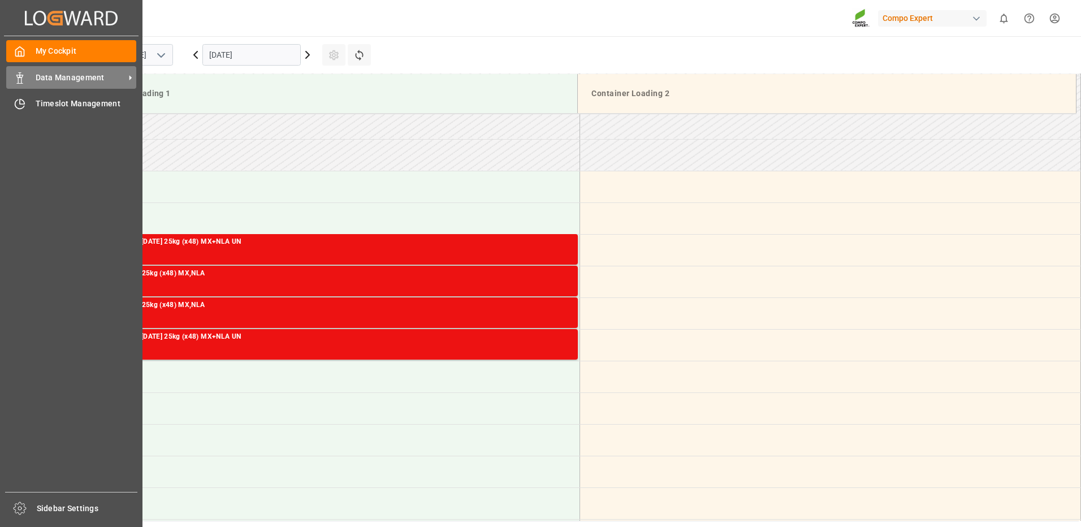
click at [18, 70] on div "Data Management Data Management" at bounding box center [71, 77] width 130 height 22
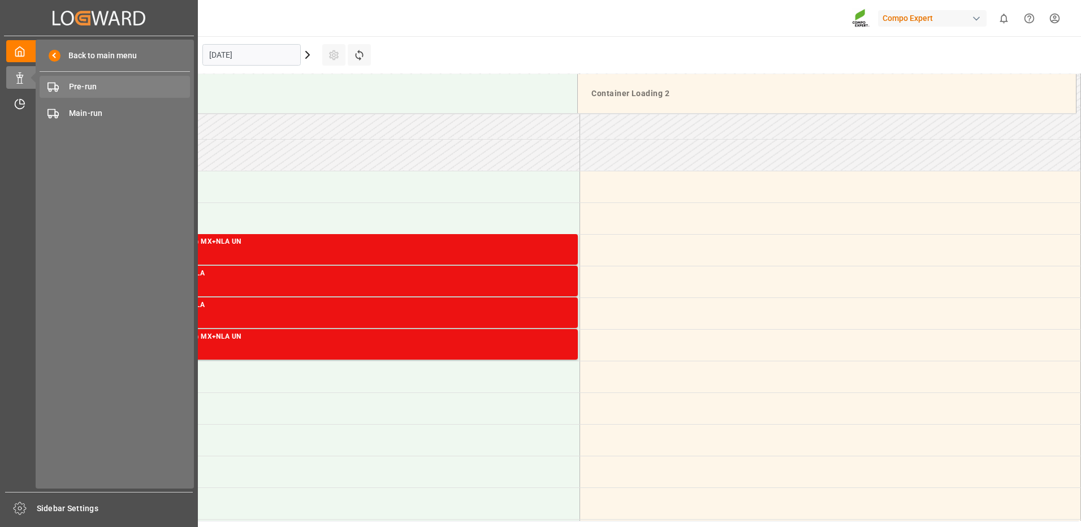
click at [79, 85] on span "Pre-run" at bounding box center [130, 87] width 122 height 12
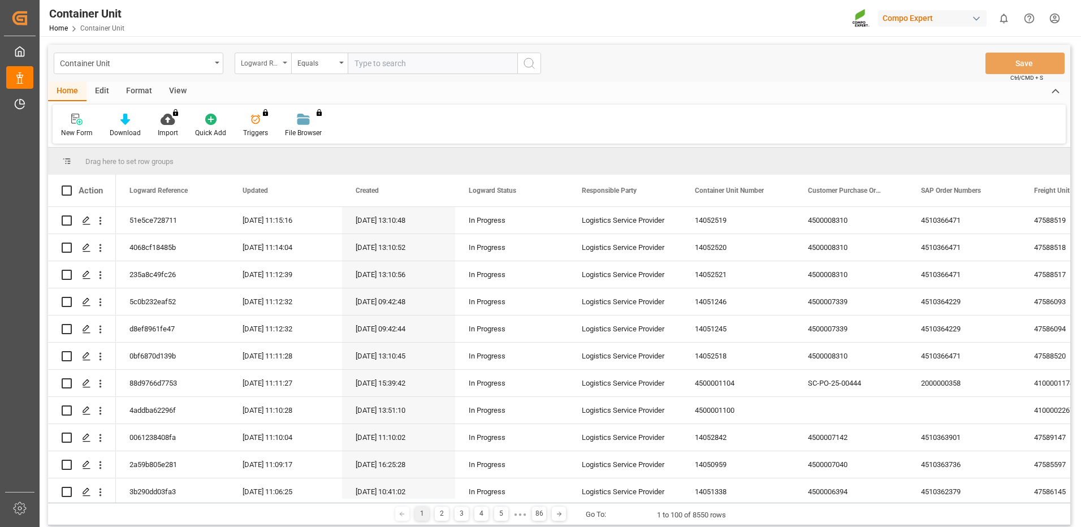
click at [245, 68] on div "Logward Reference" at bounding box center [260, 61] width 38 height 13
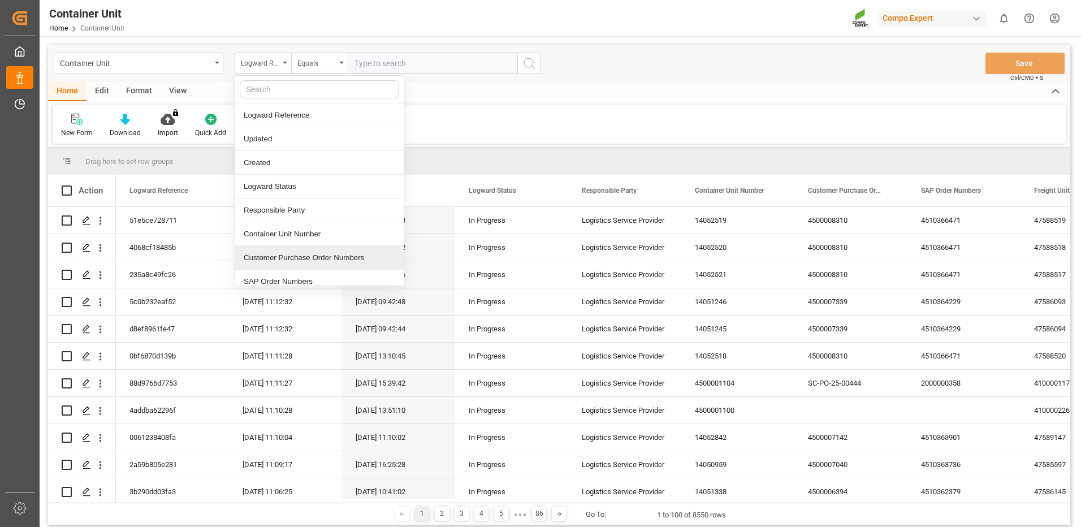
click at [284, 257] on div "Customer Purchase Order Numbers" at bounding box center [319, 258] width 168 height 24
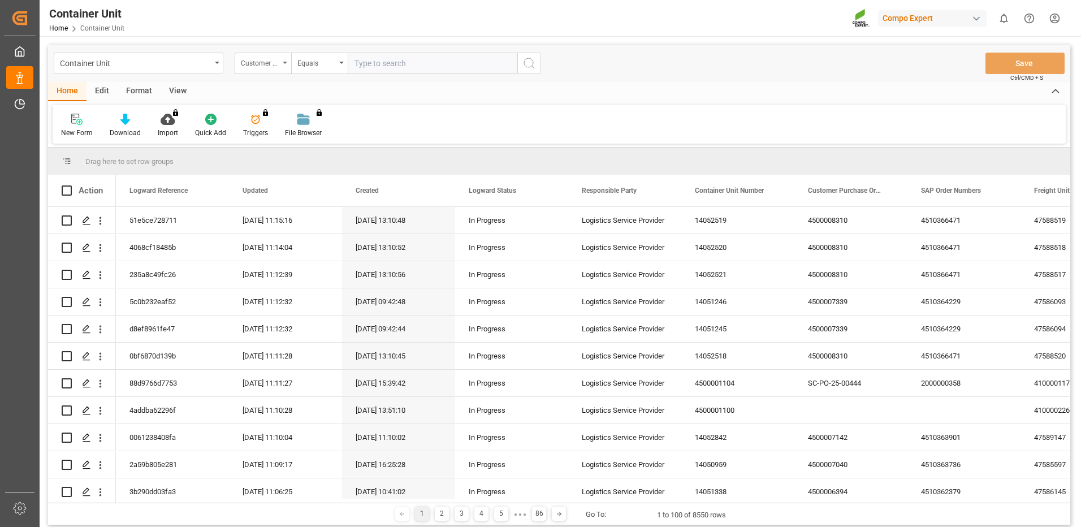
click at [279, 60] on div "Customer Purchase Order Numbers" at bounding box center [260, 61] width 38 height 13
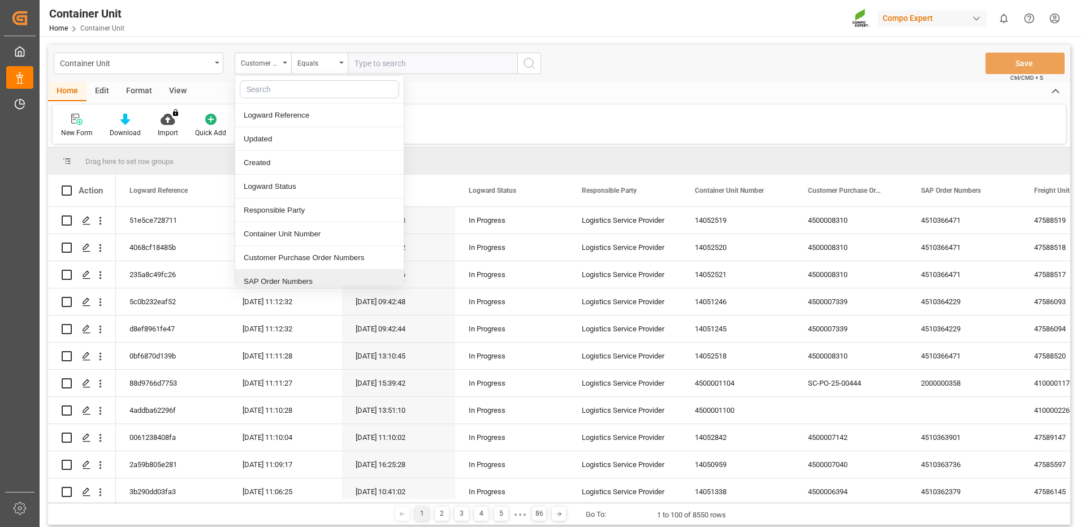
drag, startPoint x: 272, startPoint y: 279, endPoint x: 292, endPoint y: 241, distance: 43.2
click at [272, 278] on div "SAP Order Numbers" at bounding box center [319, 282] width 168 height 24
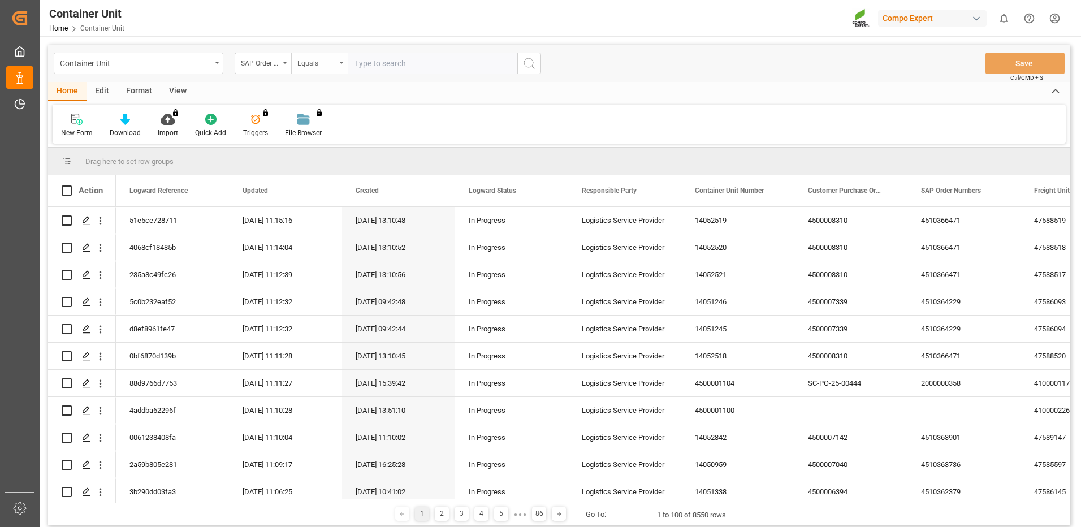
click at [327, 64] on div "Equals" at bounding box center [316, 61] width 38 height 13
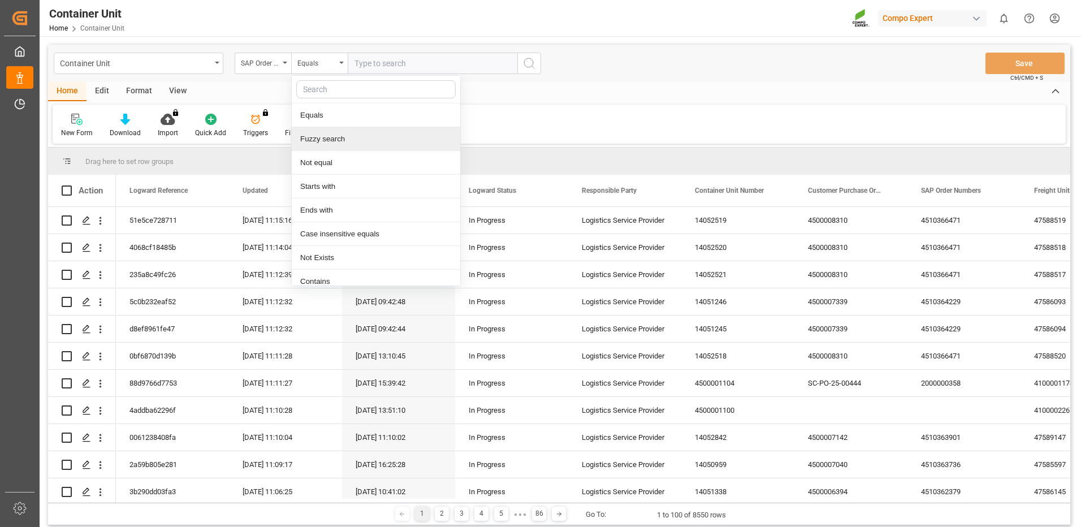
click at [321, 141] on div "Fuzzy search" at bounding box center [376, 139] width 168 height 24
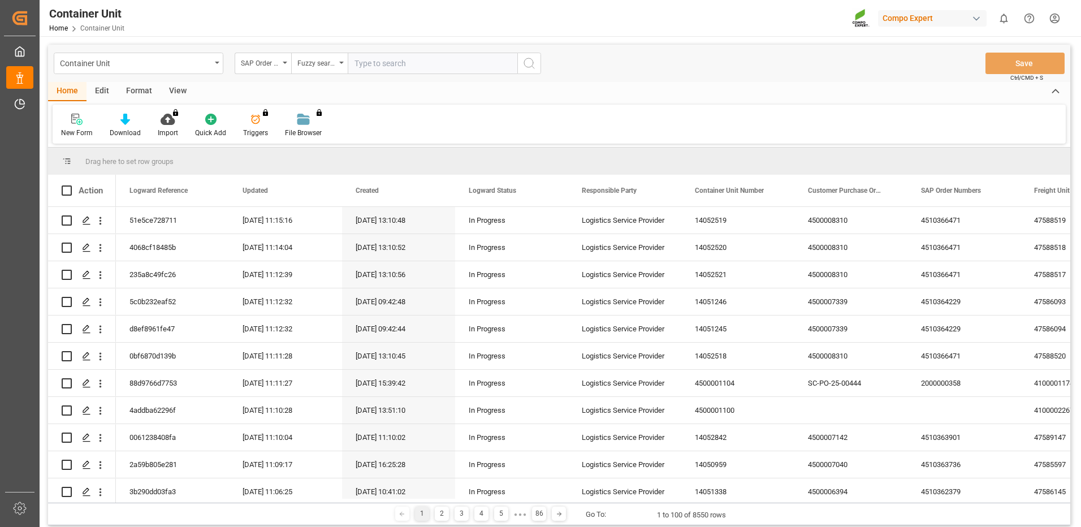
click at [392, 62] on input "text" at bounding box center [433, 63] width 170 height 21
paste input "4510366471"
type input "4510366471"
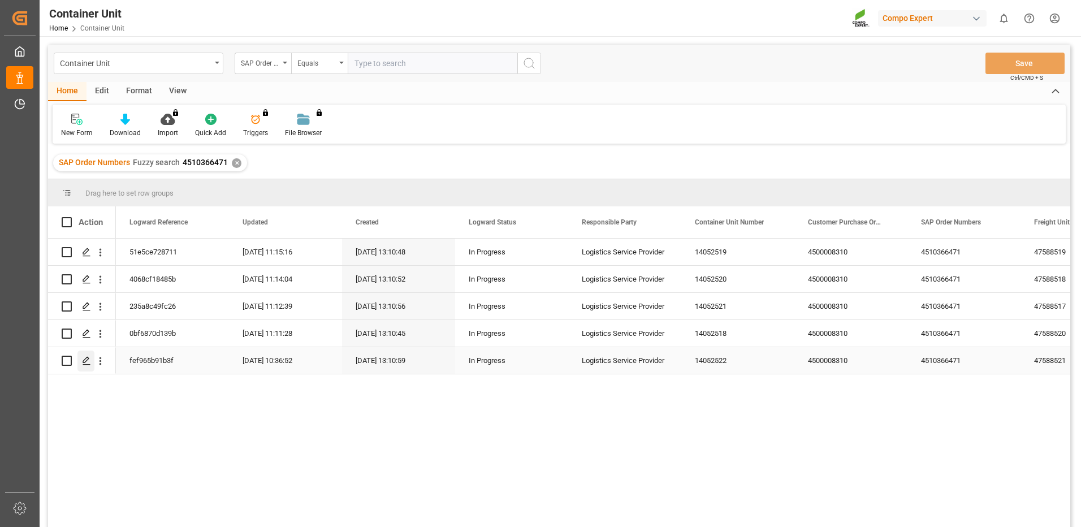
click at [83, 360] on icon "Press SPACE to select this row." at bounding box center [86, 360] width 9 height 9
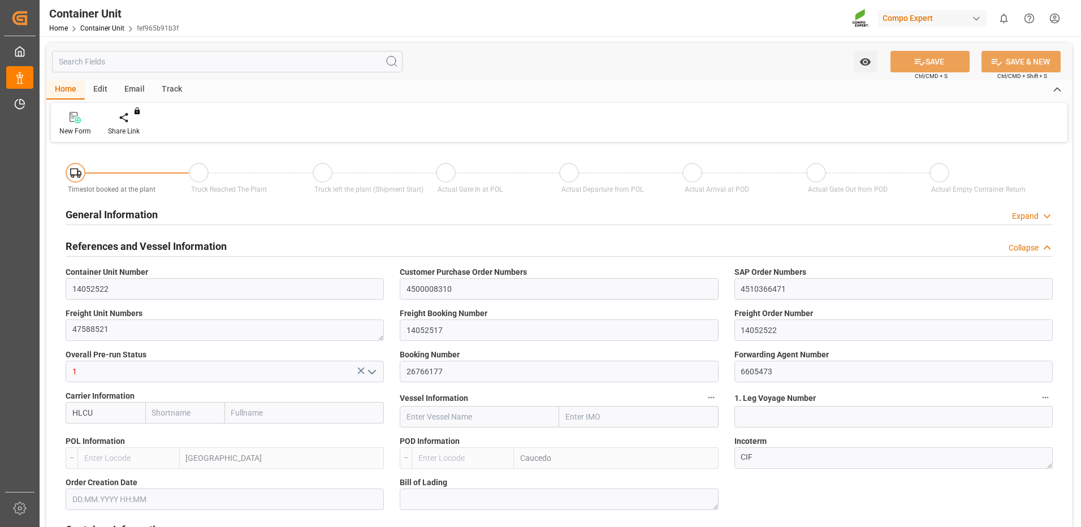
type input "HLCU"
type input "ESVLC"
type input "DOCAU"
type input "7"
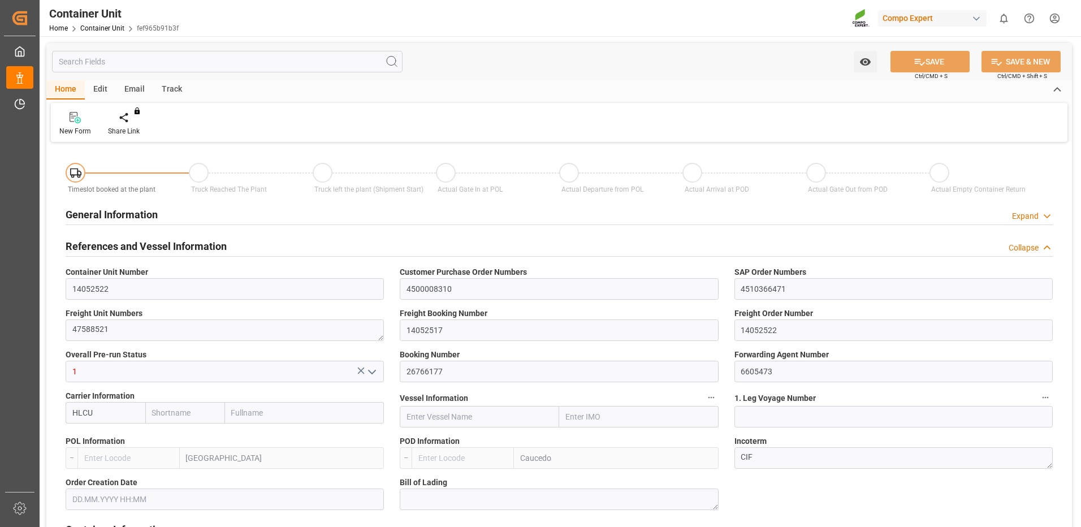
type input "0"
type input "8"
type input "0"
type input "100"
type input "24576"
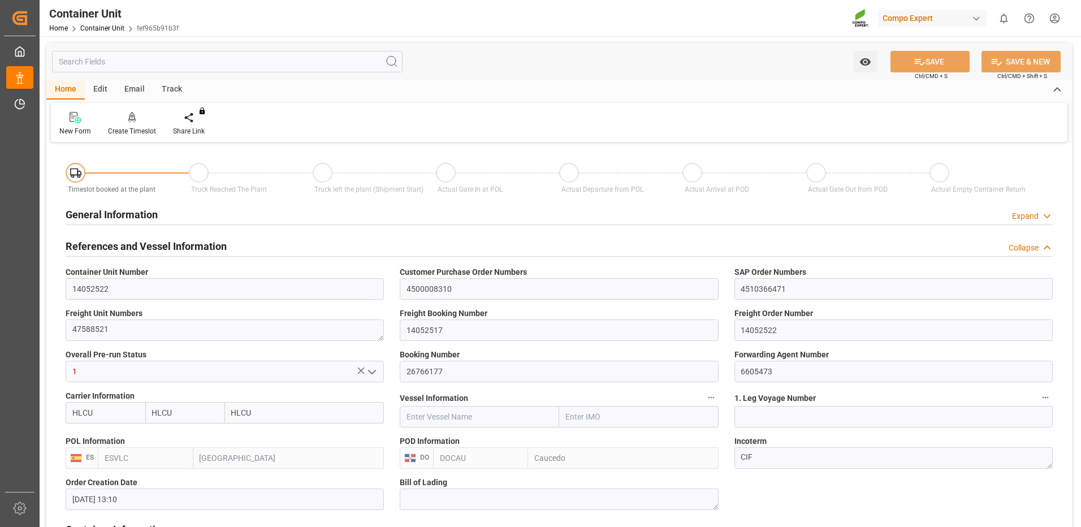
type input "[DATE] 13:10"
type input "07.10.2025"
click at [140, 128] on div "Create Timeslot" at bounding box center [132, 131] width 48 height 10
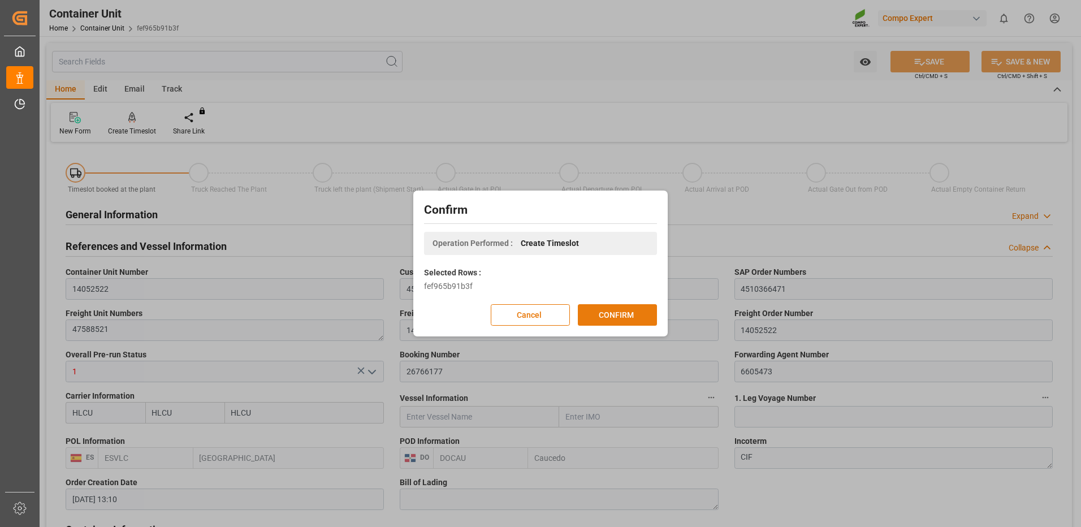
click at [601, 310] on button "CONFIRM" at bounding box center [617, 314] width 79 height 21
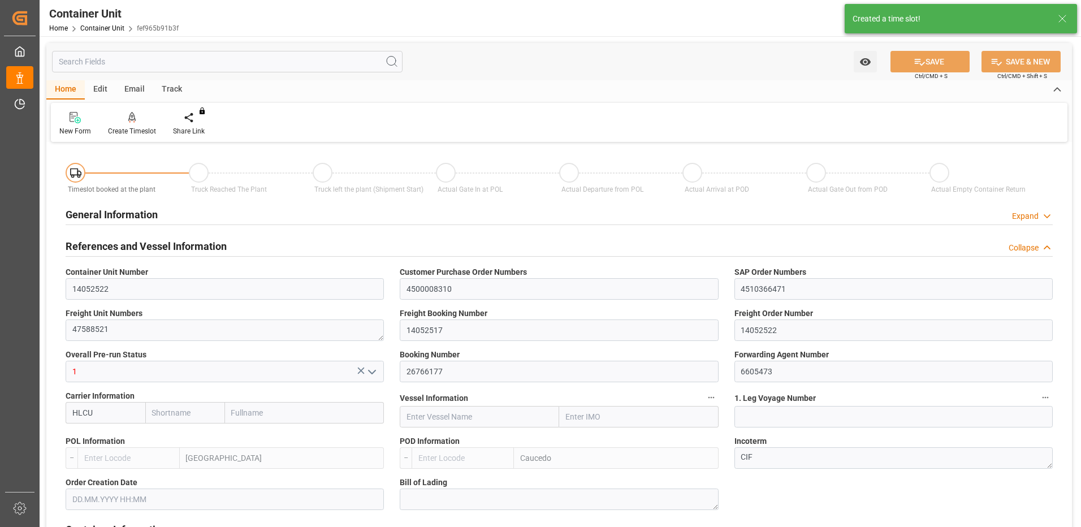
type input "HLCU"
type input "ESVLC"
type input "DOCAU"
type input "7"
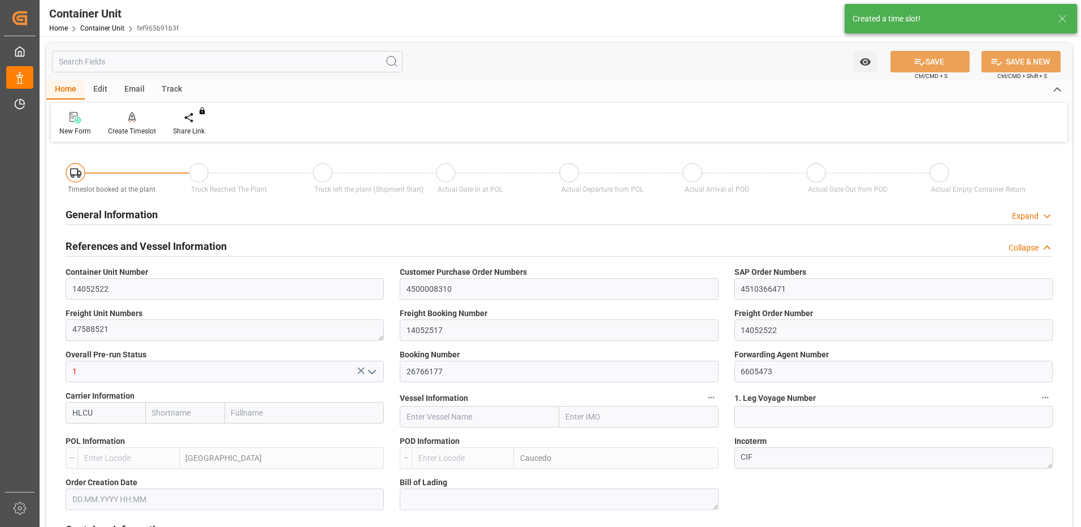
type input "0"
type input "8"
type input "0"
type input "100"
type input "24576"
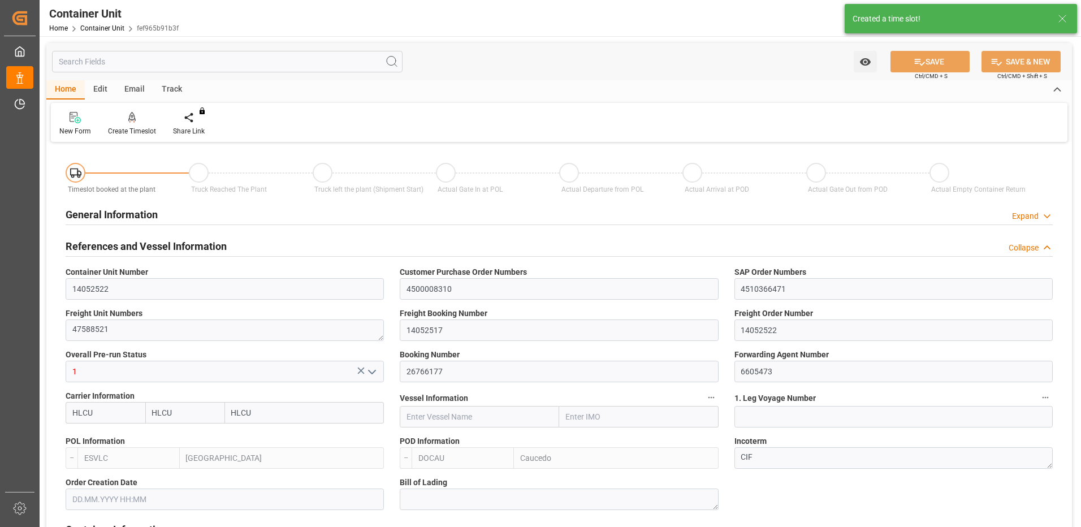
type input "[DATE] 13:10"
type input "07.10.2025"
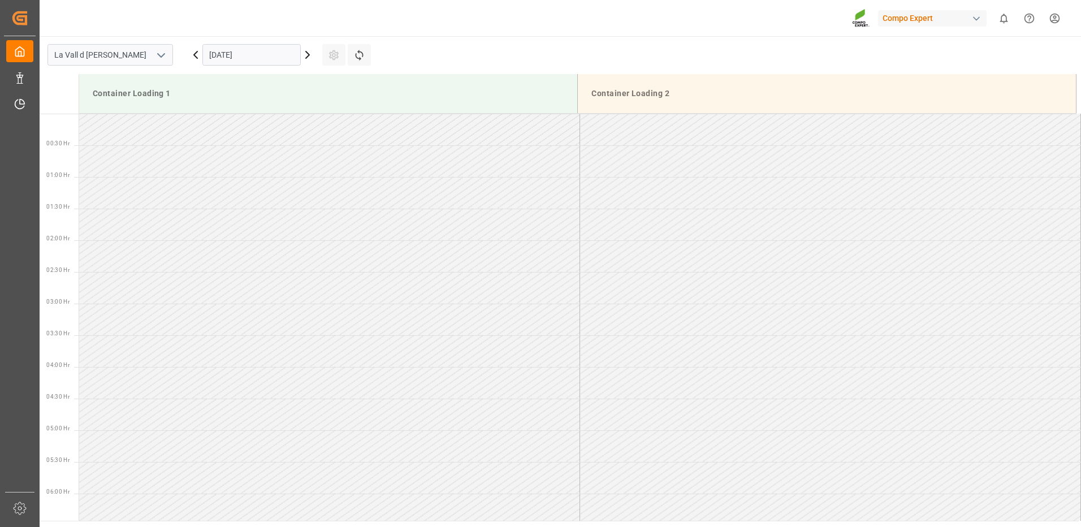
scroll to position [626, 0]
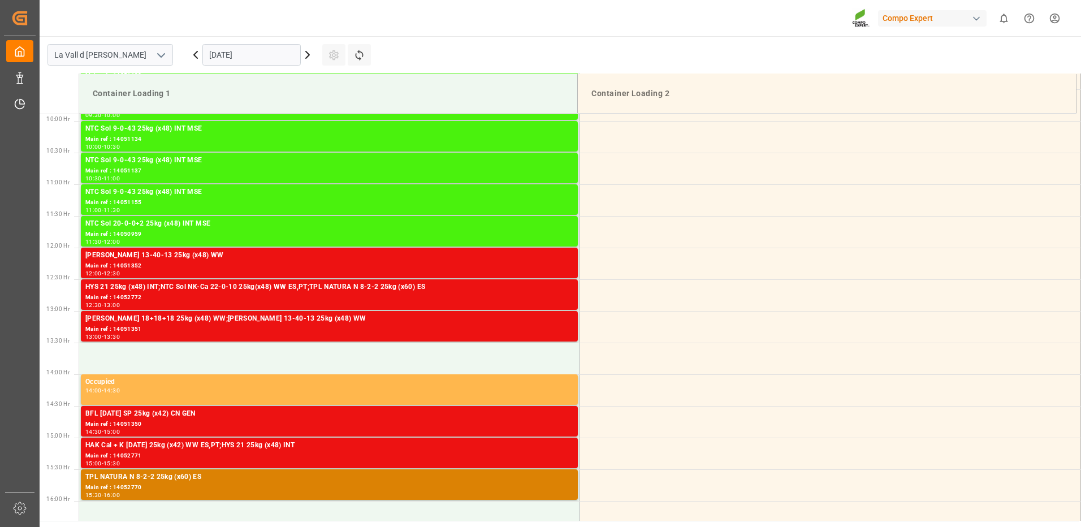
click at [271, 49] on input "[DATE]" at bounding box center [251, 54] width 98 height 21
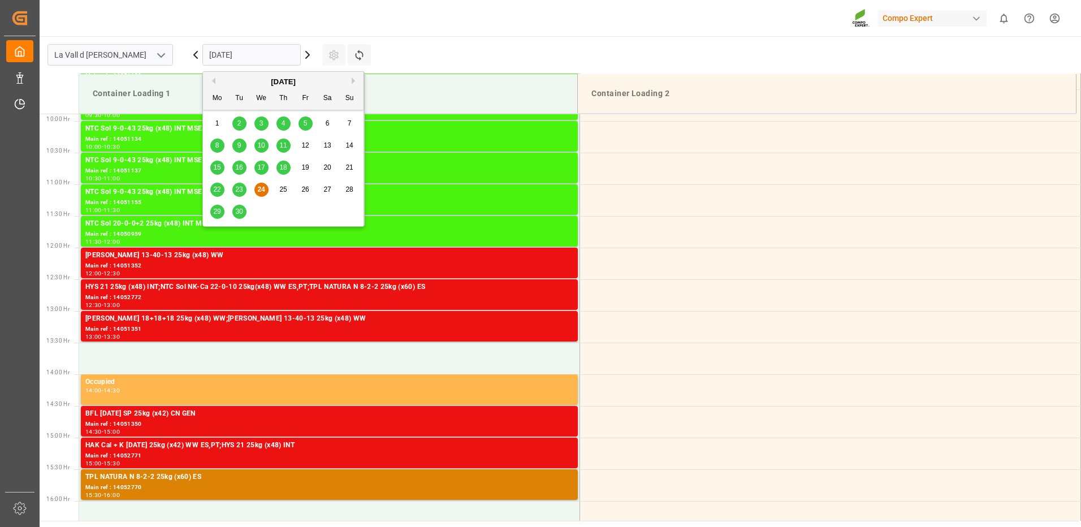
click at [349, 83] on div "[DATE]" at bounding box center [283, 81] width 161 height 11
click at [356, 80] on button "Next Month" at bounding box center [355, 80] width 7 height 7
click at [238, 168] on span "14" at bounding box center [238, 167] width 7 height 8
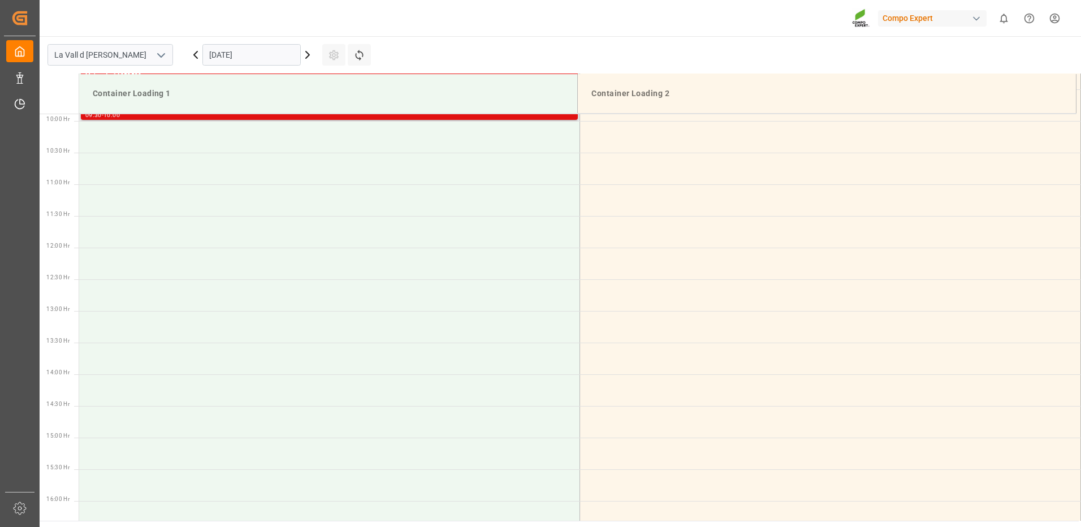
scroll to position [456, 0]
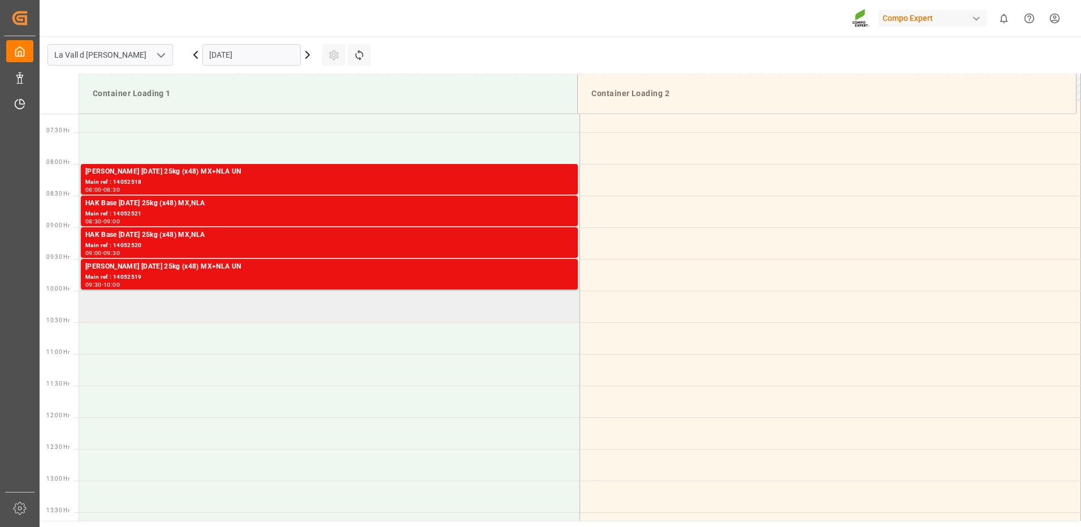
click at [265, 307] on td at bounding box center [329, 307] width 501 height 32
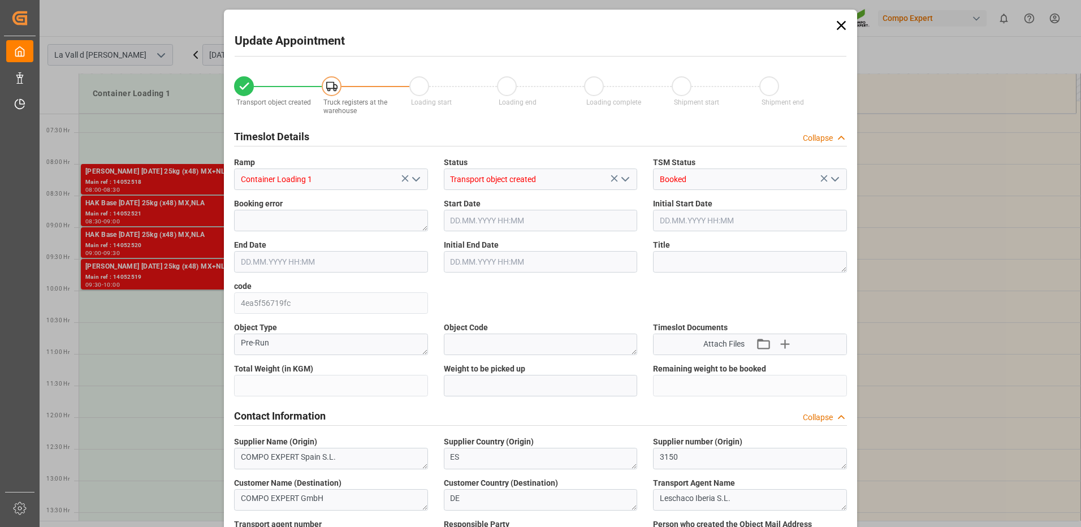
type input "24576"
type input "100"
type input "[DATE] 10:00"
type input "[DATE] 10:30"
type input "[DATE] 13:10"
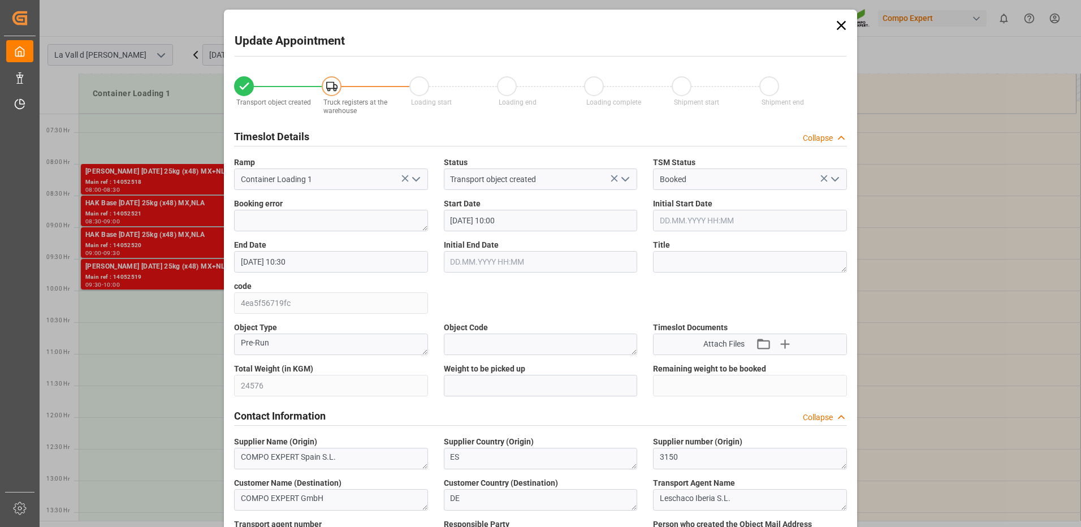
type input "[DATE] 11:15"
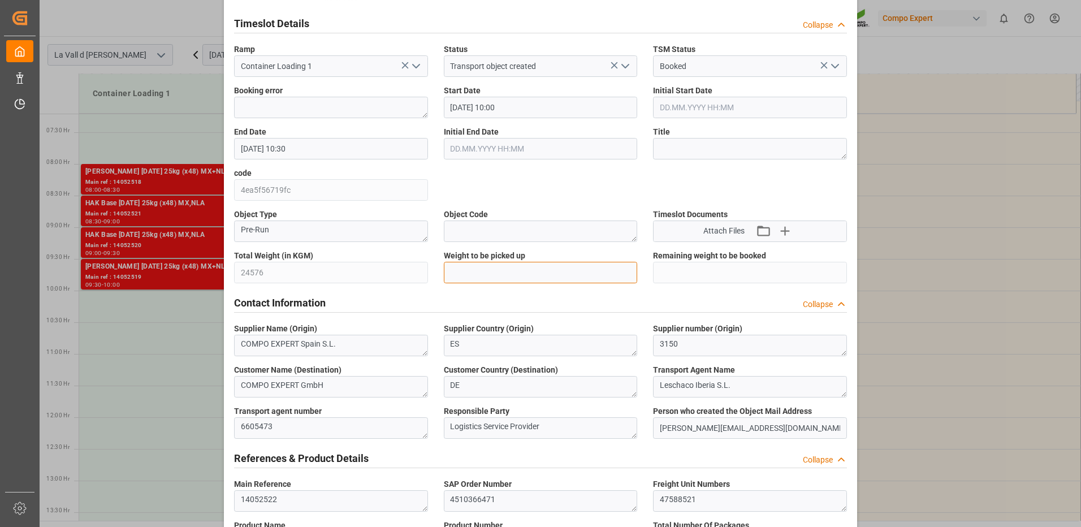
click at [469, 271] on input "text" at bounding box center [541, 272] width 194 height 21
type input "24576"
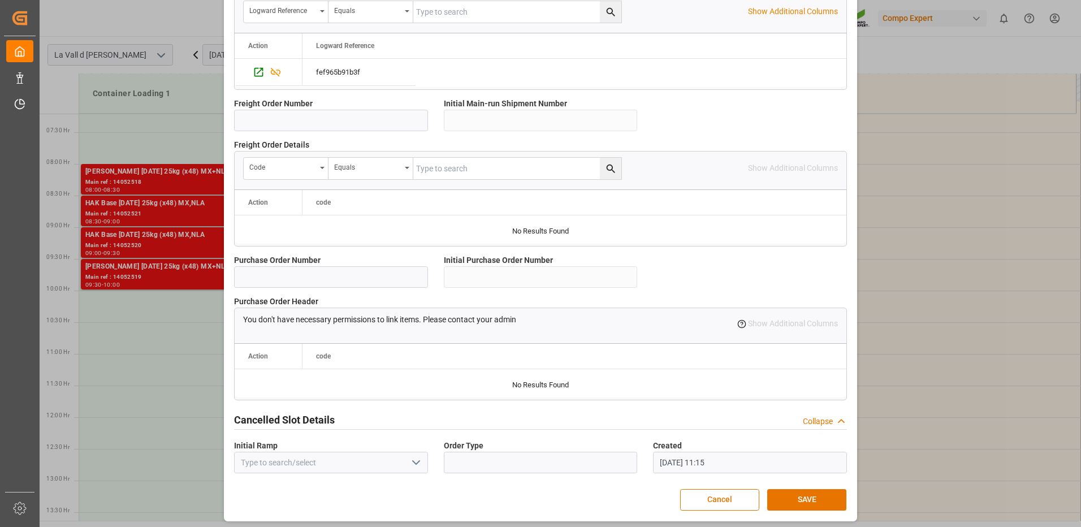
scroll to position [964, 0]
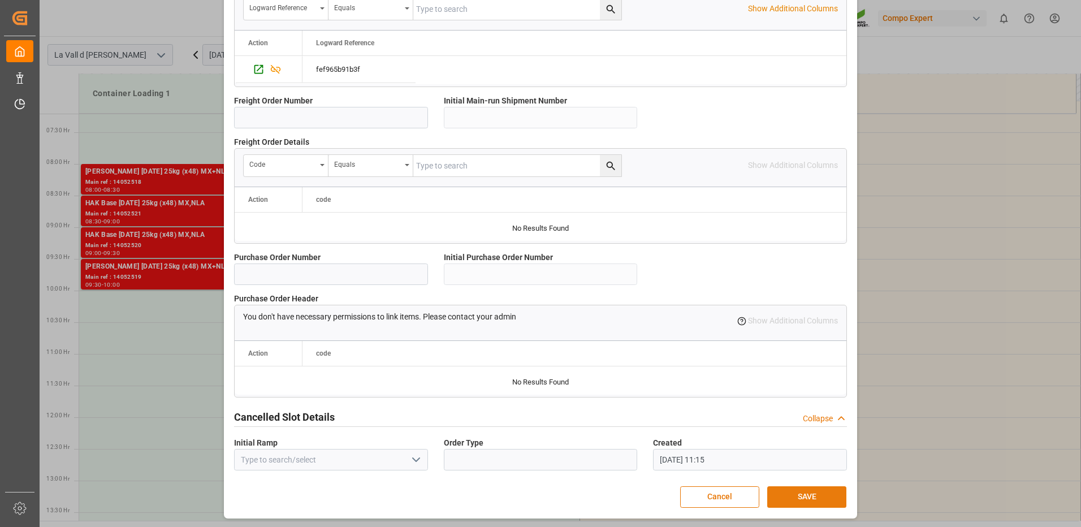
click at [834, 494] on button "SAVE" at bounding box center [806, 496] width 79 height 21
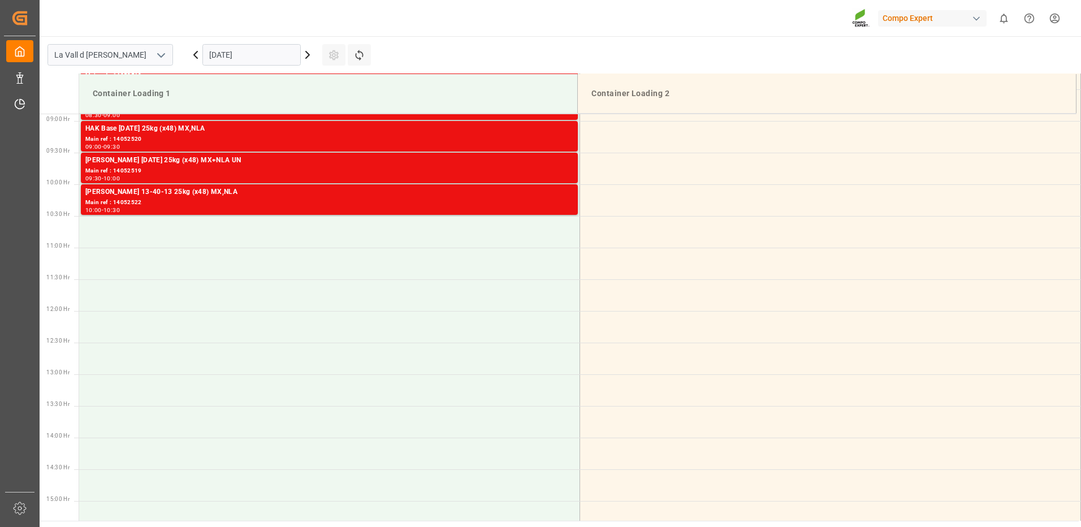
scroll to position [449, 0]
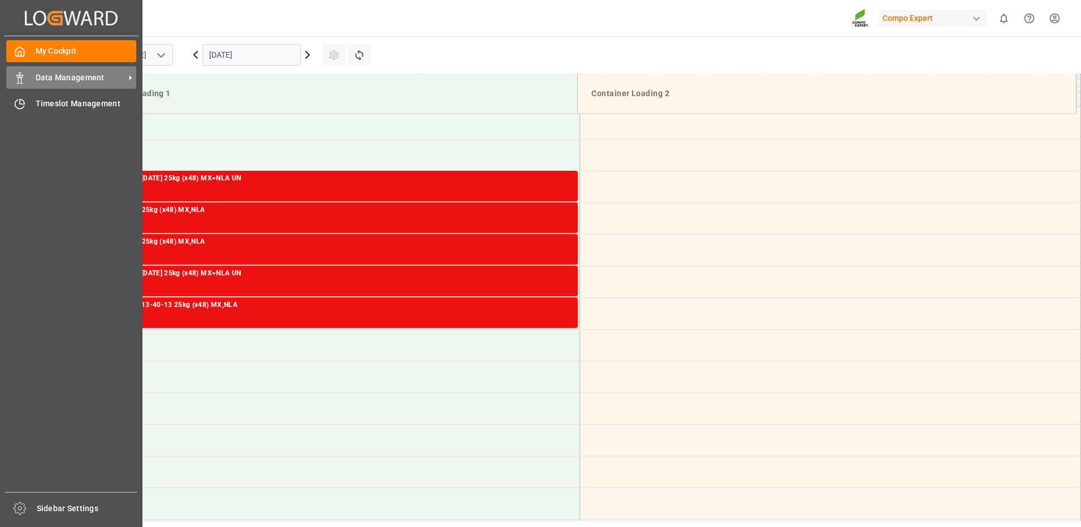
drag, startPoint x: 19, startPoint y: 73, endPoint x: 35, endPoint y: 73, distance: 15.8
click at [21, 73] on icon at bounding box center [19, 77] width 11 height 11
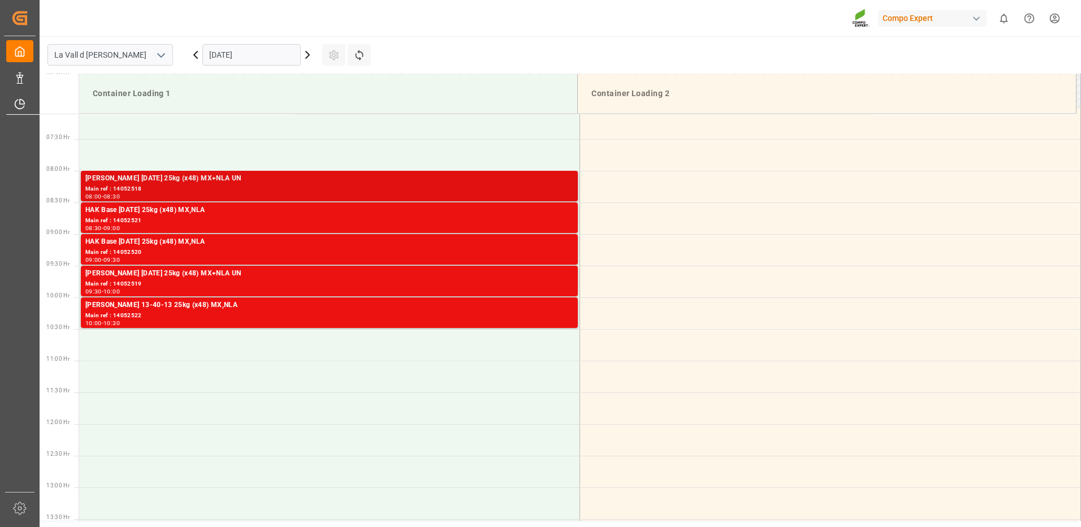
click at [532, 200] on div "[PERSON_NAME] [DATE] 25kg (x48) MX+NLA UN Main ref : 14052518 08:00 - 08:30" at bounding box center [329, 186] width 497 height 31
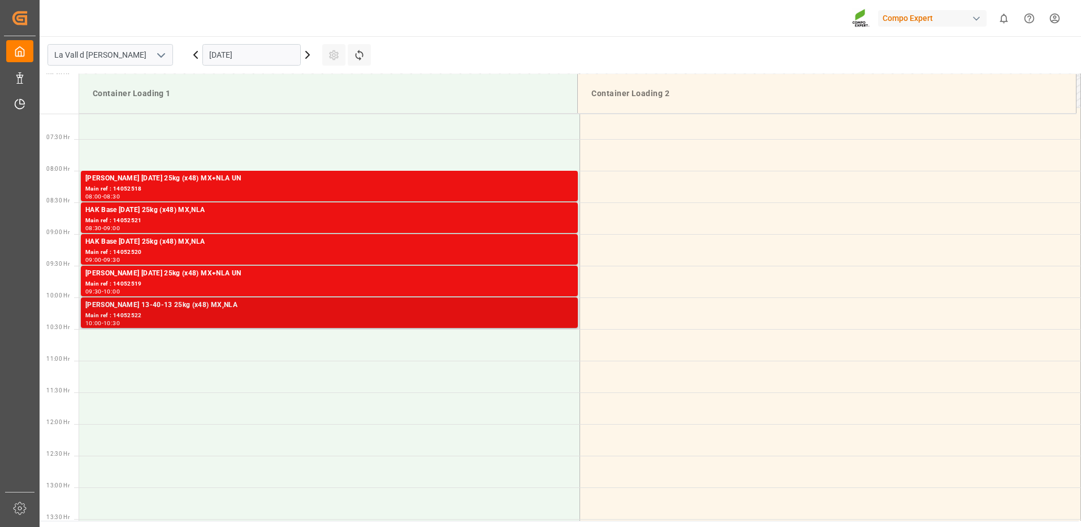
click at [560, 321] on div "10:00 - 10:30" at bounding box center [329, 324] width 488 height 6
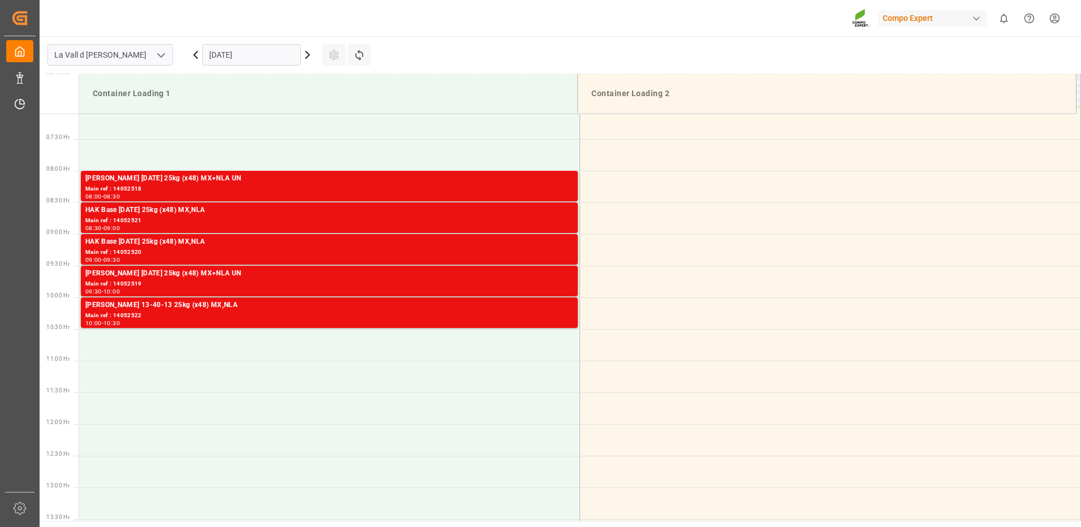
click at [510, 185] on div "Main ref : 14052518" at bounding box center [329, 189] width 488 height 10
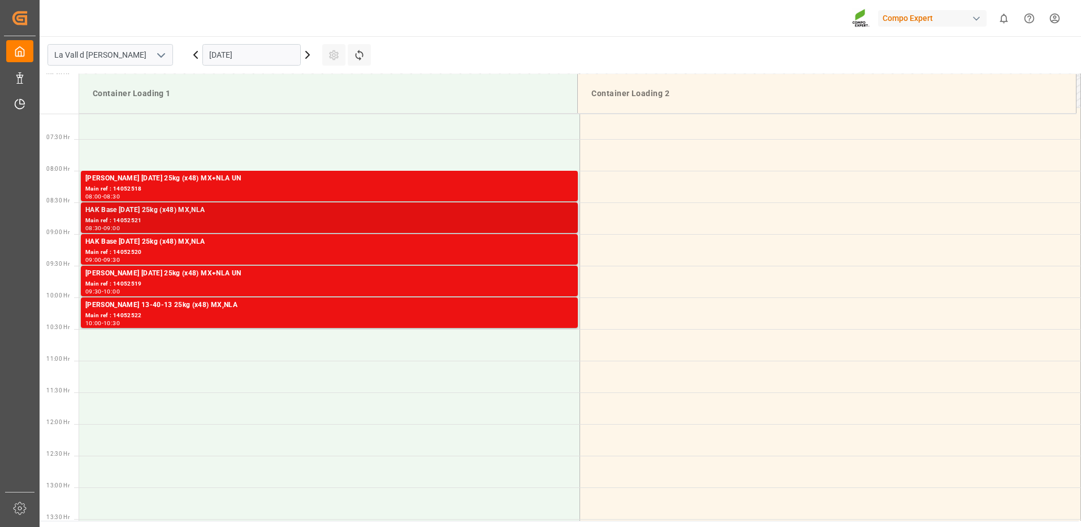
click at [523, 211] on div "HAK Base [DATE] 25kg (x48) MX,NLA" at bounding box center [329, 210] width 488 height 11
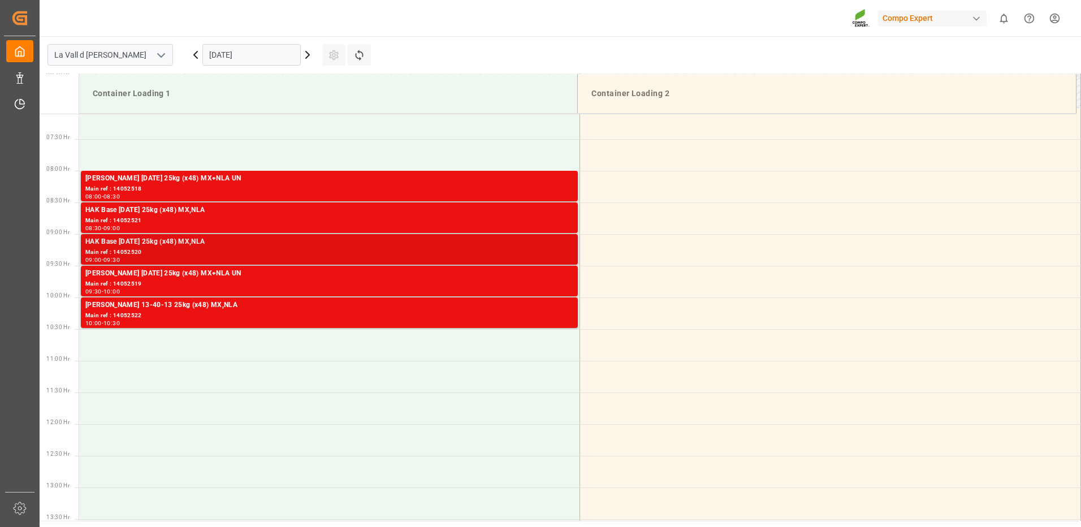
click at [522, 256] on div "Main ref : 14052520" at bounding box center [329, 253] width 488 height 10
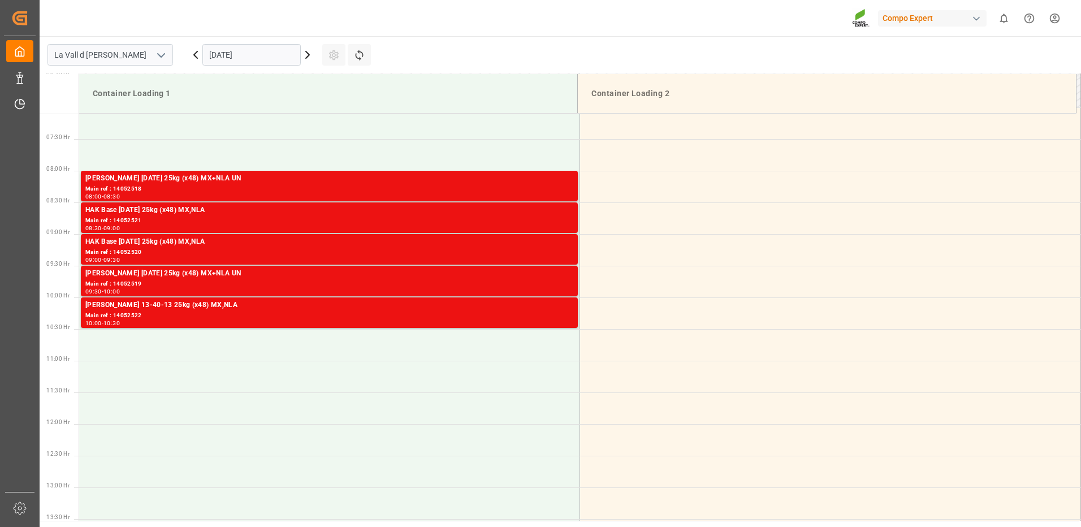
click at [526, 284] on div "Main ref : 14052519" at bounding box center [329, 284] width 488 height 10
click at [524, 313] on div "Main ref : 14052522" at bounding box center [329, 316] width 488 height 10
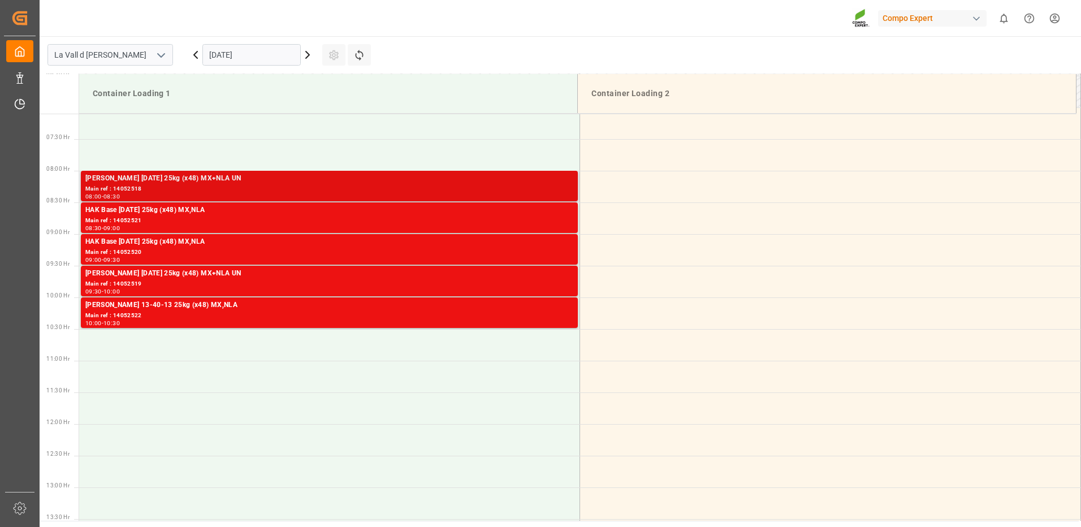
click at [494, 187] on div "Main ref : 14052518" at bounding box center [329, 189] width 488 height 10
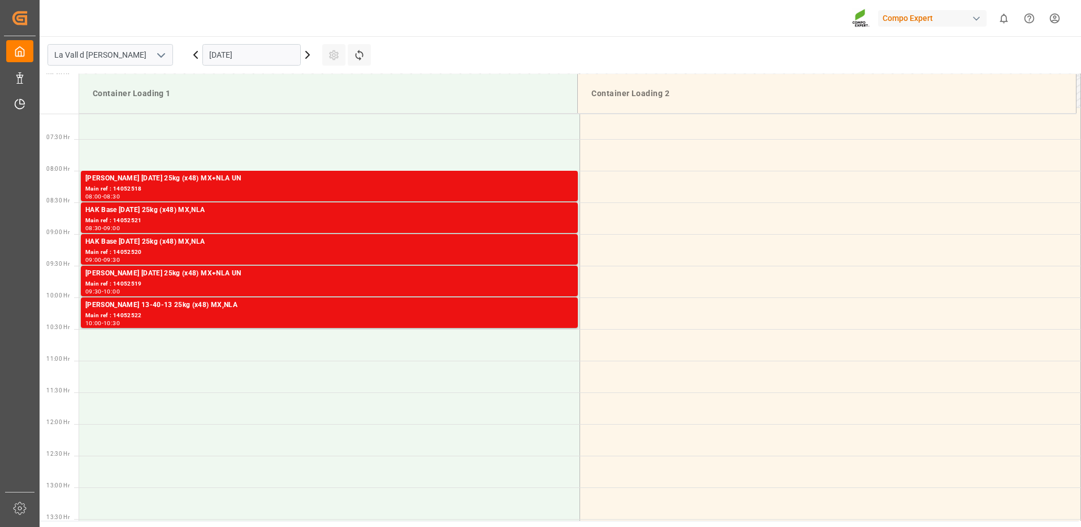
click at [521, 219] on div "Main ref : 14052521" at bounding box center [329, 221] width 488 height 10
click at [552, 249] on div "Main ref : 14052520" at bounding box center [329, 253] width 488 height 10
click at [566, 282] on div "Main ref : 14052519" at bounding box center [329, 284] width 488 height 10
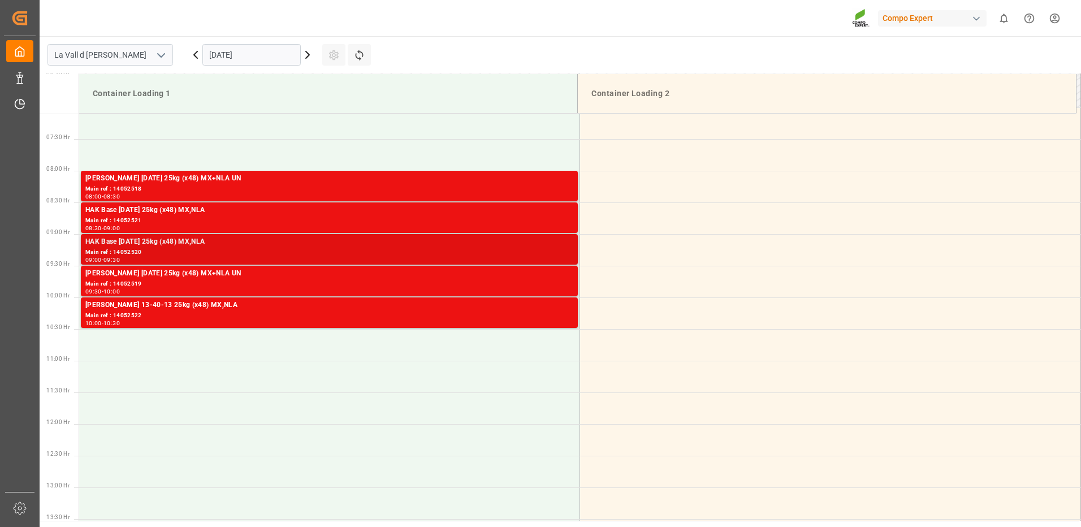
click at [545, 255] on div "Main ref : 14052520" at bounding box center [329, 253] width 488 height 10
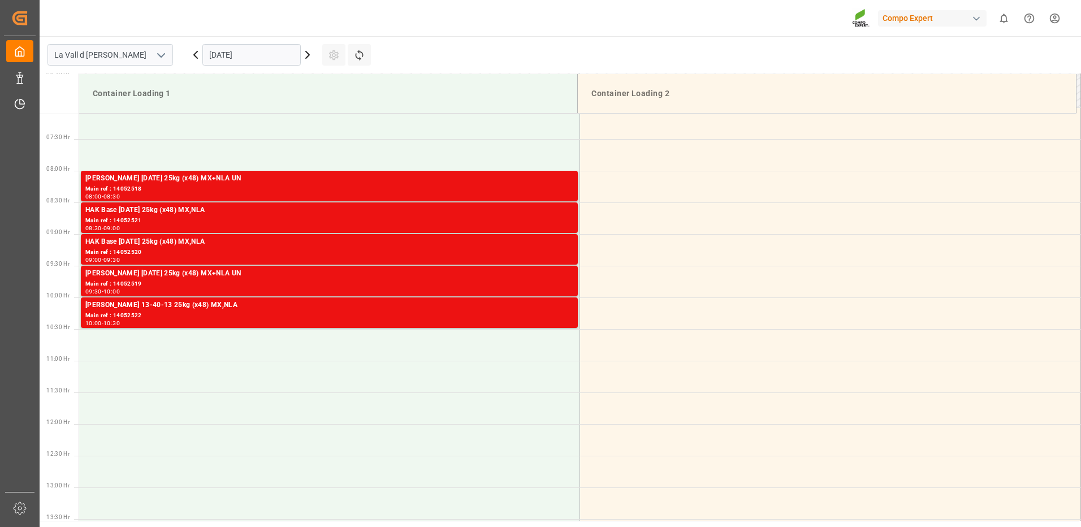
click at [546, 282] on div "Main ref : 14052519" at bounding box center [329, 284] width 488 height 10
